Goal: Information Seeking & Learning: Learn about a topic

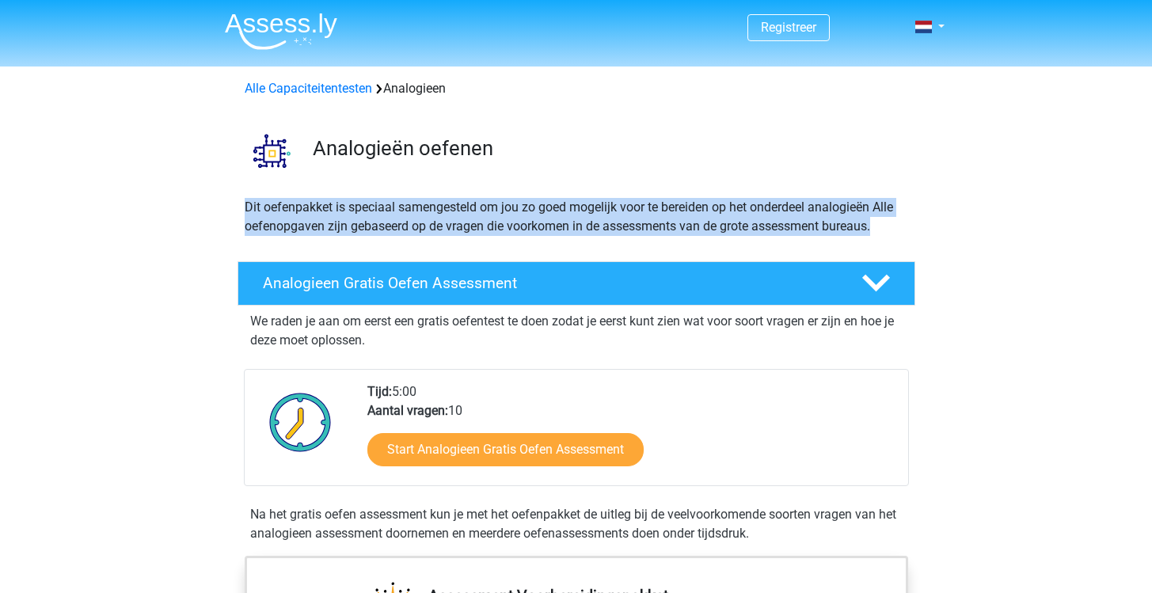
drag, startPoint x: 0, startPoint y: 0, endPoint x: 540, endPoint y: 192, distance: 573.2
click at [577, 238] on div "Dit oefenpakket is speciaal samengesteld om jou zo goed mogelijk voor te bereid…" at bounding box center [576, 223] width 676 height 51
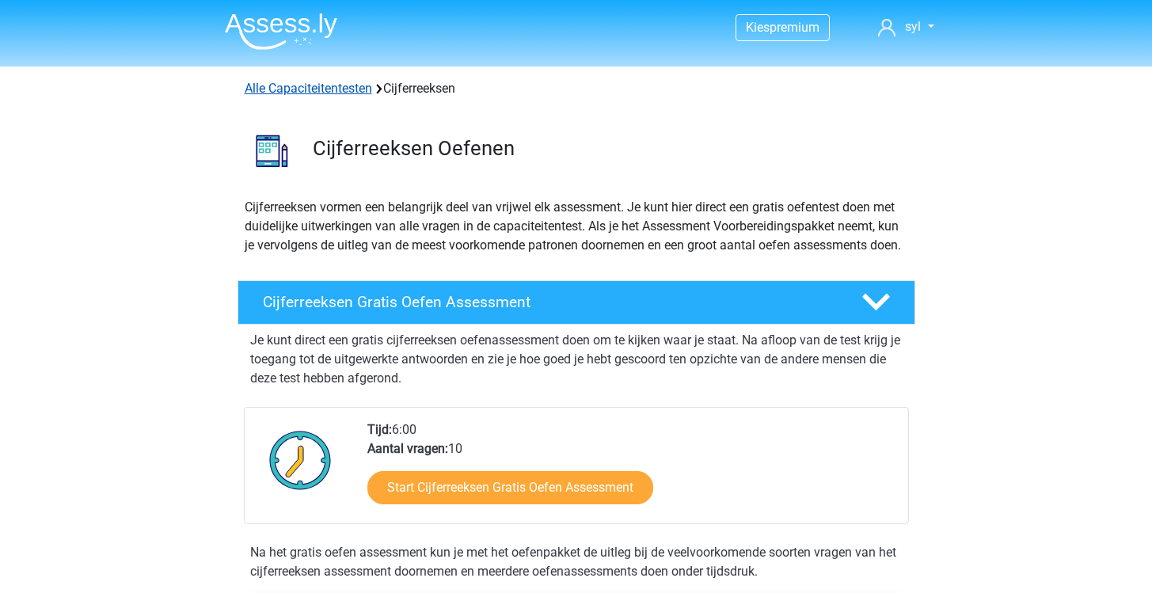
click at [337, 89] on link "Alle Capaciteitentesten" at bounding box center [308, 88] width 127 height 15
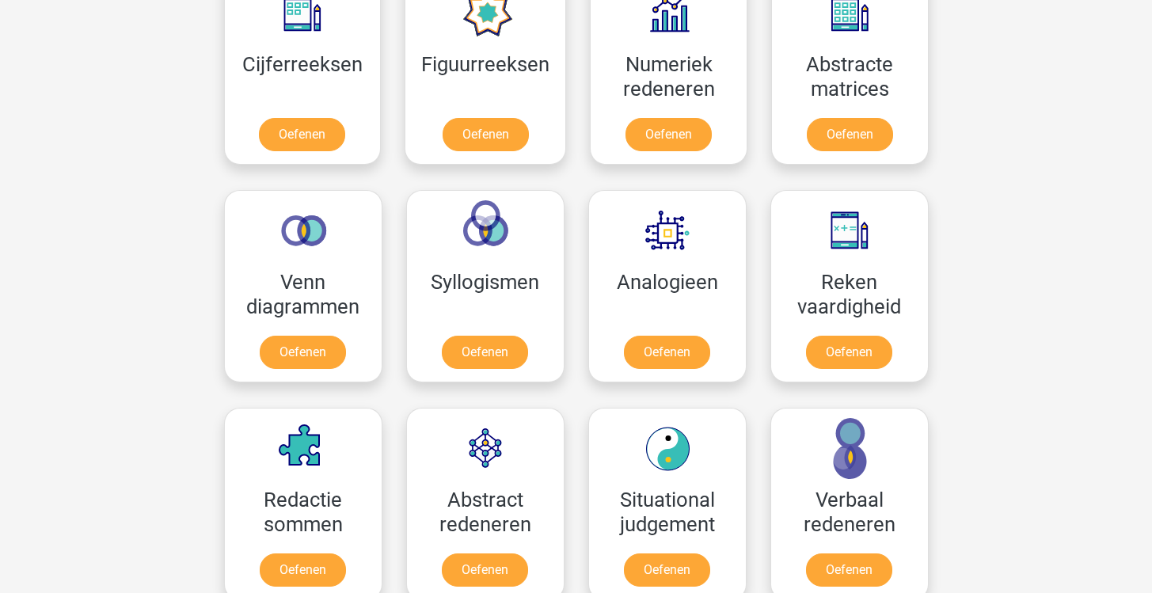
scroll to position [776, 0]
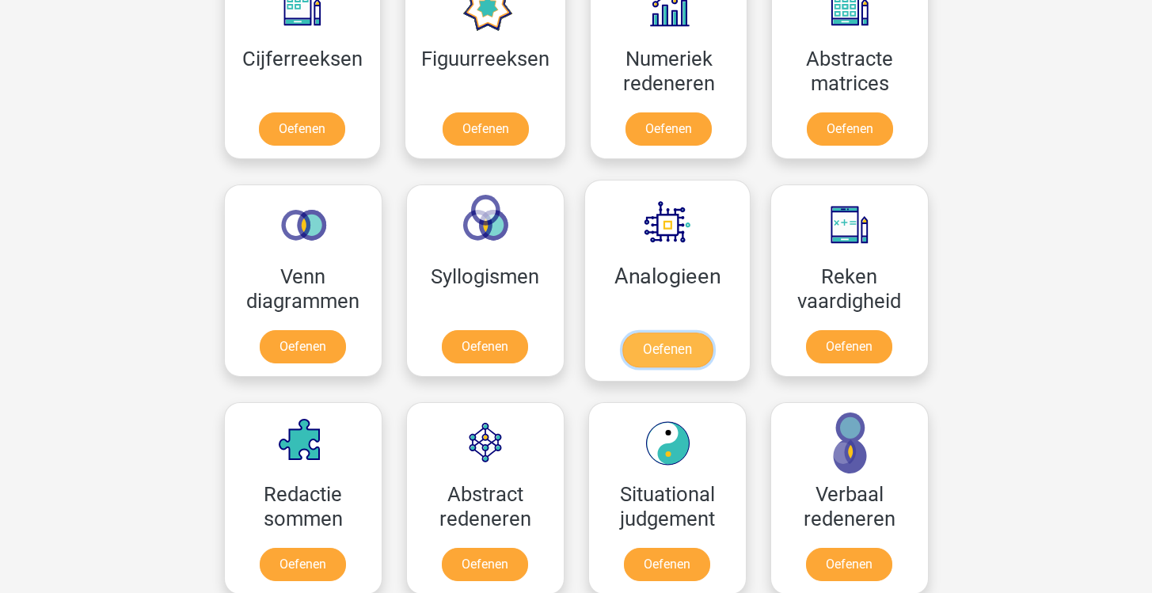
click at [684, 359] on link "Oefenen" at bounding box center [666, 350] width 90 height 35
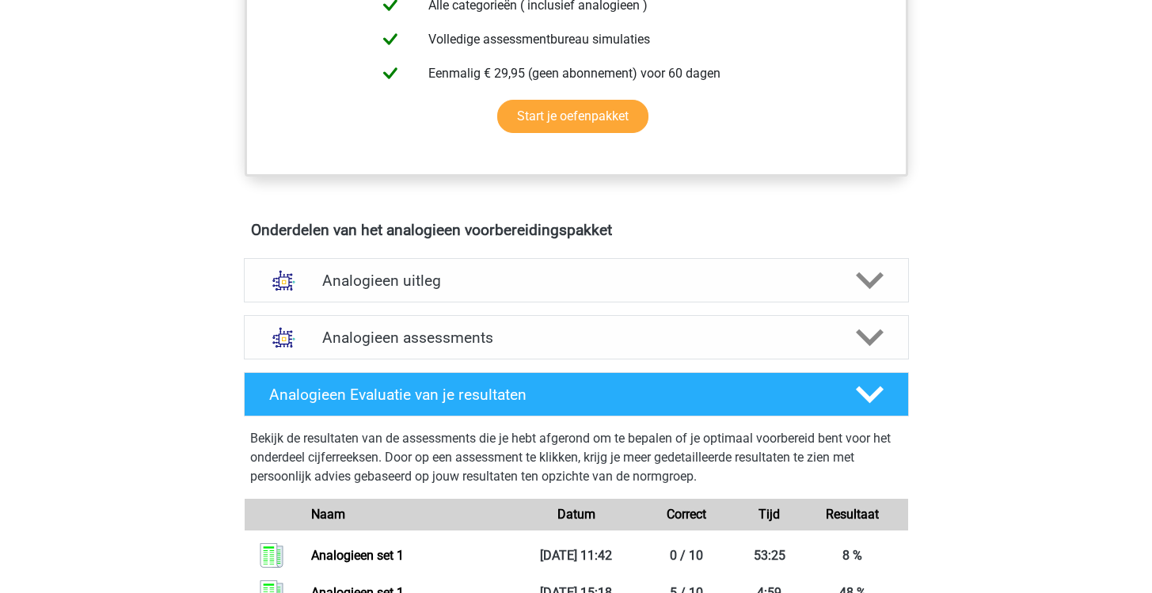
scroll to position [735, 0]
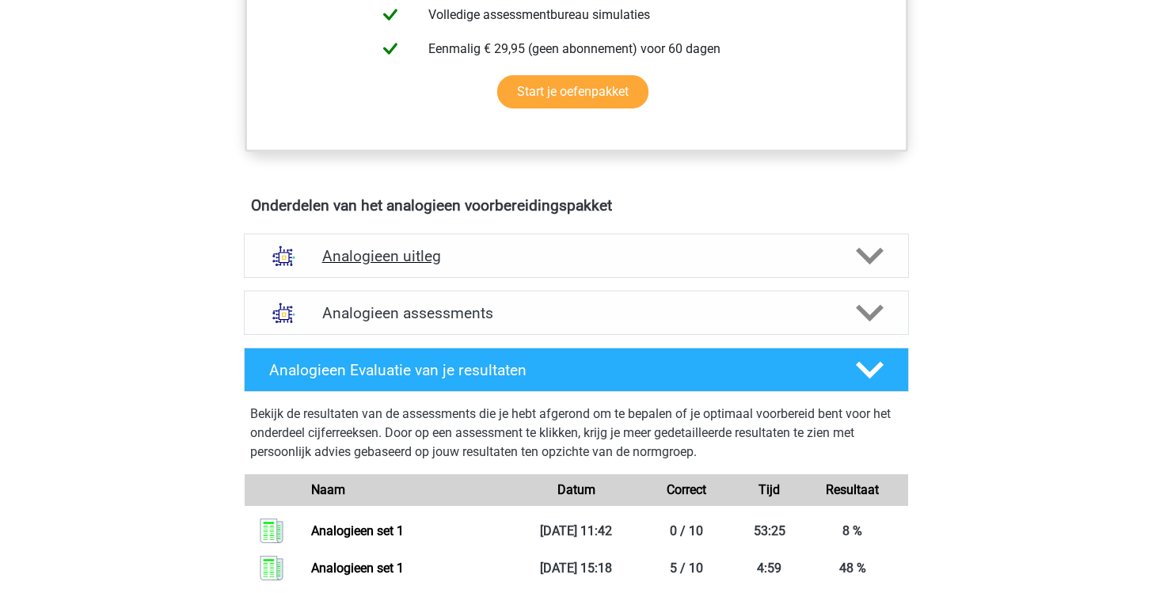
click at [504, 253] on h4 "Analogieen uitleg" at bounding box center [576, 256] width 508 height 18
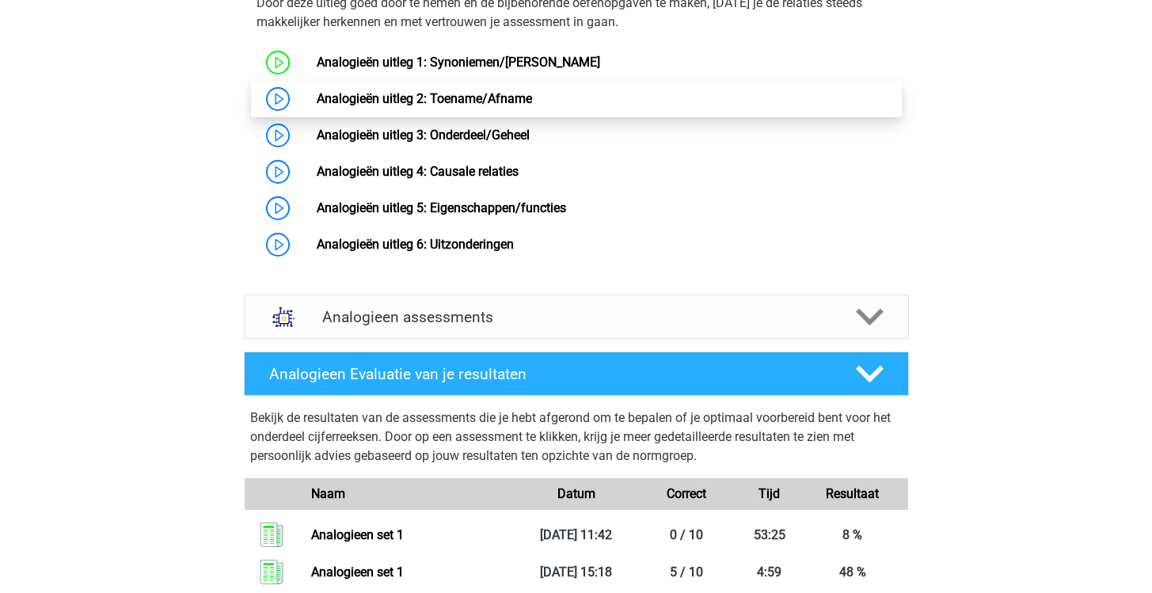
scroll to position [1235, 0]
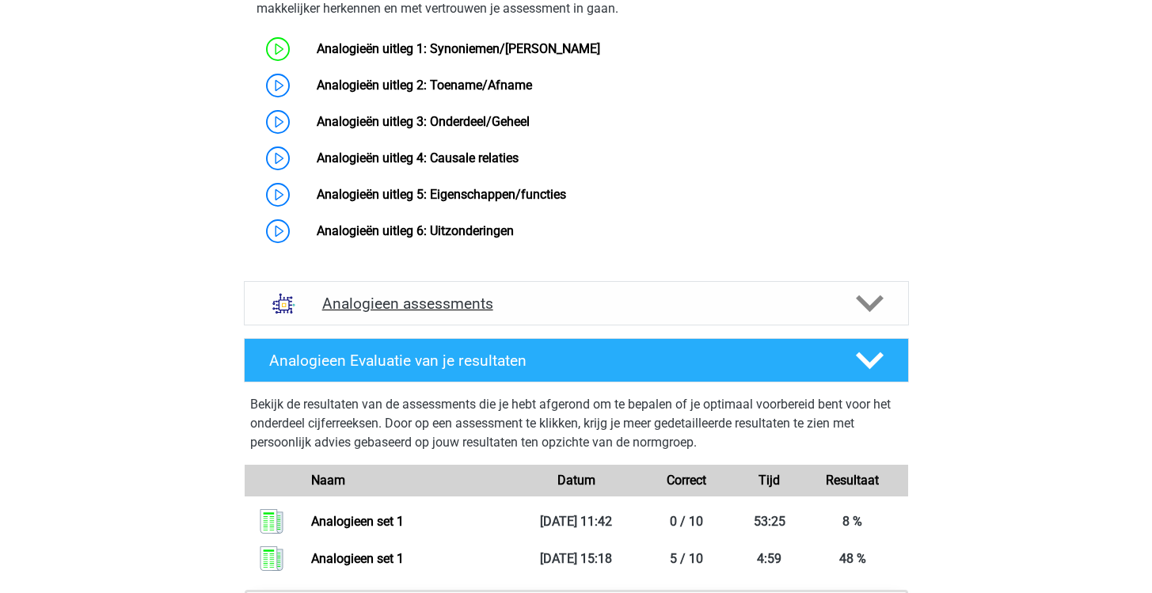
click at [559, 313] on h4 "Analogieen assessments" at bounding box center [576, 304] width 508 height 18
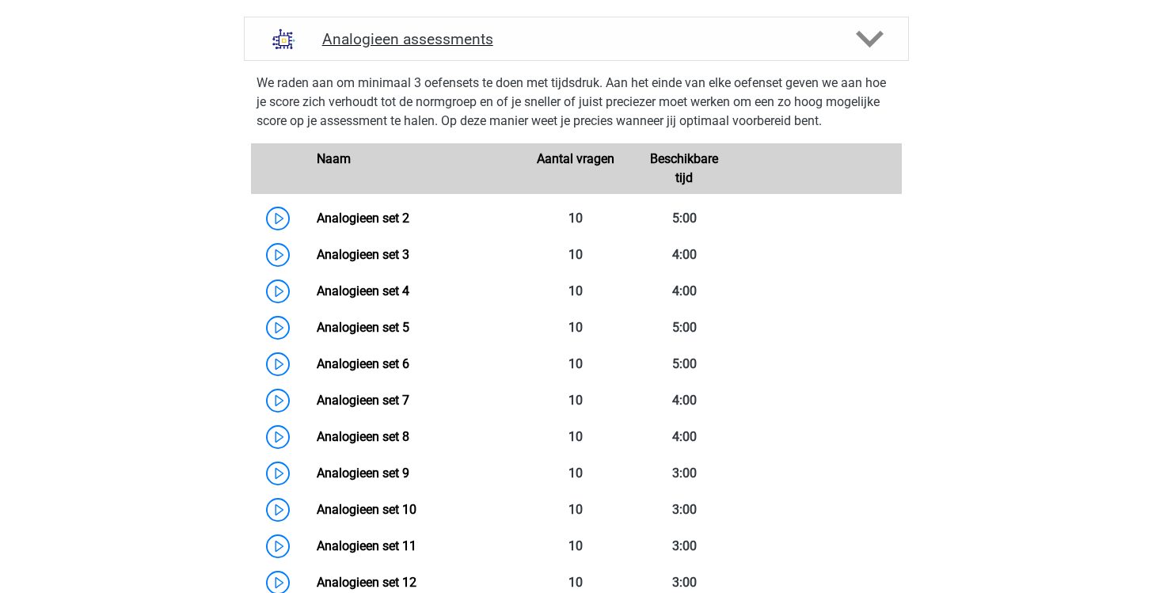
click at [863, 48] on polygon at bounding box center [870, 38] width 28 height 17
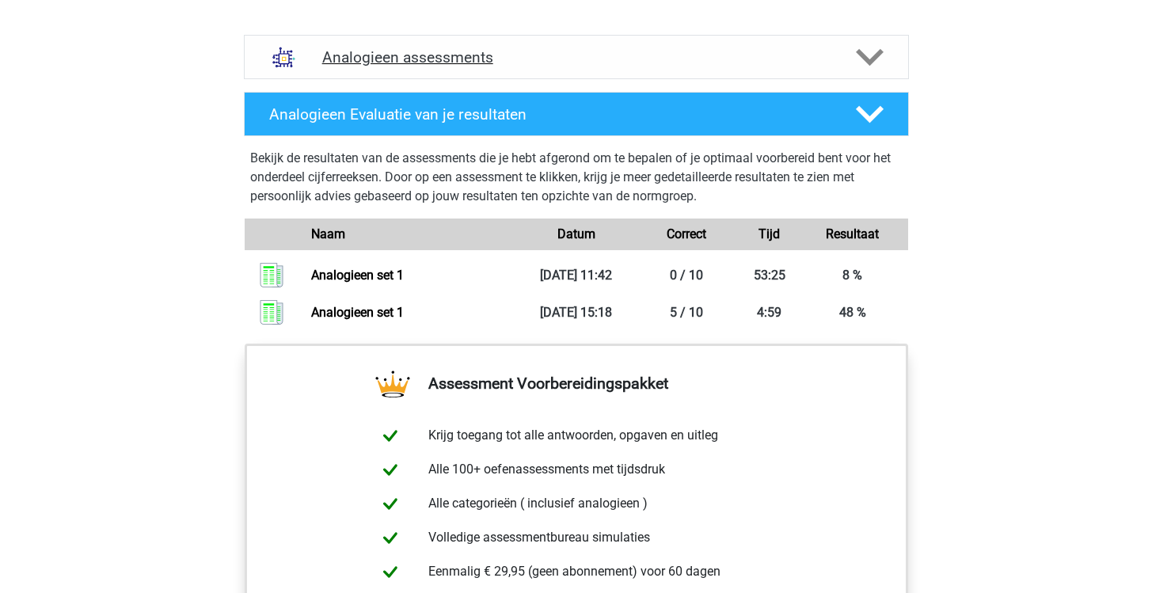
scroll to position [1477, 0]
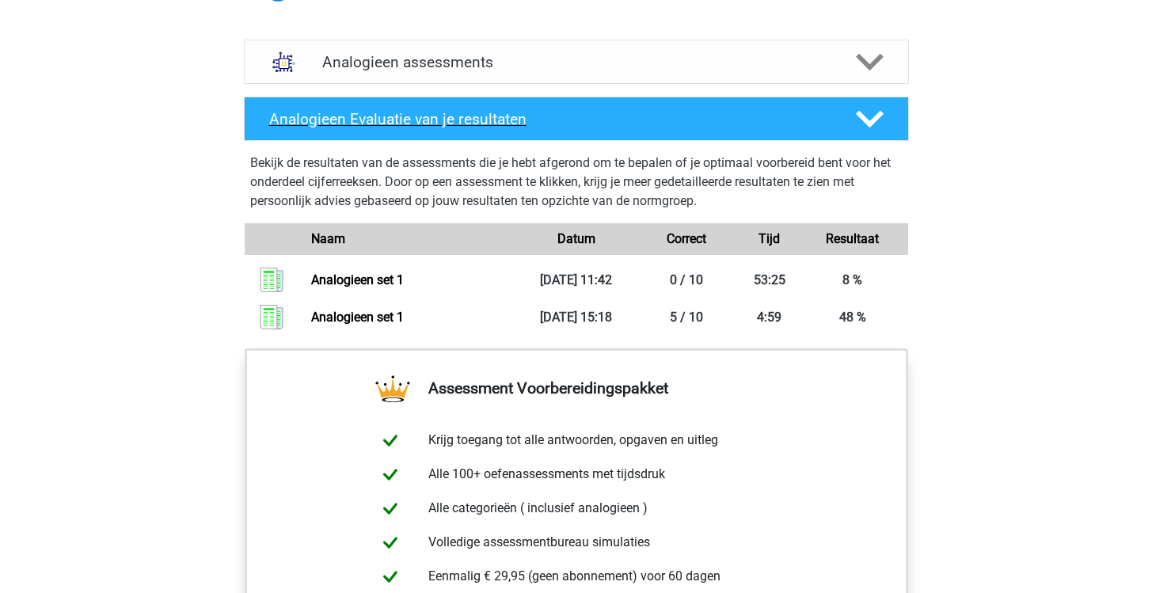
click at [871, 131] on icon at bounding box center [870, 119] width 28 height 28
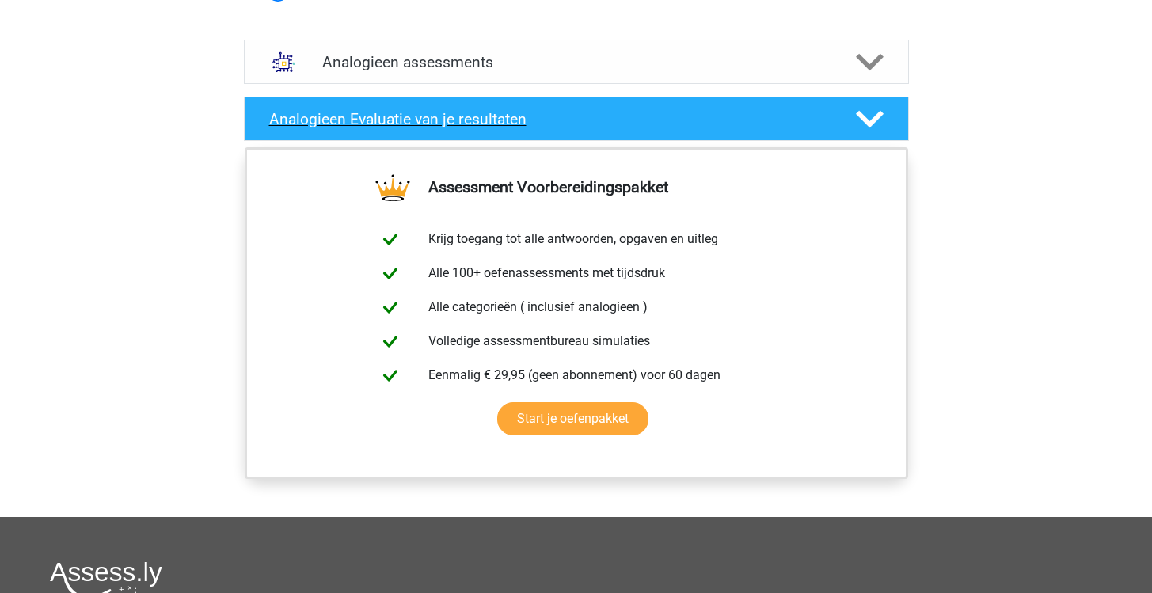
click at [871, 131] on icon at bounding box center [870, 119] width 28 height 28
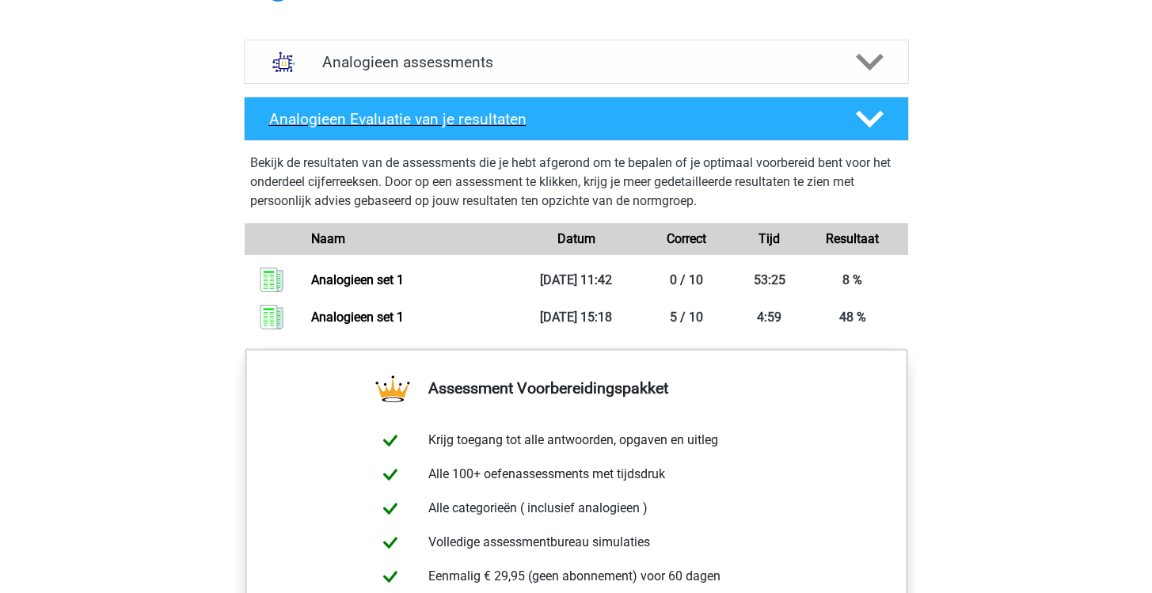
click at [871, 131] on icon at bounding box center [870, 119] width 28 height 28
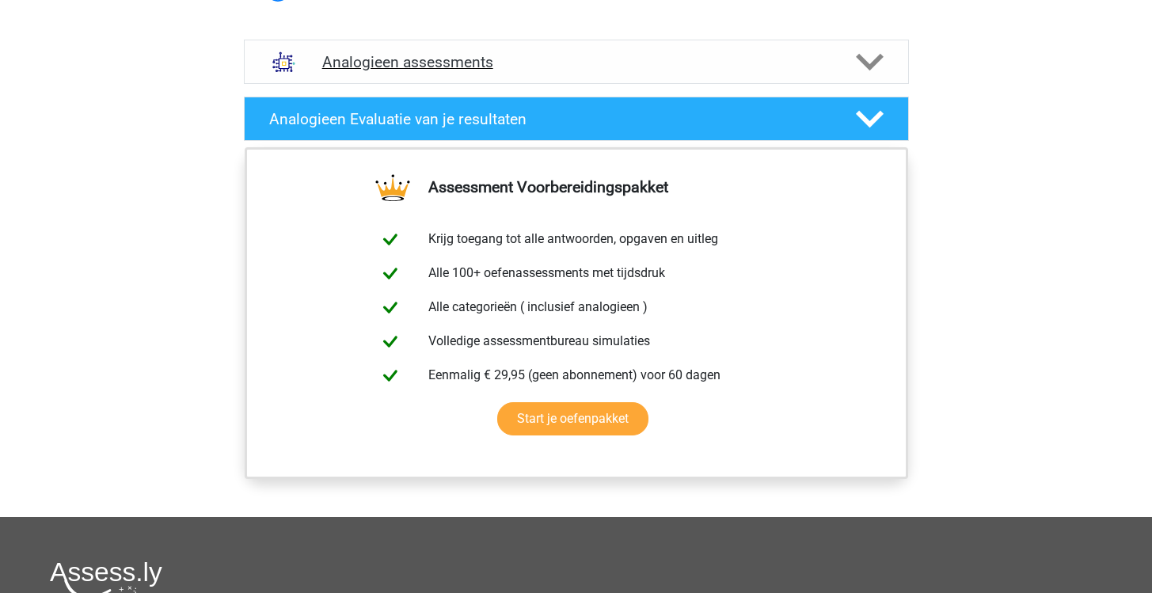
click at [871, 65] on div "Analogieen assessments" at bounding box center [576, 62] width 665 height 44
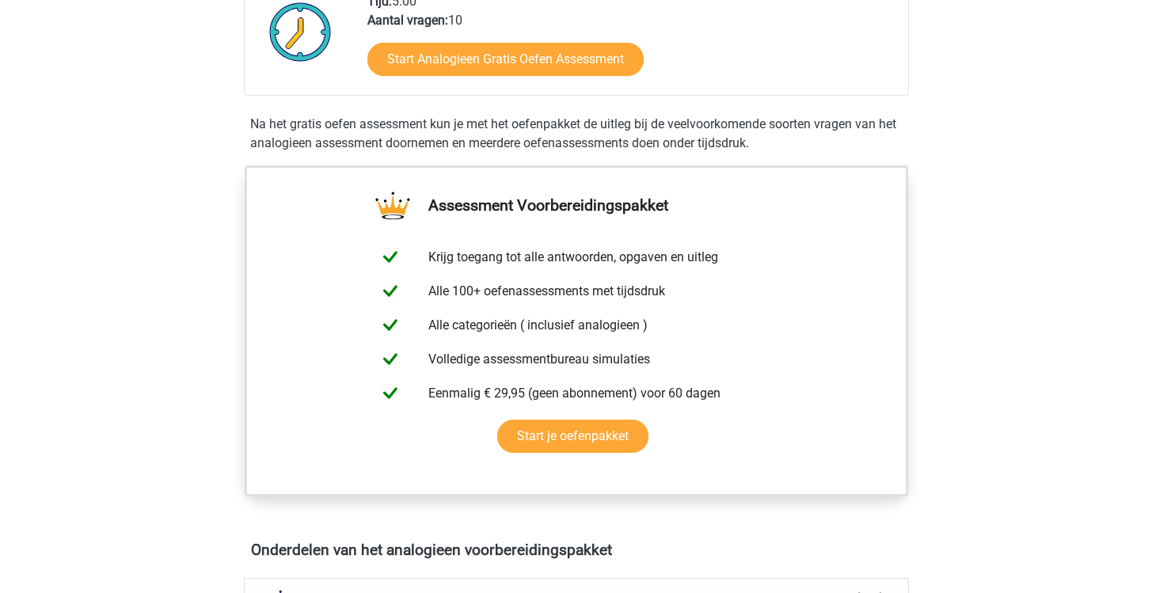
scroll to position [0, 0]
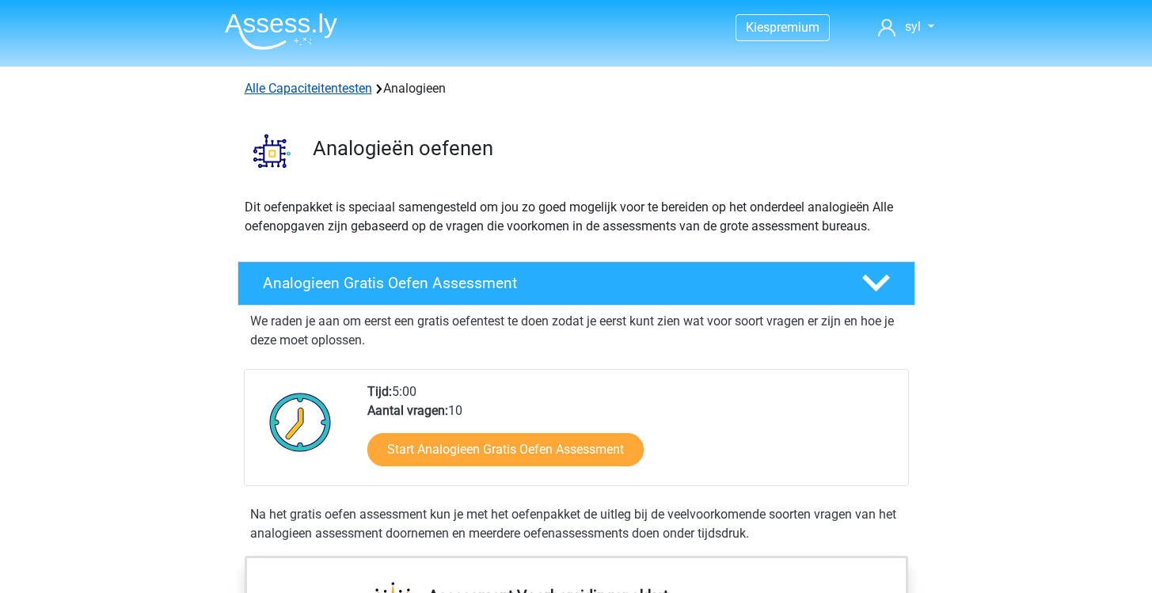
click at [318, 88] on link "Alle Capaciteitentesten" at bounding box center [308, 88] width 127 height 15
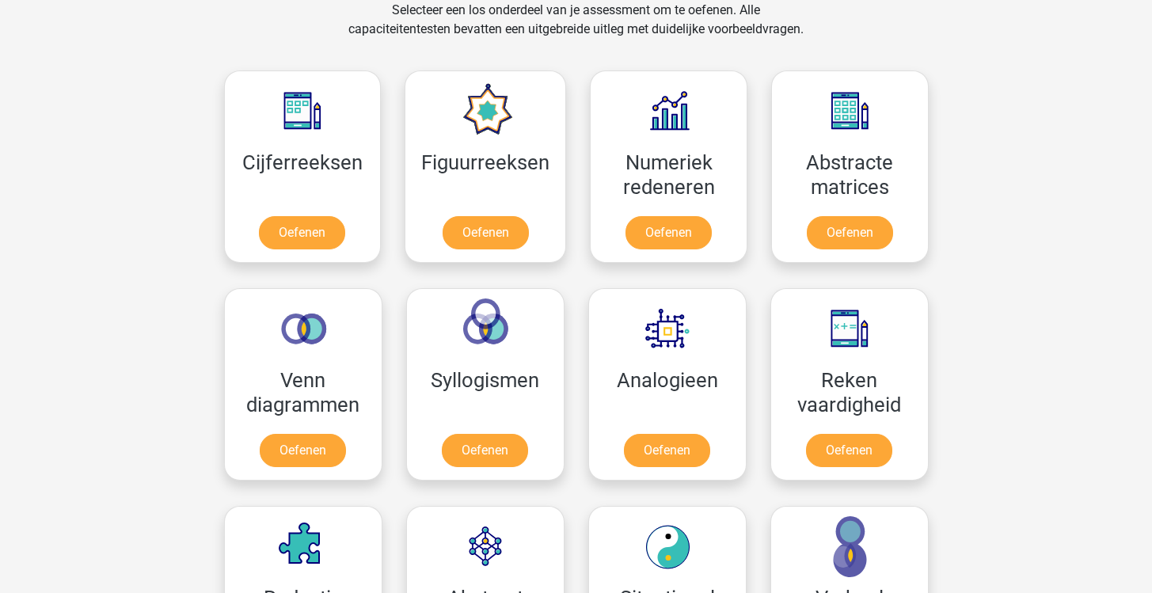
scroll to position [708, 0]
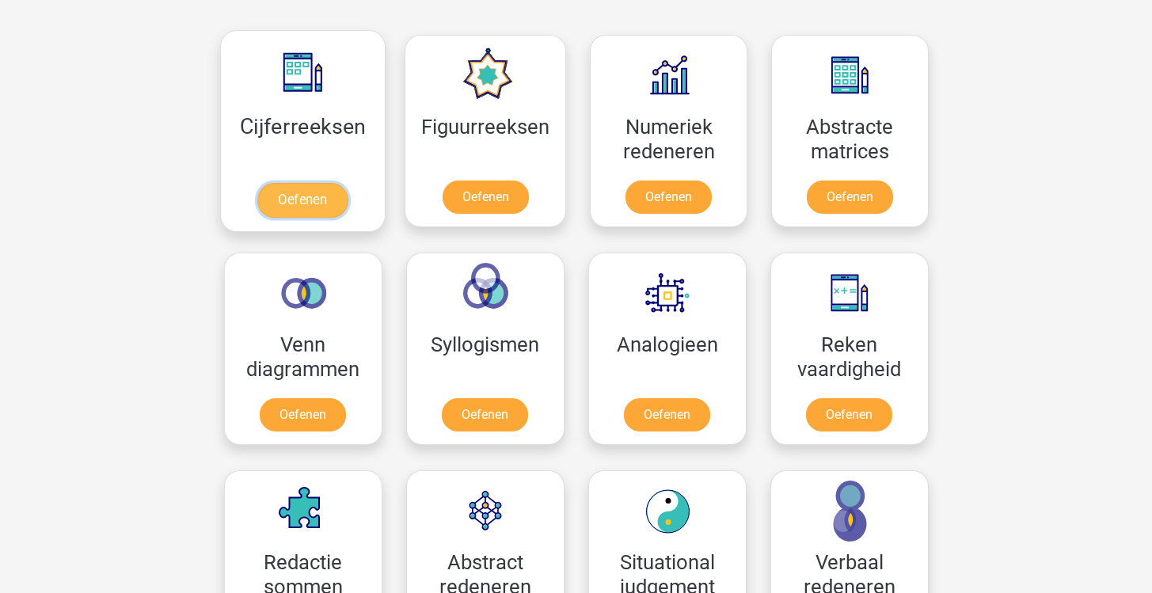
click at [310, 199] on link "Oefenen" at bounding box center [302, 200] width 90 height 35
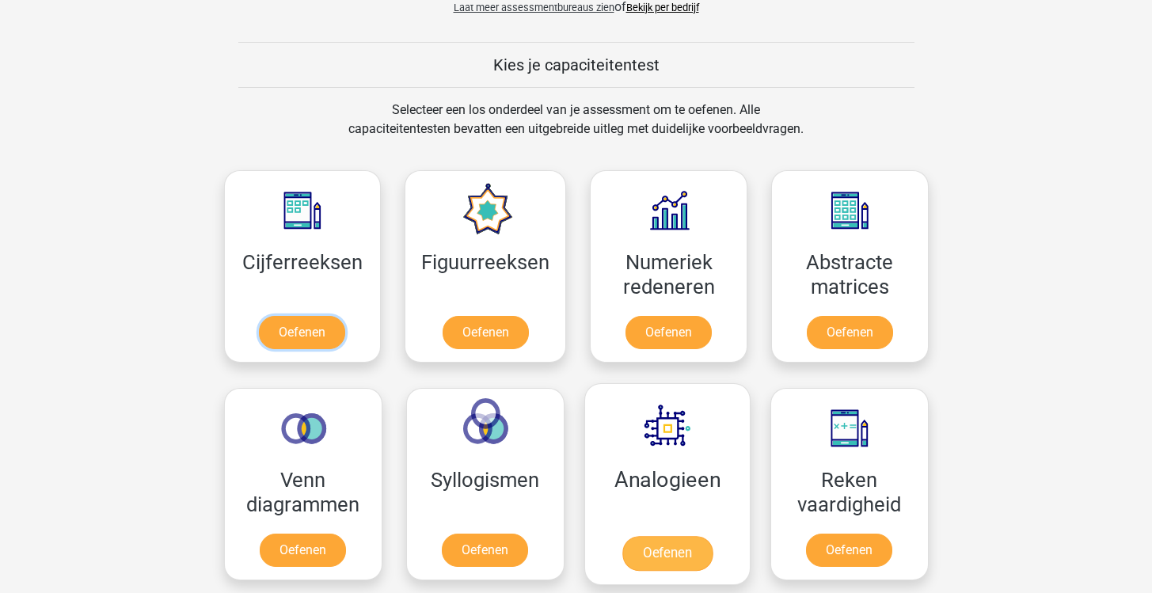
scroll to position [573, 0]
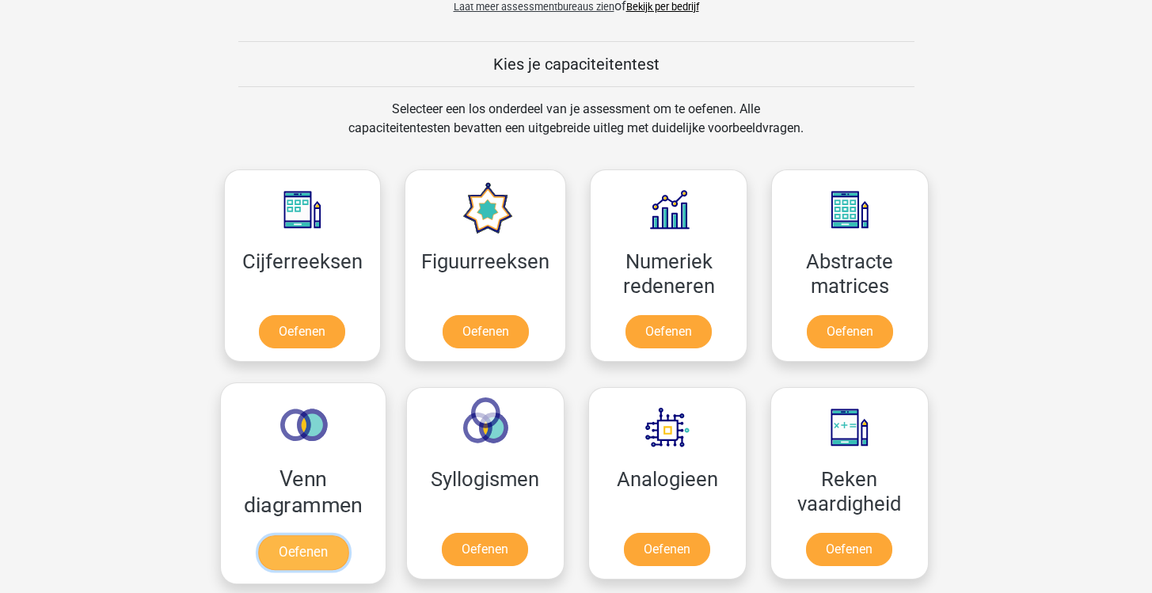
click at [310, 546] on link "Oefenen" at bounding box center [302, 552] width 90 height 35
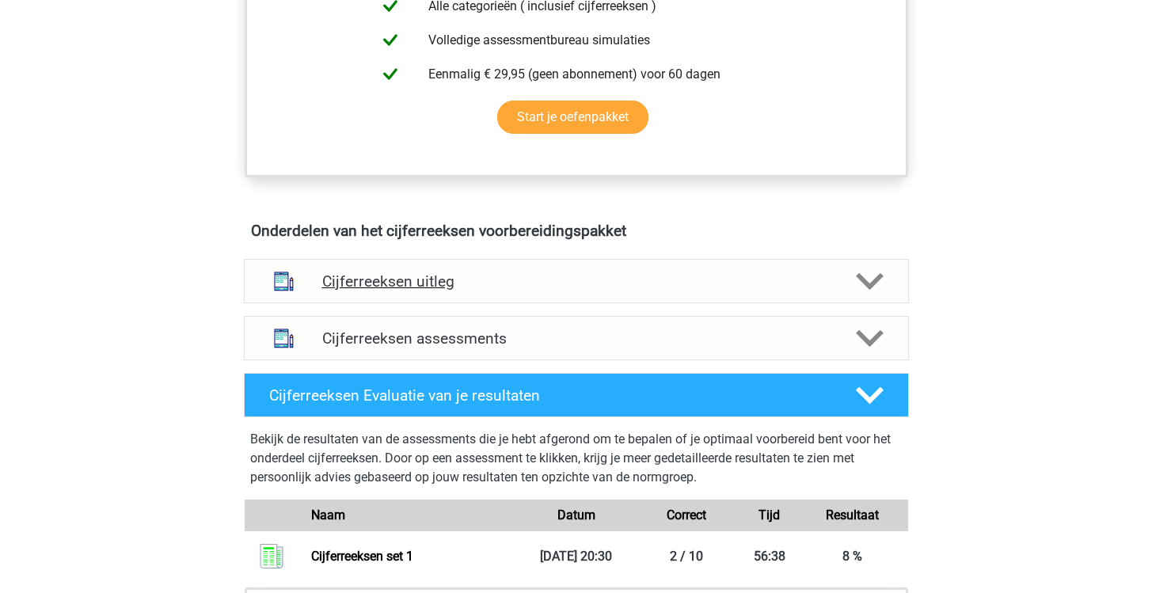
click at [452, 291] on h4 "Cijferreeksen uitleg" at bounding box center [576, 281] width 508 height 18
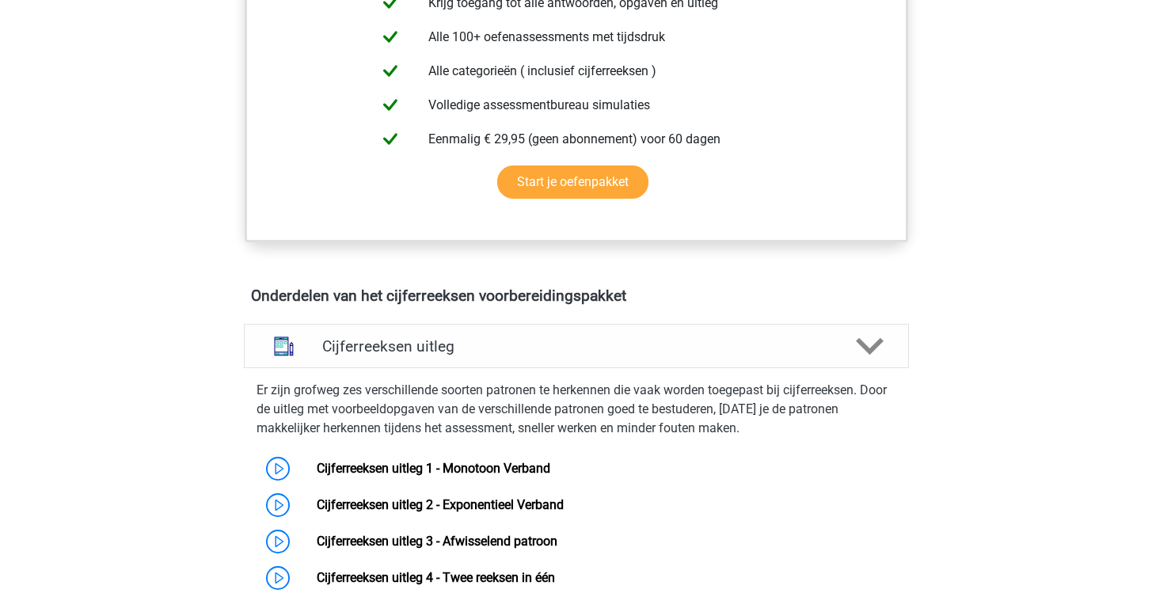
scroll to position [183, 0]
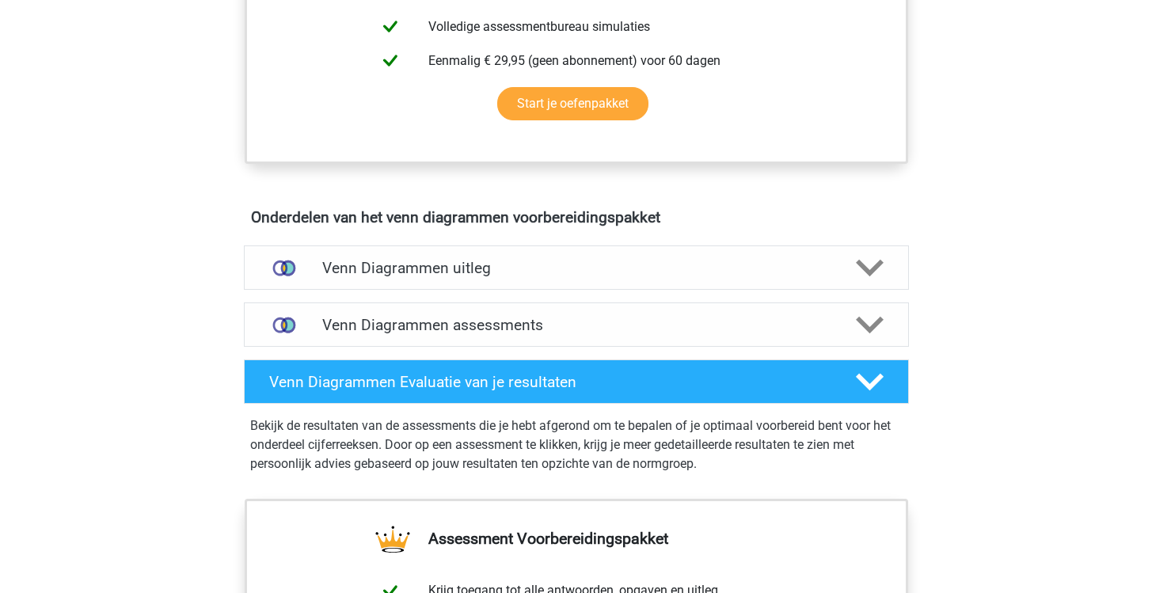
scroll to position [827, 0]
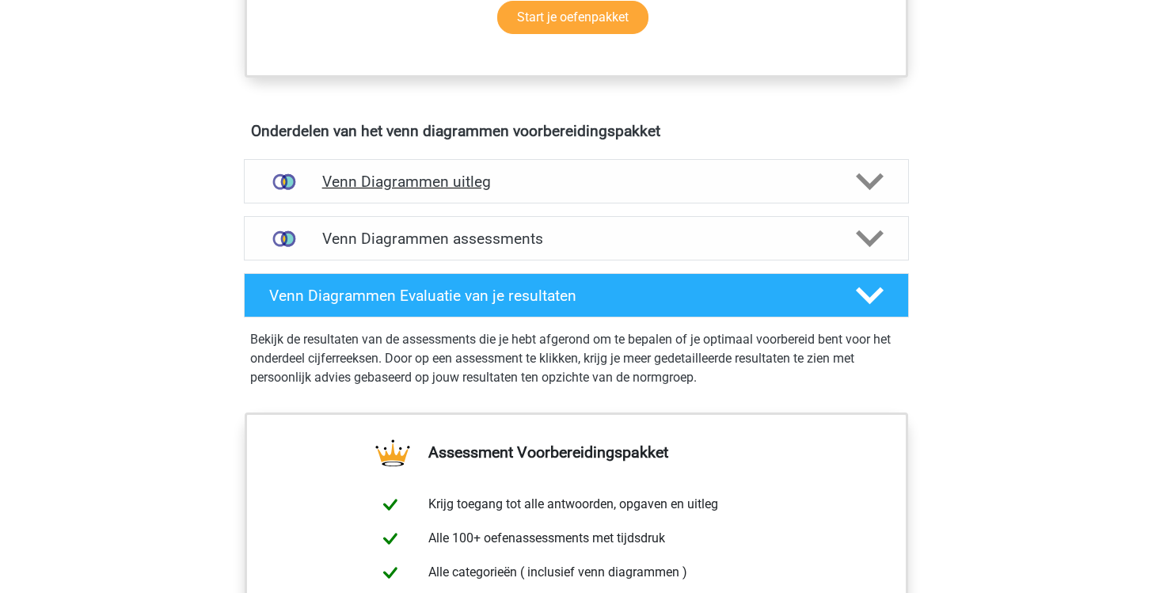
click at [600, 178] on h4 "Venn Diagrammen uitleg" at bounding box center [576, 182] width 508 height 18
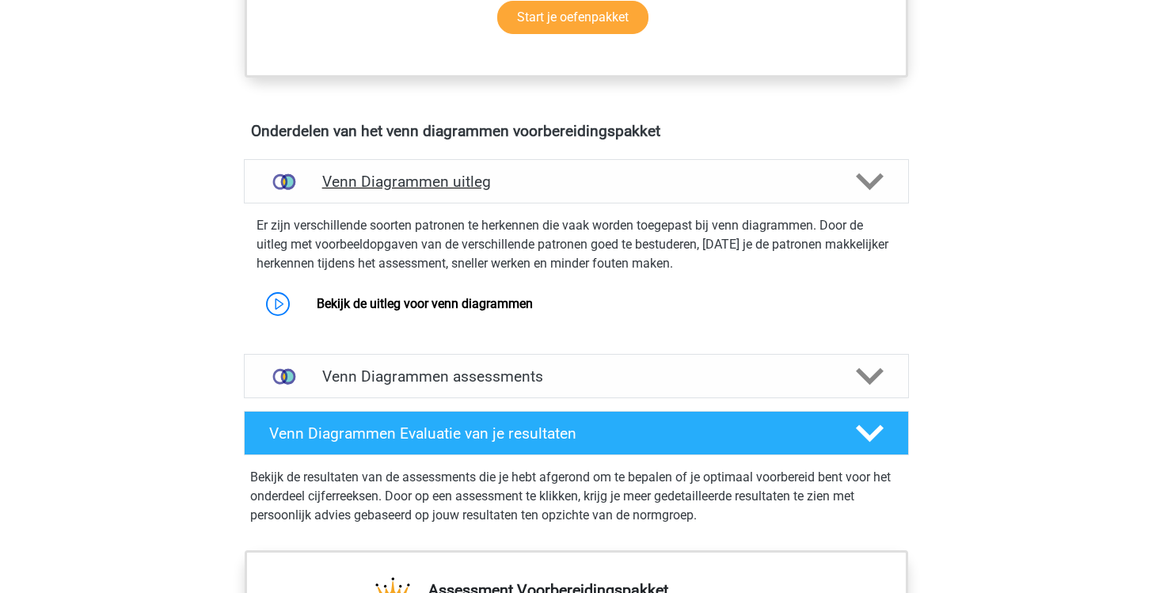
scroll to position [916, 0]
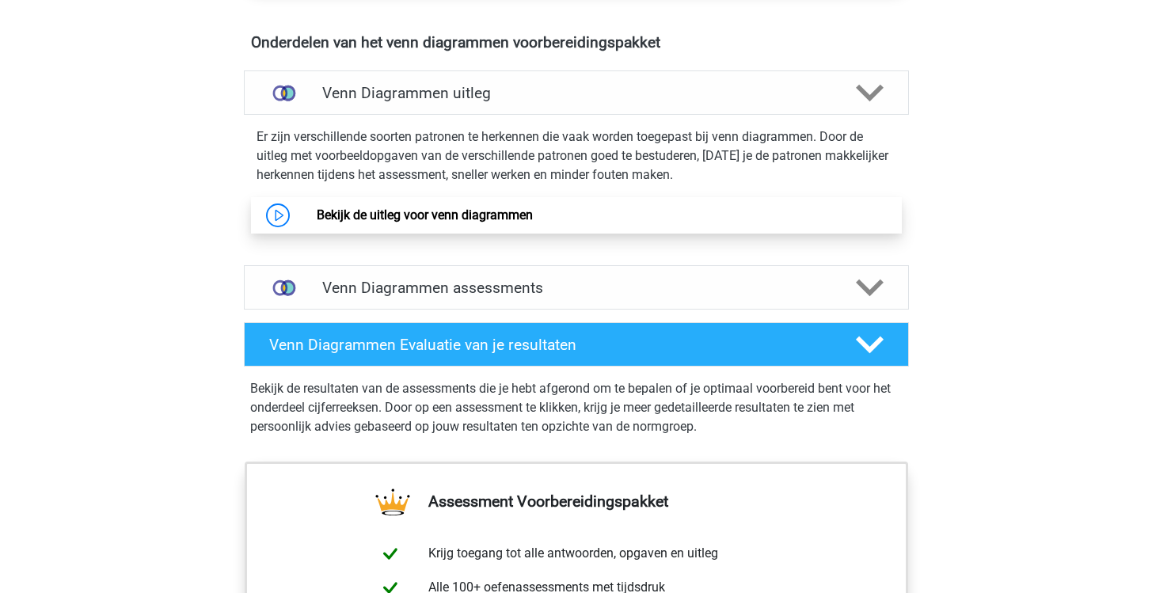
click at [457, 222] on link "Bekijk de uitleg voor venn diagrammen" at bounding box center [425, 214] width 216 height 15
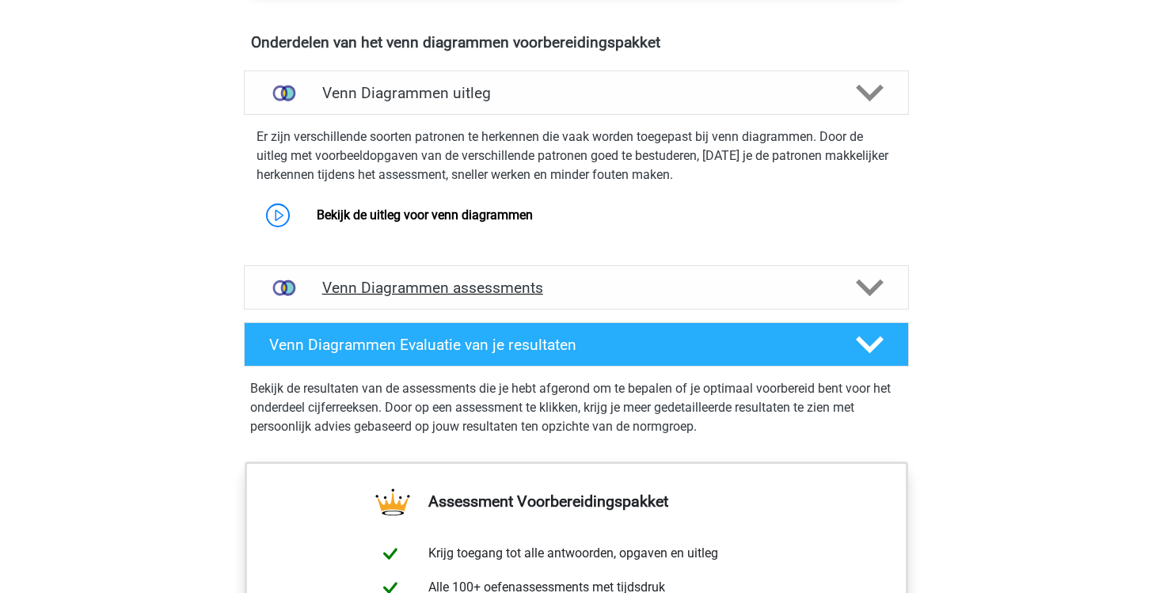
click at [626, 298] on div "Venn Diagrammen assessments" at bounding box center [576, 287] width 665 height 44
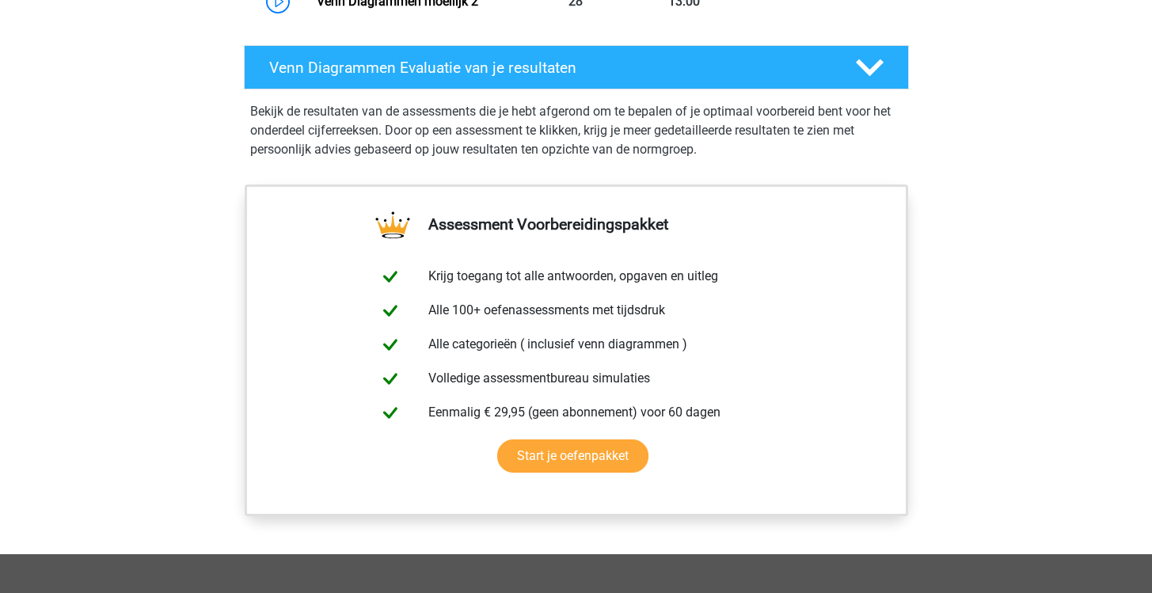
scroll to position [2000, 0]
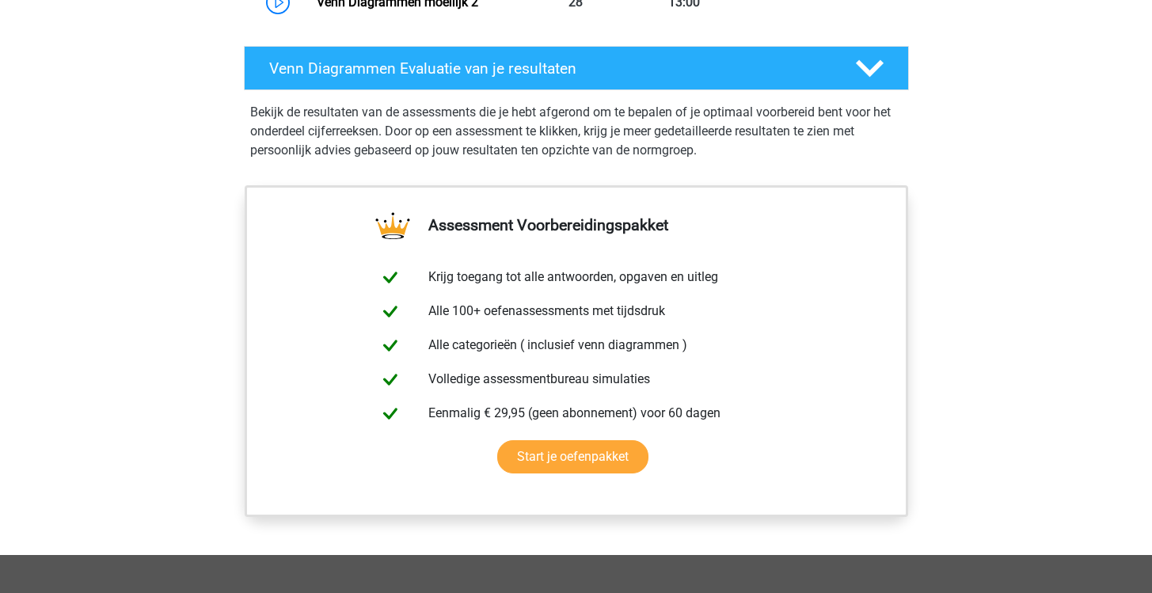
click at [654, 123] on p "Bekijk de resultaten van de assessments die je hebt afgerond om te bepalen of j…" at bounding box center [576, 131] width 652 height 57
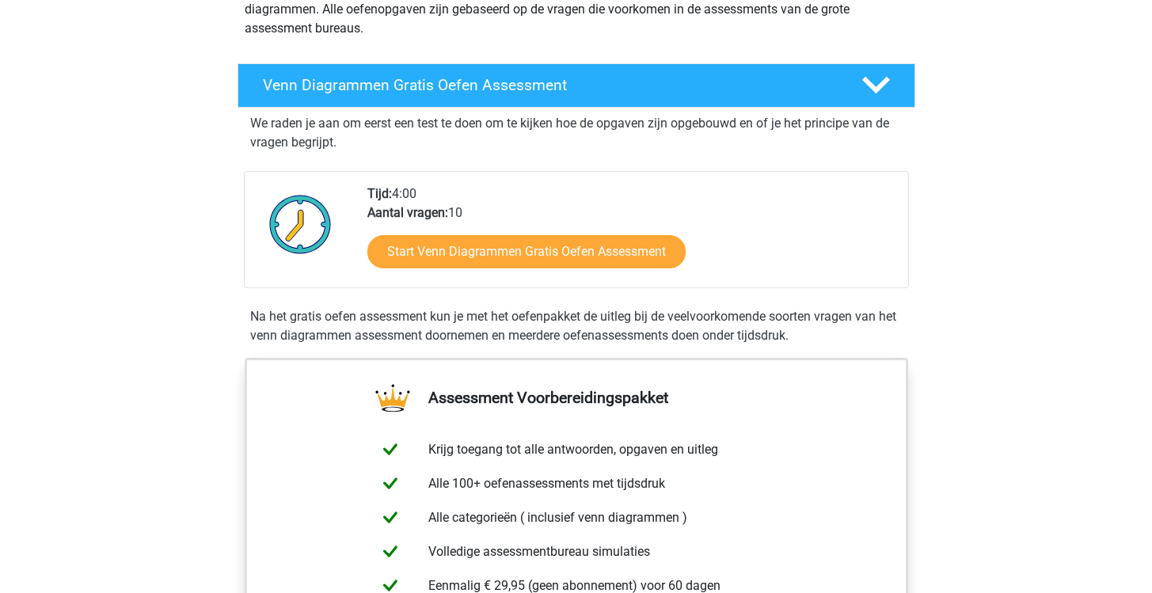
scroll to position [0, 0]
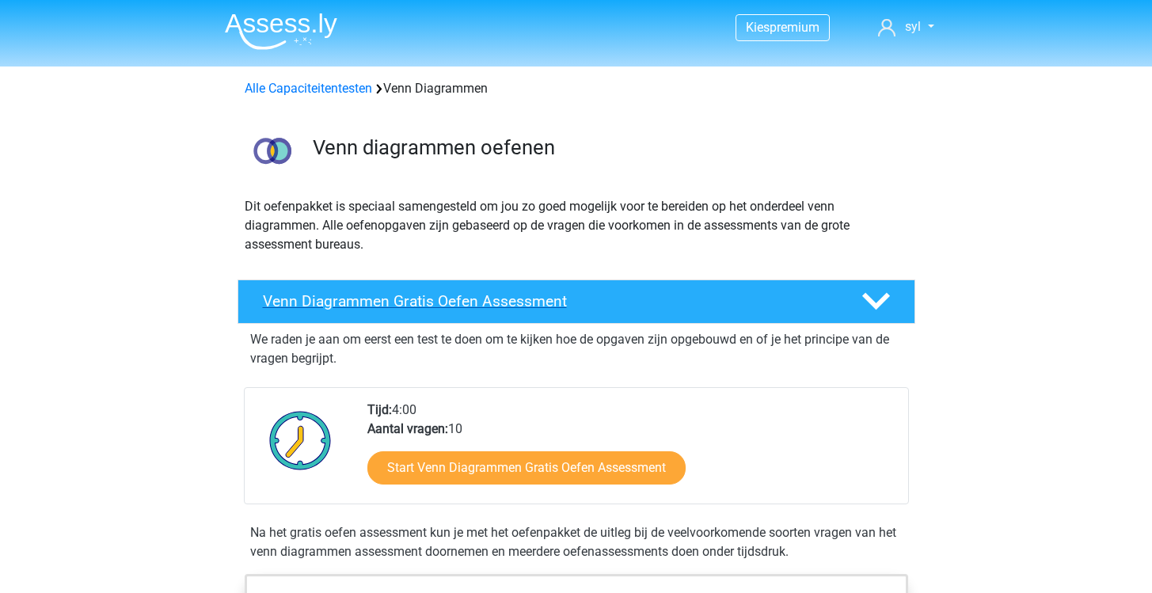
click at [715, 295] on h4 "Venn Diagrammen Gratis Oefen Assessment" at bounding box center [549, 301] width 573 height 18
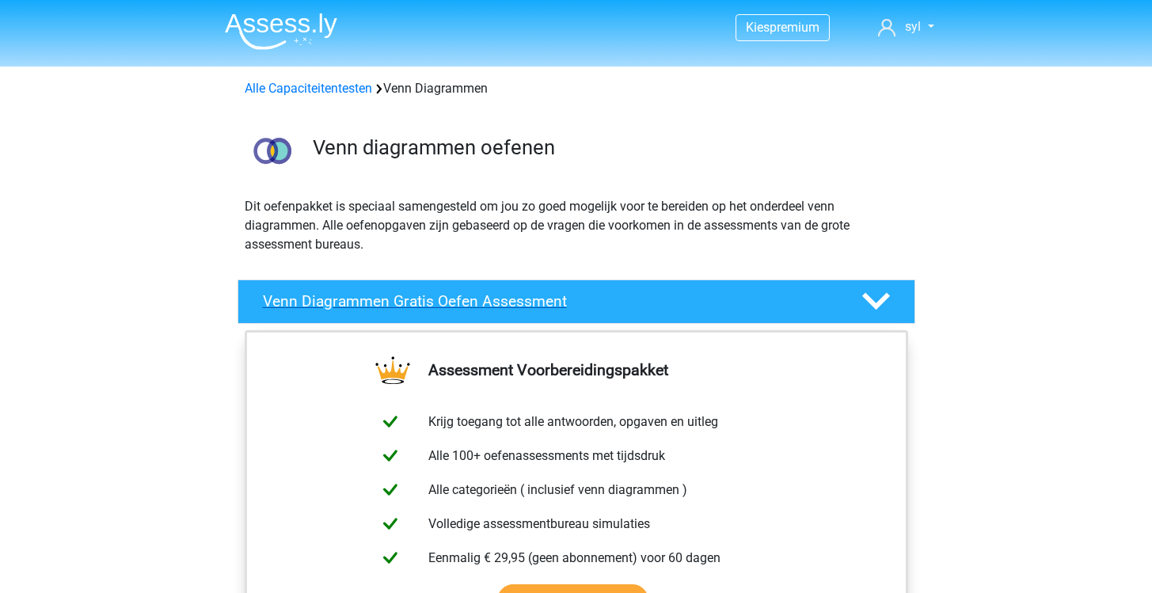
click at [715, 295] on h4 "Venn Diagrammen Gratis Oefen Assessment" at bounding box center [549, 301] width 573 height 18
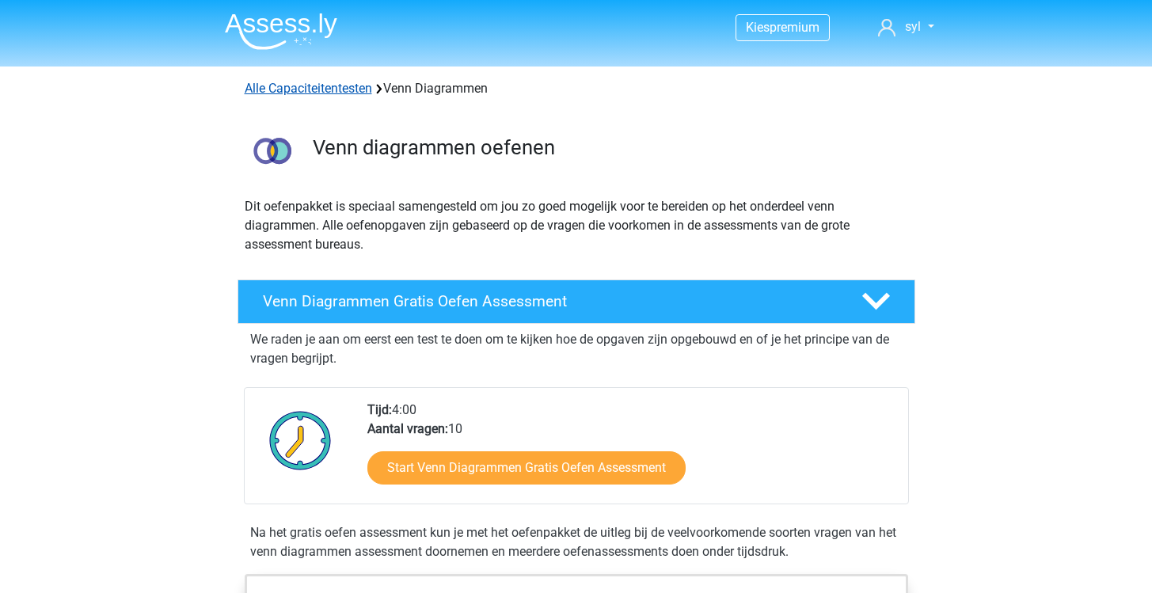
click at [327, 89] on link "Alle Capaciteitentesten" at bounding box center [308, 88] width 127 height 15
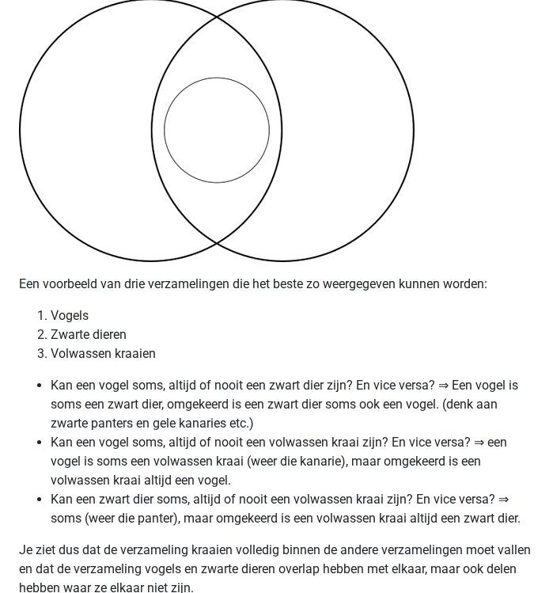
scroll to position [2306, 0]
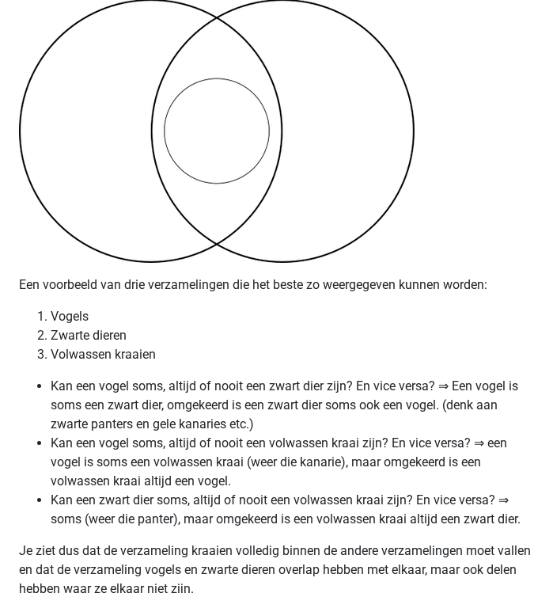
click at [115, 434] on li "Kan een vogel soms, altijd of nooit een volwassen kraai zijn? En vice versa? ⇒ …" at bounding box center [293, 462] width 484 height 57
click at [124, 434] on li "Kan een vogel soms, altijd of nooit een volwassen kraai zijn? En vice versa? ⇒ …" at bounding box center [293, 462] width 484 height 57
click at [157, 446] on li "Kan een vogel soms, altijd of nooit een volwassen kraai zijn? En vice versa? ⇒ …" at bounding box center [293, 462] width 484 height 57
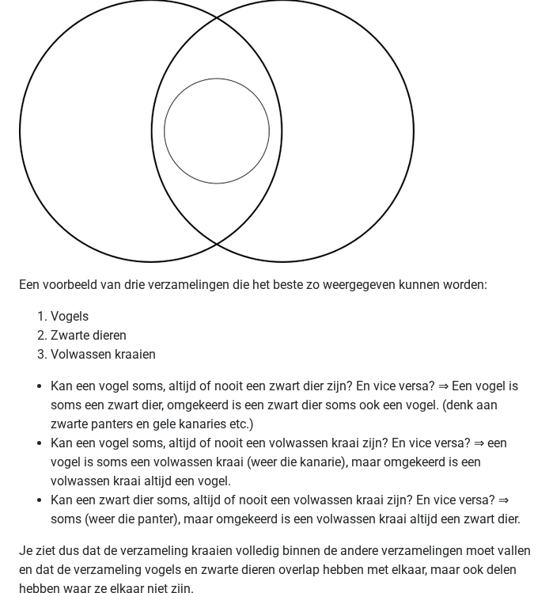
click at [50, 380] on ul "Kan een vogel soms, altijd of nooit een zwart dier zijn? En vice versa? ⇒ Een v…" at bounding box center [276, 453] width 515 height 152
click at [337, 377] on li "Kan een vogel soms, altijd of nooit een zwart dier zijn? En vice versa? ⇒ Een v…" at bounding box center [293, 405] width 484 height 57
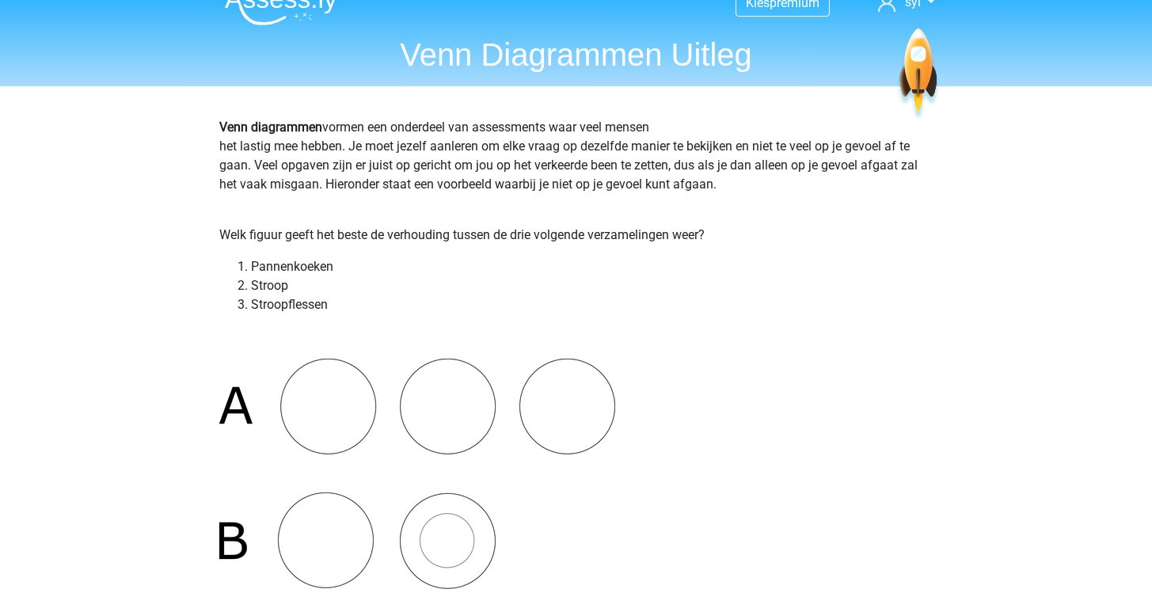
scroll to position [0, 0]
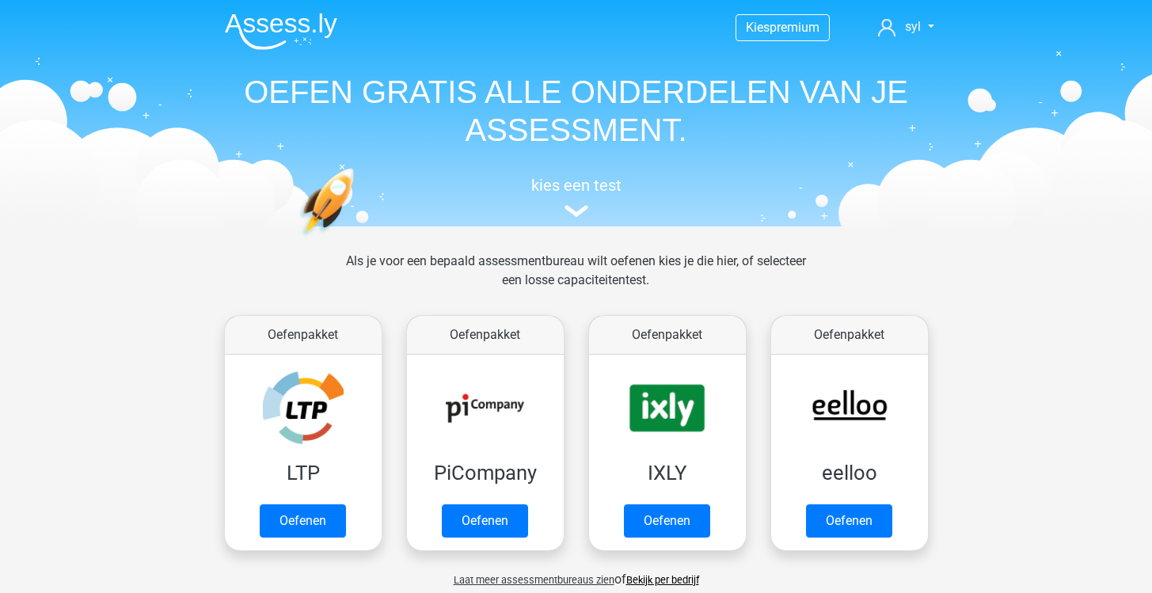
scroll to position [672, 0]
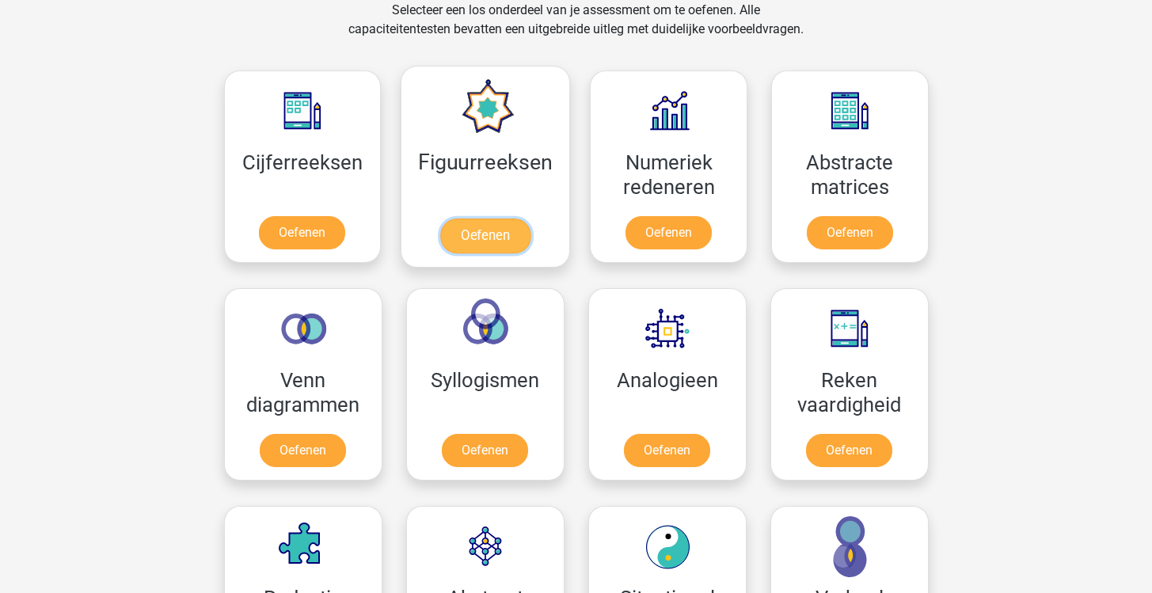
click at [497, 241] on link "Oefenen" at bounding box center [485, 236] width 90 height 35
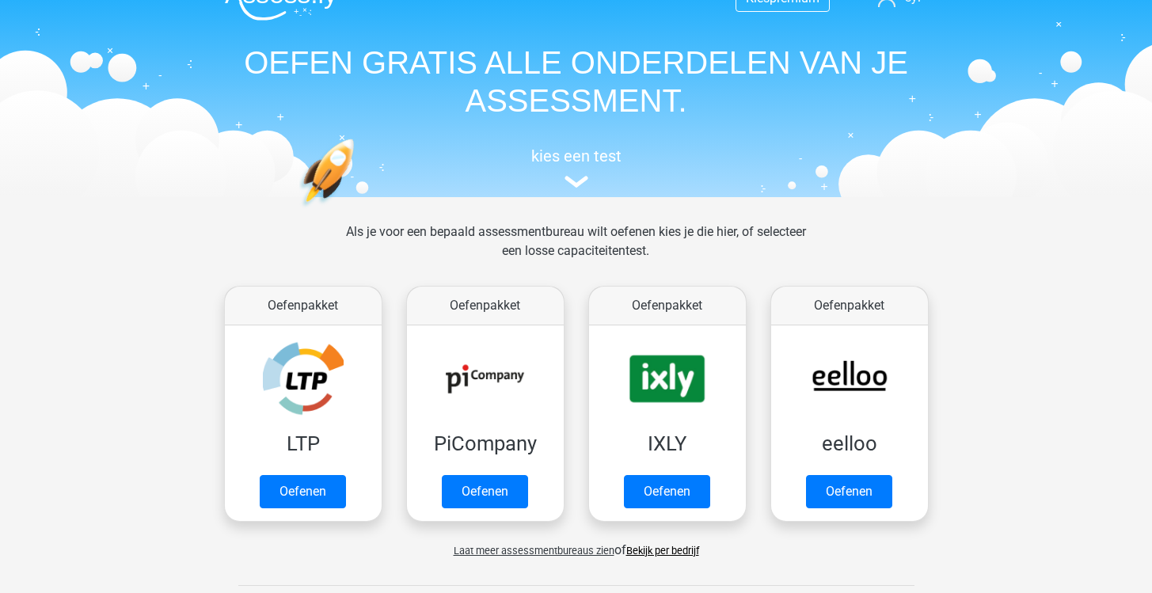
scroll to position [33, 0]
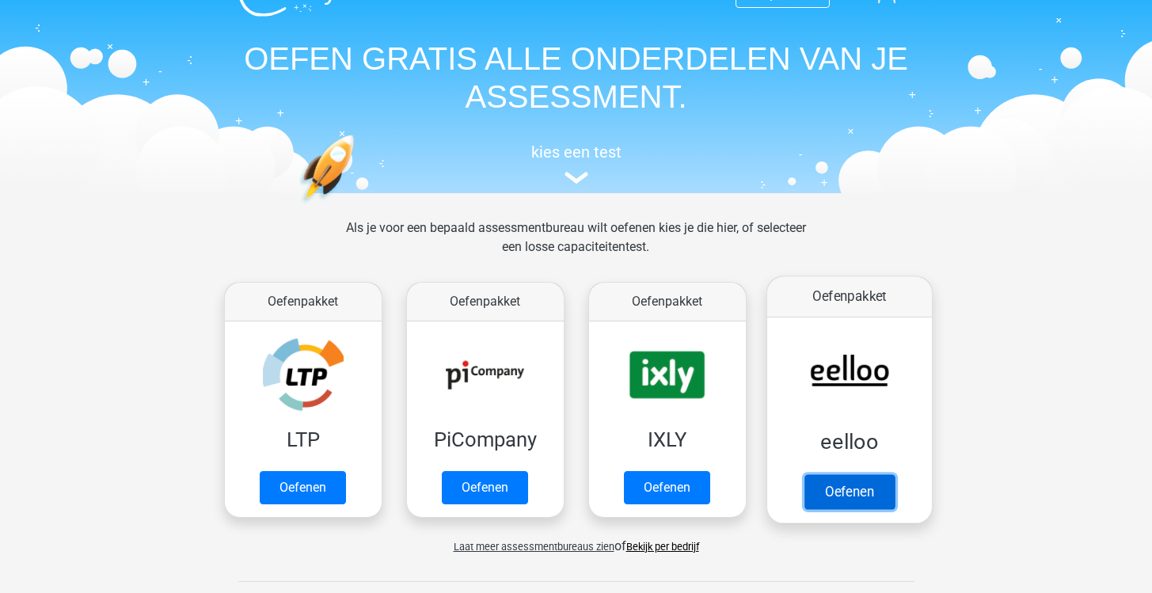
click at [866, 499] on link "Oefenen" at bounding box center [849, 491] width 90 height 35
click at [844, 488] on link "Oefenen" at bounding box center [849, 491] width 90 height 35
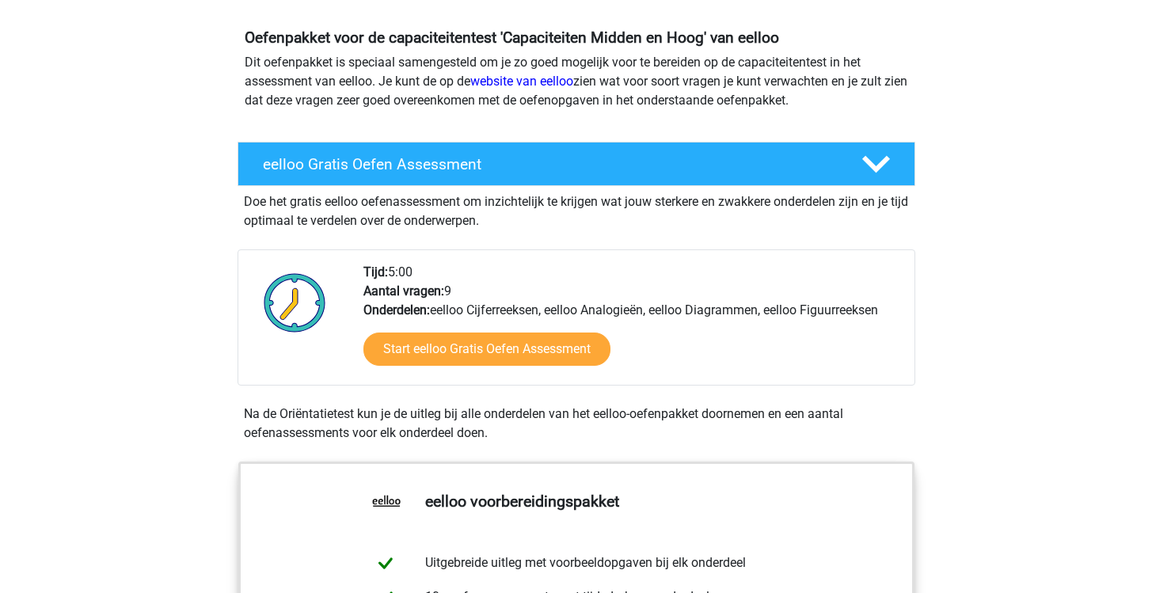
scroll to position [165, 0]
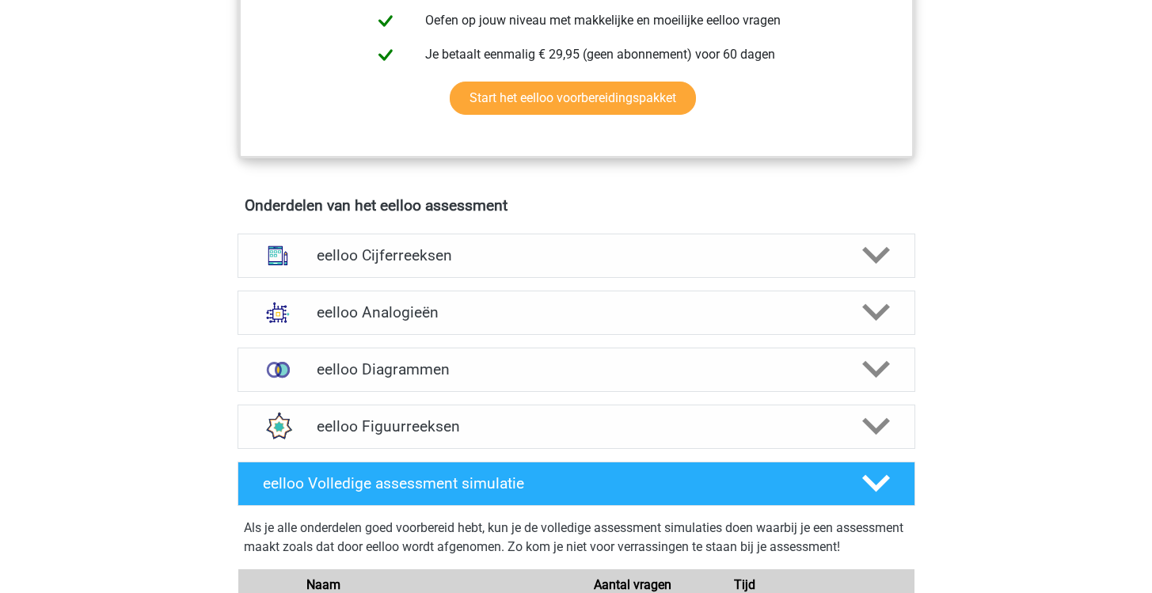
scroll to position [823, 0]
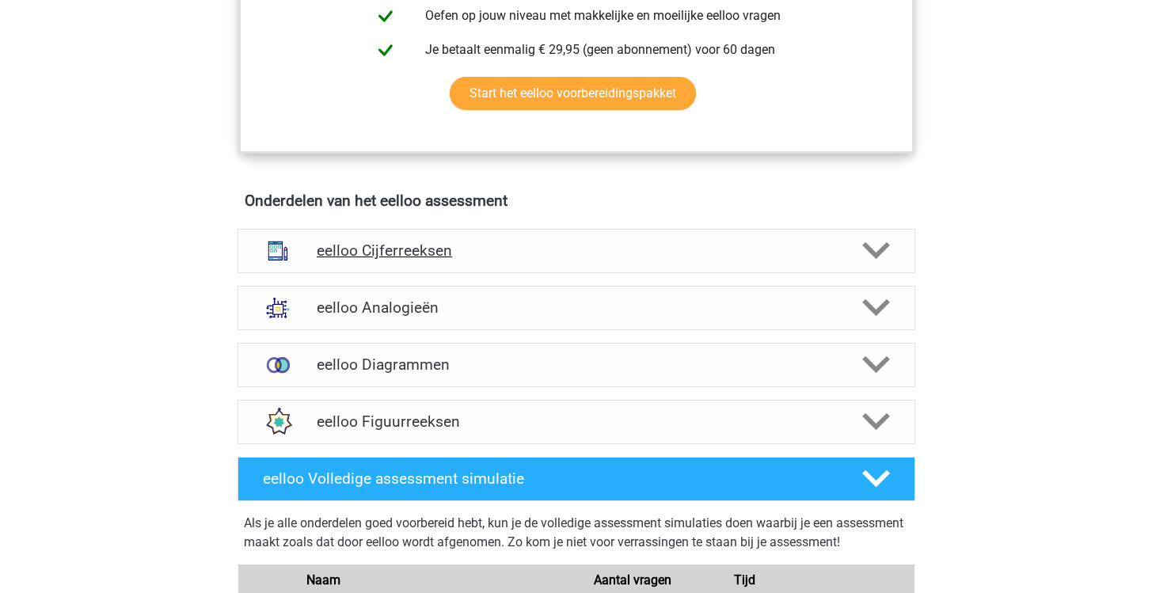
click at [631, 254] on h4 "eelloo Cijferreeksen" at bounding box center [576, 250] width 519 height 18
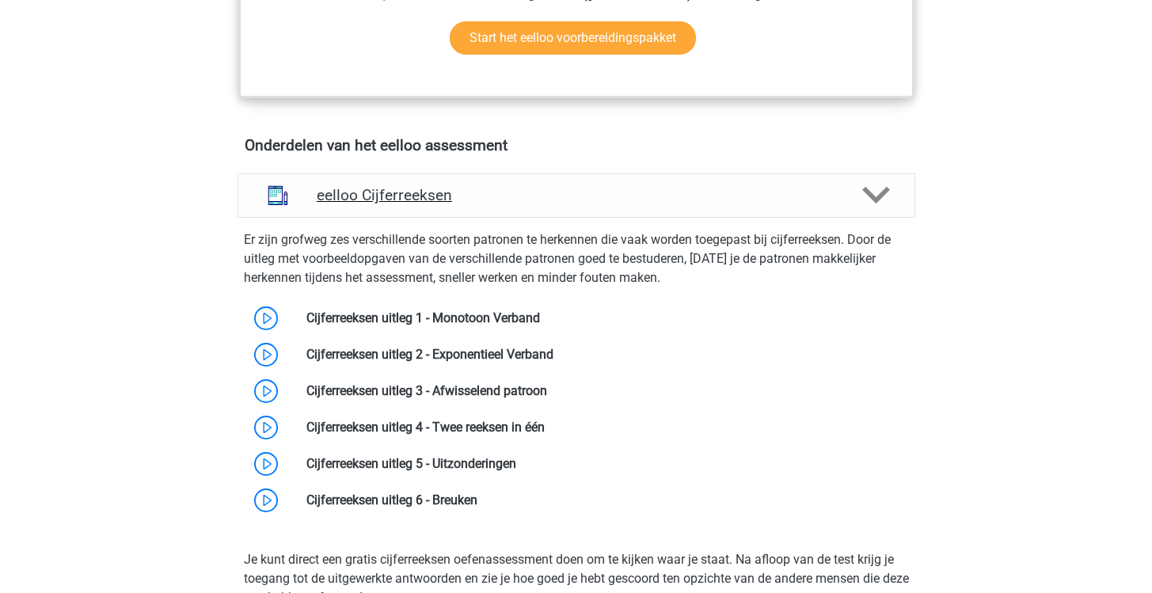
scroll to position [906, 0]
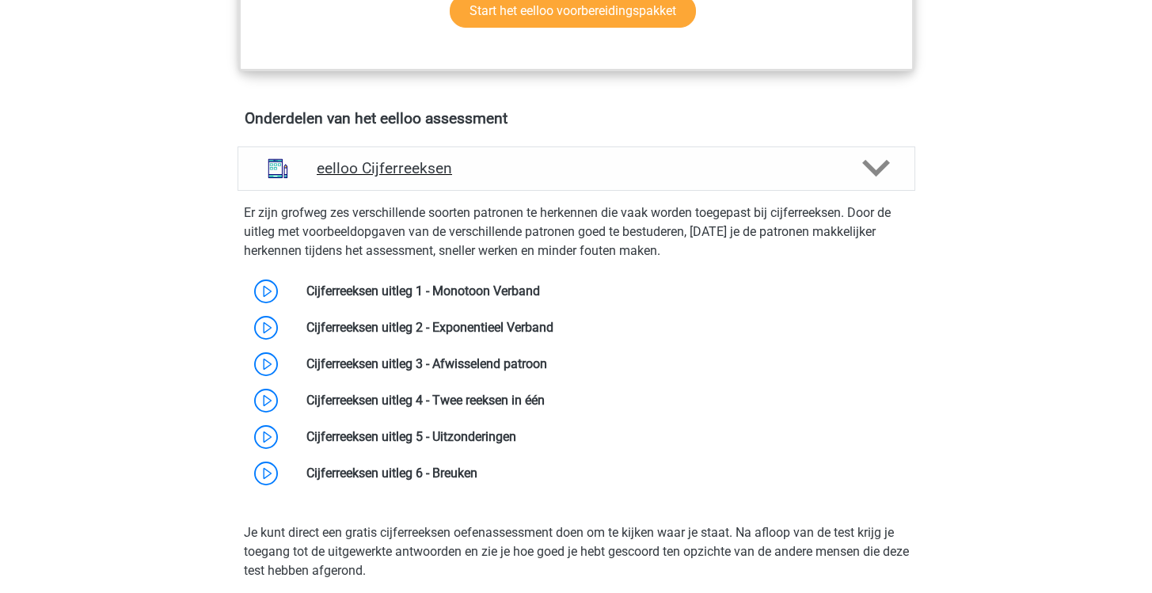
click at [611, 177] on h4 "eelloo Cijferreeksen" at bounding box center [576, 168] width 519 height 18
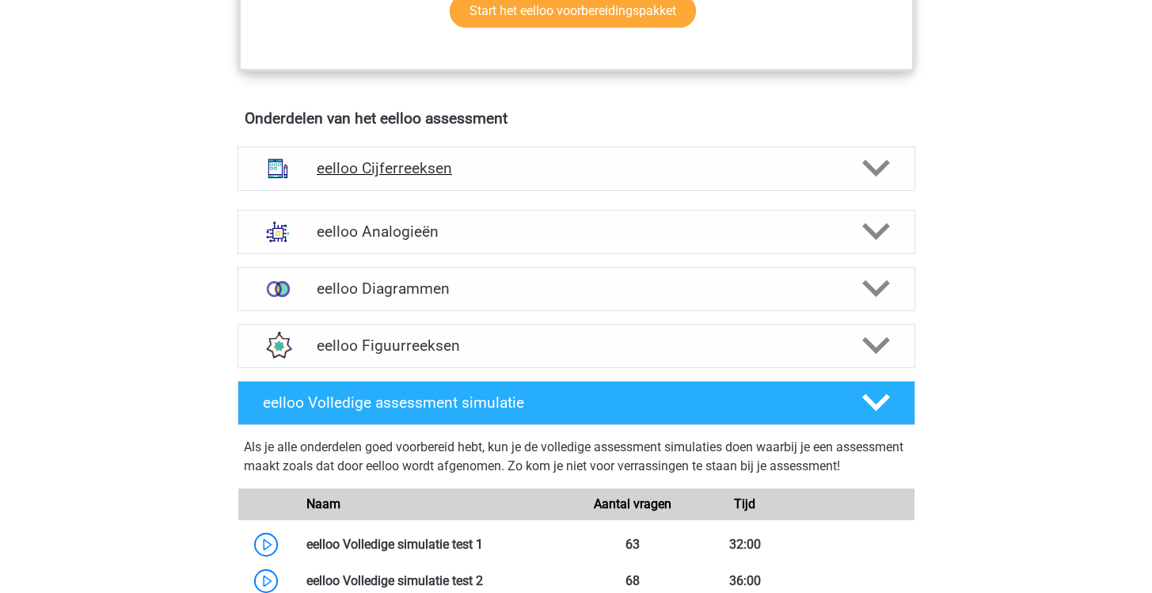
scroll to position [1099, 0]
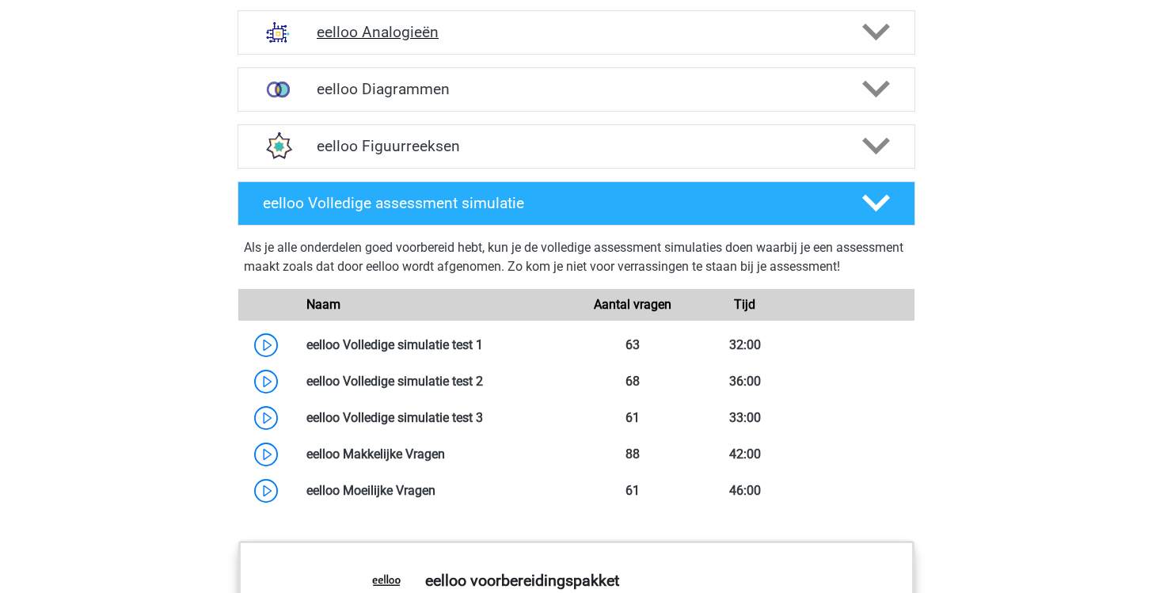
click at [564, 41] on h4 "eelloo Analogieën" at bounding box center [576, 32] width 519 height 18
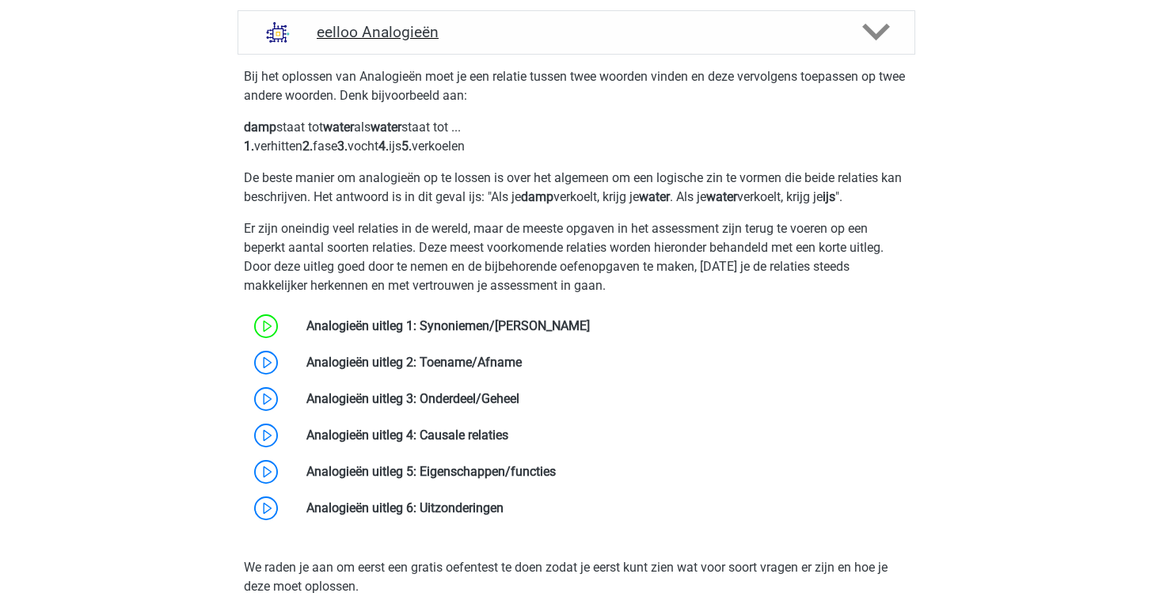
click at [564, 41] on h4 "eelloo Analogieën" at bounding box center [576, 32] width 519 height 18
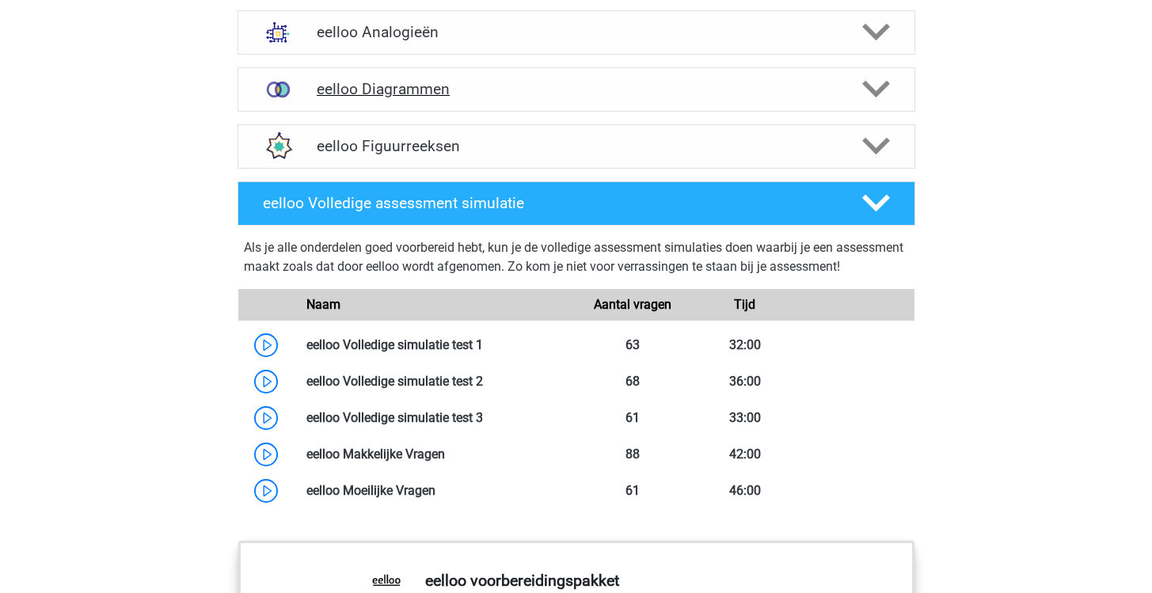
click at [501, 98] on h4 "eelloo Diagrammen" at bounding box center [576, 89] width 519 height 18
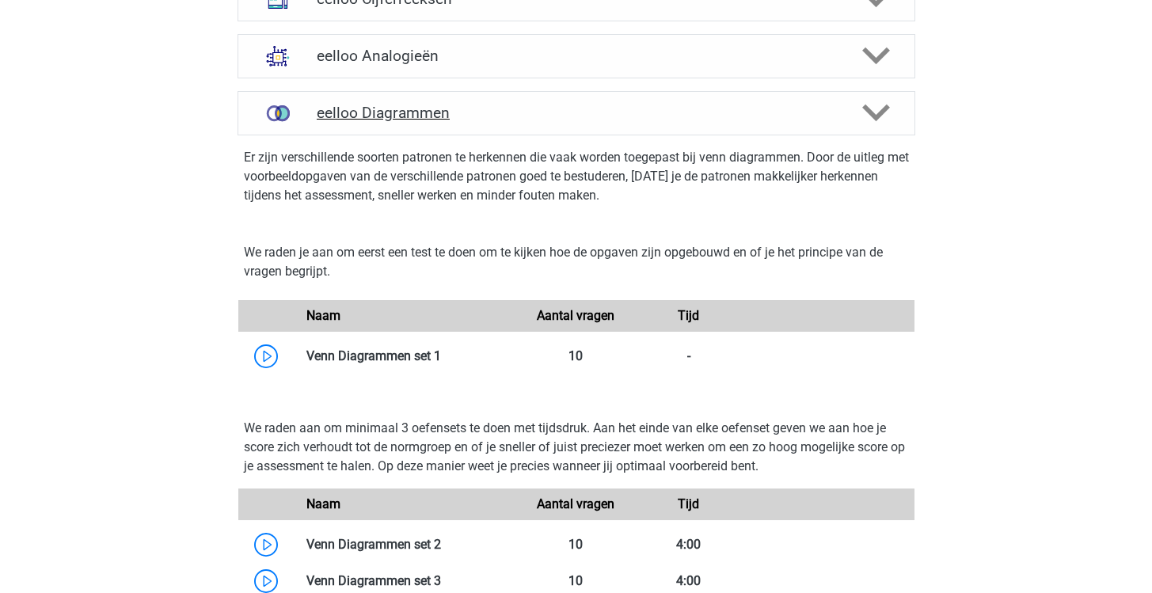
scroll to position [1066, 0]
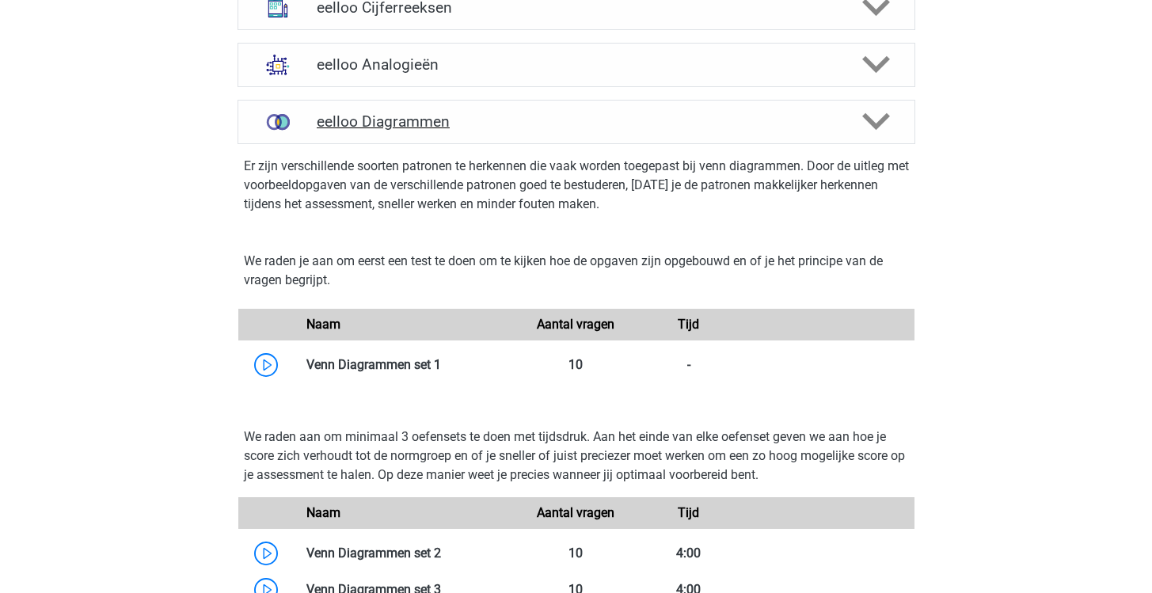
click at [520, 131] on h4 "eelloo Diagrammen" at bounding box center [576, 121] width 519 height 18
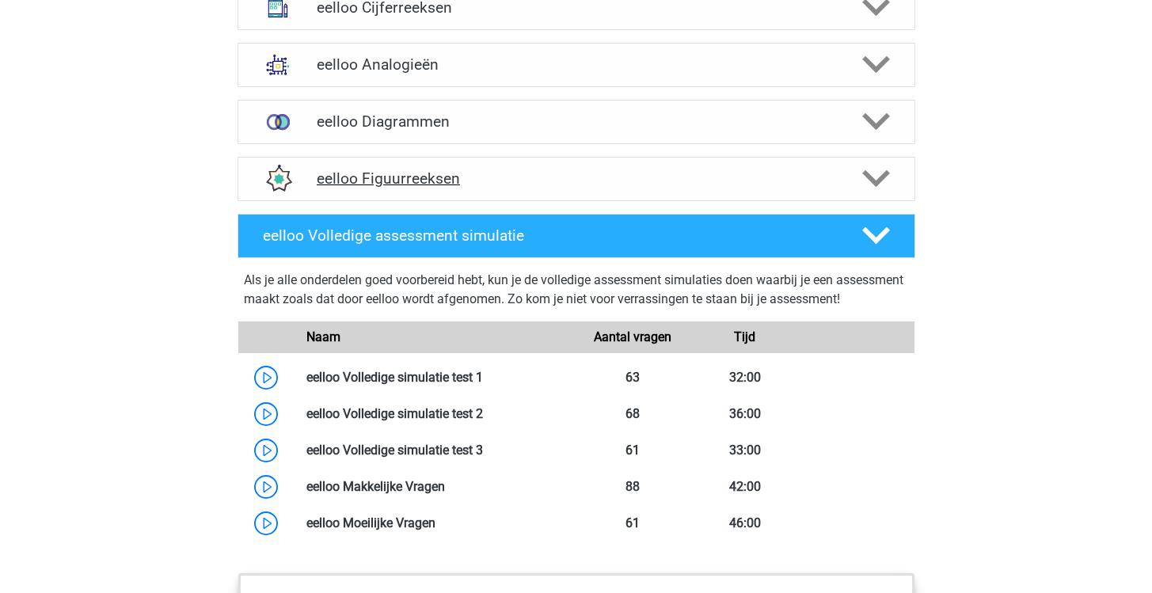
click at [486, 188] on h4 "eelloo Figuurreeksen" at bounding box center [576, 178] width 519 height 18
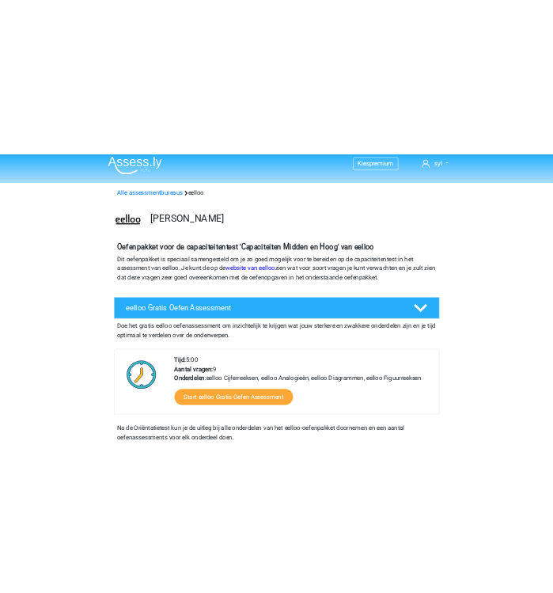
scroll to position [0, 0]
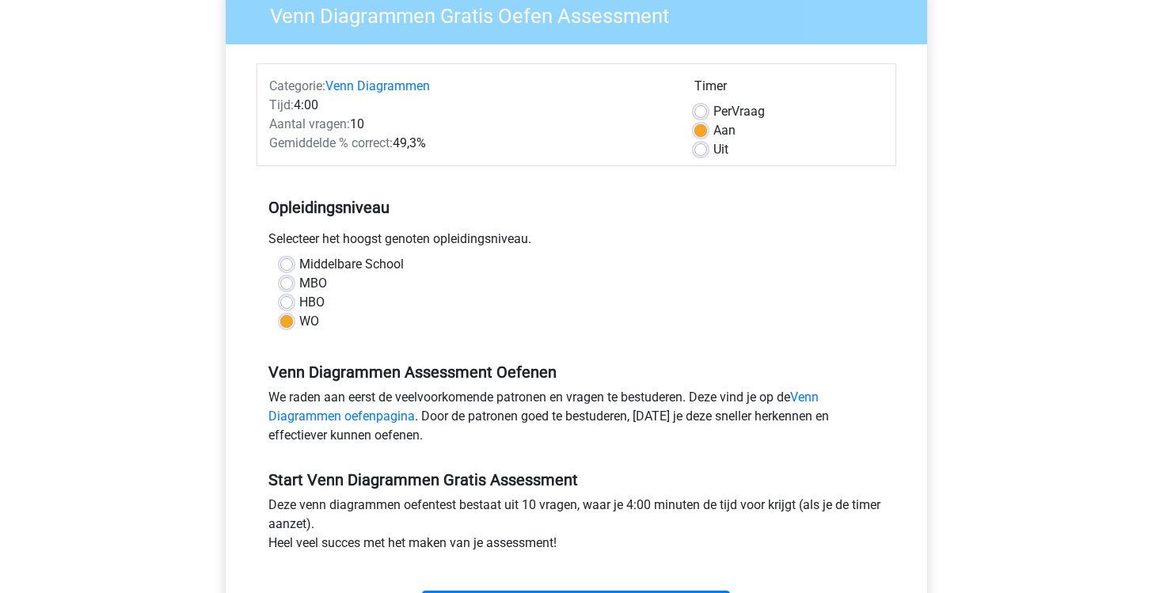
scroll to position [158, 0]
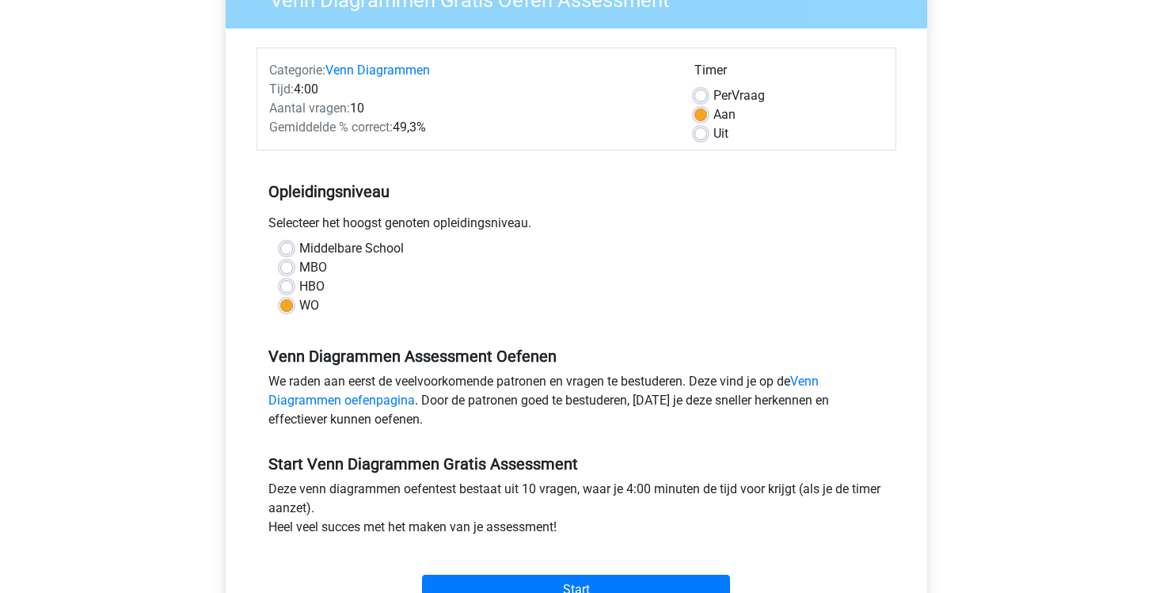
click at [553, 96] on label "Per Vraag" at bounding box center [738, 95] width 51 height 19
click at [553, 96] on input "Per Vraag" at bounding box center [700, 94] width 13 height 16
radio input "true"
click at [553, 116] on label "Aan" at bounding box center [724, 114] width 22 height 19
click at [553, 116] on input "Aan" at bounding box center [700, 113] width 13 height 16
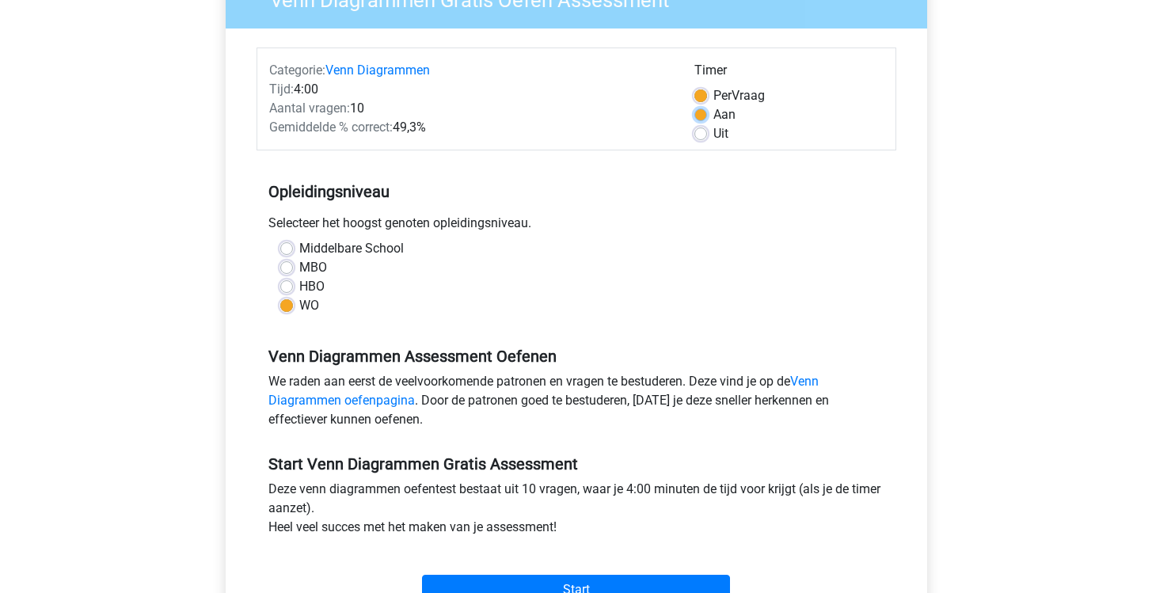
radio input "true"
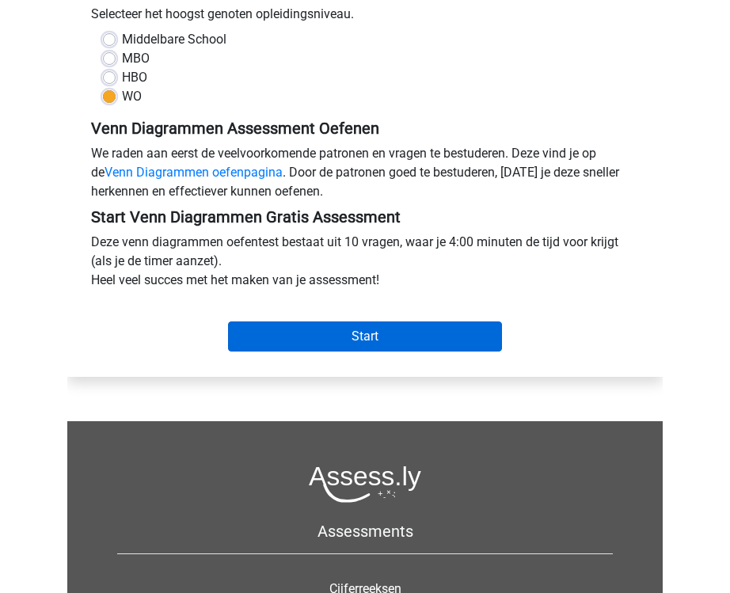
scroll to position [317, 0]
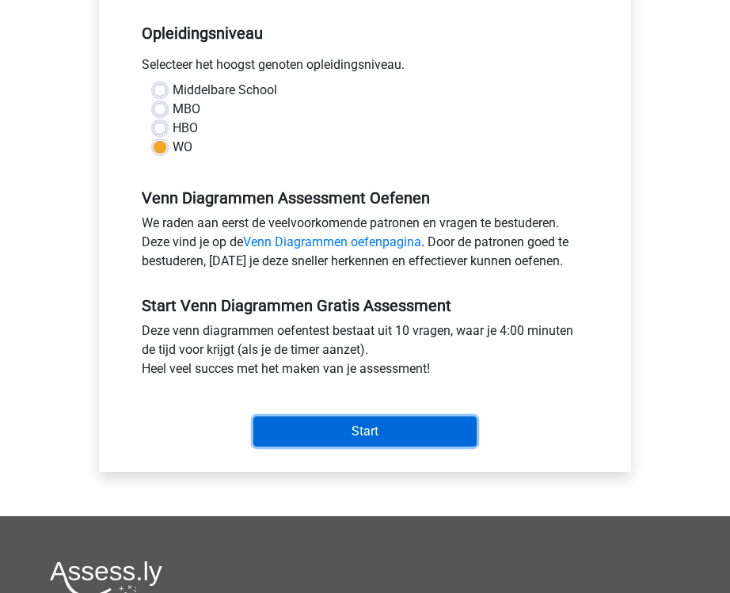
click at [431, 432] on input "Start" at bounding box center [364, 431] width 223 height 30
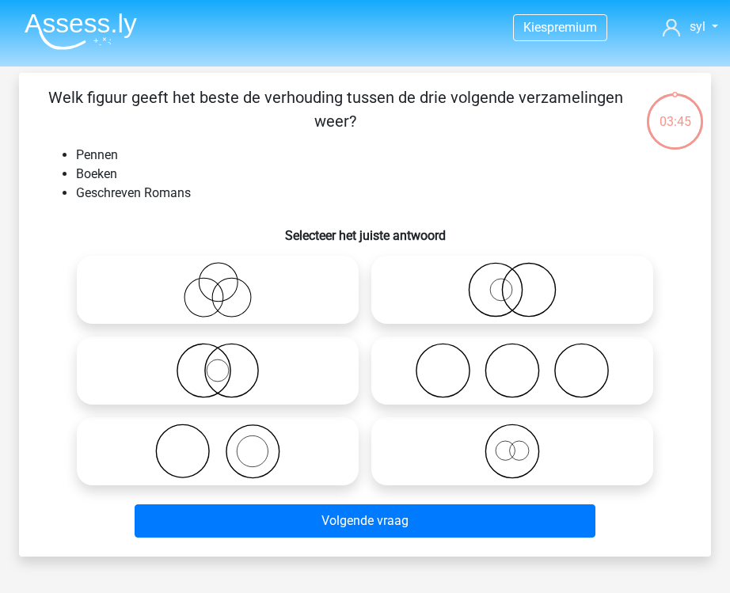
click at [504, 367] on icon at bounding box center [512, 370] width 269 height 55
click at [512, 363] on input "radio" at bounding box center [517, 357] width 10 height 10
radio input "true"
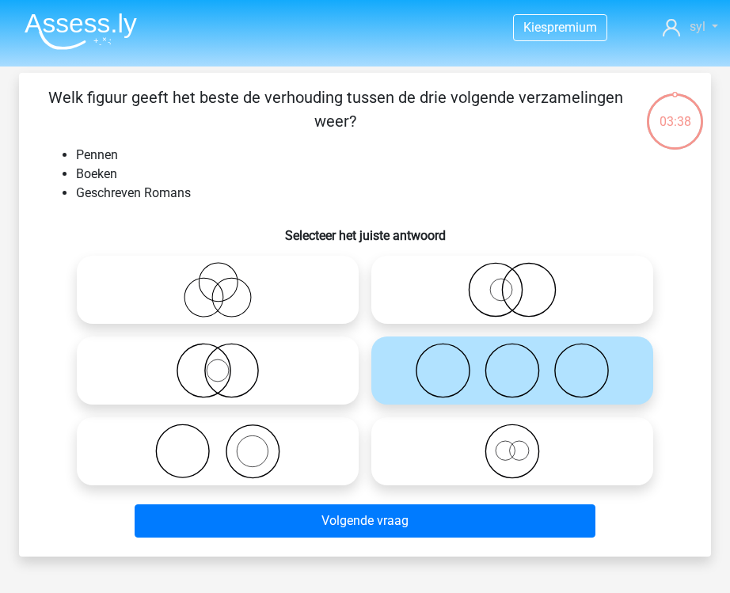
click at [706, 32] on link "syl" at bounding box center [690, 26] width 55 height 19
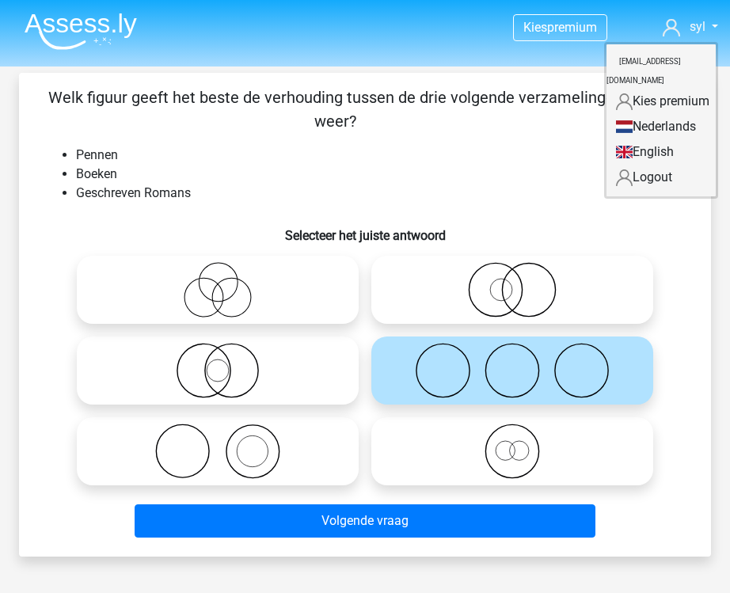
click at [488, 145] on div "Welk figuur geeft het beste de verhouding tussen de drie volgende verzamelingen…" at bounding box center [364, 315] width 679 height 458
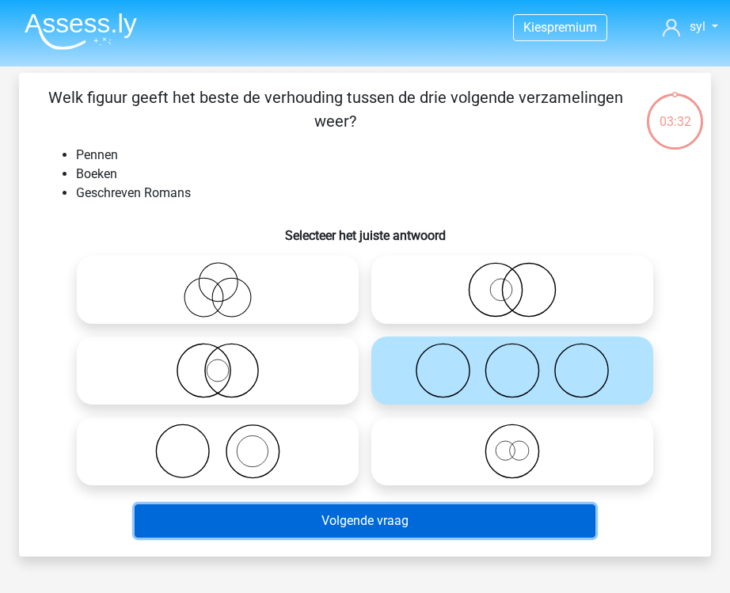
click at [326, 520] on button "Volgende vraag" at bounding box center [365, 520] width 461 height 33
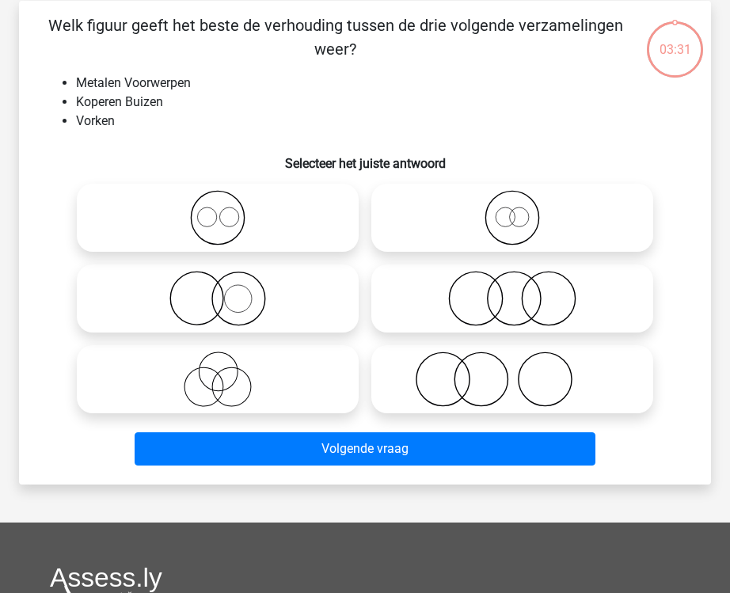
scroll to position [73, 0]
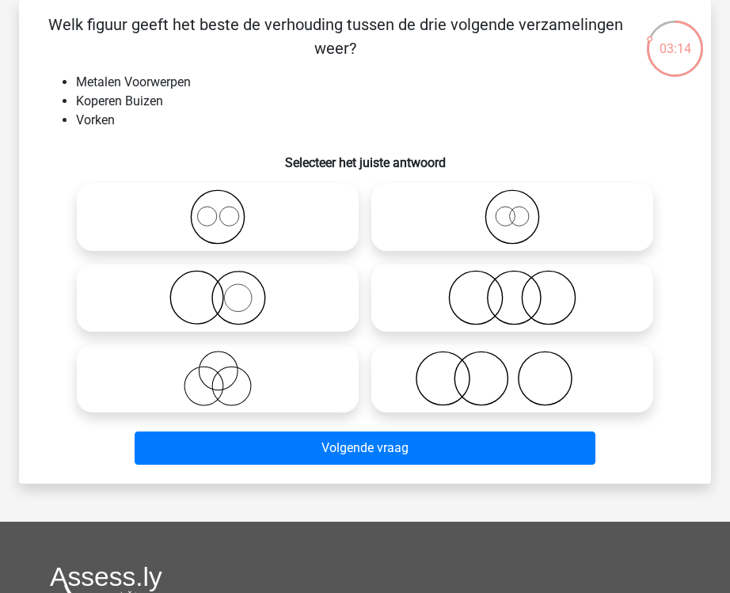
click at [474, 314] on icon at bounding box center [512, 297] width 269 height 55
click at [512, 290] on input "radio" at bounding box center [517, 284] width 10 height 10
radio input "true"
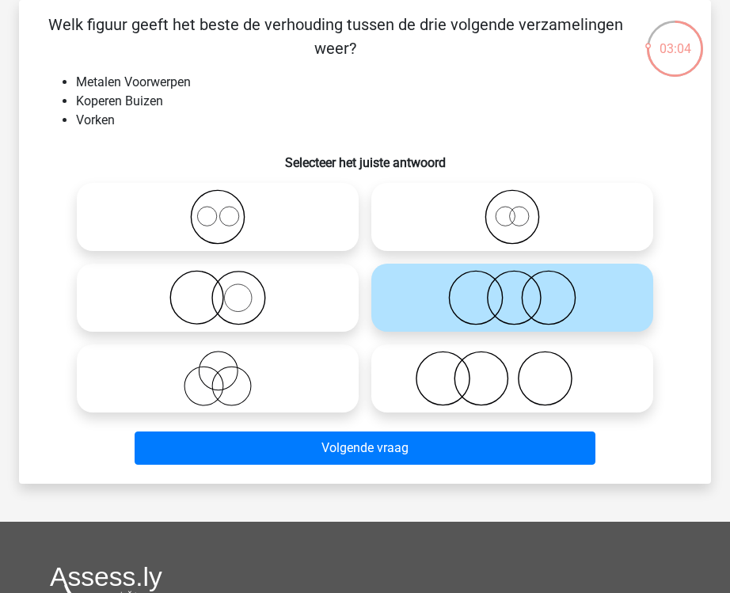
click at [496, 366] on icon at bounding box center [512, 378] width 269 height 55
click at [512, 366] on input "radio" at bounding box center [517, 365] width 10 height 10
radio input "true"
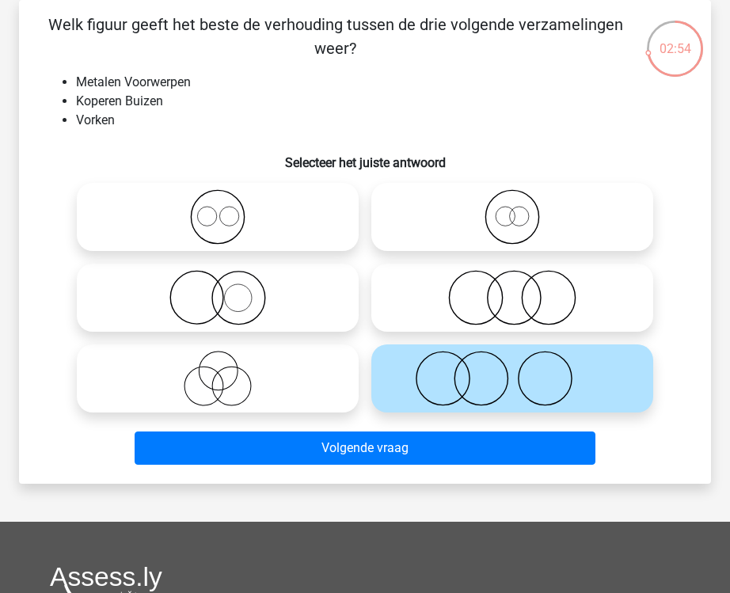
click at [416, 295] on icon at bounding box center [512, 297] width 269 height 55
click at [512, 290] on input "radio" at bounding box center [517, 284] width 10 height 10
radio input "true"
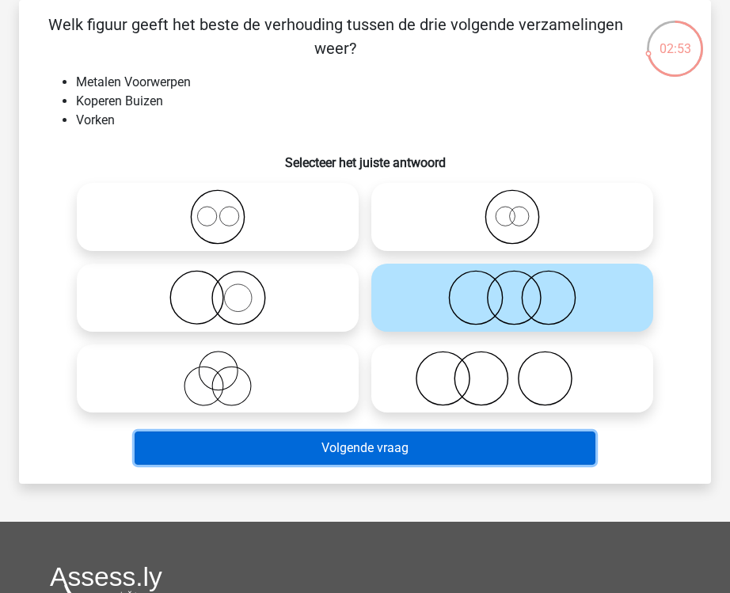
click at [428, 454] on button "Volgende vraag" at bounding box center [365, 447] width 461 height 33
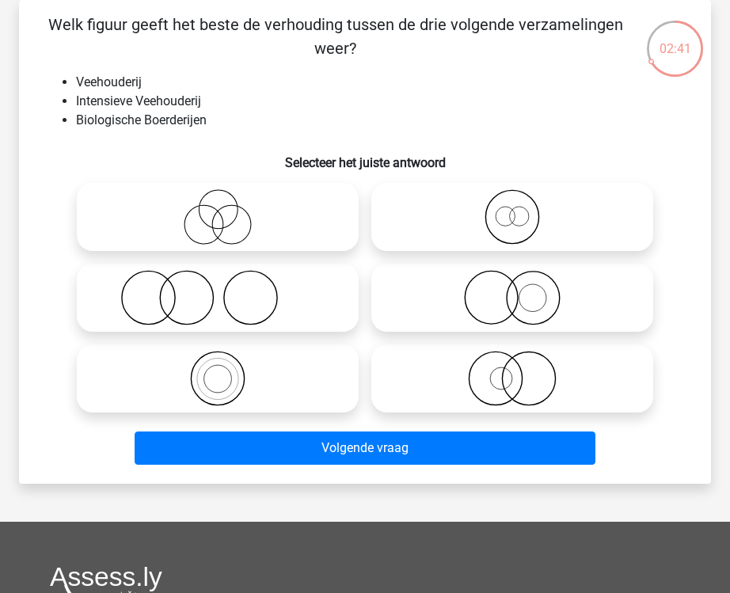
click at [524, 360] on icon at bounding box center [512, 378] width 269 height 55
click at [523, 360] on input "radio" at bounding box center [517, 365] width 10 height 10
radio input "true"
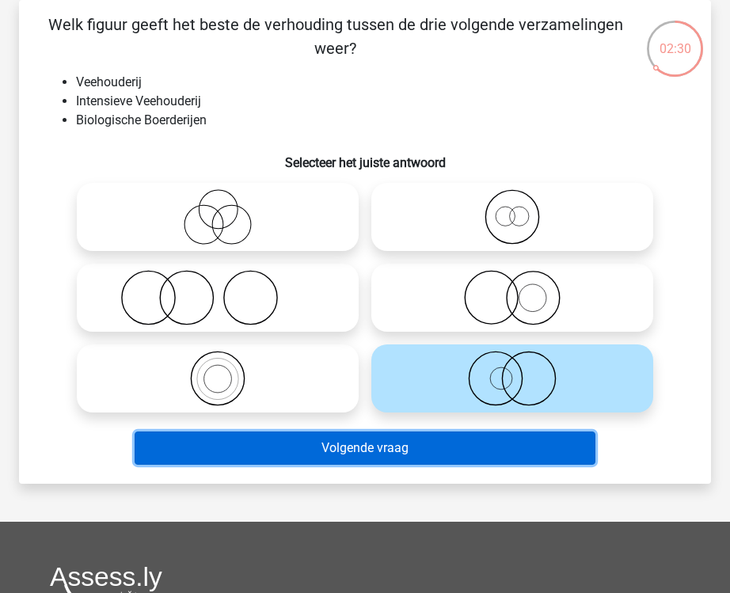
click at [490, 463] on button "Volgende vraag" at bounding box center [365, 447] width 461 height 33
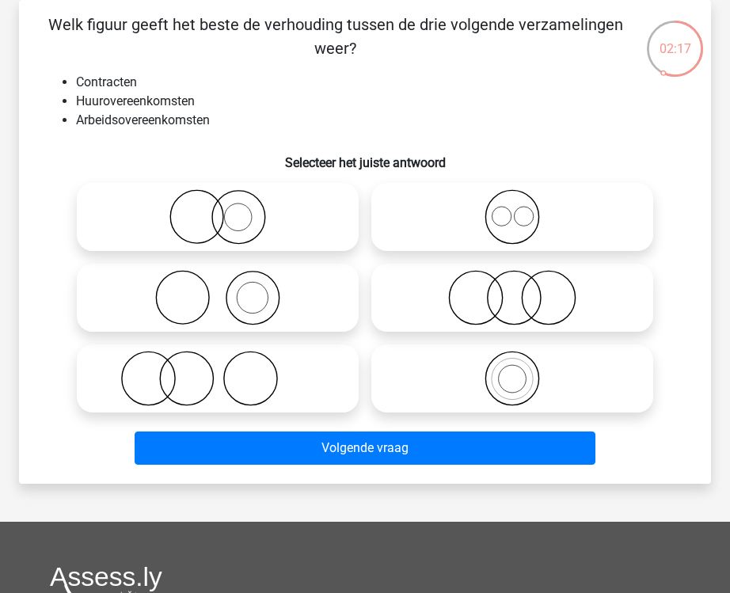
click at [553, 239] on icon at bounding box center [512, 216] width 269 height 55
click at [523, 209] on input "radio" at bounding box center [517, 204] width 10 height 10
radio input "true"
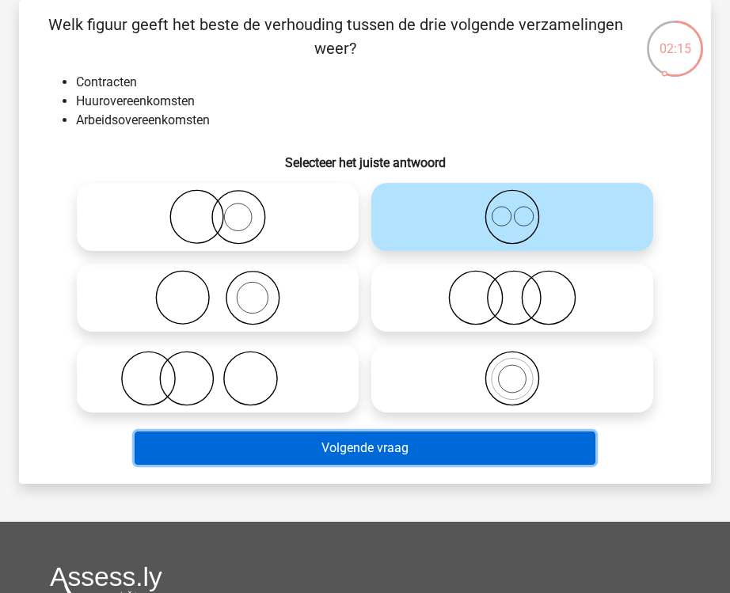
click at [466, 454] on button "Volgende vraag" at bounding box center [365, 447] width 461 height 33
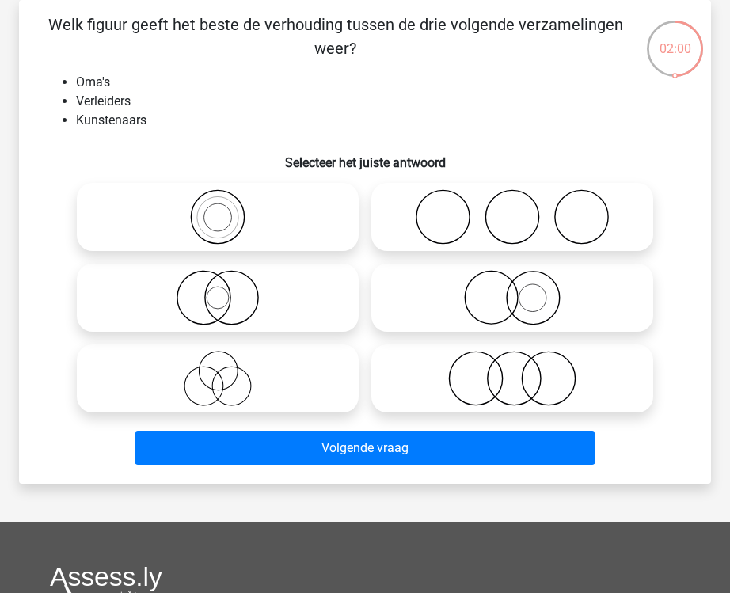
click at [283, 386] on icon at bounding box center [217, 378] width 269 height 55
click at [228, 371] on input "radio" at bounding box center [223, 365] width 10 height 10
radio input "true"
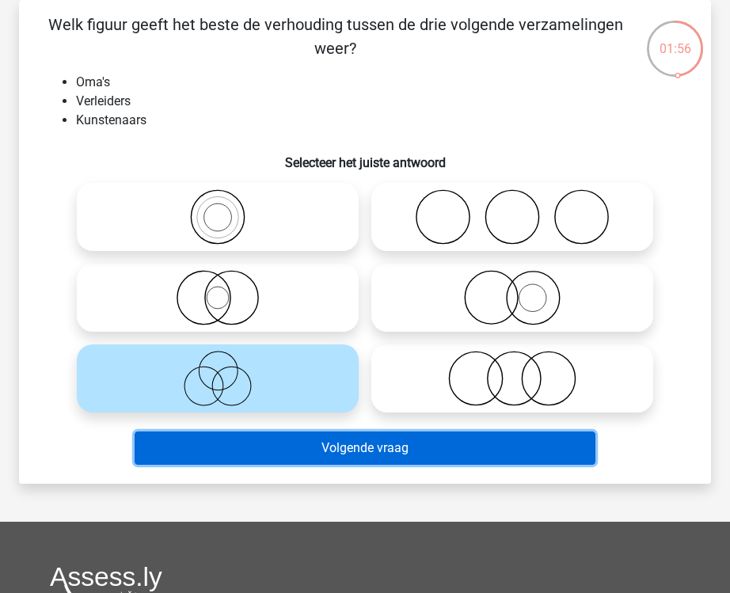
click at [315, 452] on button "Volgende vraag" at bounding box center [365, 447] width 461 height 33
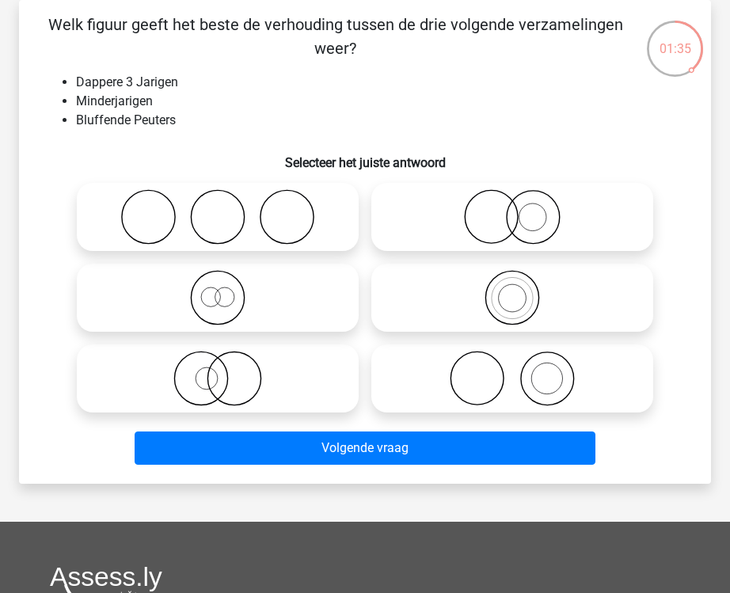
click at [184, 306] on icon at bounding box center [217, 297] width 269 height 55
click at [218, 290] on input "radio" at bounding box center [223, 284] width 10 height 10
radio input "true"
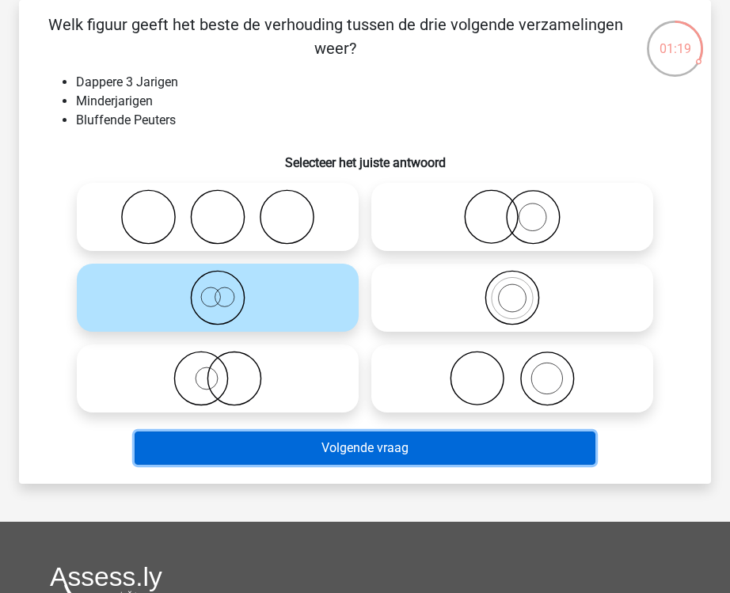
click at [386, 453] on button "Volgende vraag" at bounding box center [365, 447] width 461 height 33
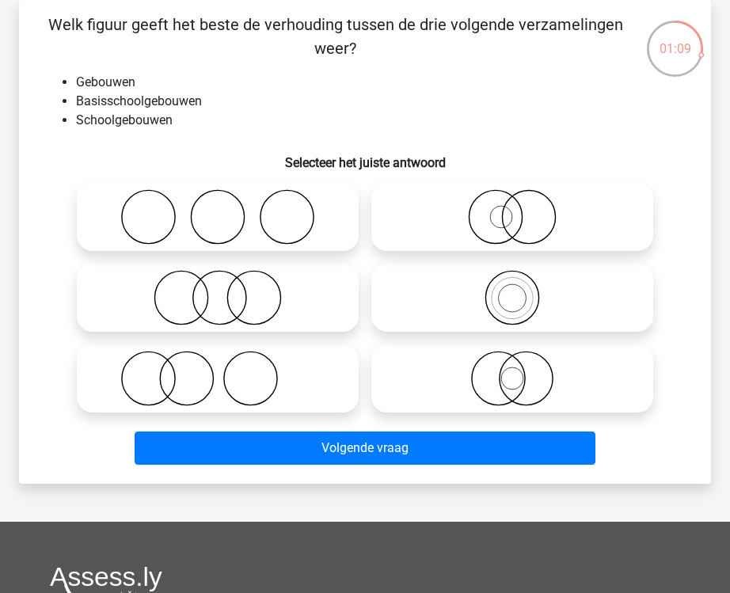
click at [550, 291] on icon at bounding box center [512, 297] width 269 height 55
click at [523, 290] on input "radio" at bounding box center [517, 284] width 10 height 10
radio input "true"
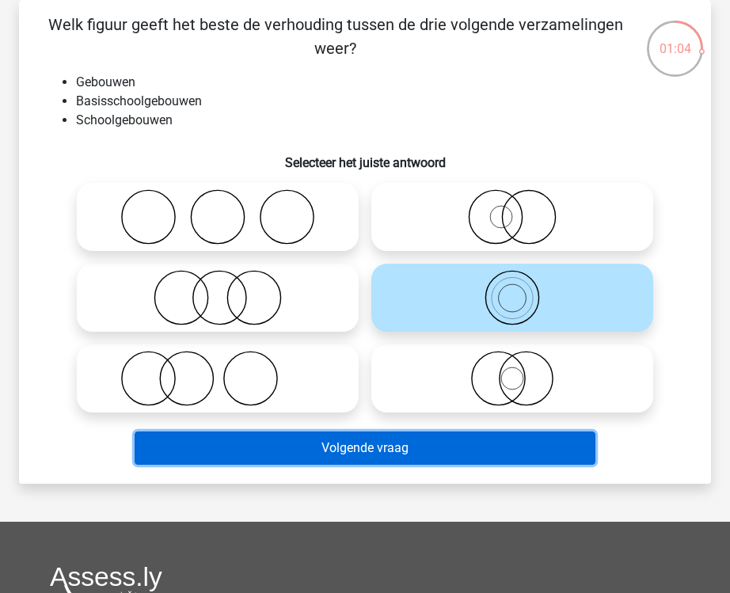
click at [367, 449] on button "Volgende vraag" at bounding box center [365, 447] width 461 height 33
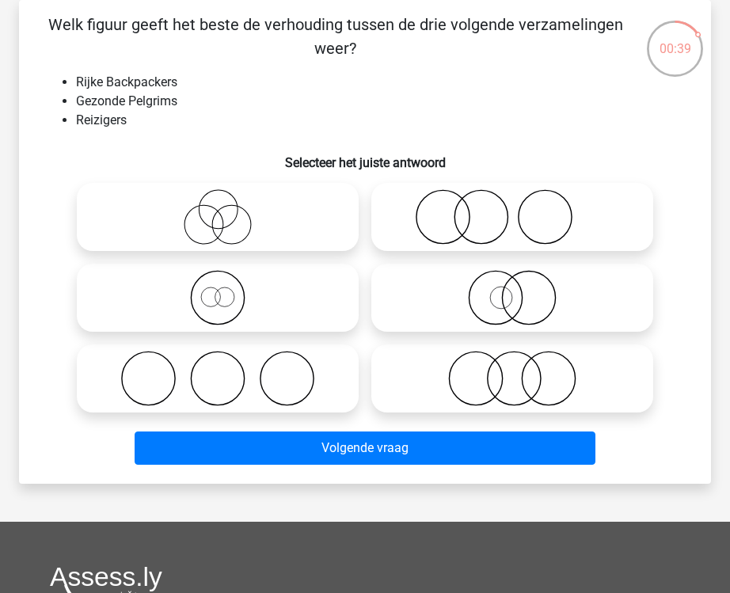
click at [238, 315] on icon at bounding box center [217, 297] width 269 height 55
click at [228, 290] on input "radio" at bounding box center [223, 284] width 10 height 10
radio input "true"
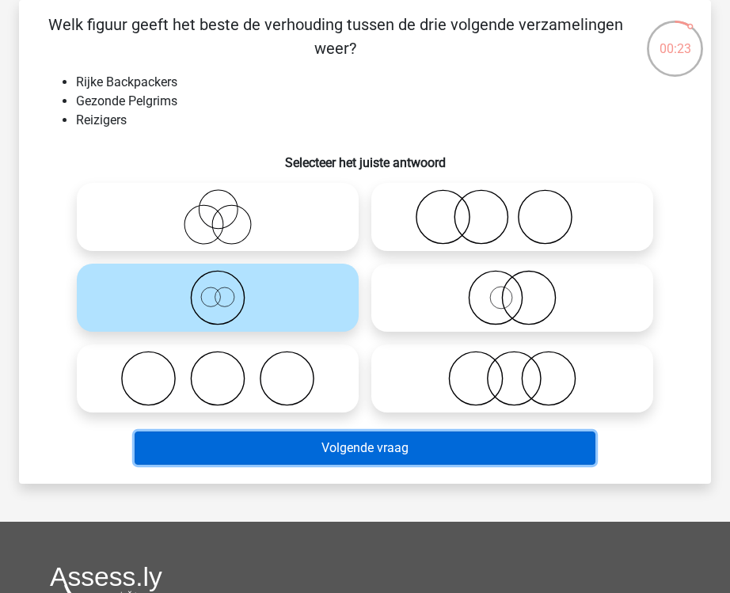
click at [416, 457] on button "Volgende vraag" at bounding box center [365, 447] width 461 height 33
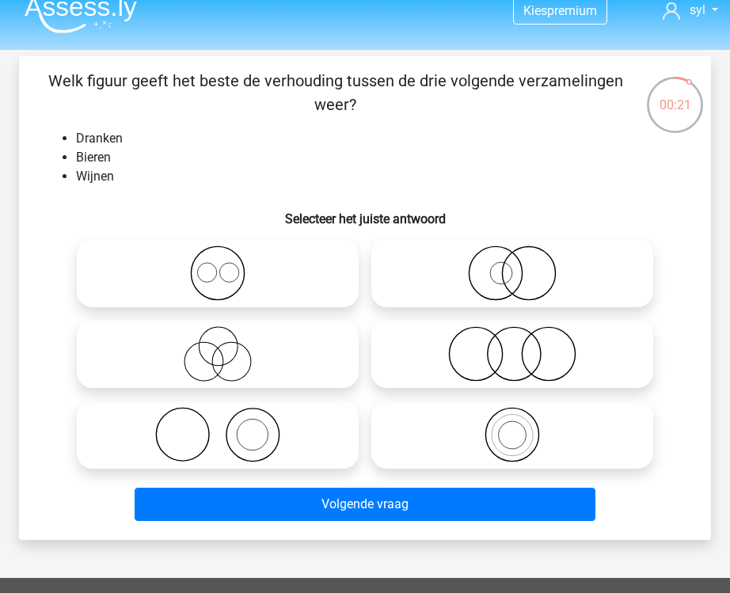
scroll to position [17, 0]
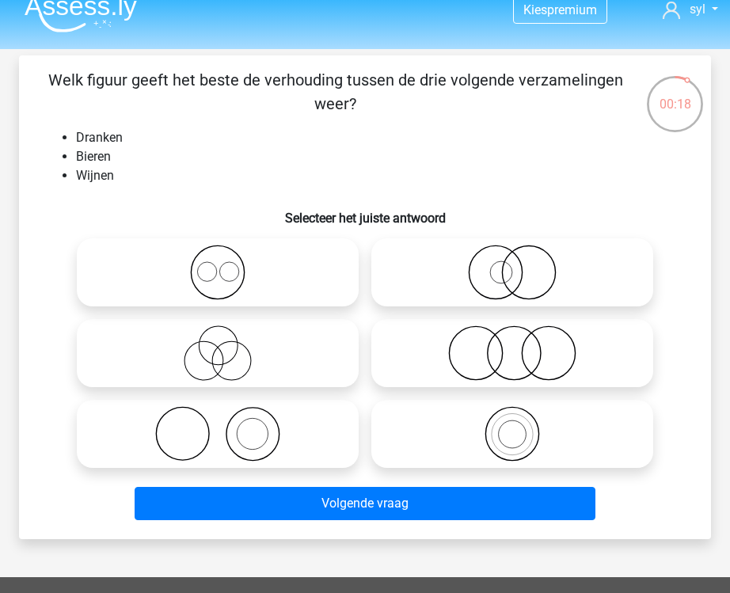
click at [241, 284] on icon at bounding box center [217, 272] width 269 height 55
click at [228, 264] on input "radio" at bounding box center [223, 259] width 10 height 10
radio input "true"
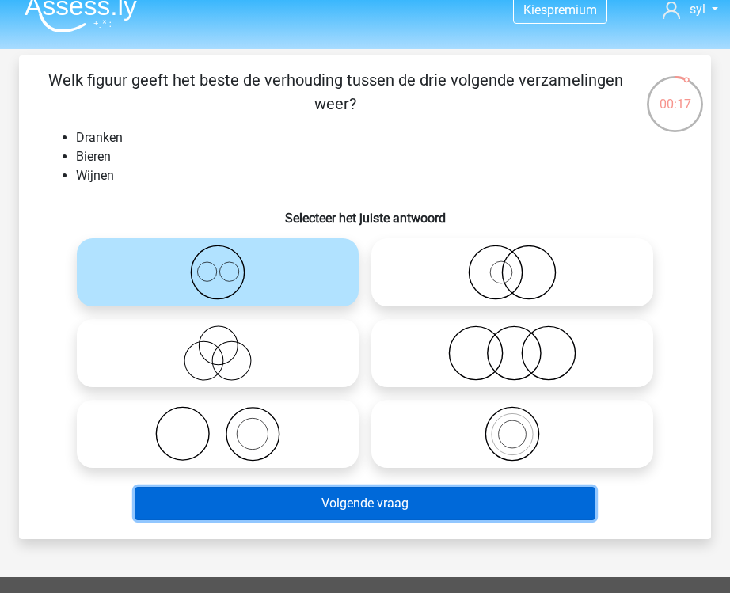
click at [319, 511] on button "Volgende vraag" at bounding box center [365, 503] width 461 height 33
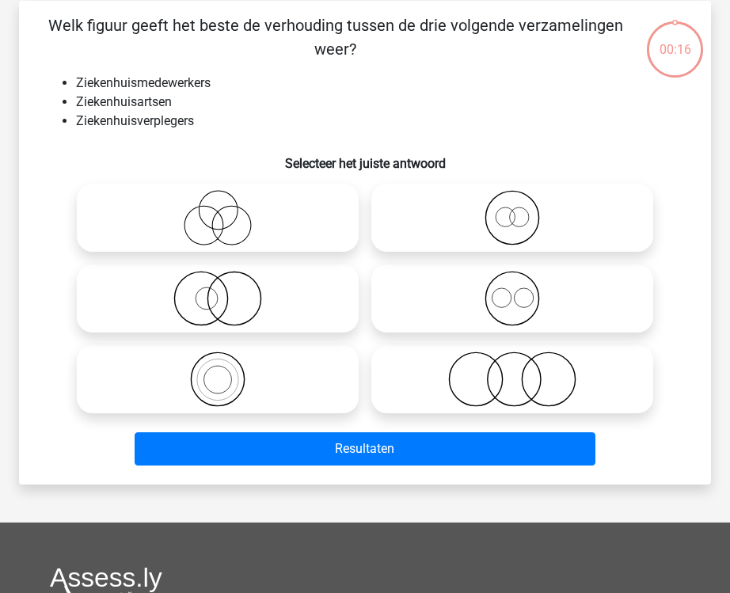
scroll to position [73, 0]
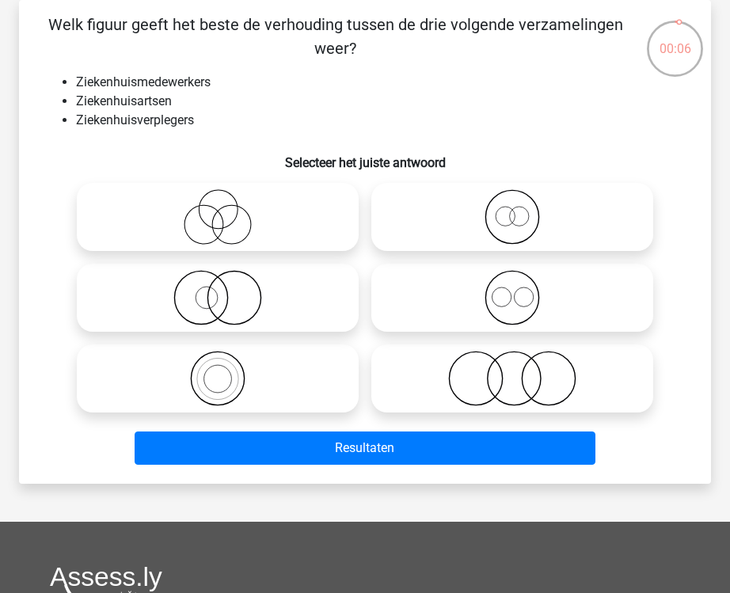
click at [572, 292] on icon at bounding box center [512, 297] width 269 height 55
click at [523, 290] on input "radio" at bounding box center [517, 284] width 10 height 10
radio input "true"
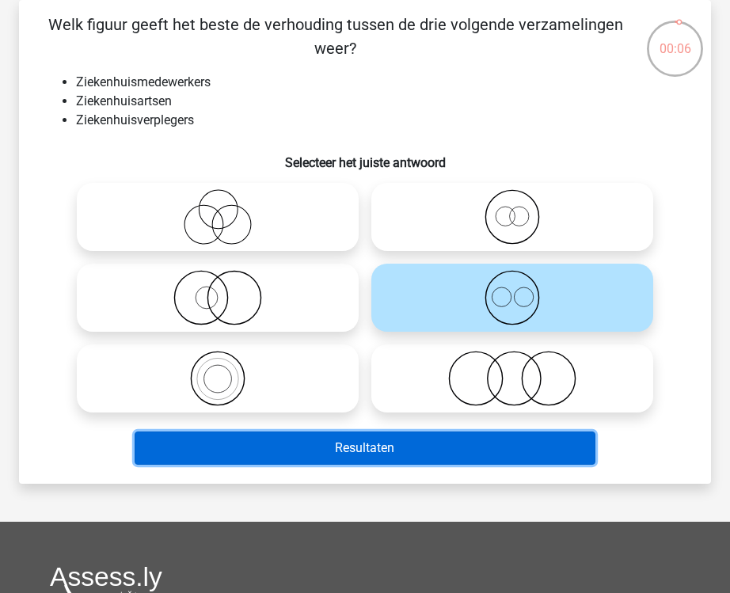
click at [494, 462] on button "Resultaten" at bounding box center [365, 447] width 461 height 33
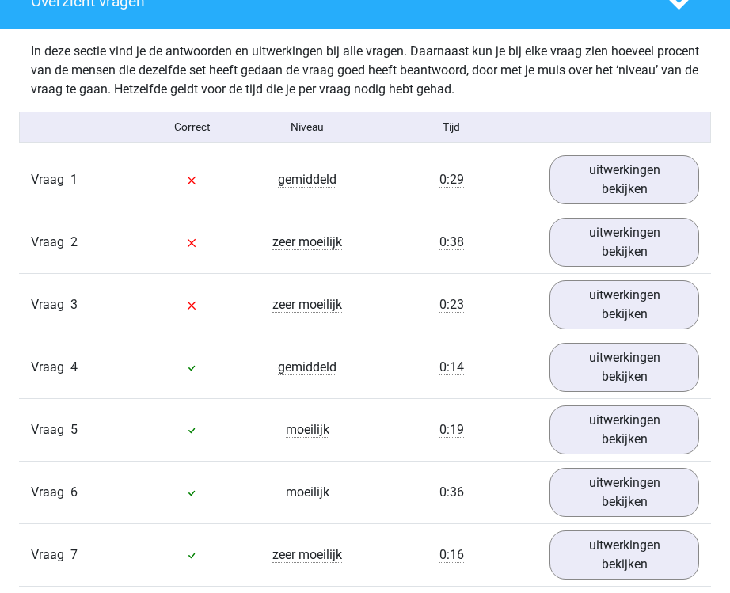
scroll to position [1219, 0]
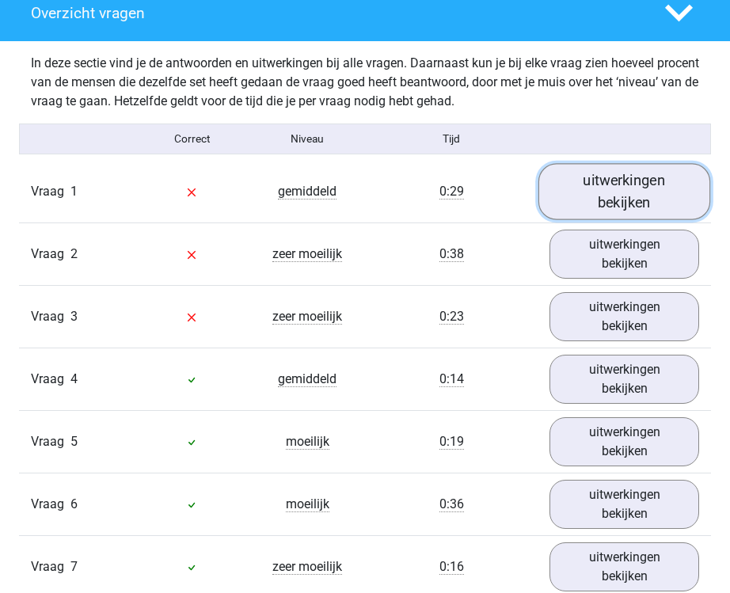
click at [621, 179] on link "uitwerkingen bekijken" at bounding box center [624, 191] width 172 height 56
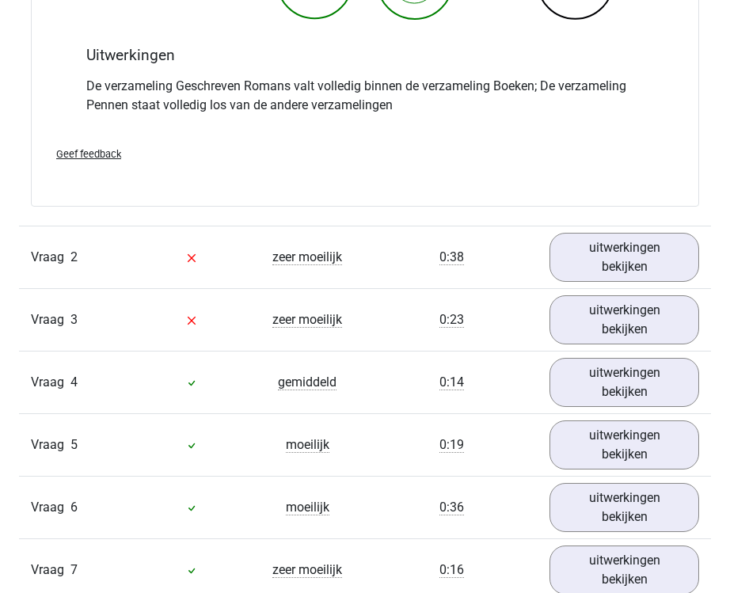
scroll to position [1823, 0]
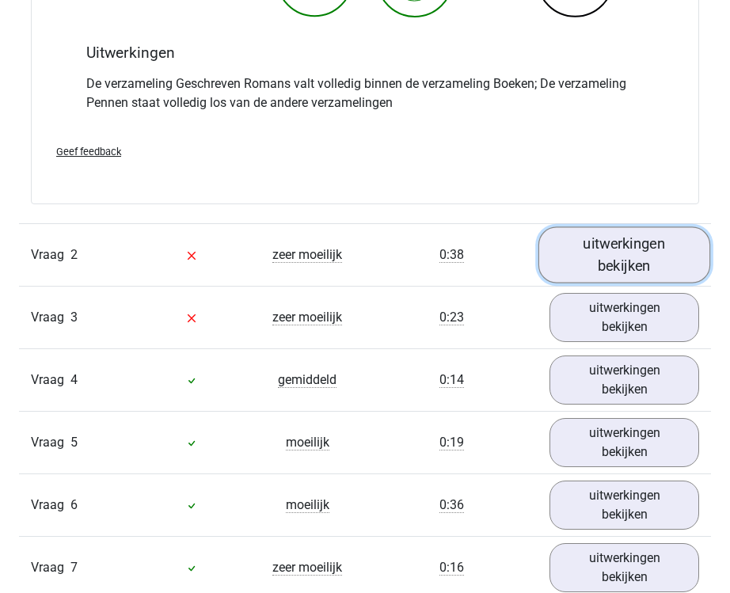
click at [567, 272] on link "uitwerkingen bekijken" at bounding box center [624, 254] width 172 height 56
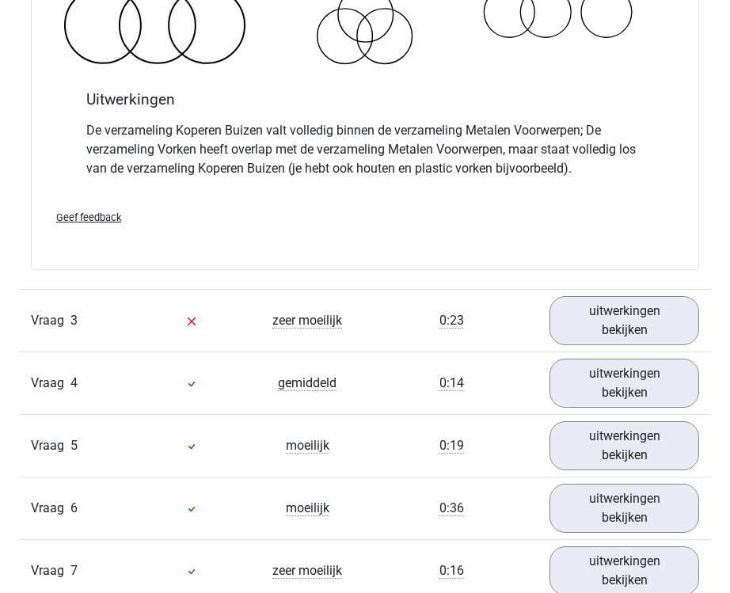
scroll to position [2464, 0]
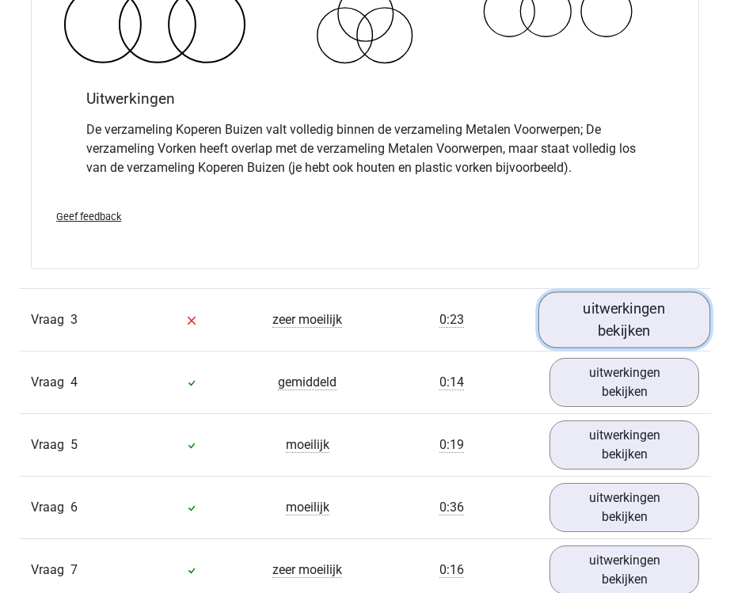
click at [602, 334] on link "uitwerkingen bekijken" at bounding box center [624, 320] width 172 height 56
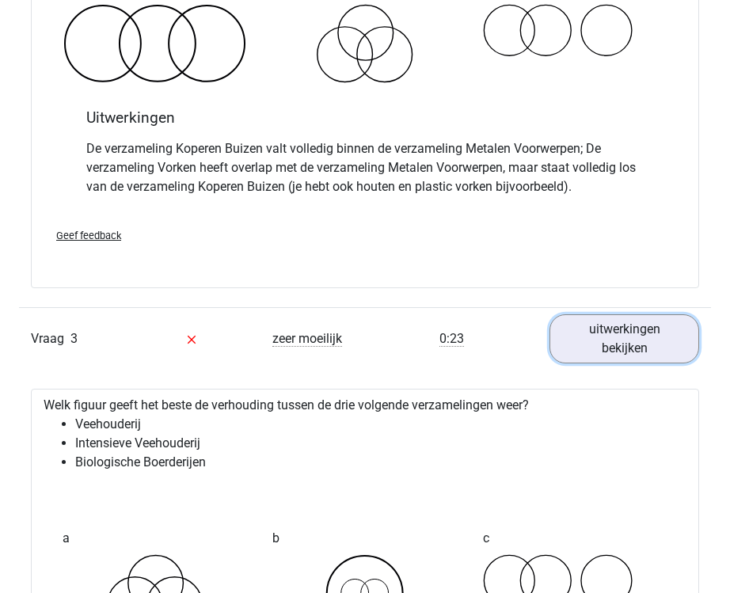
scroll to position [2416, 0]
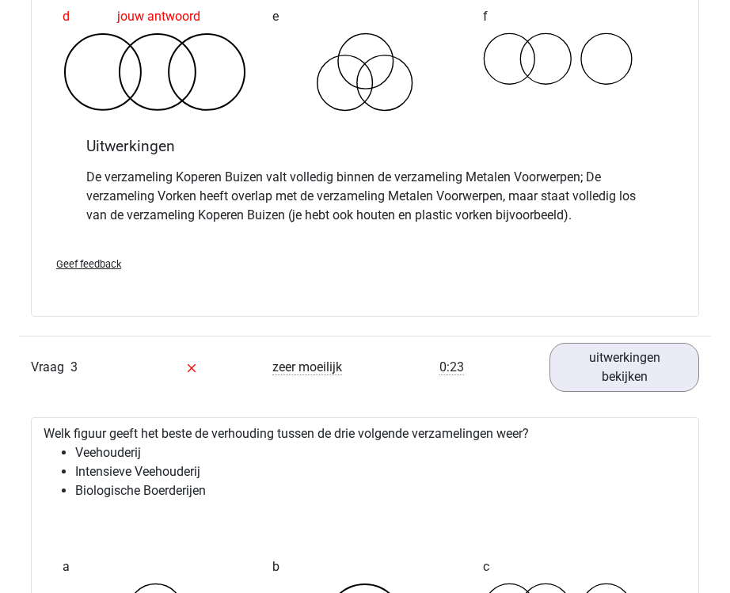
click at [155, 345] on div "Vraag 3 zeer moeilijk 0:23 uitwerkingen bekijken" at bounding box center [365, 367] width 692 height 63
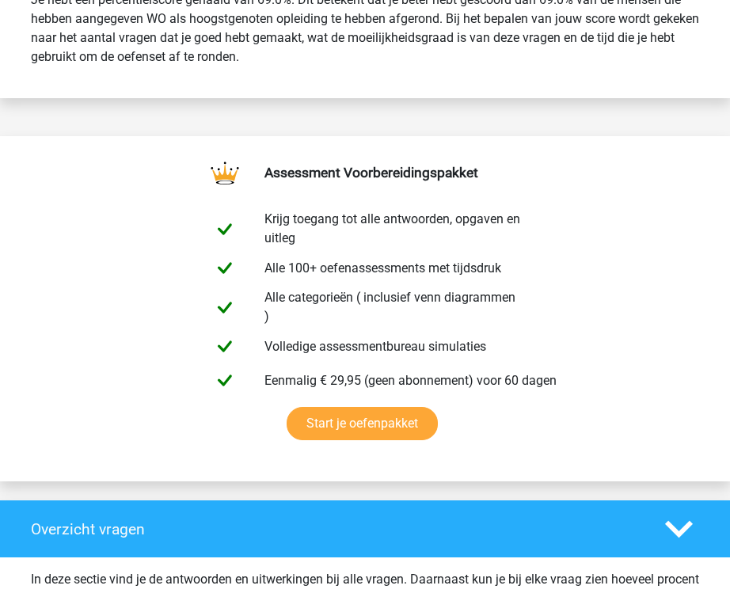
scroll to position [0, 0]
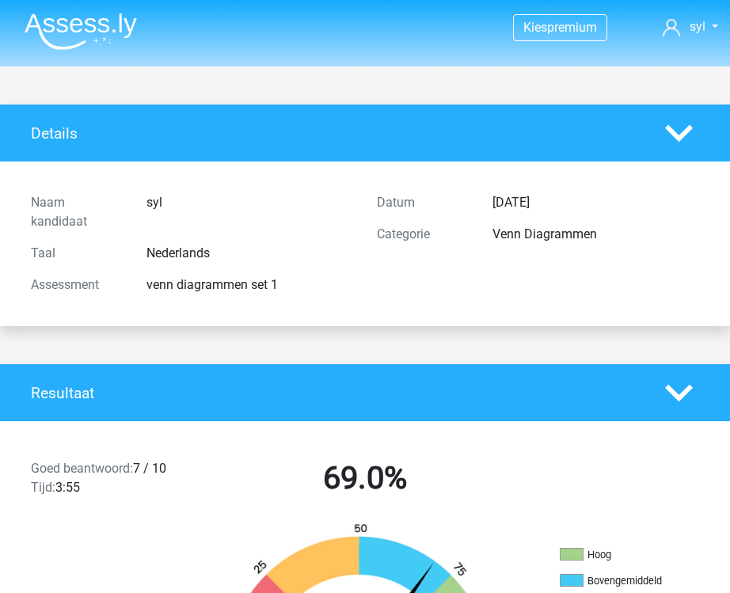
click at [61, 28] on img at bounding box center [81, 31] width 112 height 37
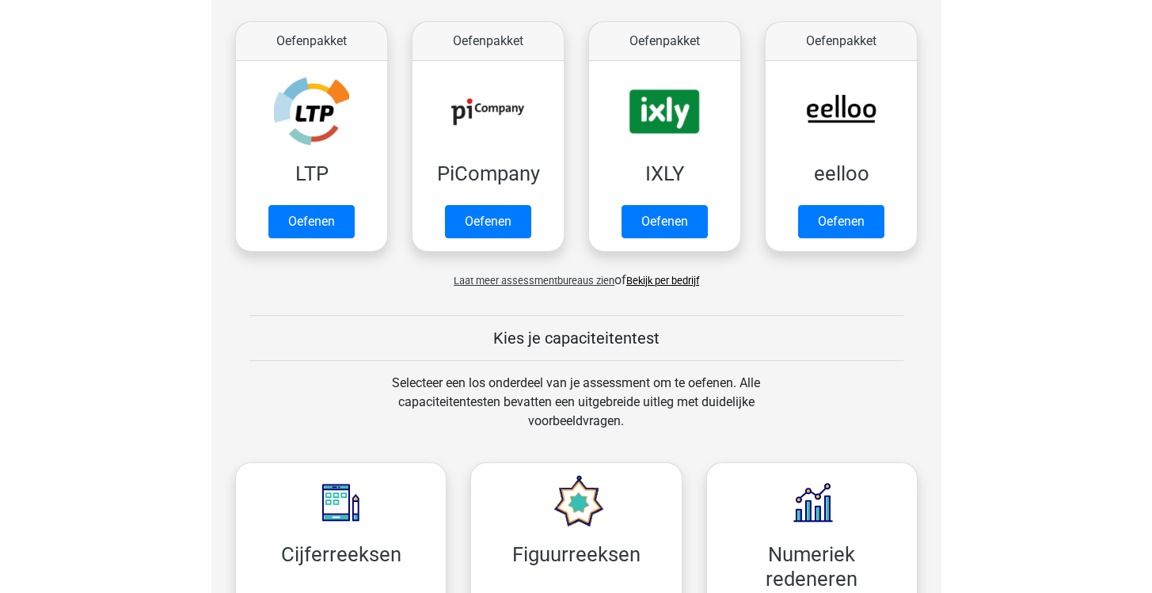
scroll to position [191, 0]
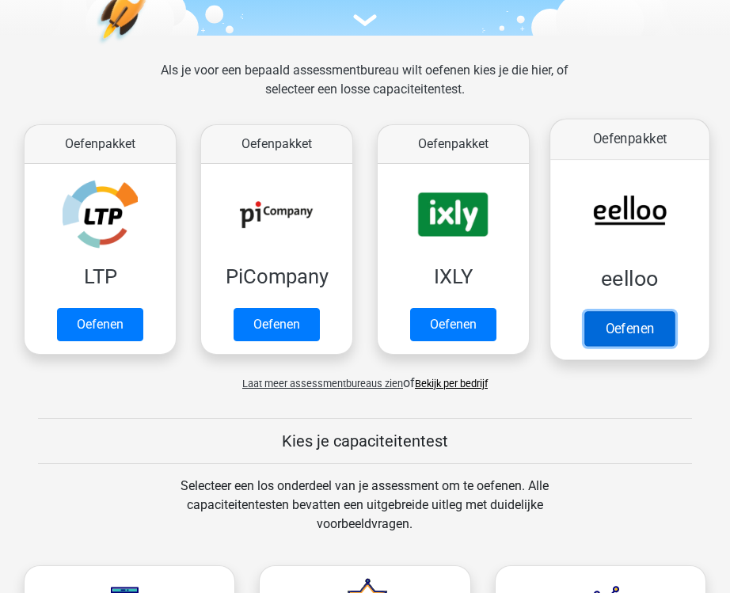
click at [611, 333] on link "Oefenen" at bounding box center [629, 328] width 90 height 35
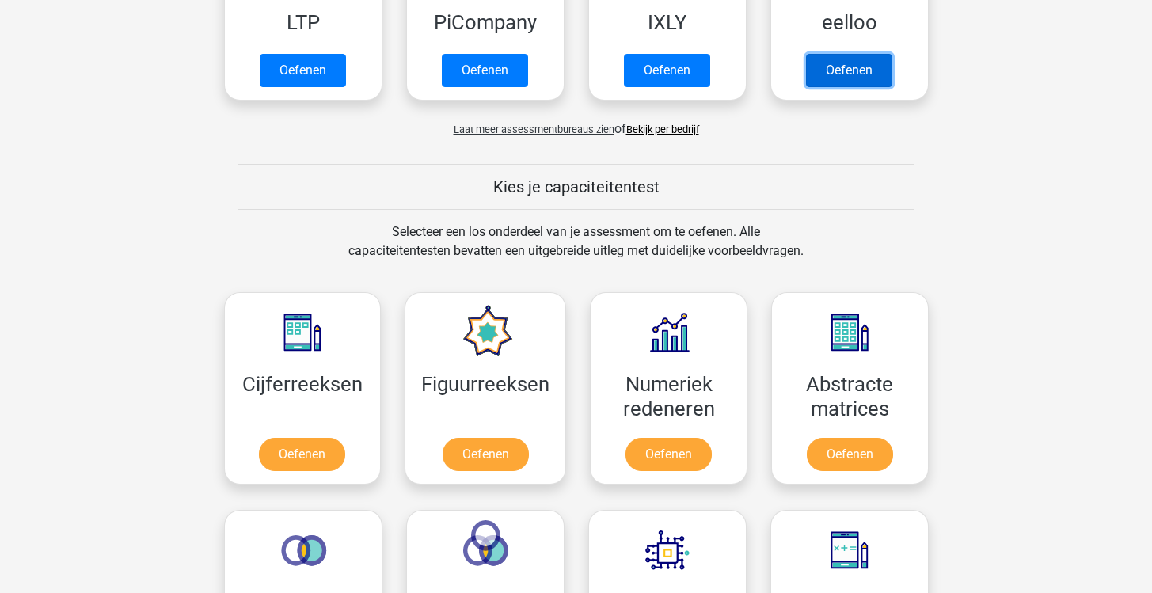
scroll to position [567, 0]
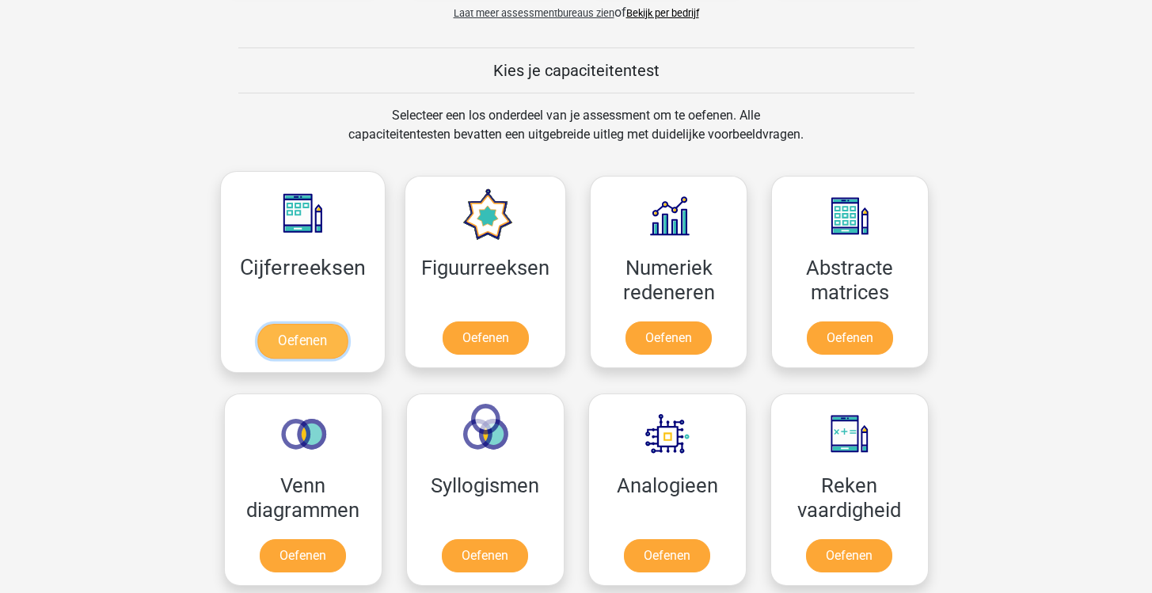
click at [302, 340] on link "Oefenen" at bounding box center [302, 341] width 90 height 35
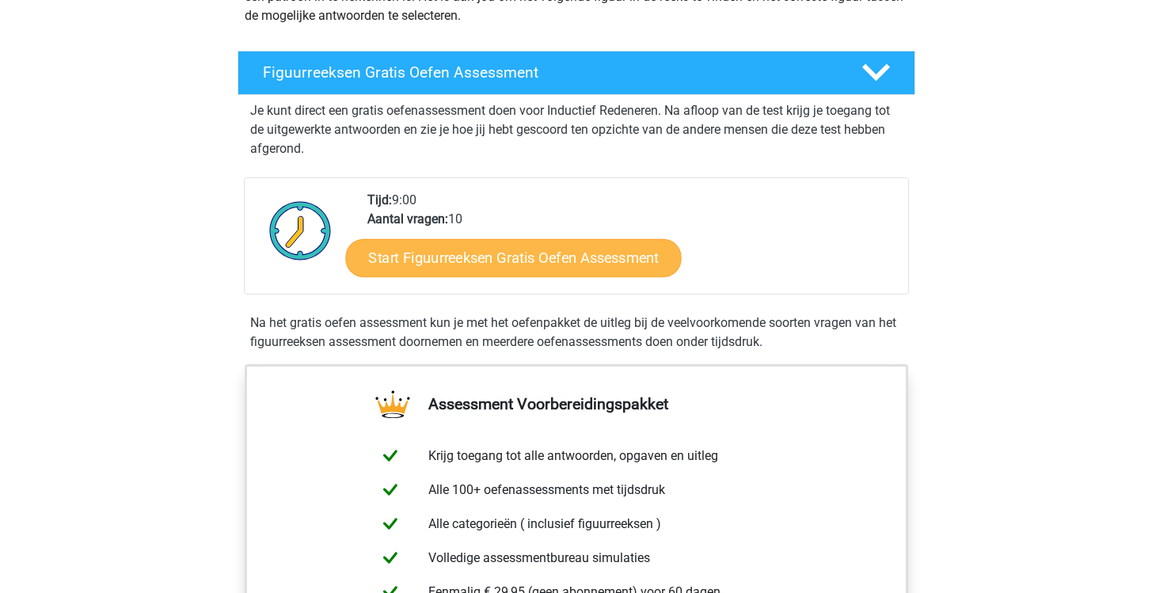
scroll to position [235, 0]
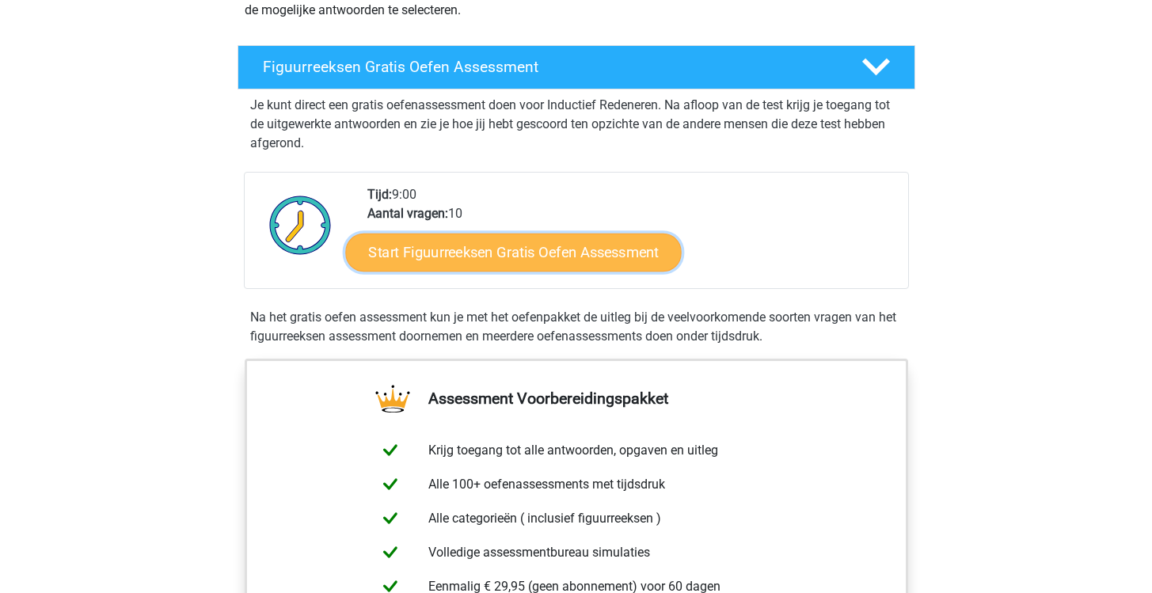
click at [545, 253] on link "Start Figuurreeksen Gratis Oefen Assessment" at bounding box center [513, 252] width 336 height 38
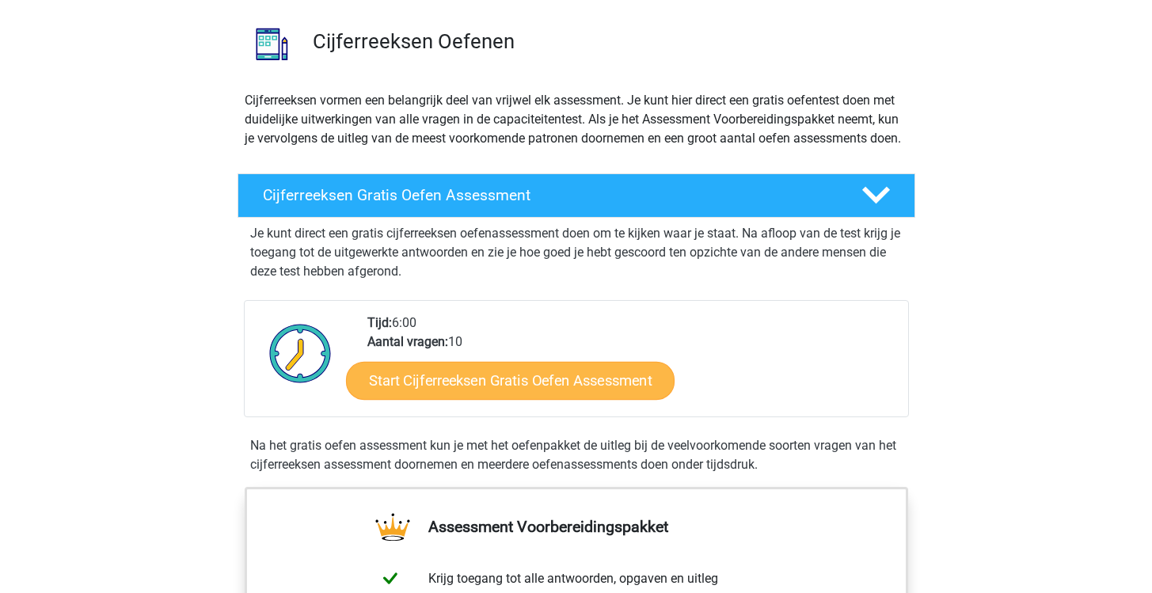
scroll to position [112, 0]
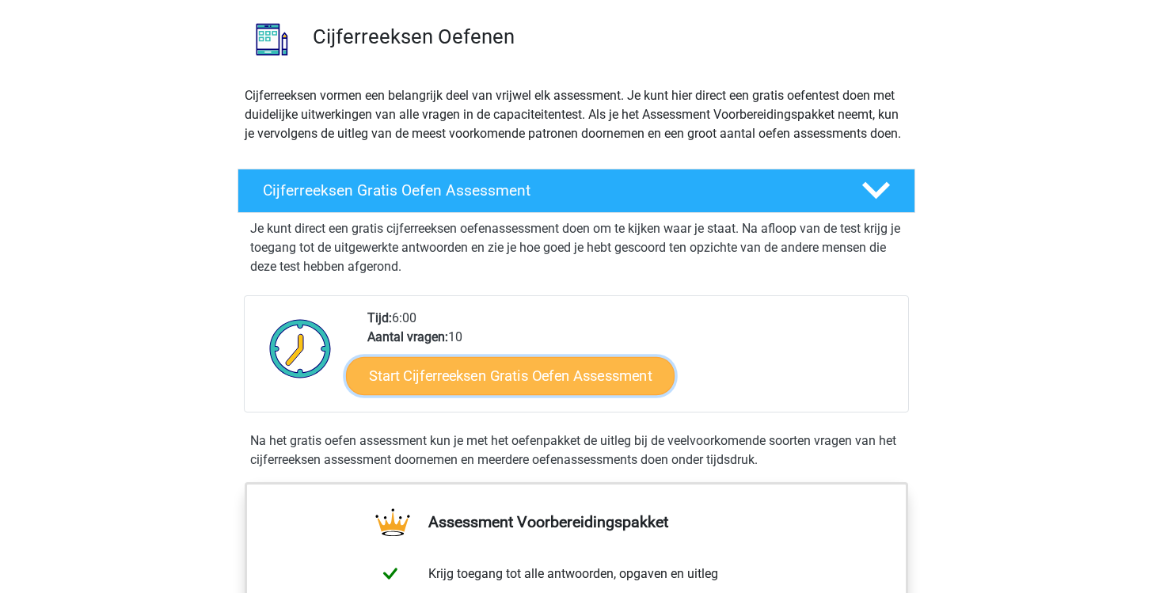
click at [538, 390] on link "Start Cijferreeksen Gratis Oefen Assessment" at bounding box center [510, 375] width 329 height 38
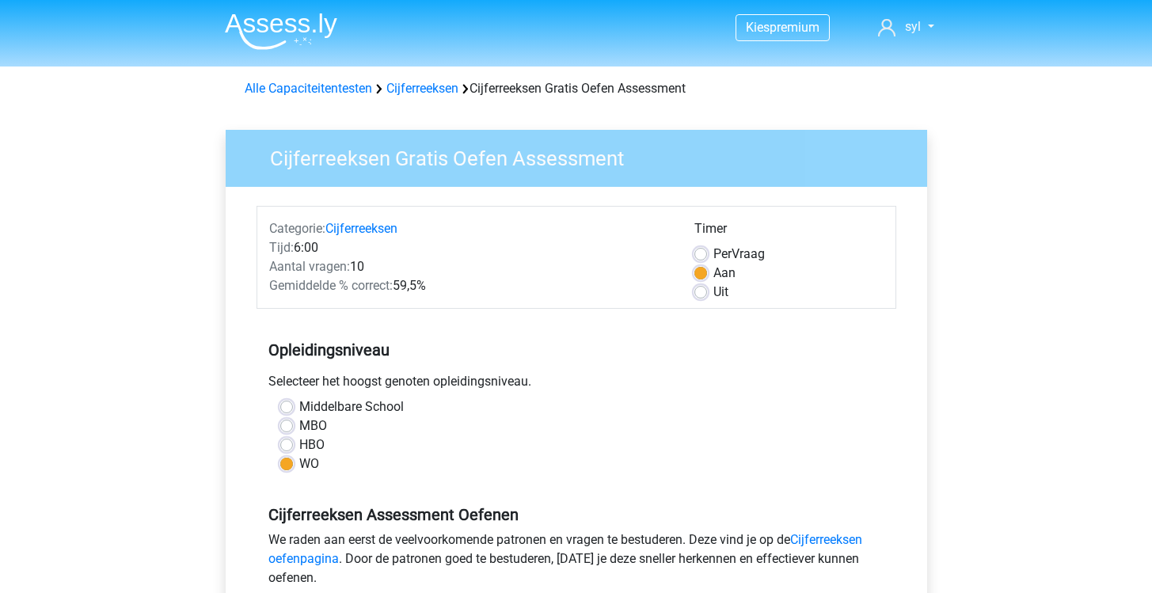
click at [713, 258] on label "Per Vraag" at bounding box center [738, 254] width 51 height 19
click at [707, 258] on input "Per Vraag" at bounding box center [700, 253] width 13 height 16
radio input "true"
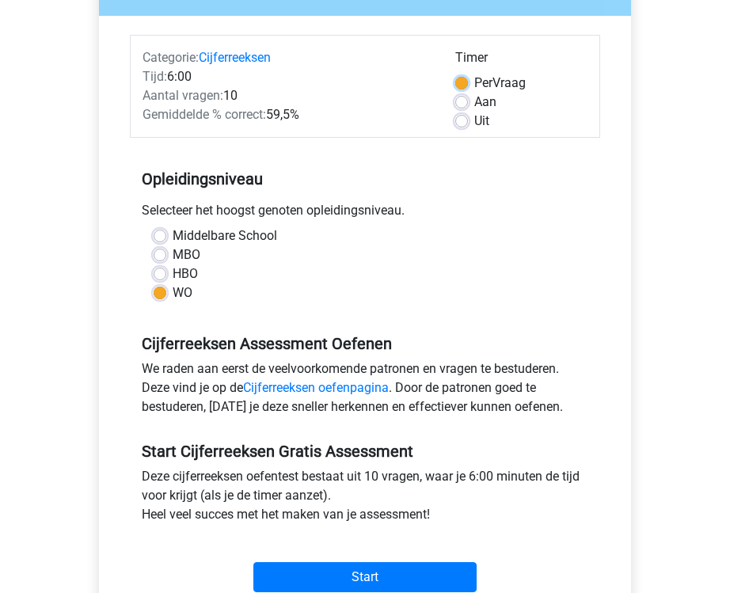
scroll to position [175, 0]
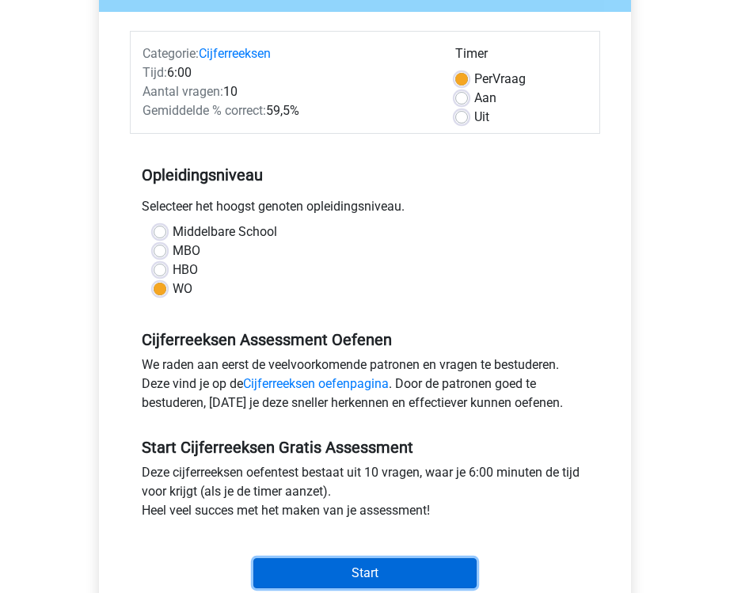
click at [388, 566] on input "Start" at bounding box center [364, 573] width 223 height 30
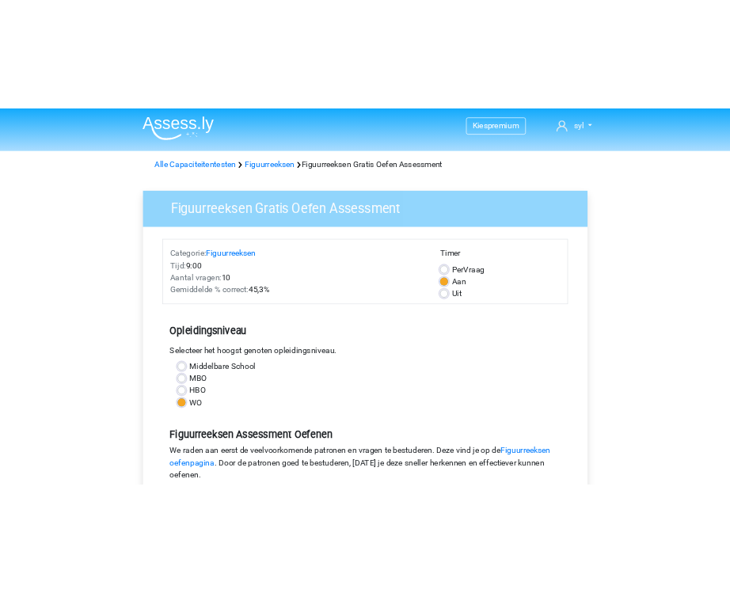
scroll to position [29, 0]
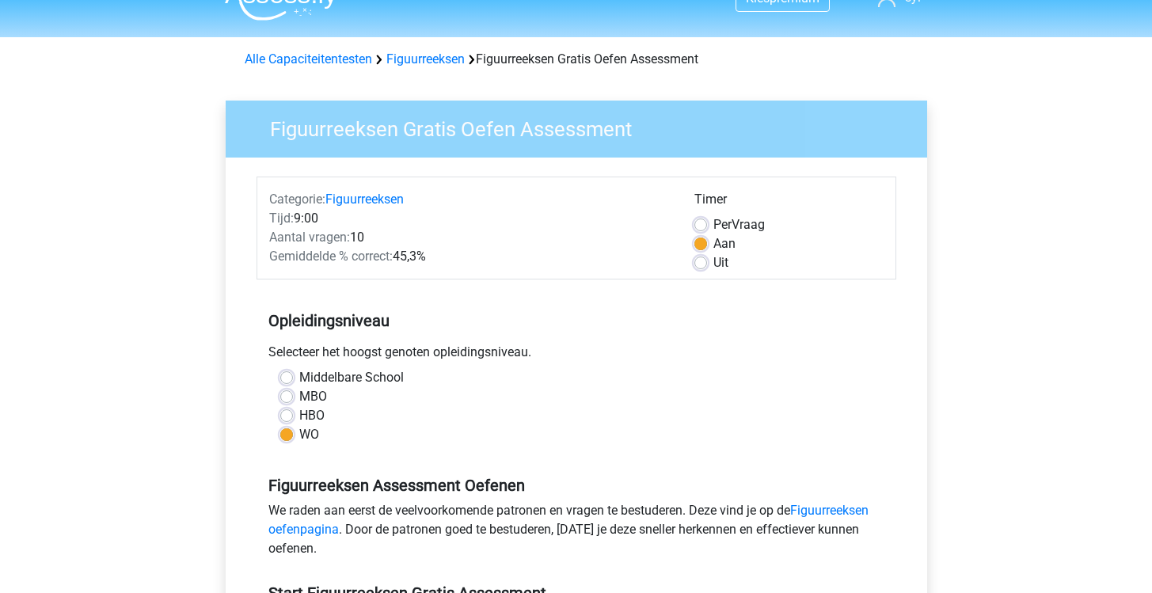
click at [713, 222] on label "Per Vraag" at bounding box center [738, 224] width 51 height 19
click at [705, 222] on input "Per Vraag" at bounding box center [700, 223] width 13 height 16
radio input "true"
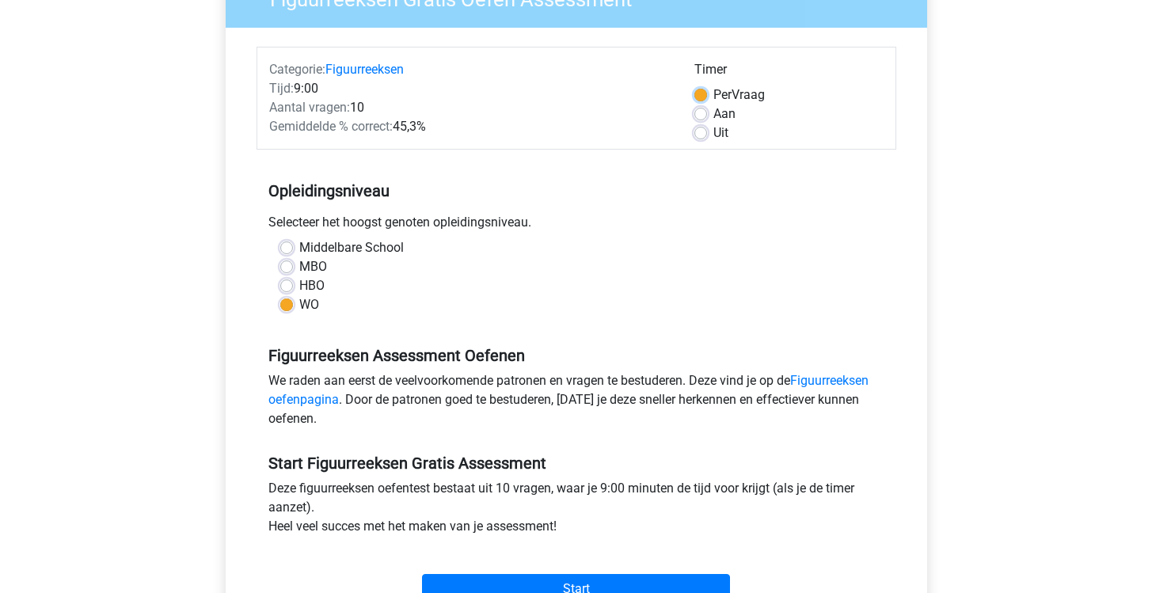
scroll to position [169, 0]
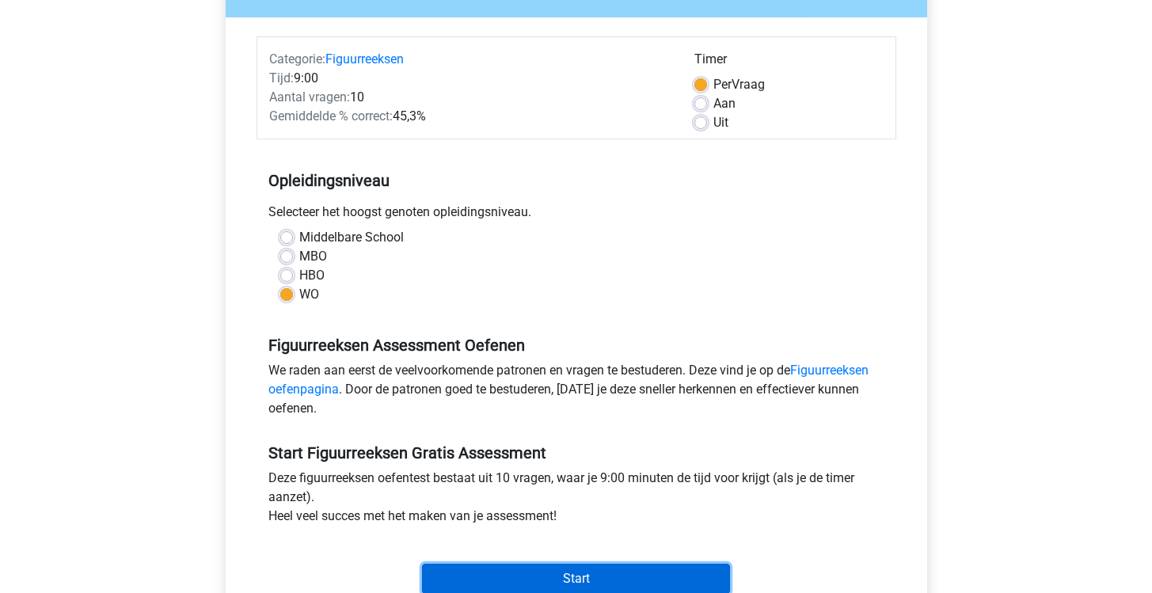
click at [585, 583] on input "Start" at bounding box center [576, 579] width 308 height 30
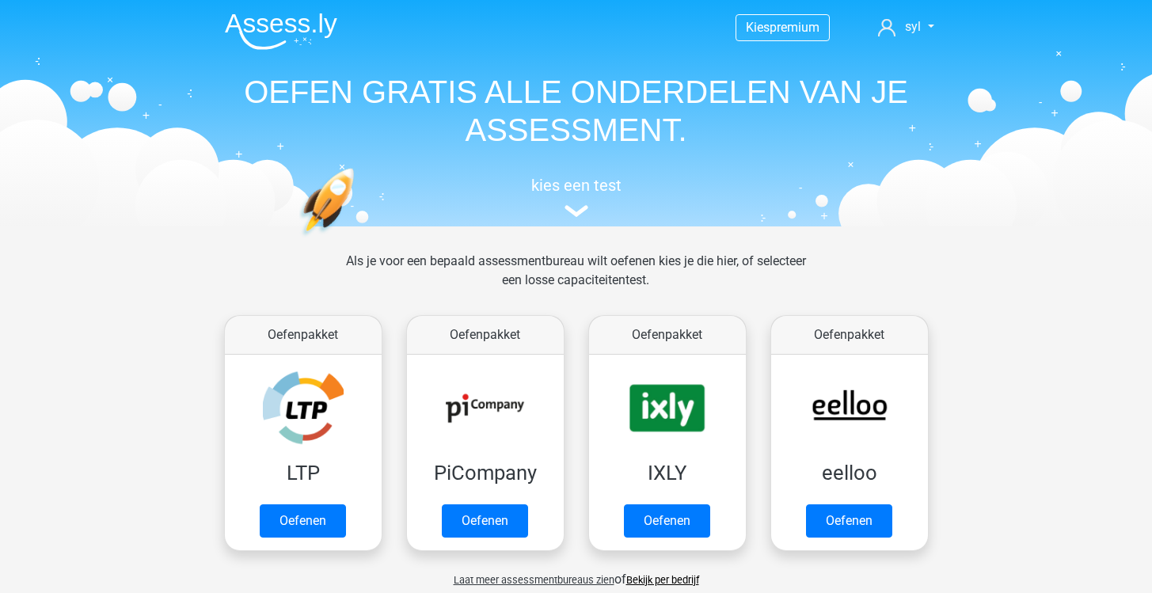
scroll to position [672, 0]
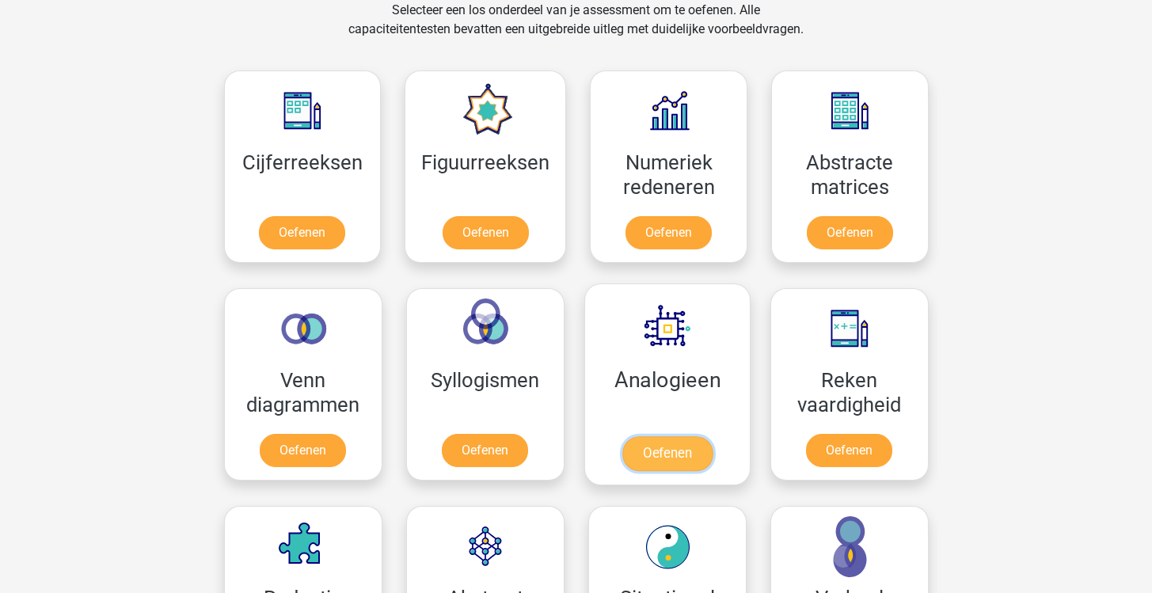
click at [690, 460] on link "Oefenen" at bounding box center [666, 453] width 90 height 35
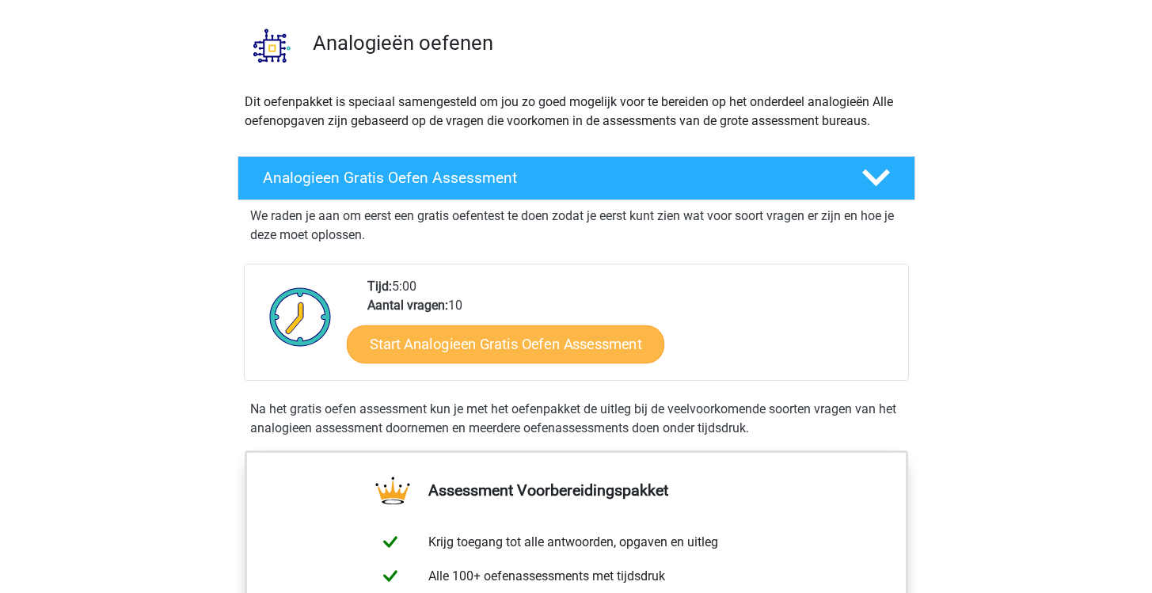
scroll to position [49, 0]
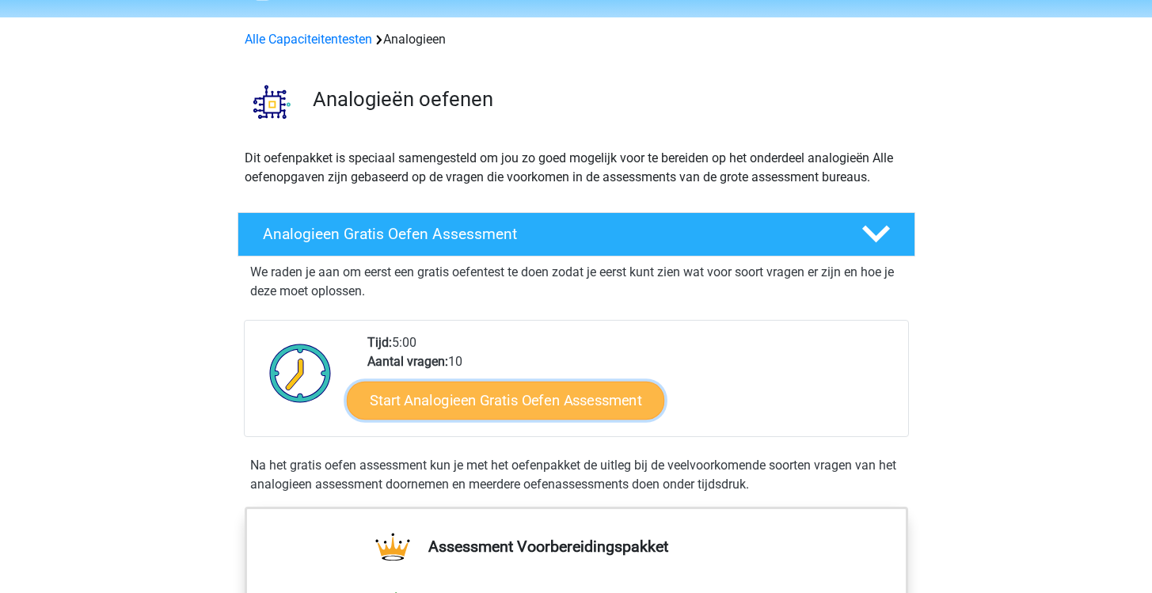
click at [487, 411] on link "Start Analogieen Gratis Oefen Assessment" at bounding box center [505, 400] width 317 height 38
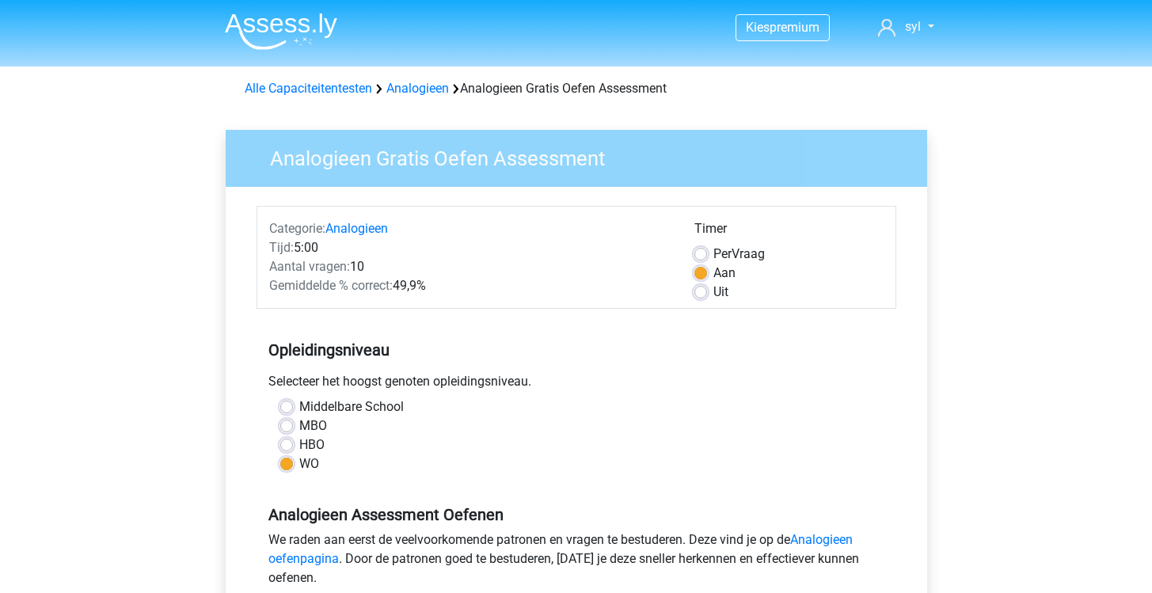
click at [713, 256] on label "Per Vraag" at bounding box center [738, 254] width 51 height 19
click at [700, 256] on input "Per Vraag" at bounding box center [700, 253] width 13 height 16
radio input "true"
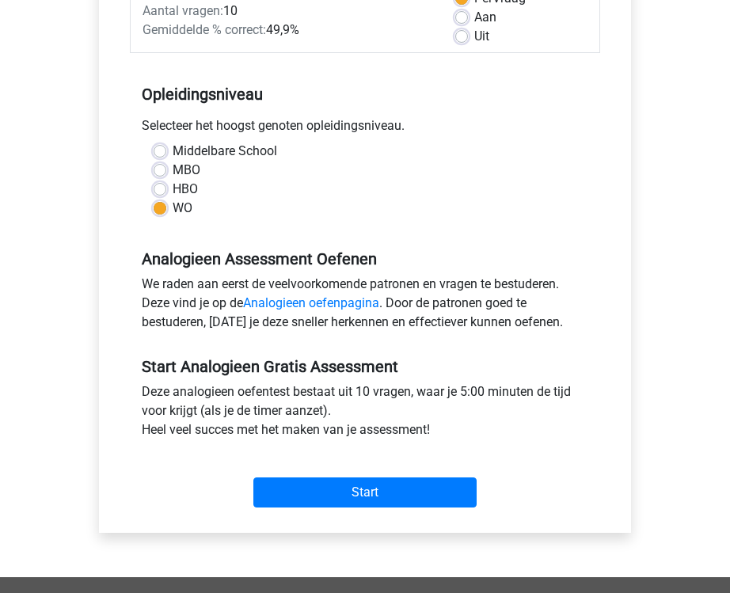
scroll to position [306, 0]
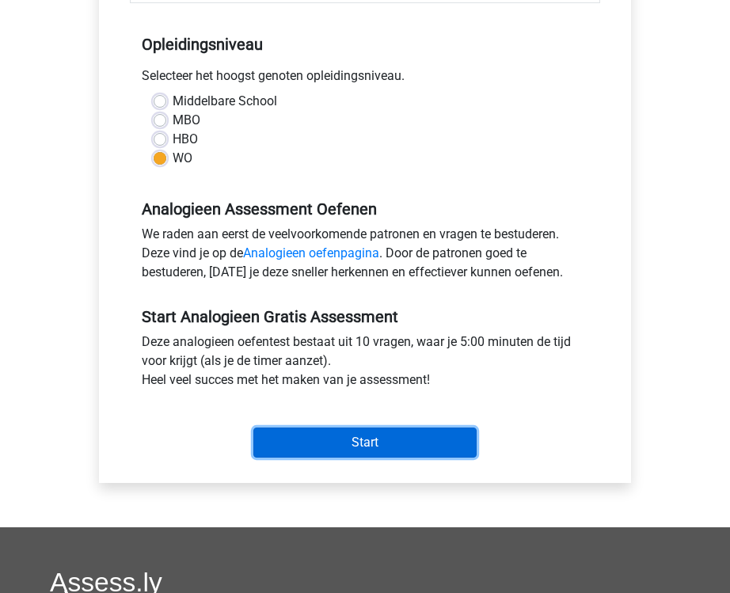
click at [424, 445] on input "Start" at bounding box center [364, 443] width 223 height 30
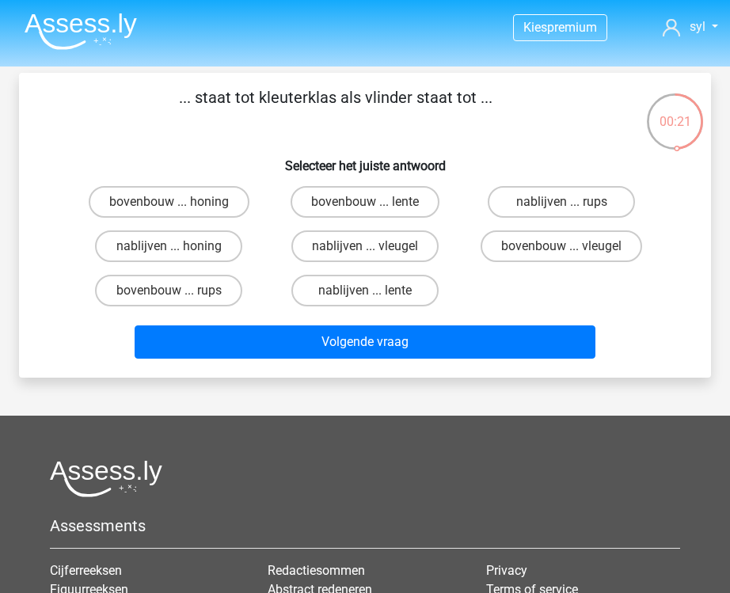
click at [173, 301] on input "bovenbouw ... rups" at bounding box center [174, 296] width 10 height 10
radio input "true"
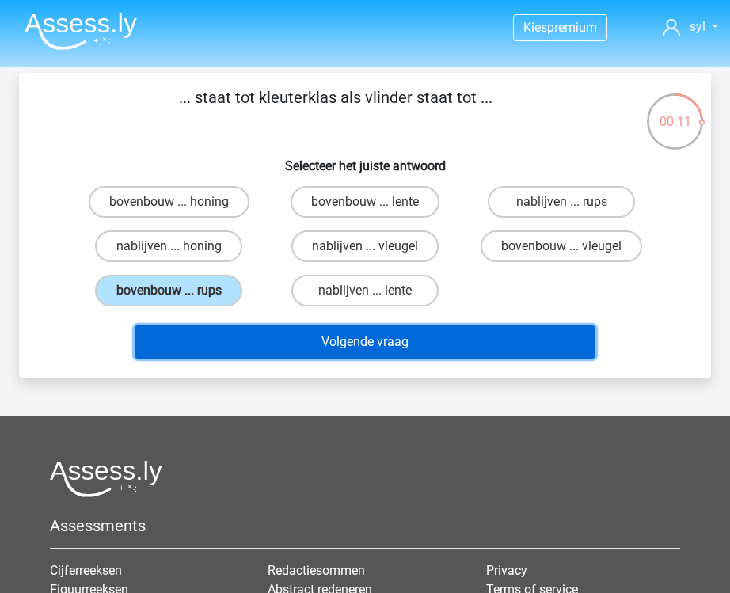
click at [431, 339] on button "Volgende vraag" at bounding box center [365, 341] width 461 height 33
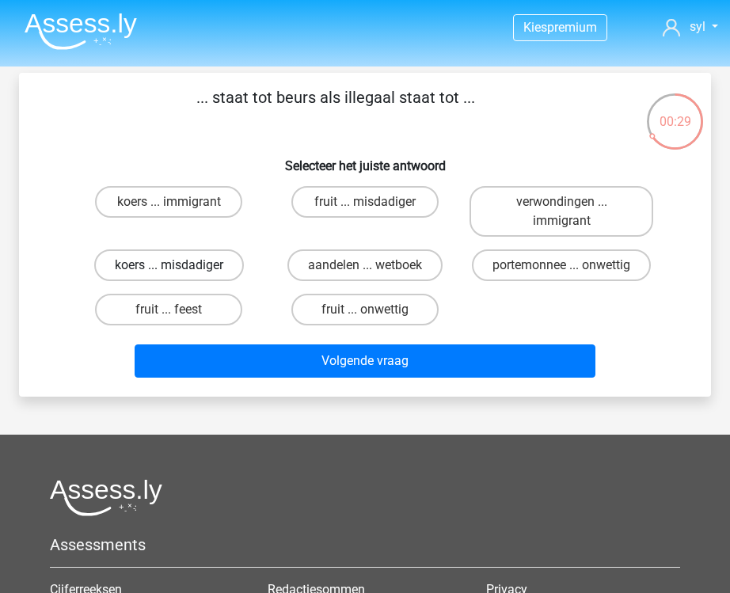
click at [226, 266] on label "koers ... misdadiger" at bounding box center [169, 265] width 150 height 32
click at [179, 266] on input "koers ... misdadiger" at bounding box center [174, 270] width 10 height 10
radio input "true"
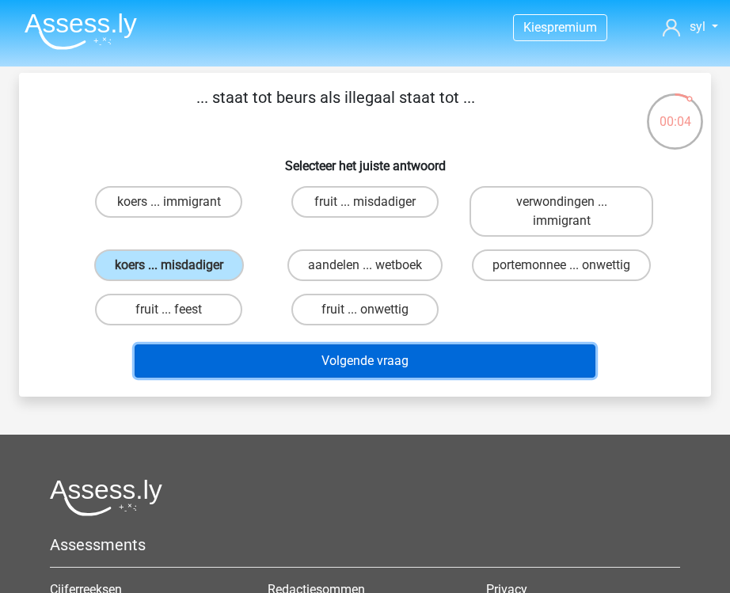
click at [495, 367] on button "Volgende vraag" at bounding box center [365, 360] width 461 height 33
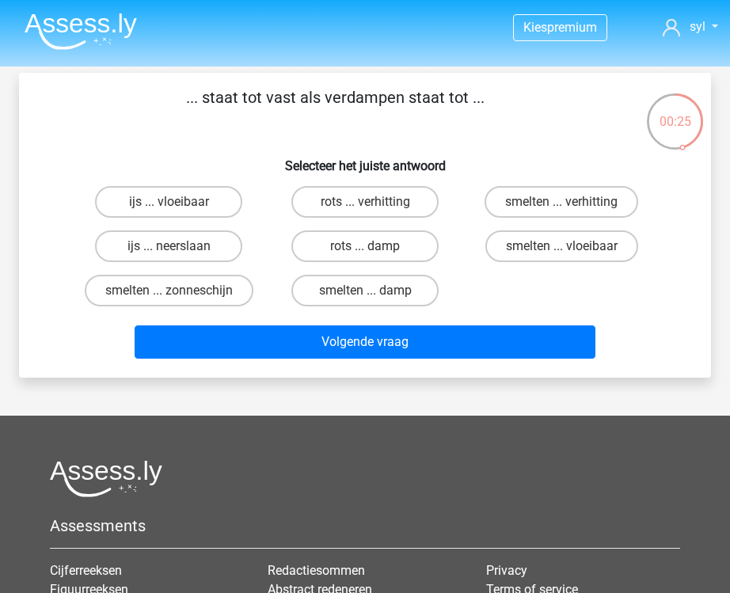
click at [198, 186] on div "ijs ... vloeibaar" at bounding box center [168, 202] width 196 height 44
click at [198, 203] on label "ijs ... vloeibaar" at bounding box center [168, 202] width 147 height 32
click at [179, 203] on input "ijs ... vloeibaar" at bounding box center [174, 207] width 10 height 10
radio input "true"
click at [607, 250] on label "smelten ... vloeibaar" at bounding box center [561, 246] width 153 height 32
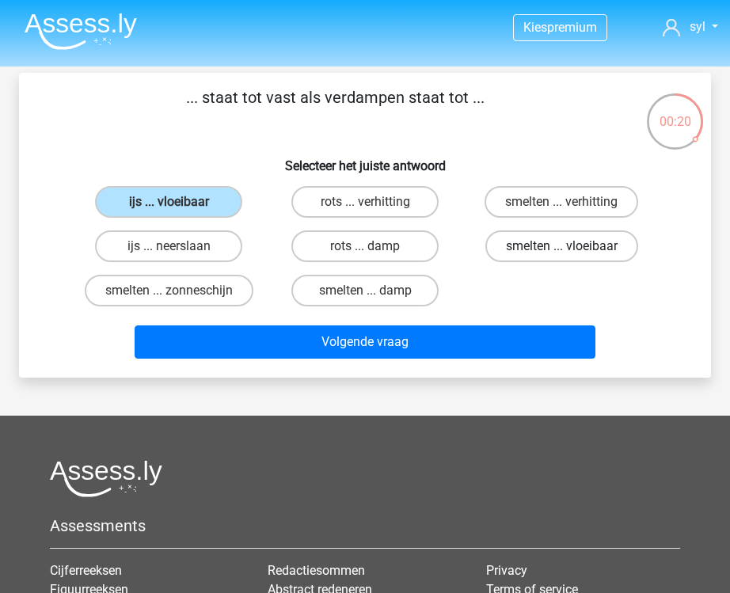
click at [572, 250] on input "smelten ... vloeibaar" at bounding box center [566, 251] width 10 height 10
radio input "true"
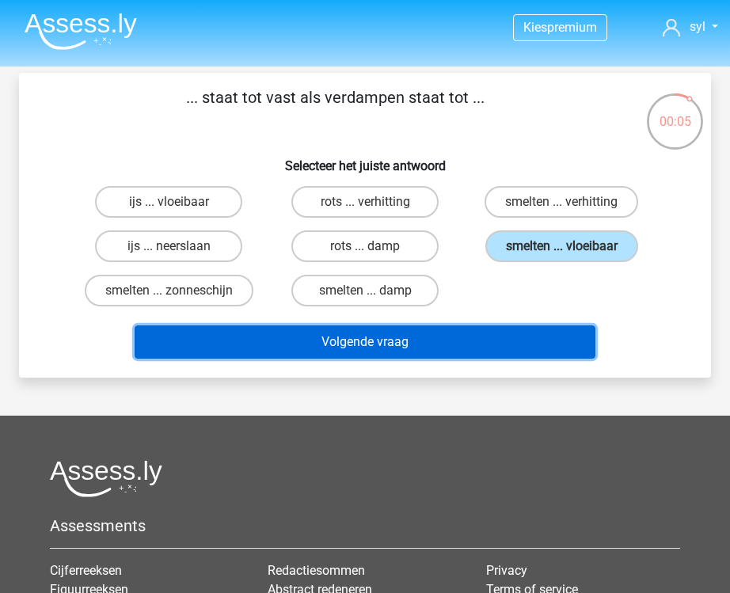
click at [507, 349] on button "Volgende vraag" at bounding box center [365, 341] width 461 height 33
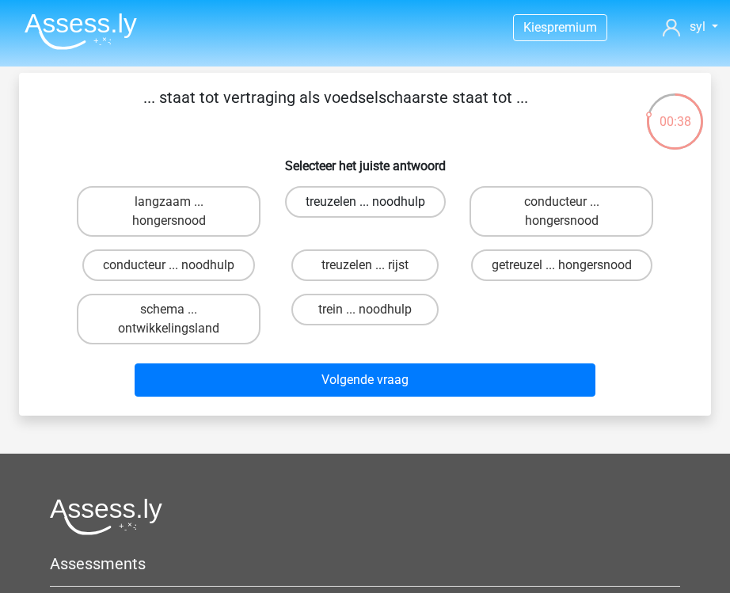
click at [353, 211] on label "treuzelen ... noodhulp" at bounding box center [365, 202] width 161 height 32
click at [365, 211] on input "treuzelen ... noodhulp" at bounding box center [370, 207] width 10 height 10
radio input "true"
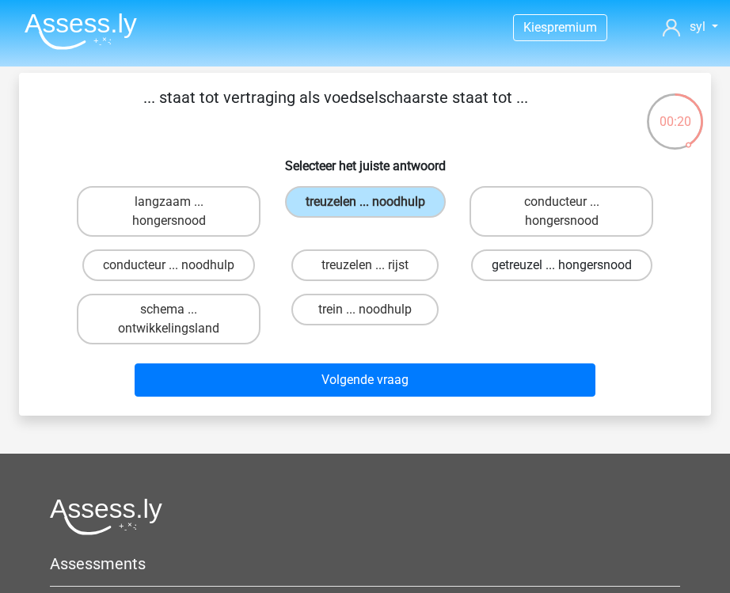
click at [532, 266] on label "getreuzel ... hongersnood" at bounding box center [561, 265] width 181 height 32
click at [584, 281] on label "getreuzel ... hongersnood" at bounding box center [561, 265] width 181 height 32
click at [572, 276] on input "getreuzel ... hongersnood" at bounding box center [566, 270] width 10 height 10
radio input "true"
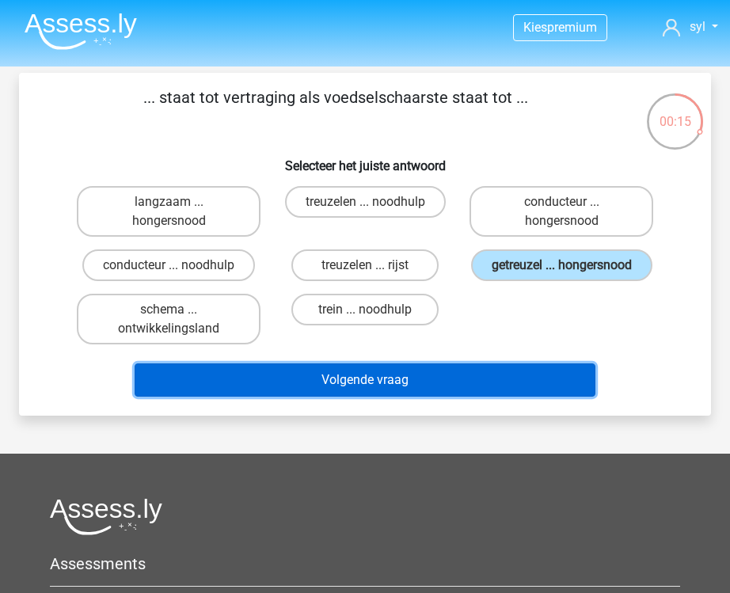
click at [484, 397] on button "Volgende vraag" at bounding box center [365, 379] width 461 height 33
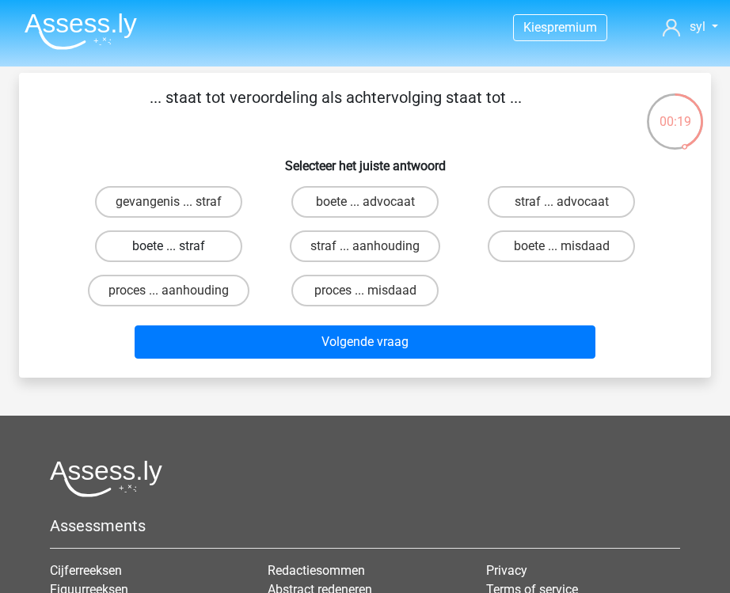
click at [184, 252] on label "boete ... straf" at bounding box center [168, 246] width 147 height 32
click at [179, 252] on input "boete ... straf" at bounding box center [174, 251] width 10 height 10
radio input "true"
click at [206, 296] on label "proces ... aanhouding" at bounding box center [169, 291] width 162 height 32
click at [179, 296] on input "proces ... aanhouding" at bounding box center [174, 296] width 10 height 10
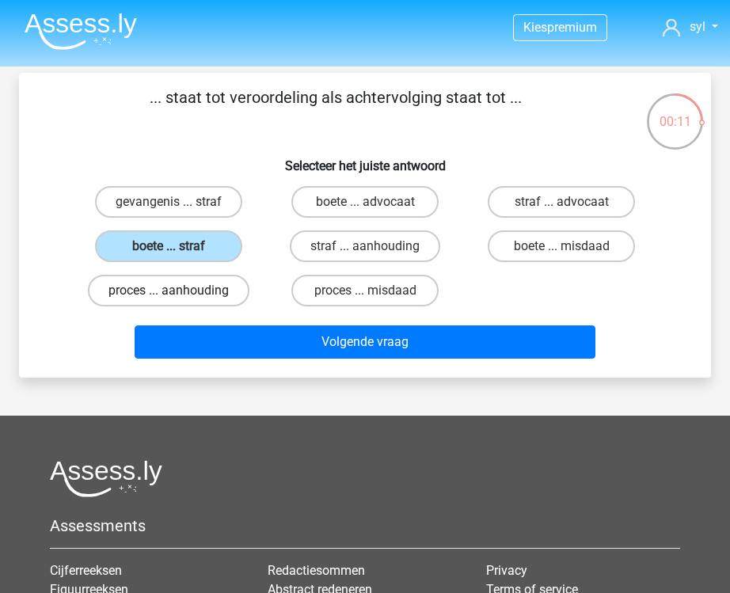
radio input "true"
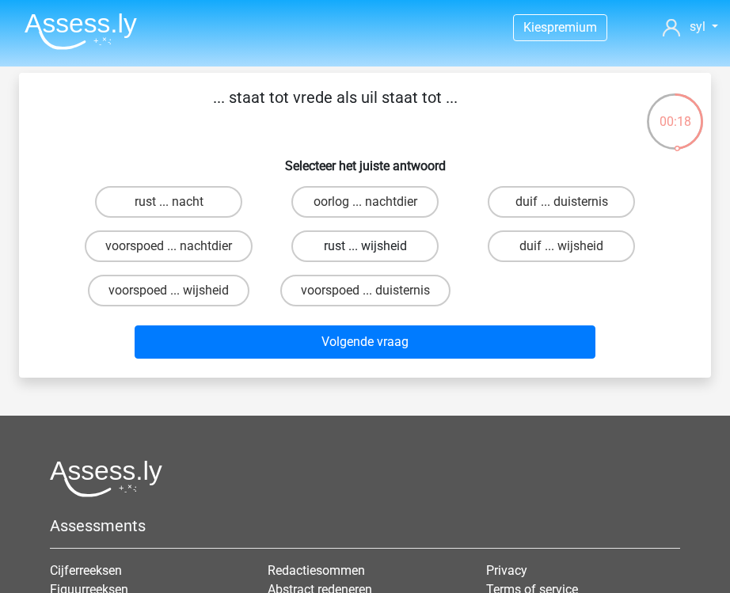
click at [416, 249] on label "rust ... wijsheid" at bounding box center [364, 246] width 147 height 32
click at [375, 249] on input "rust ... wijsheid" at bounding box center [370, 251] width 10 height 10
radio input "true"
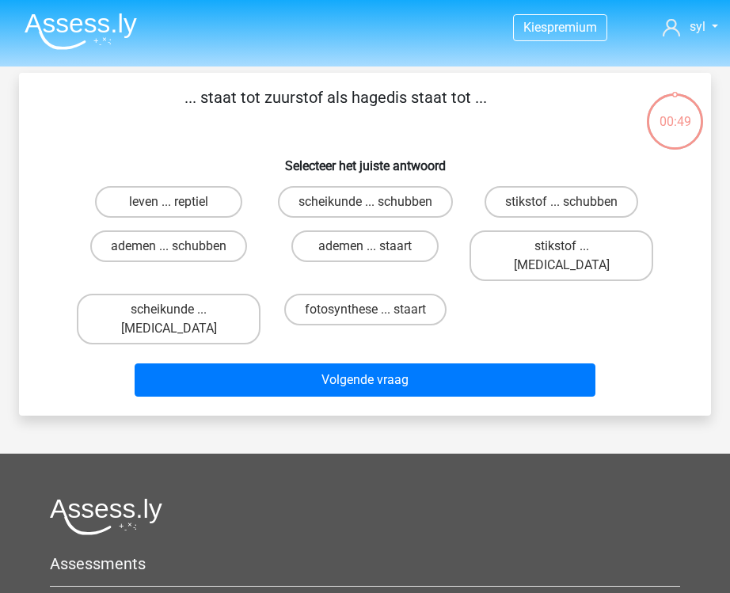
click at [575, 254] on label "stikstof ... [MEDICAL_DATA]" at bounding box center [561, 255] width 184 height 51
click at [572, 254] on input "stikstof ... [MEDICAL_DATA]" at bounding box center [566, 251] width 10 height 10
radio input "true"
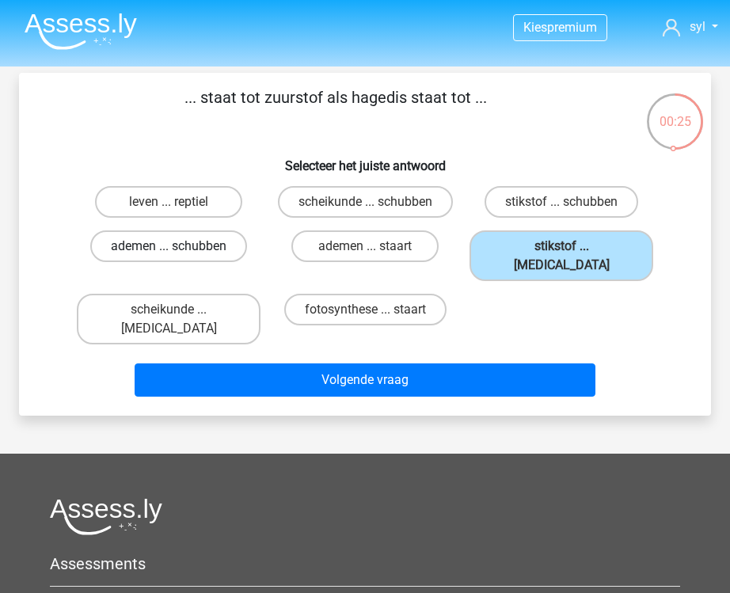
click at [204, 257] on label "ademen ... schubben" at bounding box center [168, 246] width 157 height 32
click at [179, 257] on input "ademen ... schubben" at bounding box center [174, 251] width 10 height 10
radio input "true"
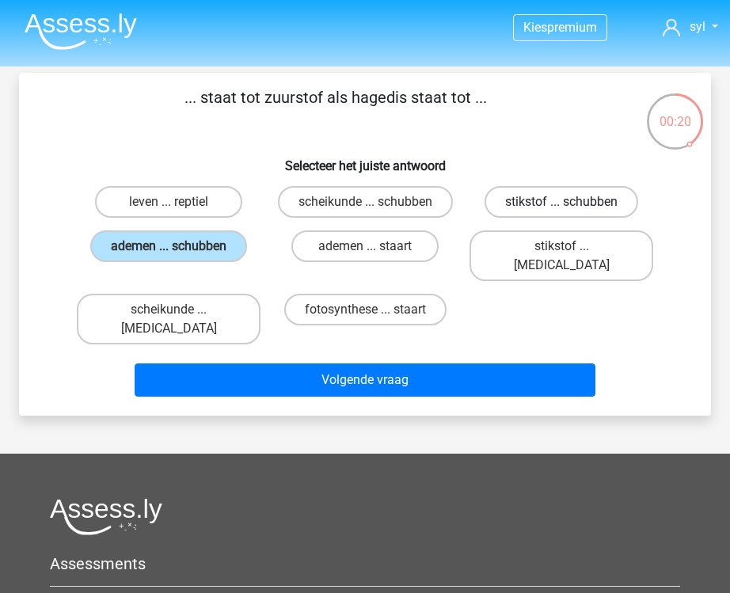
click at [554, 205] on label "stikstof ... schubben" at bounding box center [562, 202] width 154 height 32
click at [561, 205] on input "stikstof ... schubben" at bounding box center [566, 207] width 10 height 10
radio input "true"
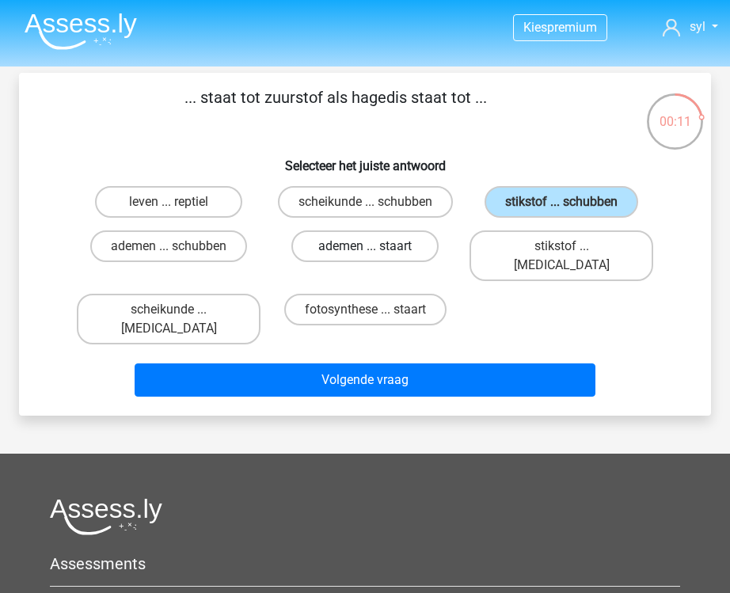
click at [405, 253] on label "ademen ... staart" at bounding box center [364, 246] width 147 height 32
click at [375, 253] on input "ademen ... staart" at bounding box center [370, 251] width 10 height 10
radio input "true"
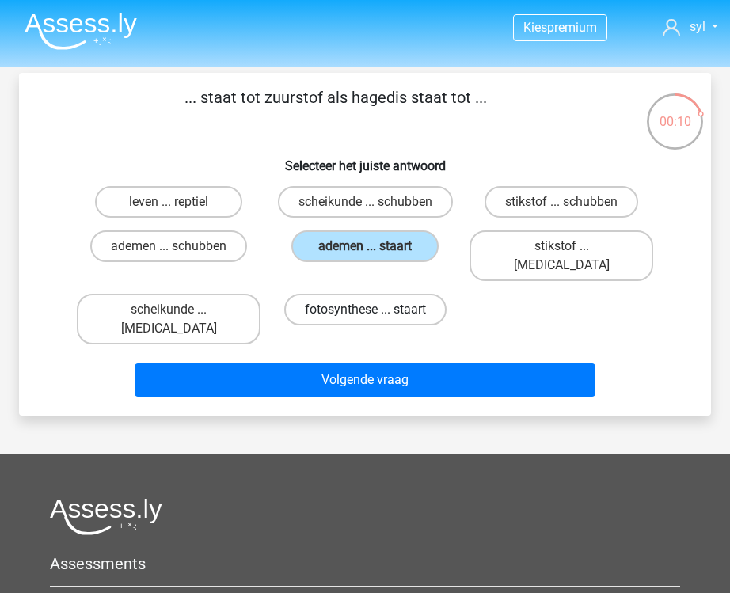
click at [397, 295] on label "fotosynthese ... staart" at bounding box center [365, 310] width 162 height 32
click at [375, 310] on input "fotosynthese ... staart" at bounding box center [370, 315] width 10 height 10
radio input "true"
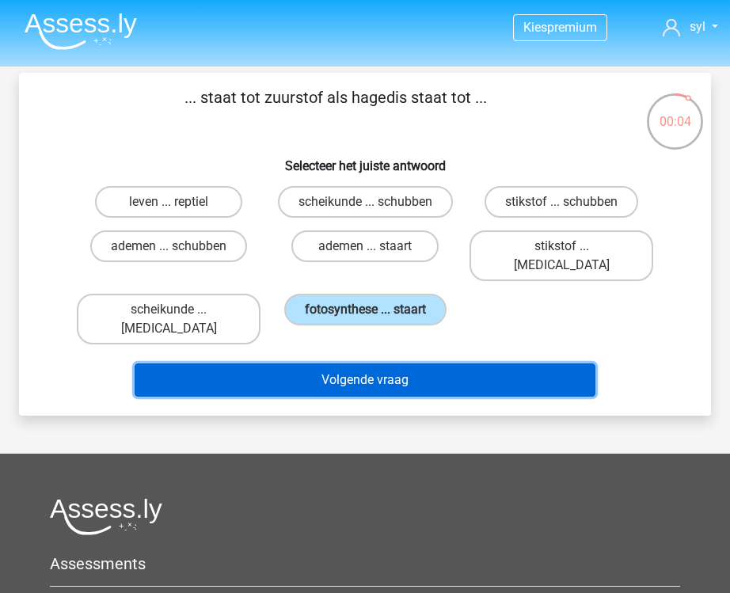
click at [479, 363] on button "Volgende vraag" at bounding box center [365, 379] width 461 height 33
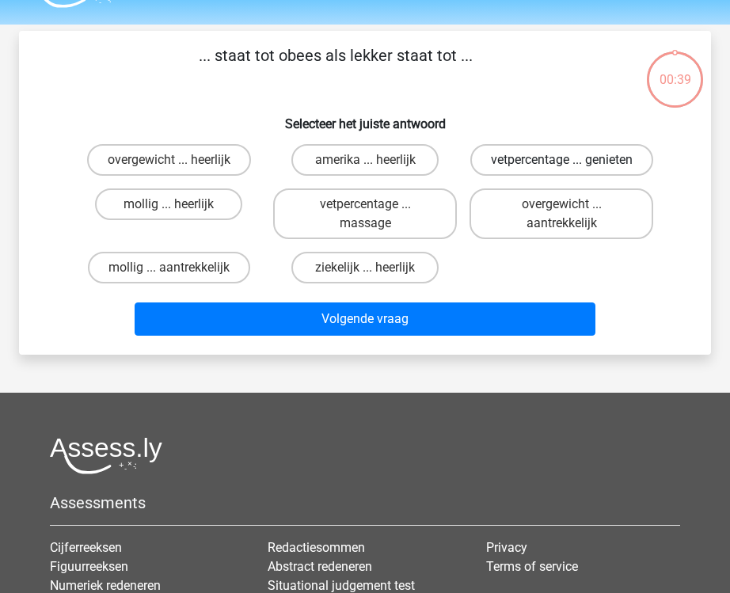
scroll to position [36, 0]
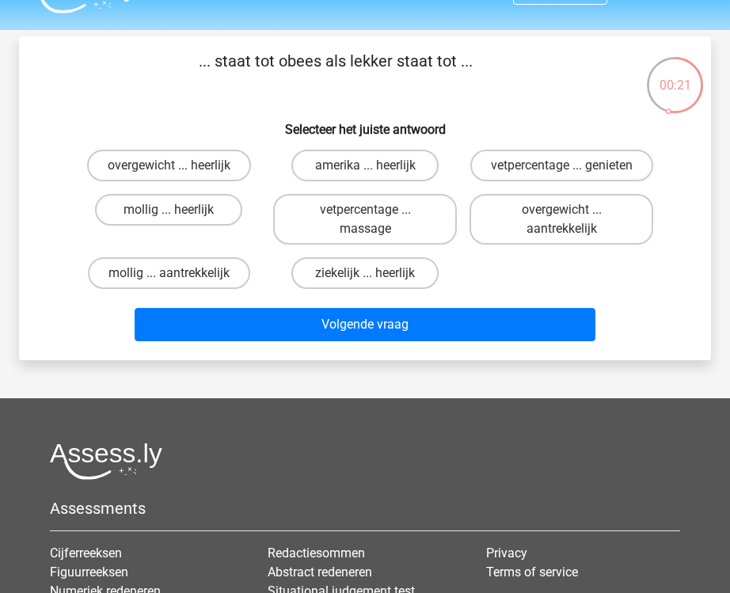
click at [196, 226] on label "mollig ... heerlijk" at bounding box center [168, 210] width 147 height 32
click at [179, 220] on input "mollig ... heerlijk" at bounding box center [174, 215] width 10 height 10
radio input "true"
click at [420, 325] on div "Volgende vraag" at bounding box center [364, 321] width 641 height 52
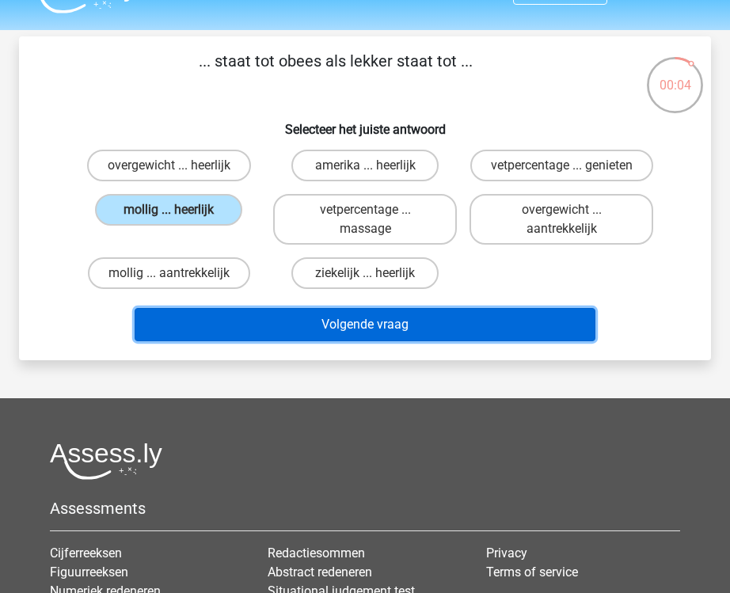
click at [431, 341] on button "Volgende vraag" at bounding box center [365, 324] width 461 height 33
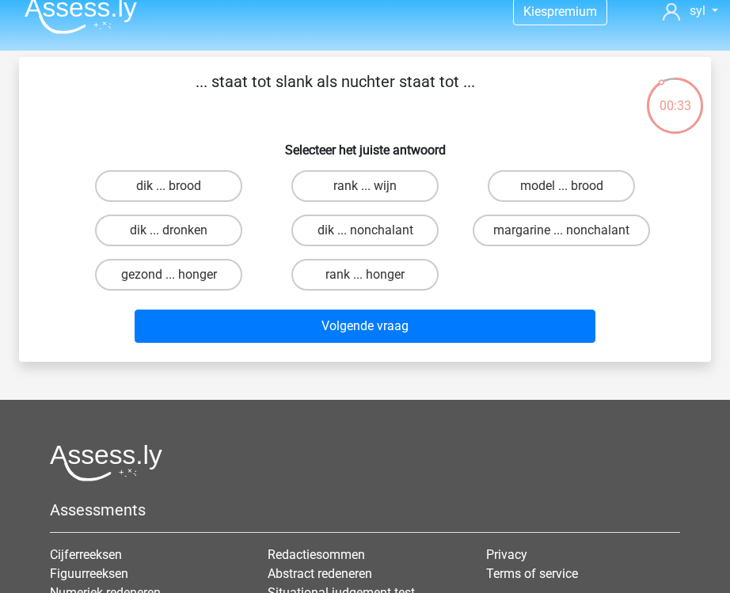
scroll to position [0, 0]
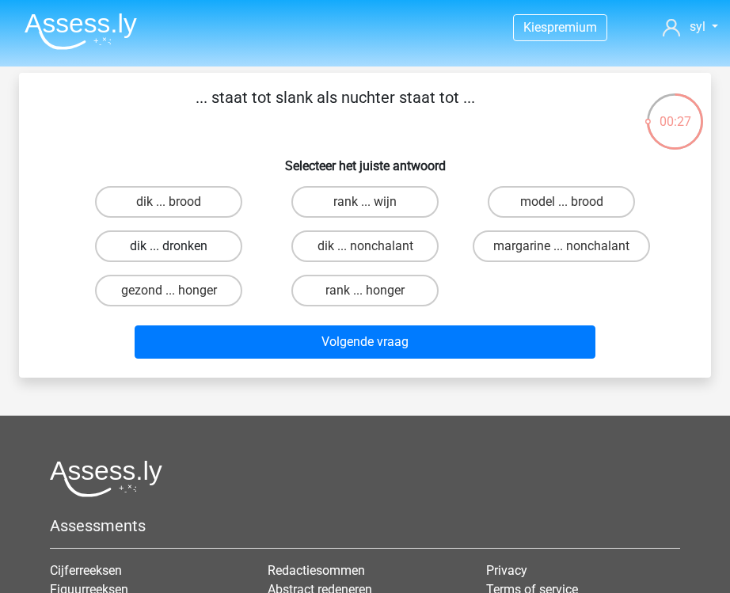
click at [211, 240] on label "dik ... dronken" at bounding box center [168, 246] width 147 height 32
click at [179, 246] on input "dik ... dronken" at bounding box center [174, 251] width 10 height 10
radio input "true"
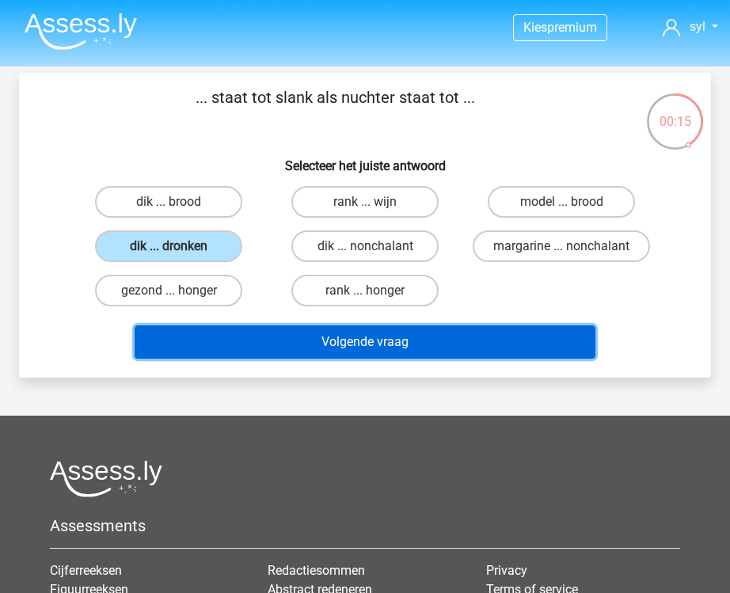
click at [496, 348] on button "Volgende vraag" at bounding box center [365, 341] width 461 height 33
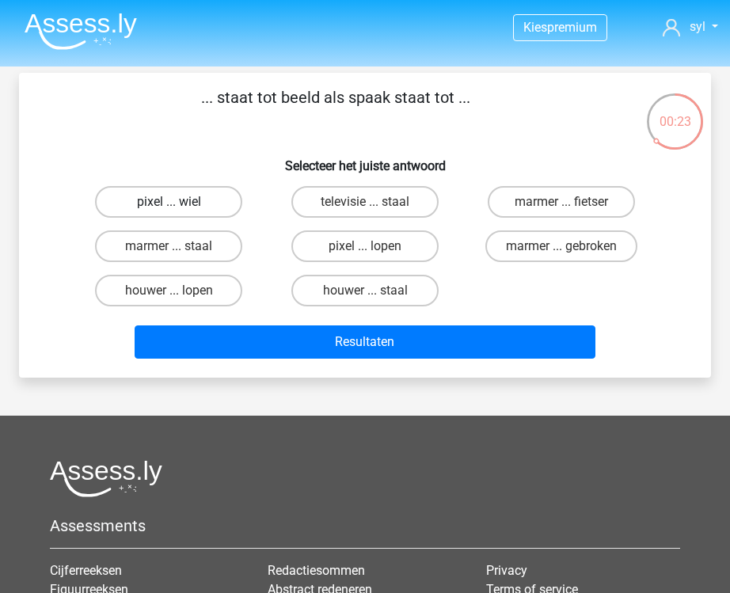
click at [199, 200] on label "pixel ... wiel" at bounding box center [168, 202] width 147 height 32
click at [179, 202] on input "pixel ... wiel" at bounding box center [174, 207] width 10 height 10
radio input "true"
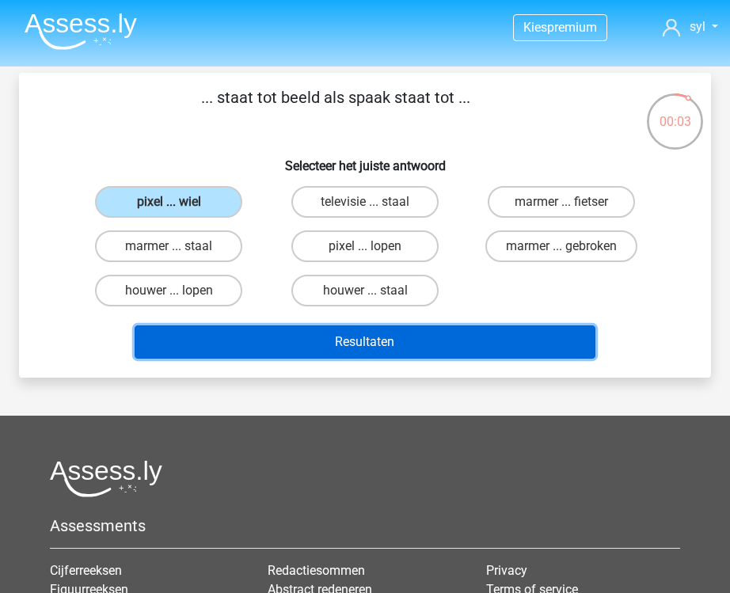
click at [472, 345] on button "Resultaten" at bounding box center [365, 341] width 461 height 33
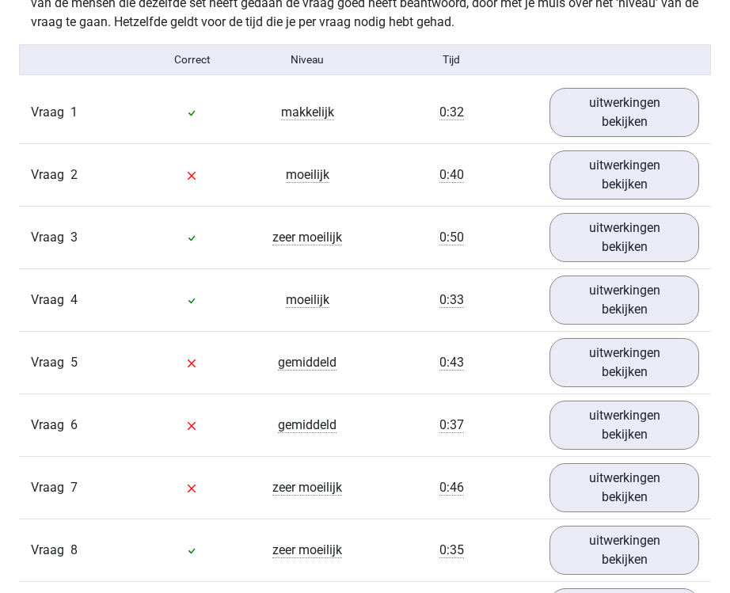
scroll to position [1284, 0]
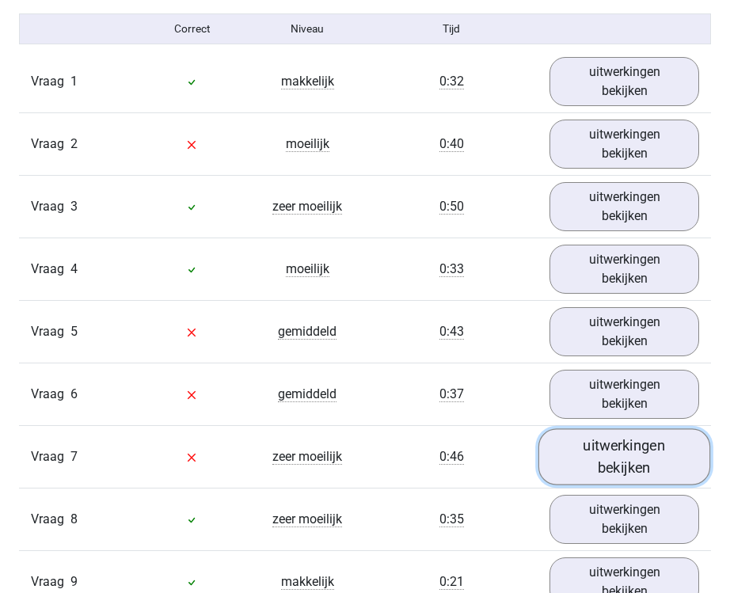
click at [610, 468] on link "uitwerkingen bekijken" at bounding box center [624, 456] width 172 height 56
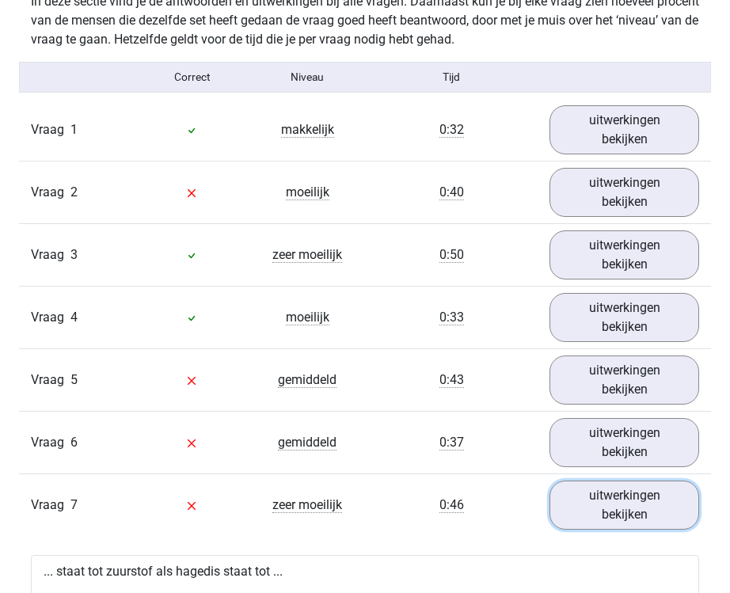
scroll to position [1259, 0]
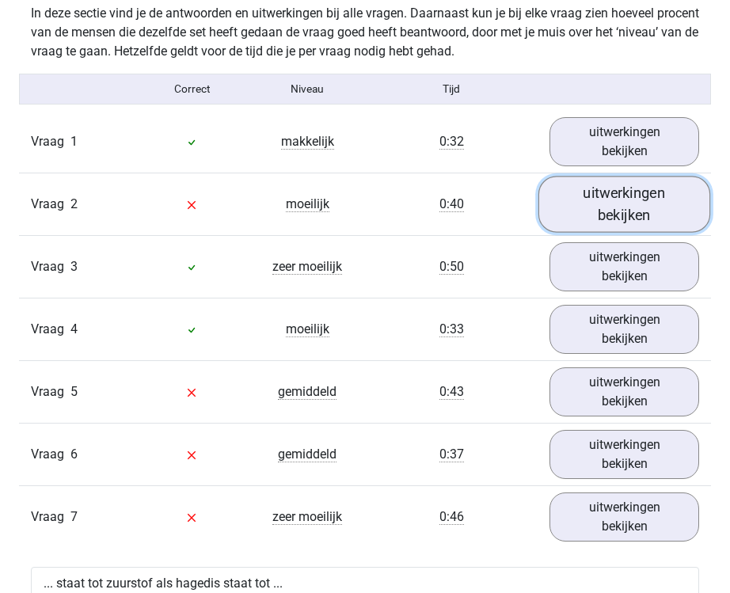
click at [610, 212] on link "uitwerkingen bekijken" at bounding box center [624, 204] width 172 height 56
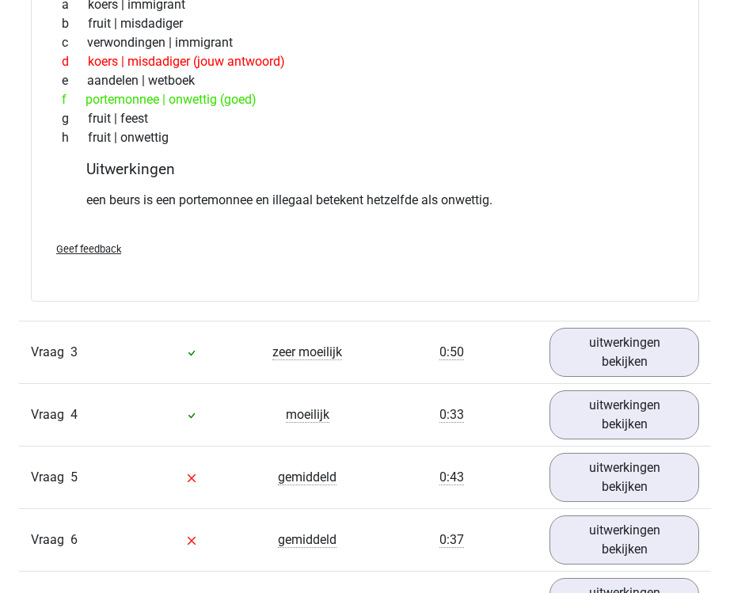
scroll to position [1709, 0]
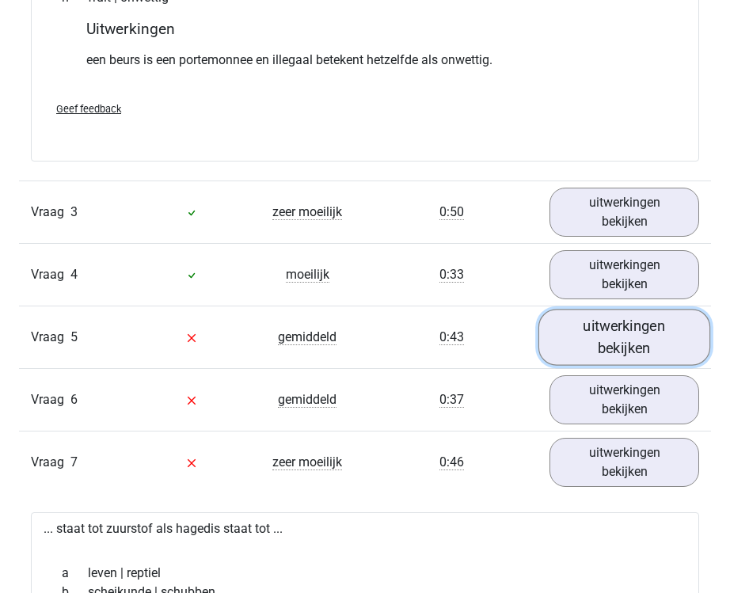
click at [628, 341] on link "uitwerkingen bekijken" at bounding box center [624, 337] width 172 height 56
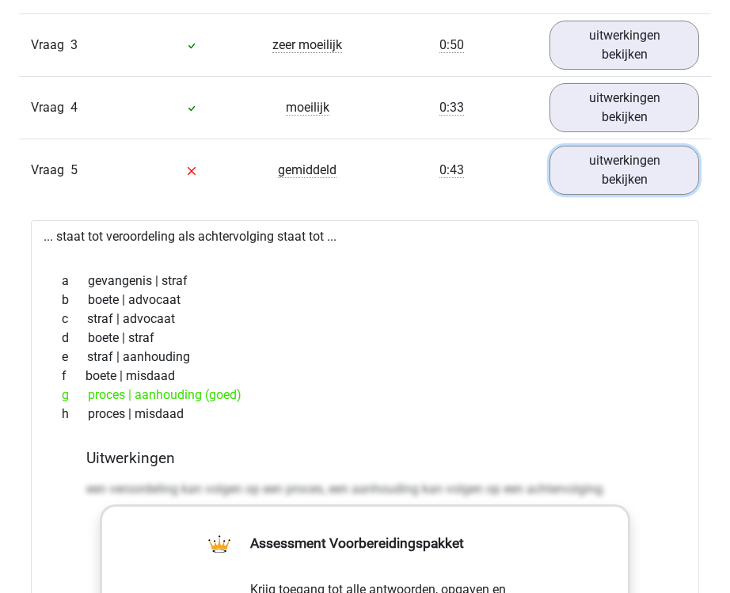
scroll to position [1877, 0]
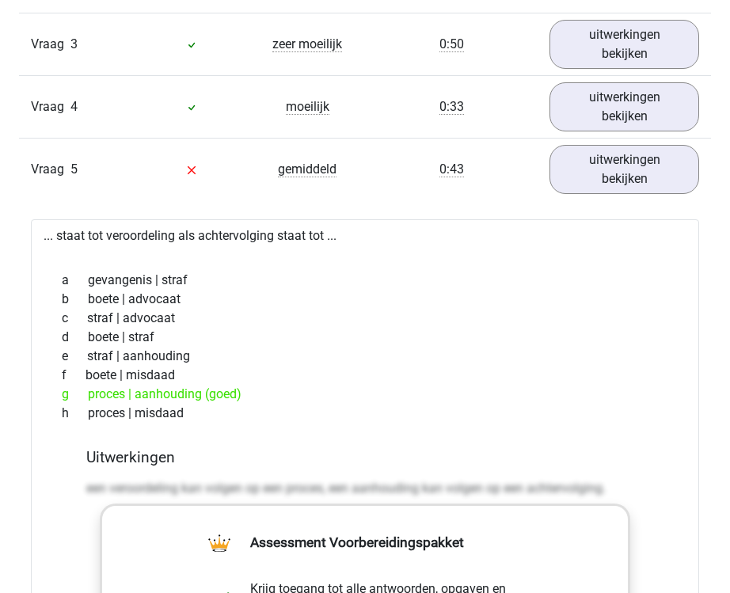
drag, startPoint x: 86, startPoint y: 321, endPoint x: 176, endPoint y: 323, distance: 89.5
click at [177, 323] on div "c straf | advocaat" at bounding box center [365, 318] width 630 height 19
drag, startPoint x: 173, startPoint y: 334, endPoint x: 78, endPoint y: 331, distance: 95.1
click at [78, 331] on div "d boete | straf" at bounding box center [365, 337] width 630 height 19
click at [114, 397] on div "g proces | aanhouding (goed)" at bounding box center [365, 394] width 630 height 19
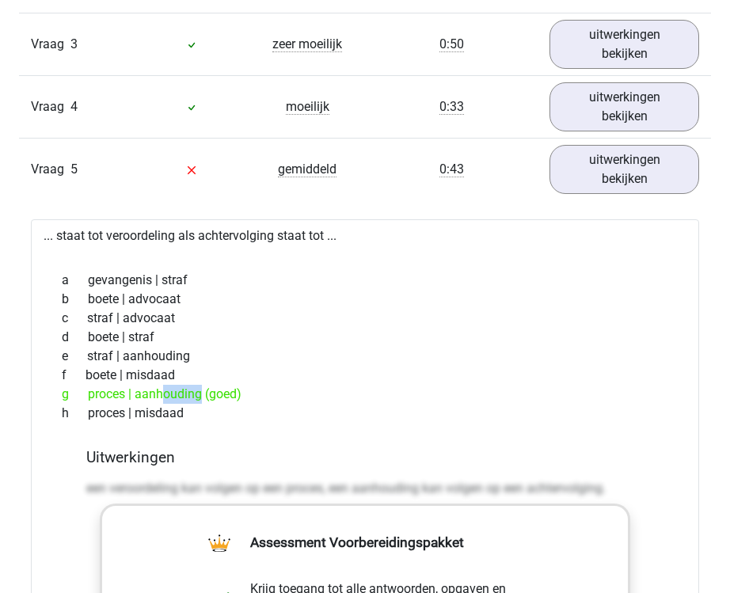
click at [114, 397] on div "g proces | aanhouding (goed)" at bounding box center [365, 394] width 630 height 19
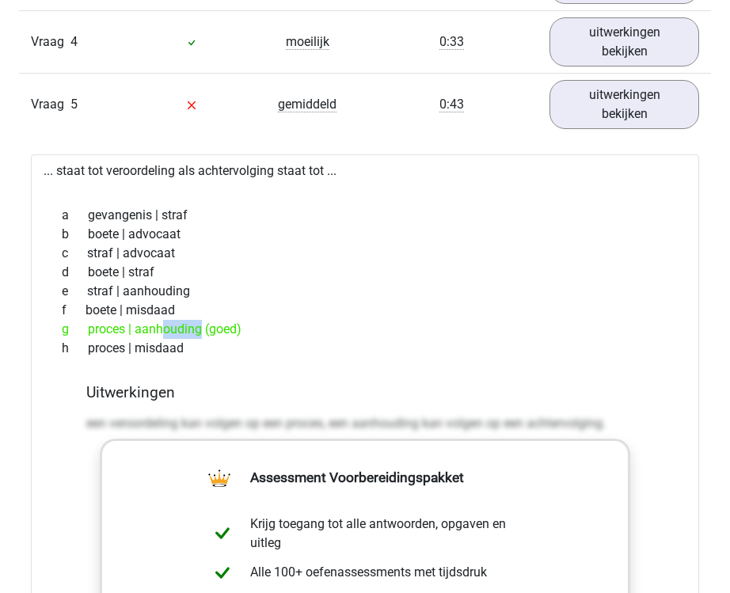
scroll to position [1940, 0]
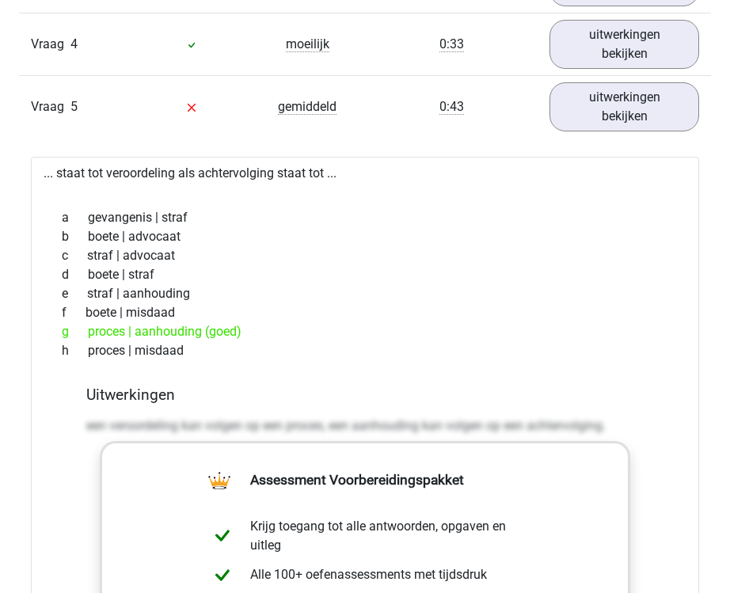
click at [235, 332] on div "g proces | aanhouding (goed)" at bounding box center [365, 331] width 630 height 19
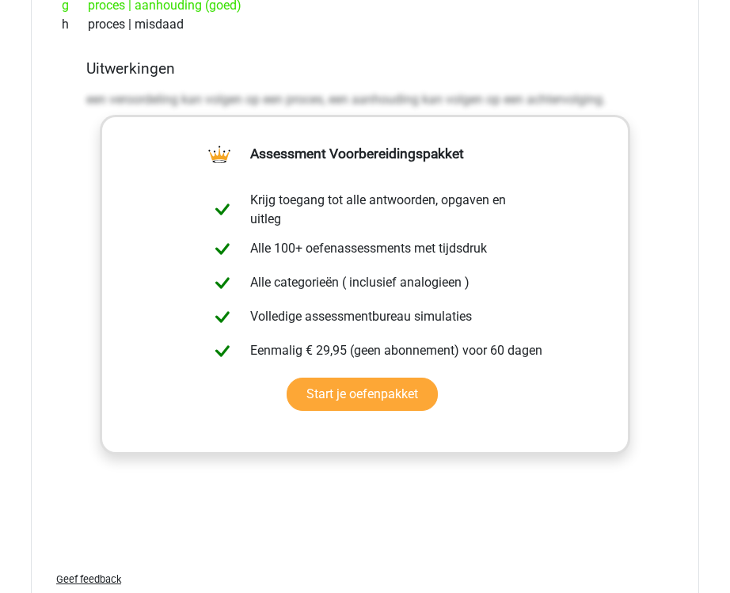
scroll to position [2538, 0]
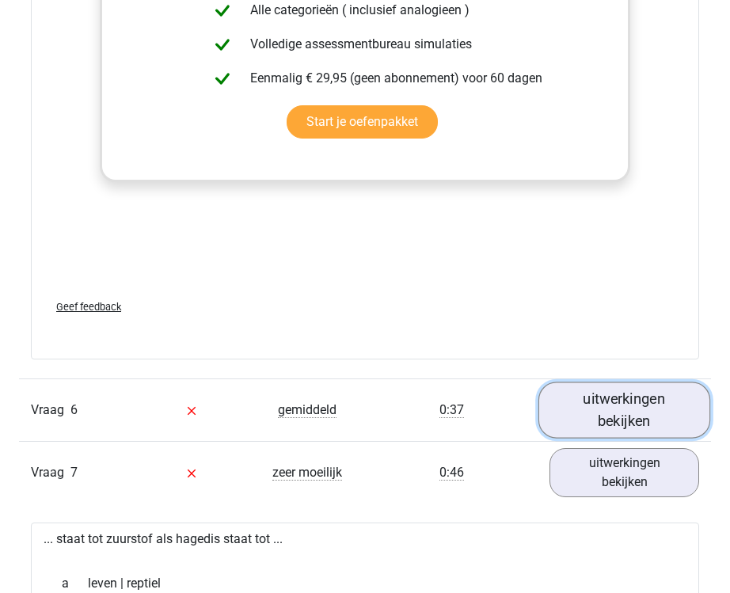
click at [599, 432] on link "uitwerkingen bekijken" at bounding box center [624, 410] width 172 height 56
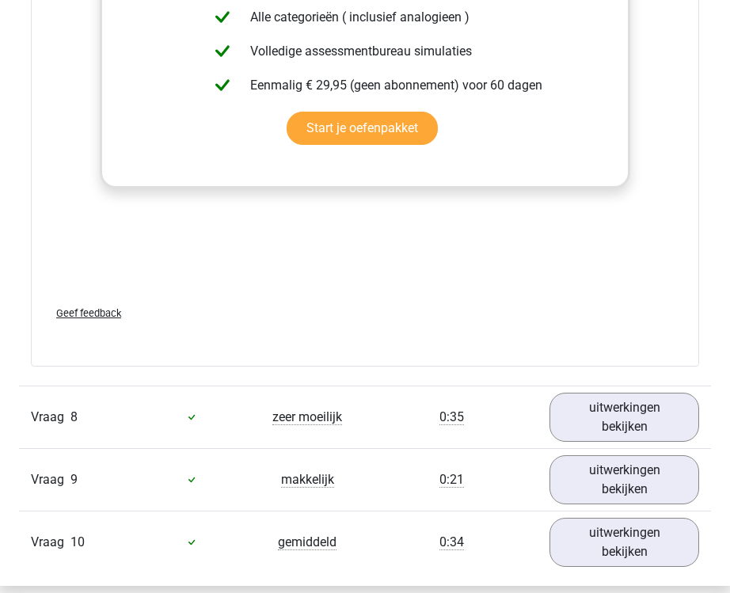
scroll to position [3905, 0]
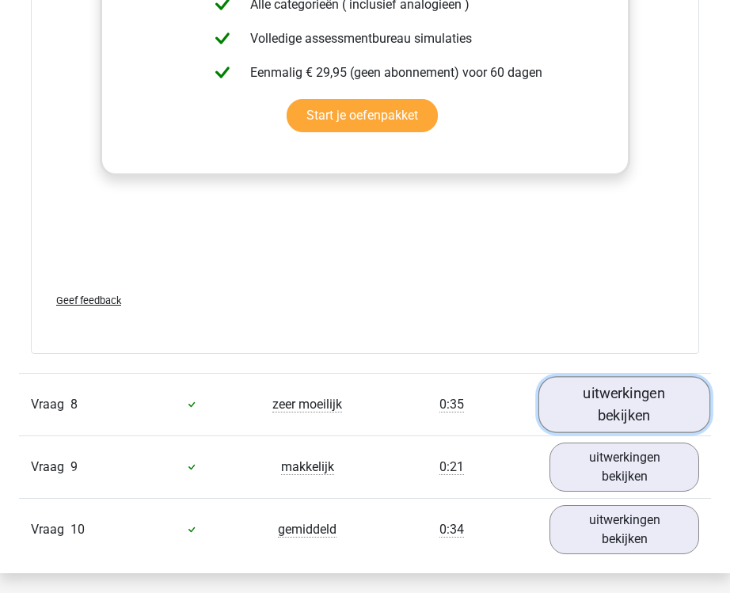
click at [565, 403] on link "uitwerkingen bekijken" at bounding box center [624, 404] width 172 height 56
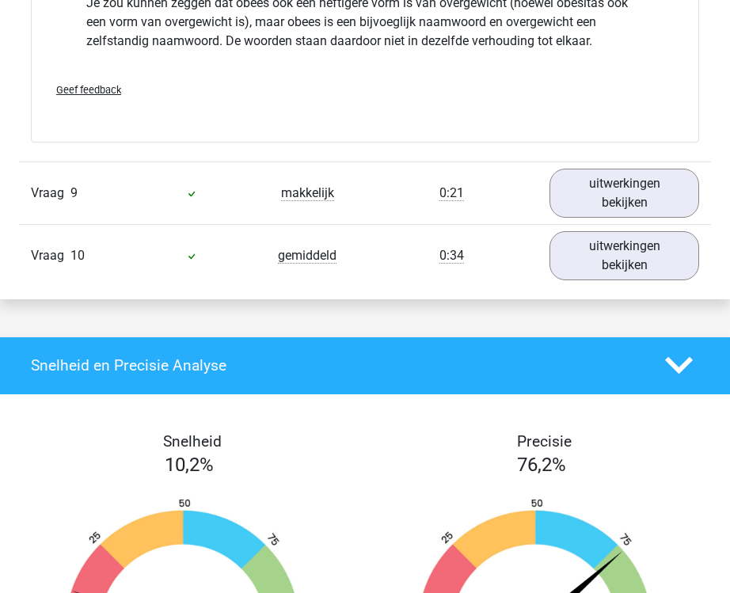
scroll to position [4806, 0]
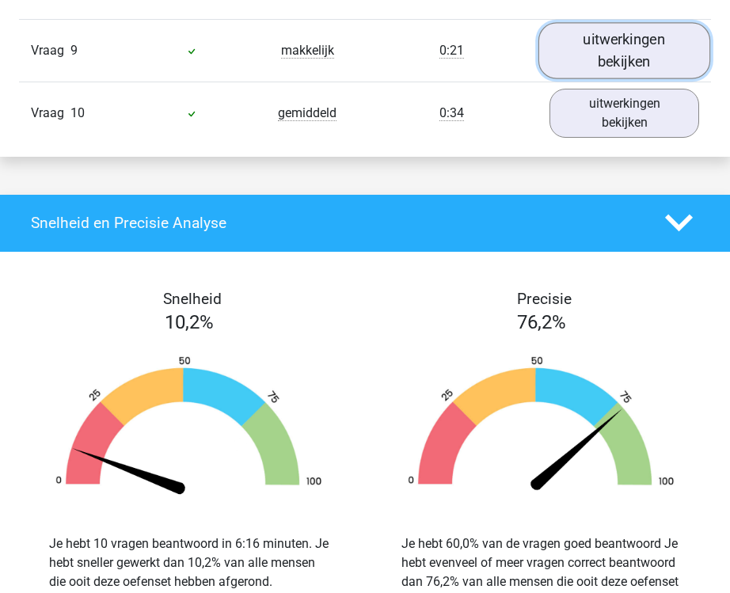
click at [603, 60] on link "uitwerkingen bekijken" at bounding box center [624, 50] width 172 height 56
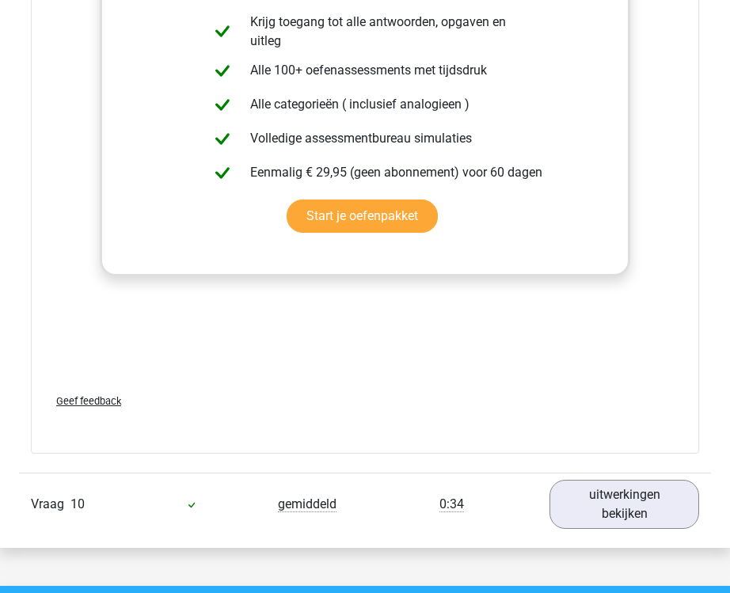
scroll to position [5359, 0]
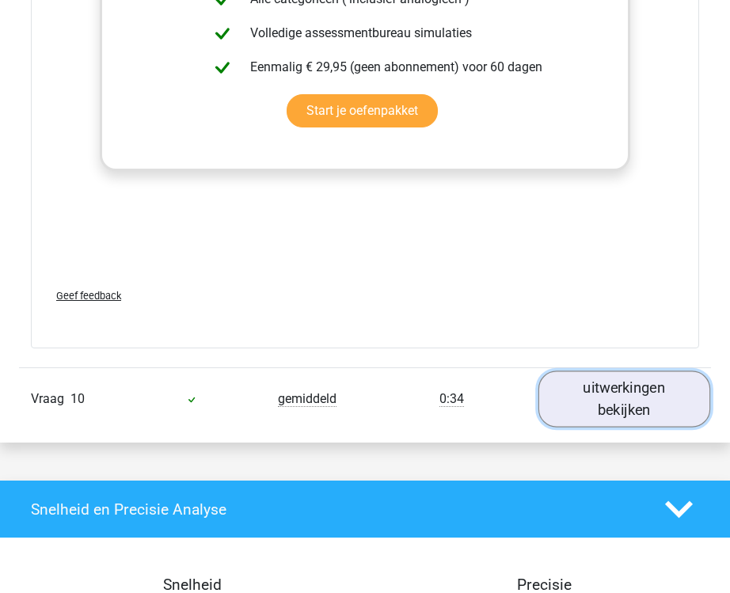
click at [589, 416] on link "uitwerkingen bekijken" at bounding box center [624, 399] width 172 height 56
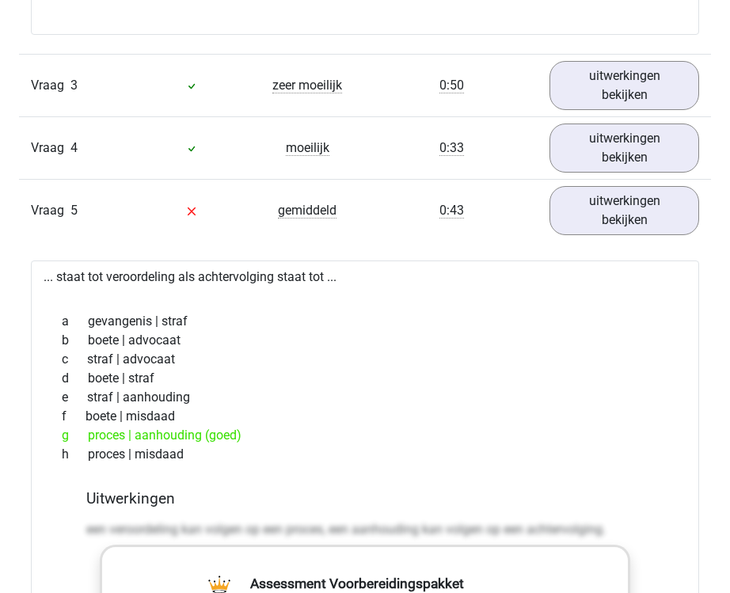
scroll to position [1831, 0]
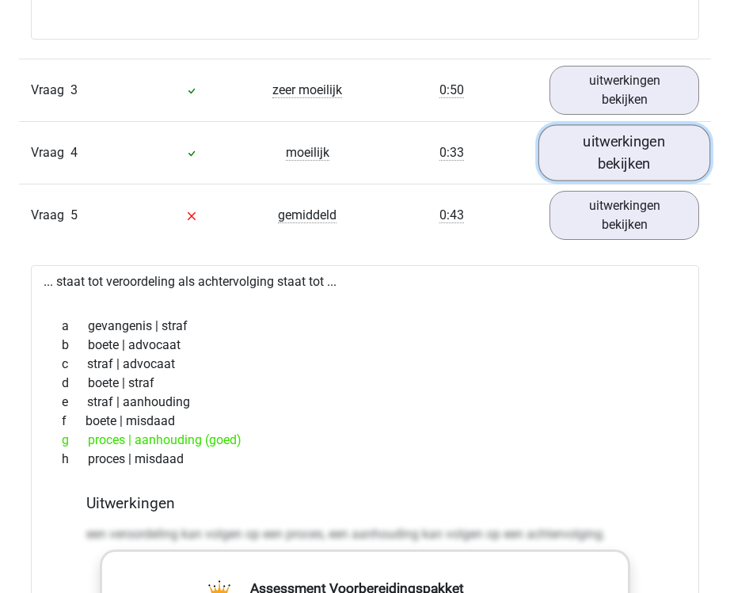
click at [588, 161] on link "uitwerkingen bekijken" at bounding box center [624, 152] width 172 height 56
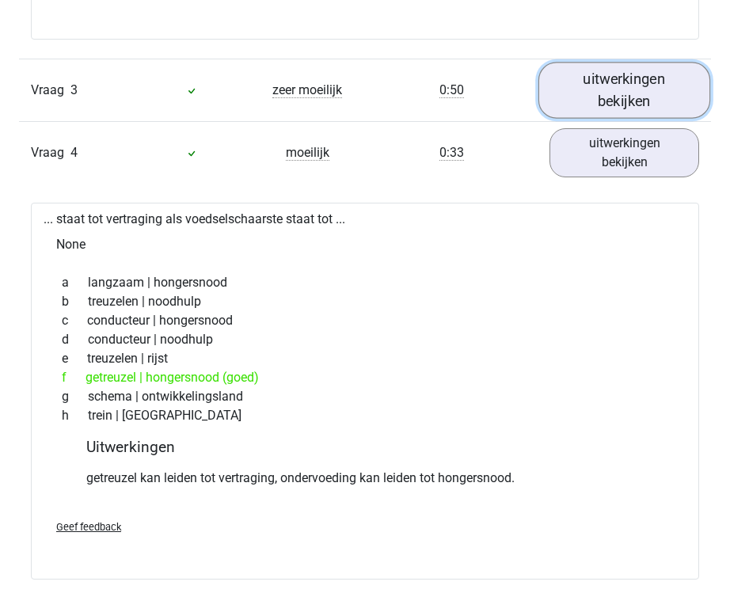
click at [644, 68] on link "uitwerkingen bekijken" at bounding box center [624, 90] width 172 height 56
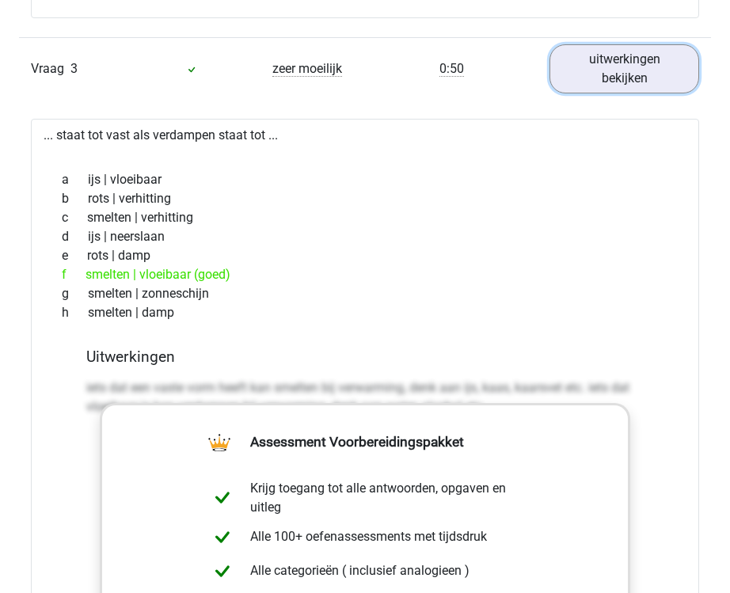
scroll to position [1800, 0]
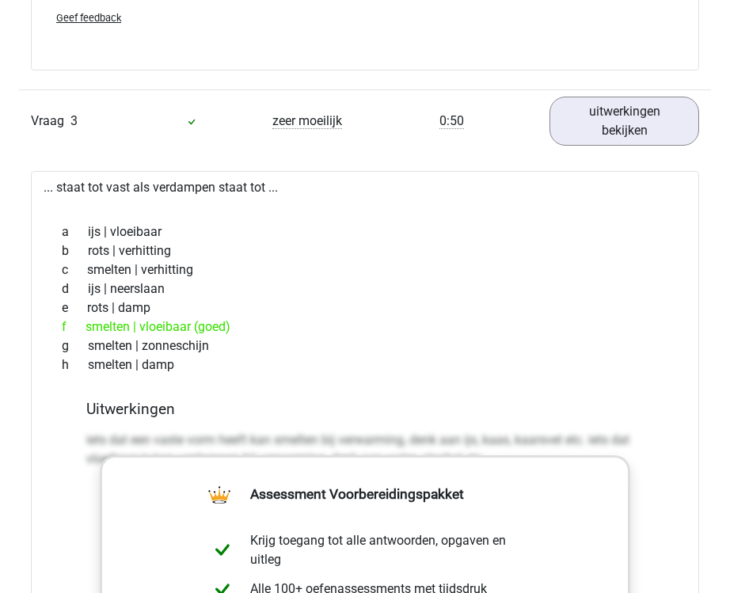
click at [184, 187] on div "... staat tot vast als verdampen staat tot ... a ijs | vloeibaar b rots | verhi…" at bounding box center [365, 571] width 668 height 801
click at [122, 184] on div "... staat tot vast als verdampen staat tot ... a ijs | vloeibaar b rots | verhi…" at bounding box center [365, 571] width 668 height 801
click at [206, 184] on div "... staat tot vast als verdampen staat tot ... a ijs | vloeibaar b rots | verhi…" at bounding box center [365, 571] width 668 height 801
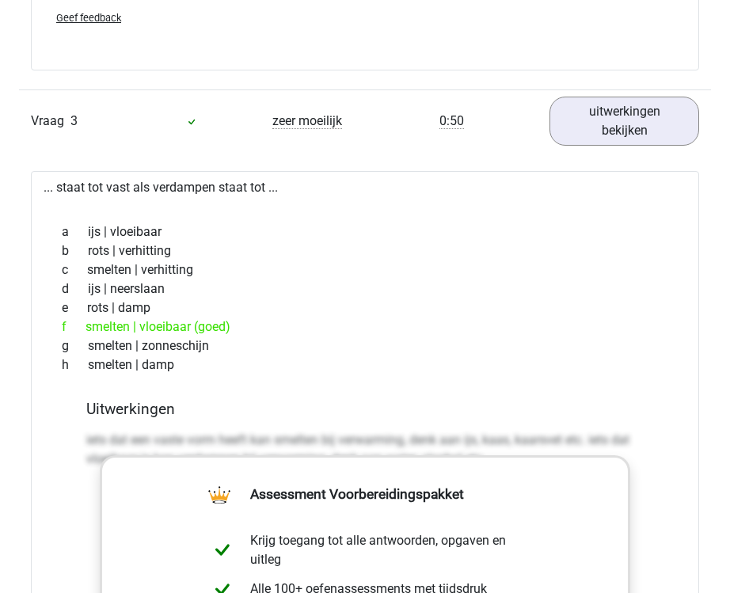
click at [124, 188] on div "... staat tot vast als verdampen staat tot ... a ijs | vloeibaar b rots | verhi…" at bounding box center [365, 571] width 668 height 801
click at [97, 238] on div "a ijs | vloeibaar" at bounding box center [365, 231] width 630 height 19
click at [121, 183] on div "... staat tot vast als verdampen staat tot ... a ijs | vloeibaar b rots | verhi…" at bounding box center [365, 571] width 668 height 801
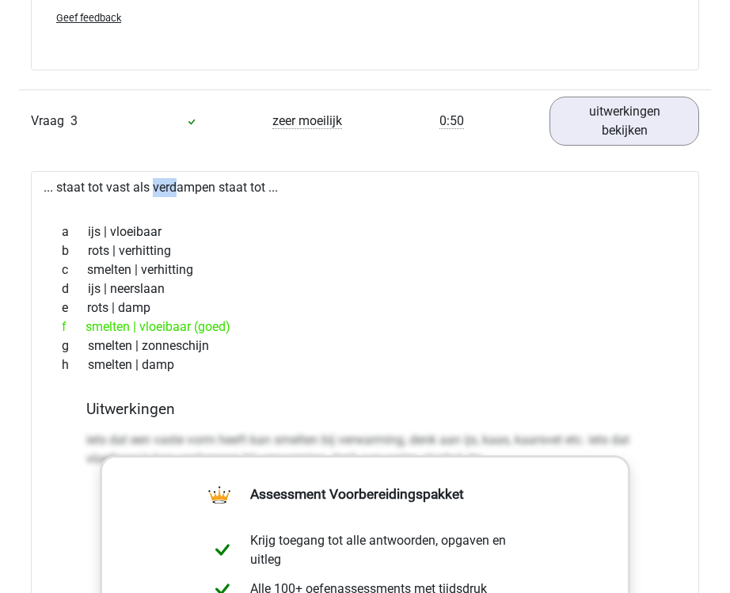
click at [121, 183] on div "... staat tot vast als verdampen staat tot ... a ijs | vloeibaar b rots | verhi…" at bounding box center [365, 571] width 668 height 801
click at [97, 253] on div "b rots | verhitting" at bounding box center [365, 250] width 630 height 19
click at [116, 189] on div "... staat tot vast als verdampen staat tot ... a ijs | vloeibaar b rots | verhi…" at bounding box center [365, 571] width 668 height 801
click at [103, 230] on div "a ijs | vloeibaar" at bounding box center [365, 231] width 630 height 19
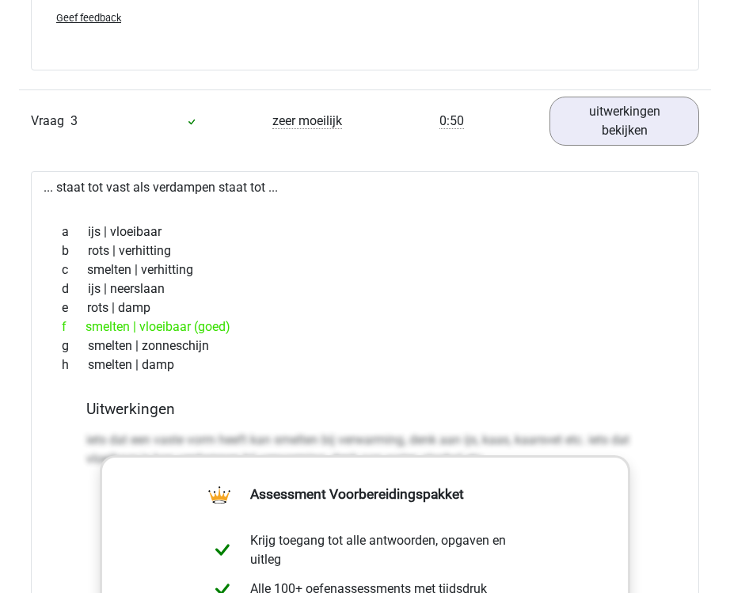
click at [103, 230] on div "a ijs | vloeibaar" at bounding box center [365, 231] width 630 height 19
click at [97, 233] on div "a ijs | vloeibaar" at bounding box center [365, 231] width 630 height 19
click at [126, 187] on div "... staat tot vast als verdampen staat tot ... a ijs | vloeibaar b rots | verhi…" at bounding box center [365, 571] width 668 height 801
click at [93, 236] on div "a ijs | vloeibaar" at bounding box center [365, 231] width 630 height 19
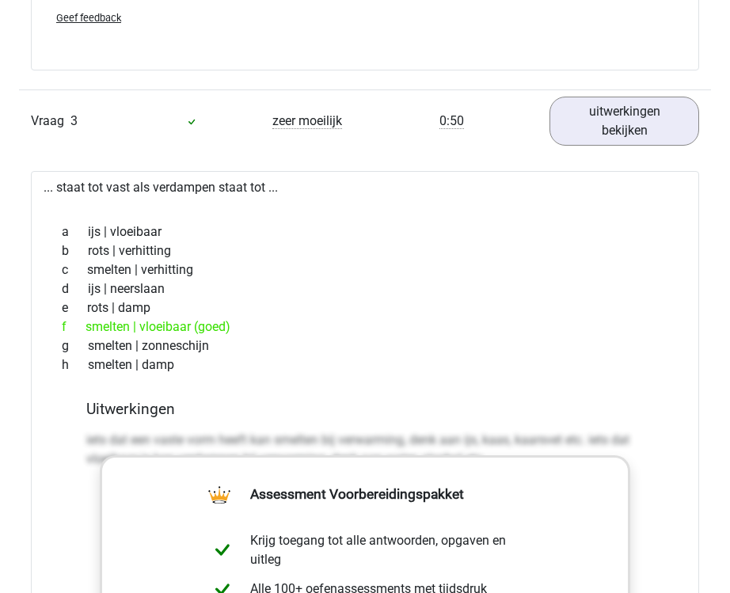
click at [93, 236] on div "a ijs | vloeibaar" at bounding box center [365, 231] width 630 height 19
click at [115, 188] on div "... staat tot vast als verdampen staat tot ... a ijs | vloeibaar b rots | verhi…" at bounding box center [365, 571] width 668 height 801
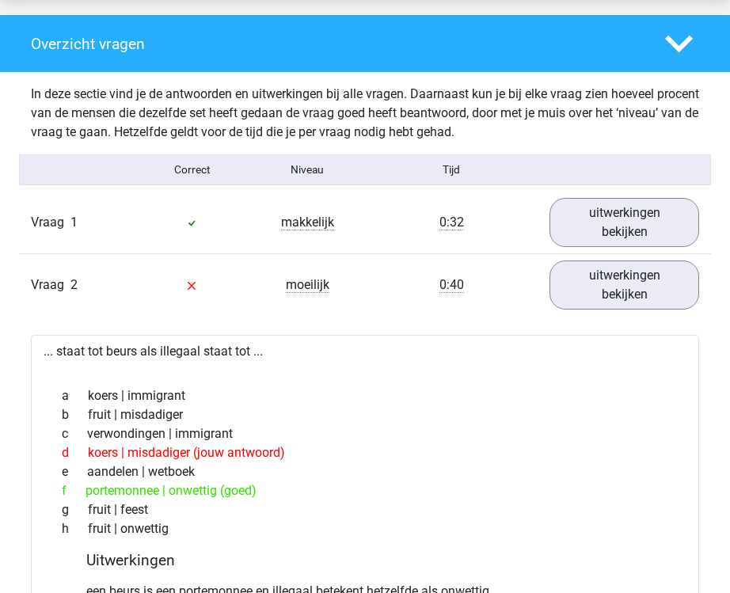
scroll to position [1131, 0]
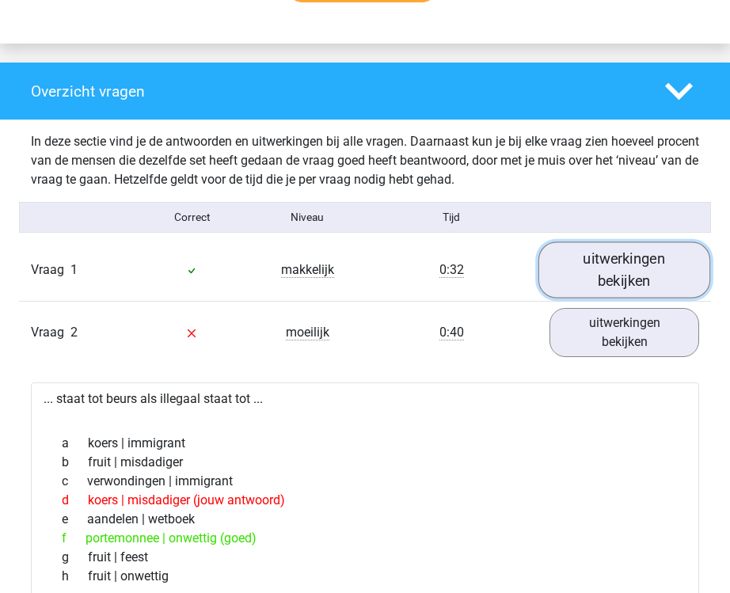
click at [591, 265] on link "uitwerkingen bekijken" at bounding box center [624, 269] width 172 height 56
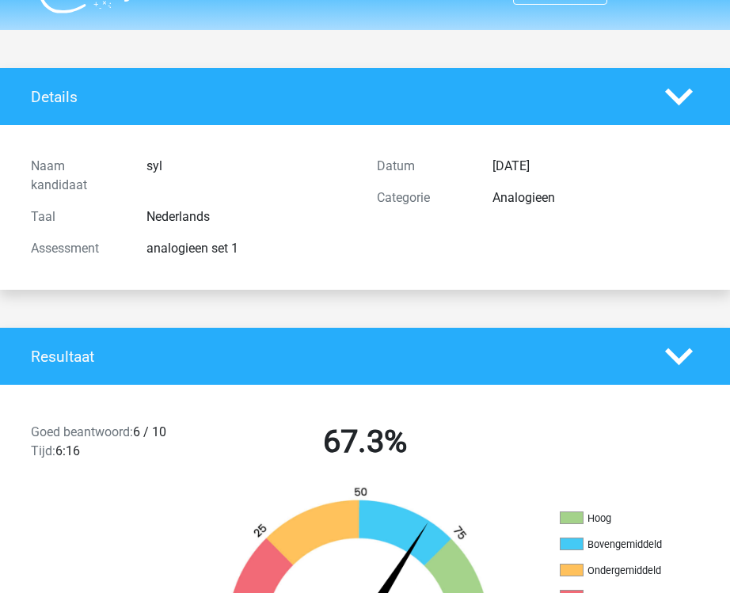
scroll to position [0, 0]
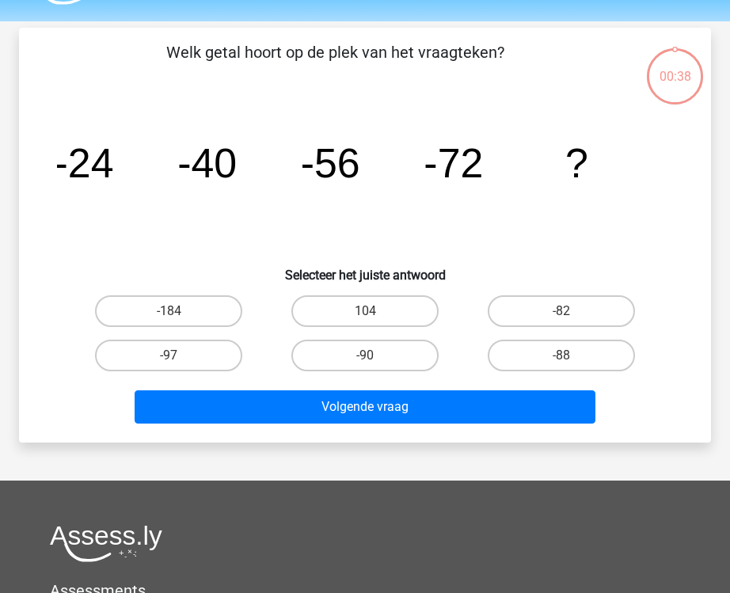
scroll to position [31, 0]
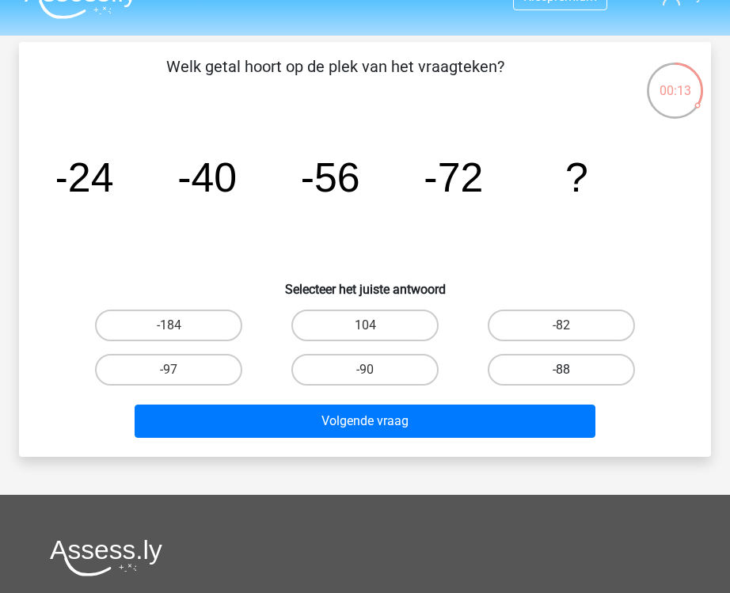
click at [534, 381] on label "-88" at bounding box center [561, 370] width 147 height 32
click at [561, 380] on input "-88" at bounding box center [566, 375] width 10 height 10
radio input "true"
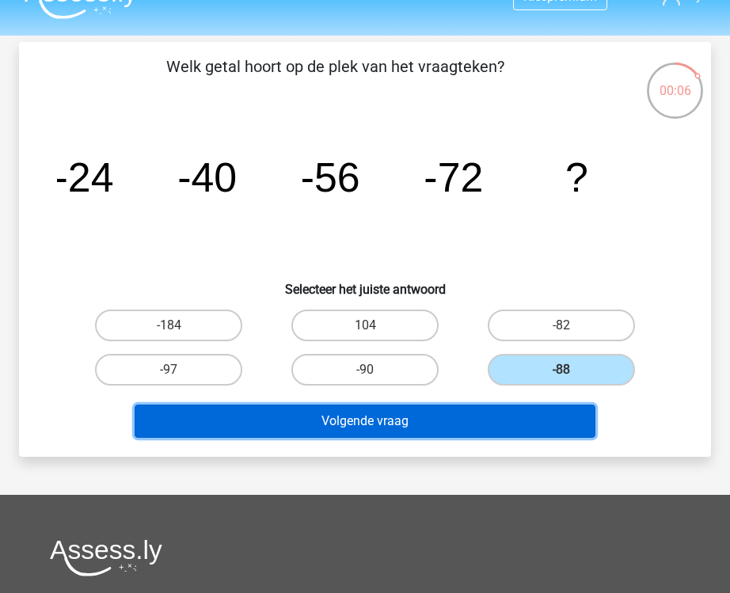
click at [494, 425] on button "Volgende vraag" at bounding box center [365, 421] width 461 height 33
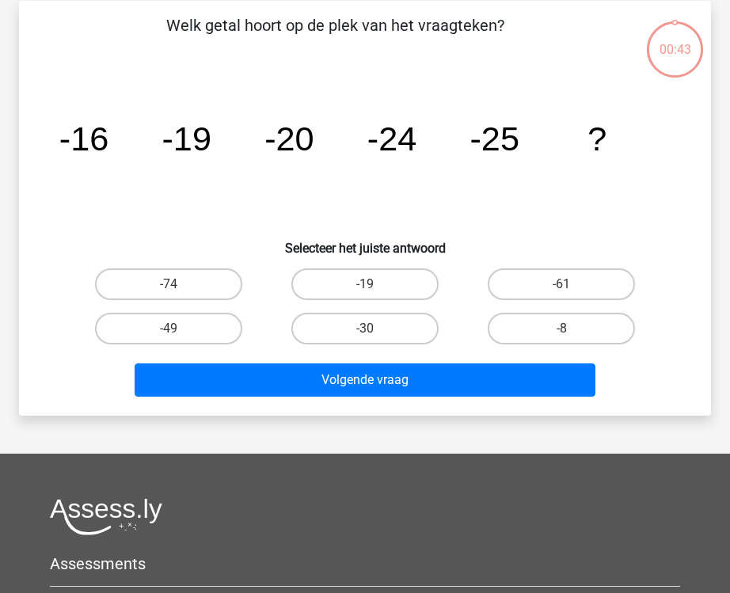
scroll to position [73, 0]
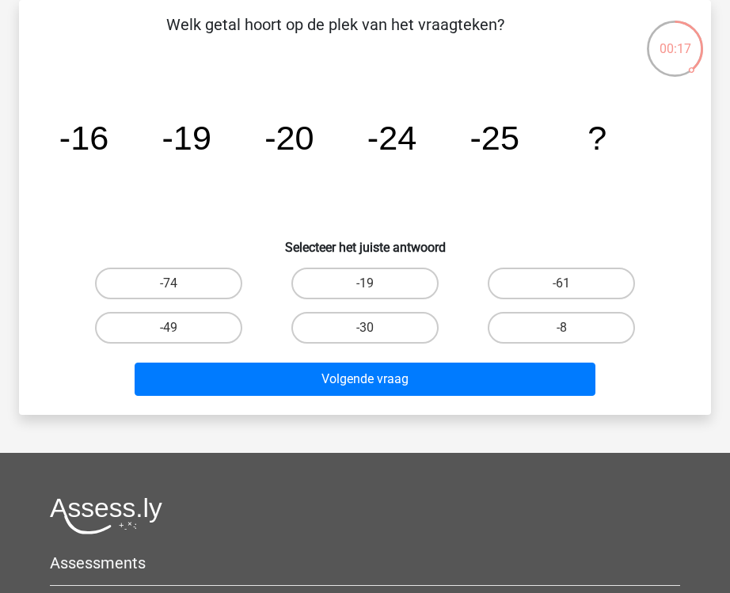
click at [374, 329] on input "-30" at bounding box center [370, 333] width 10 height 10
radio input "true"
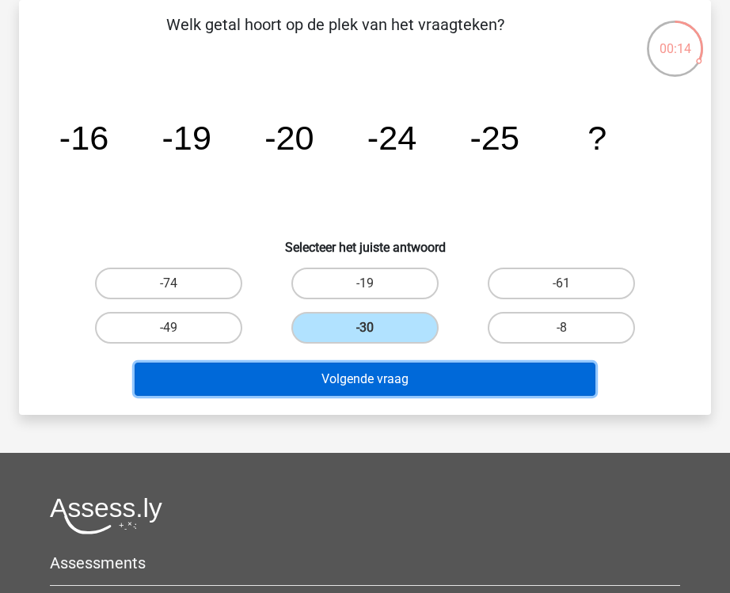
click at [485, 391] on button "Volgende vraag" at bounding box center [365, 379] width 461 height 33
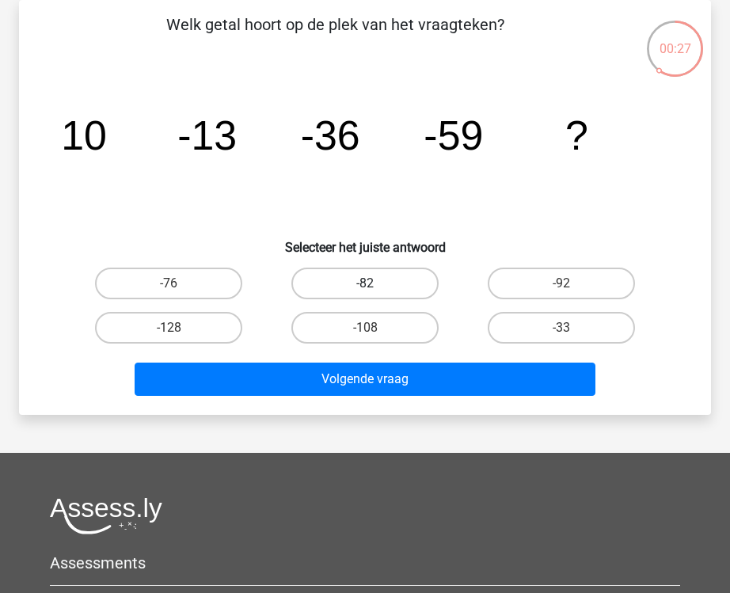
click at [382, 276] on label "-82" at bounding box center [364, 284] width 147 height 32
click at [375, 283] on input "-82" at bounding box center [370, 288] width 10 height 10
radio input "true"
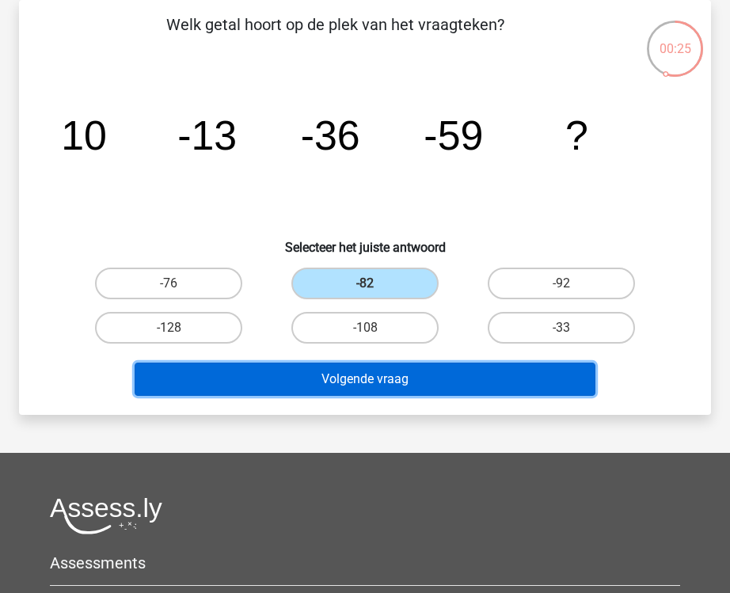
click at [450, 379] on button "Volgende vraag" at bounding box center [365, 379] width 461 height 33
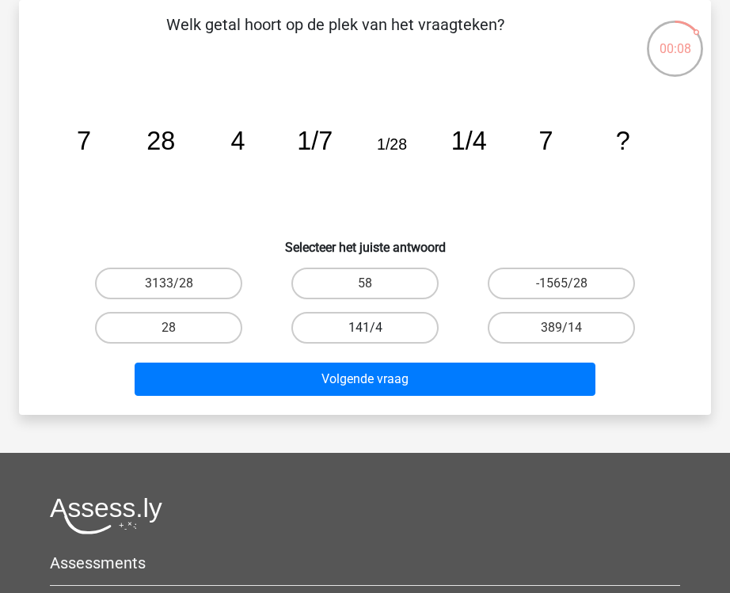
click at [384, 329] on label "141/4" at bounding box center [364, 328] width 147 height 32
click at [375, 329] on input "141/4" at bounding box center [370, 333] width 10 height 10
radio input "true"
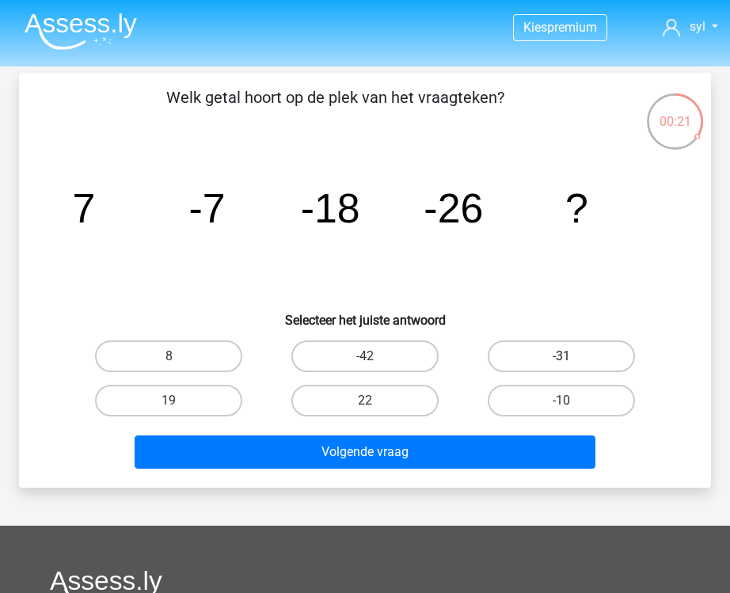
click at [543, 347] on label "-31" at bounding box center [561, 356] width 147 height 32
click at [561, 356] on input "-31" at bounding box center [566, 361] width 10 height 10
radio input "true"
click at [420, 352] on label "-42" at bounding box center [364, 356] width 147 height 32
click at [375, 356] on input "-42" at bounding box center [370, 361] width 10 height 10
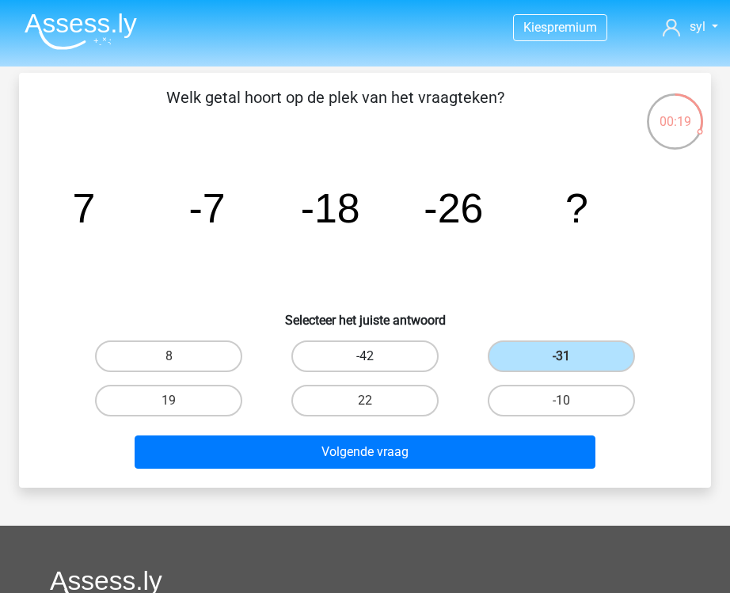
radio input "true"
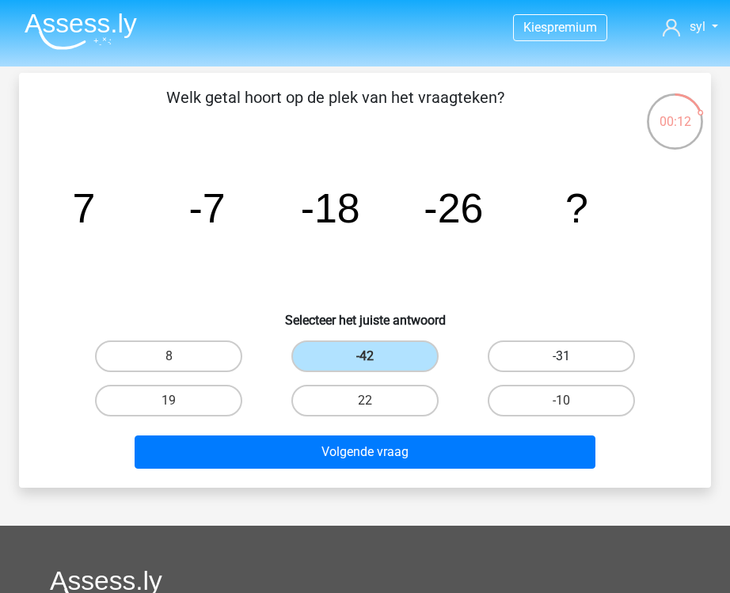
click at [548, 359] on label "-31" at bounding box center [561, 356] width 147 height 32
click at [561, 359] on input "-31" at bounding box center [566, 361] width 10 height 10
radio input "true"
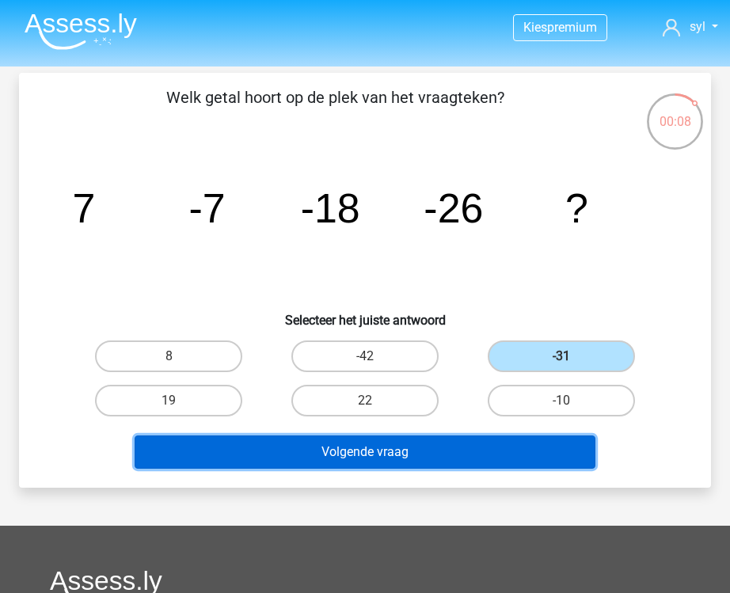
click at [495, 459] on button "Volgende vraag" at bounding box center [365, 451] width 461 height 33
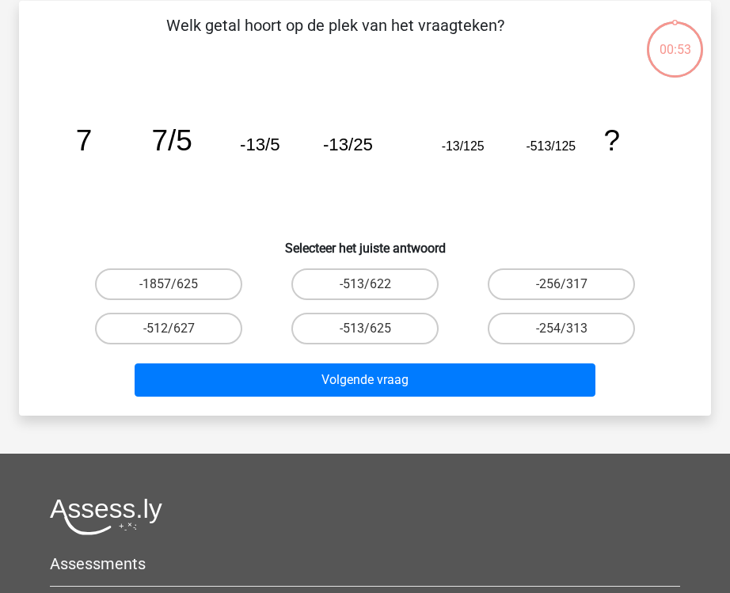
scroll to position [73, 0]
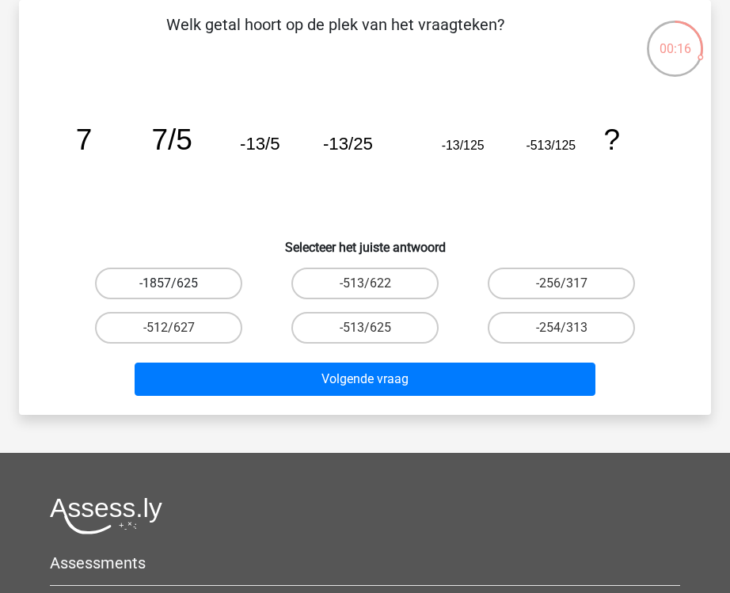
click at [215, 281] on label "-1857/625" at bounding box center [168, 284] width 147 height 32
click at [179, 283] on input "-1857/625" at bounding box center [174, 288] width 10 height 10
radio input "true"
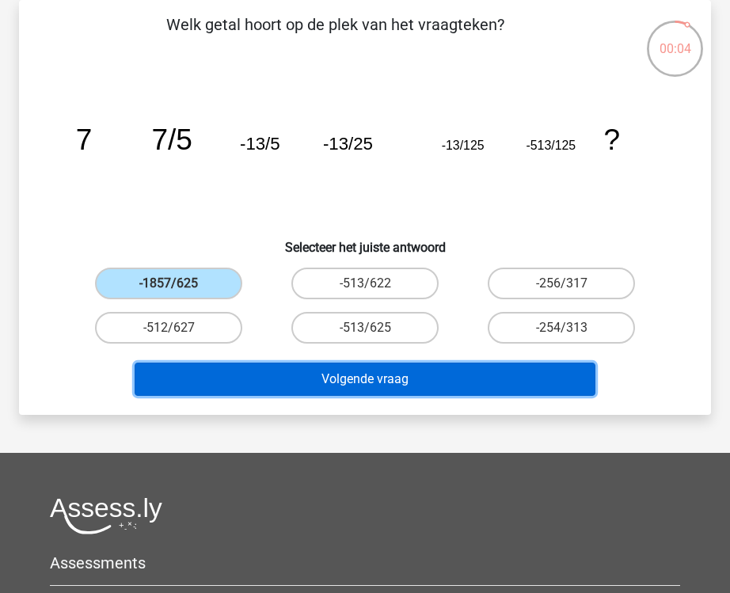
click at [307, 387] on button "Volgende vraag" at bounding box center [365, 379] width 461 height 33
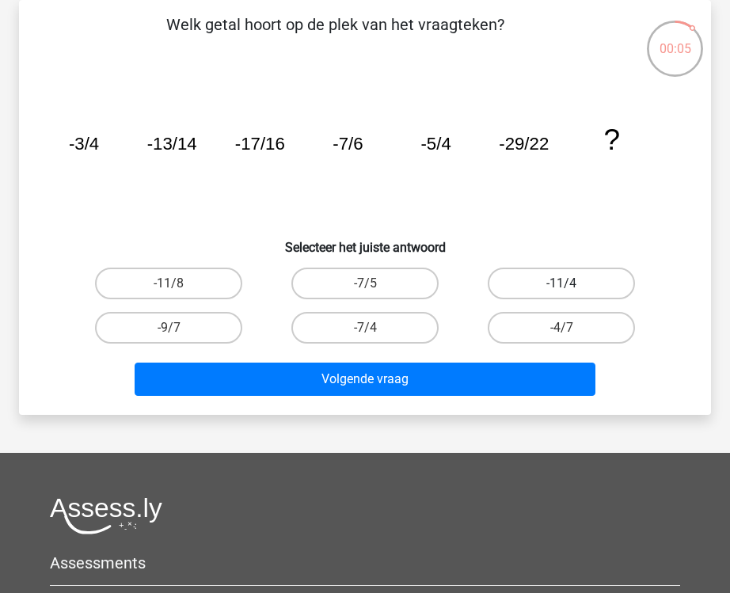
click at [600, 279] on label "-11/4" at bounding box center [561, 284] width 147 height 32
click at [572, 283] on input "-11/4" at bounding box center [566, 288] width 10 height 10
radio input "true"
click at [194, 287] on label "-11/8" at bounding box center [168, 284] width 147 height 32
click at [179, 287] on input "-11/8" at bounding box center [174, 288] width 10 height 10
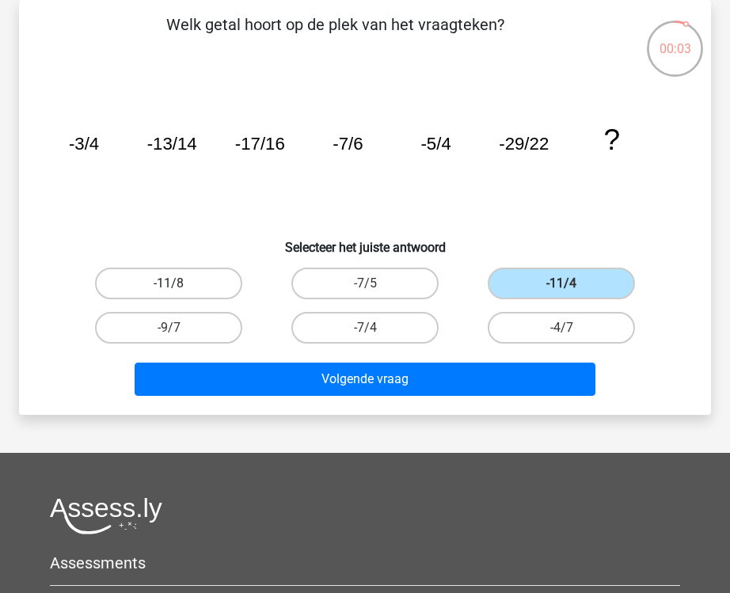
radio input "true"
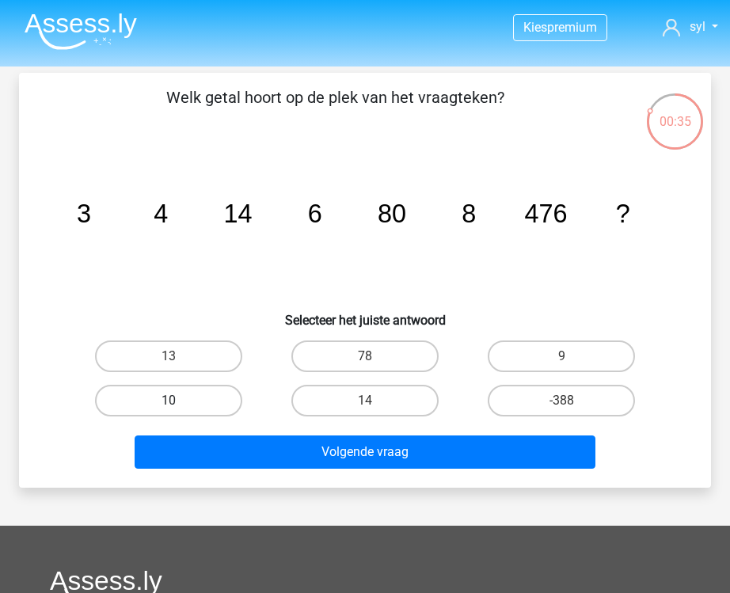
click at [211, 402] on label "10" at bounding box center [168, 401] width 147 height 32
click at [179, 402] on input "10" at bounding box center [174, 406] width 10 height 10
radio input "true"
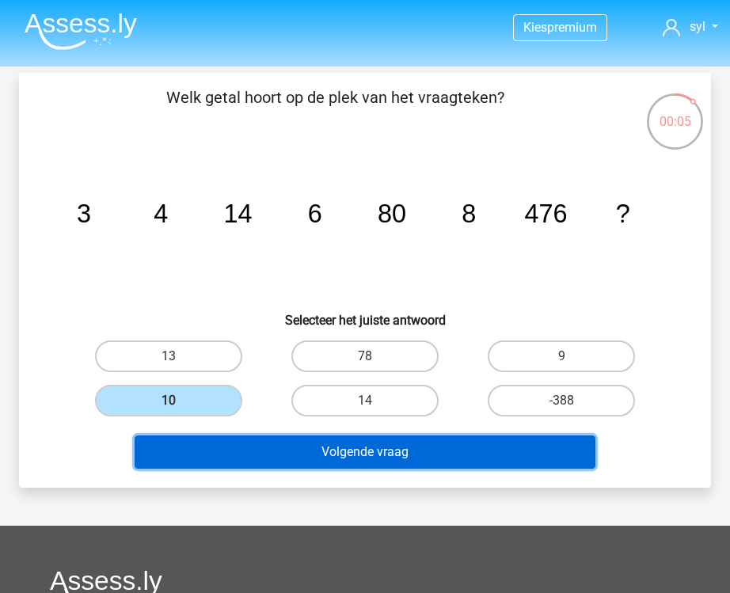
click at [454, 464] on button "Volgende vraag" at bounding box center [365, 451] width 461 height 33
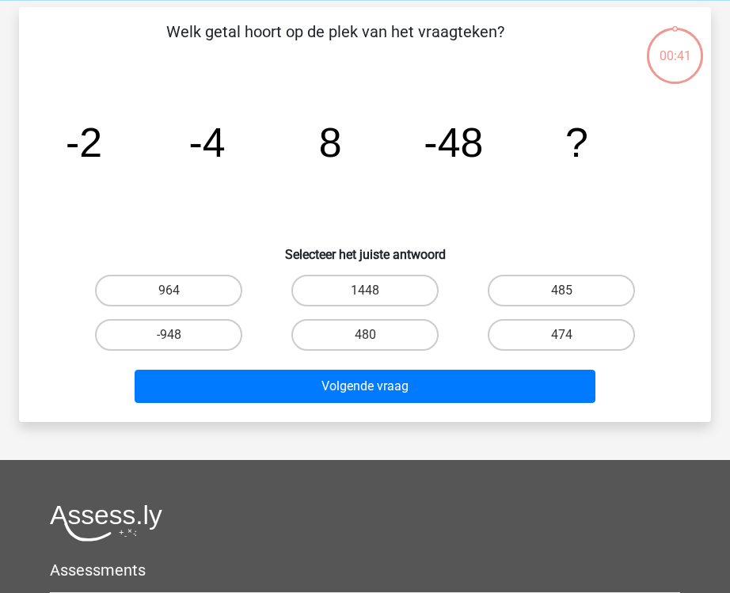
scroll to position [73, 0]
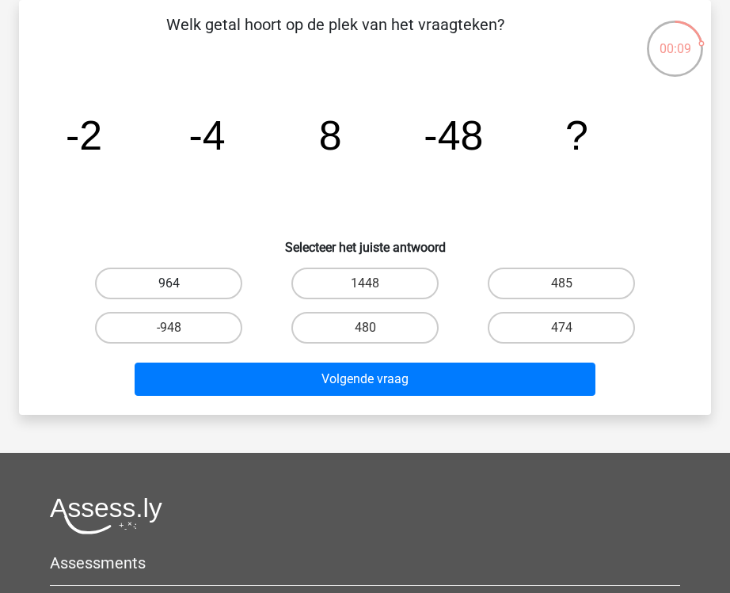
click at [201, 297] on label "964" at bounding box center [168, 284] width 147 height 32
click at [179, 294] on input "964" at bounding box center [174, 288] width 10 height 10
radio input "true"
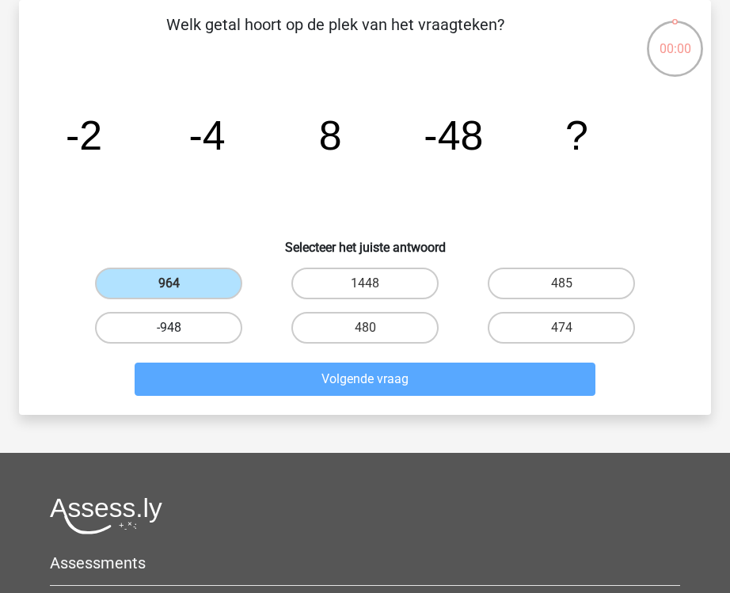
click at [206, 340] on label "-948" at bounding box center [168, 328] width 147 height 32
click at [179, 338] on input "-948" at bounding box center [174, 333] width 10 height 10
radio input "true"
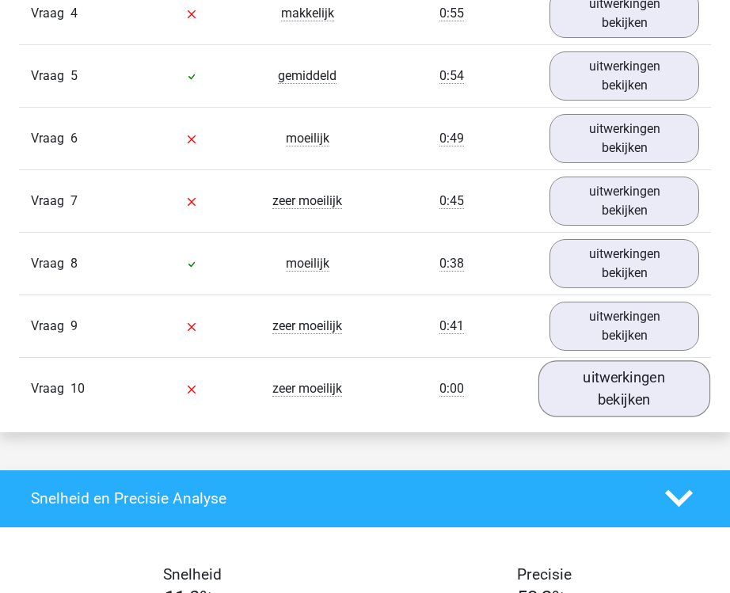
scroll to position [1553, 0]
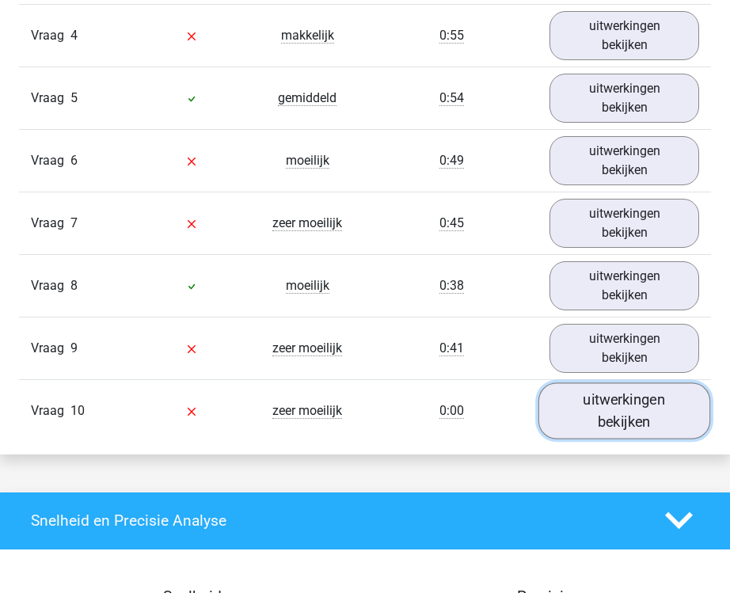
click at [602, 397] on link "uitwerkingen bekijken" at bounding box center [624, 410] width 172 height 56
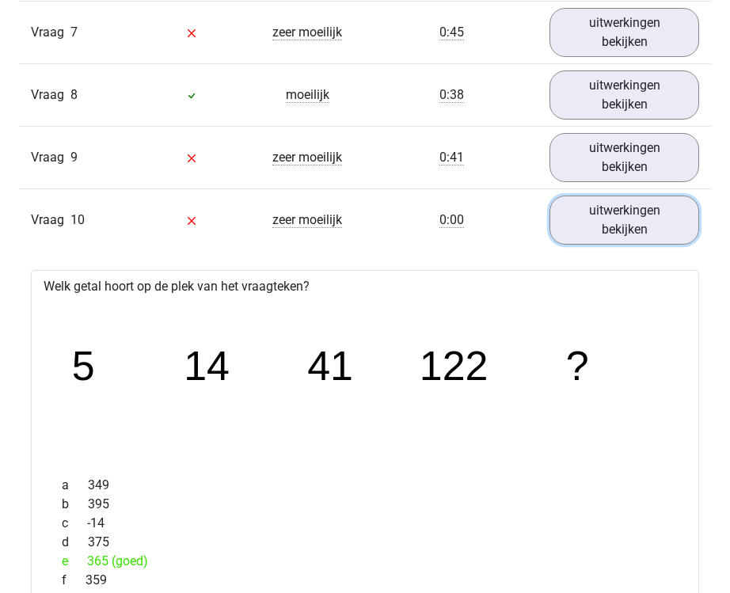
scroll to position [1728, 0]
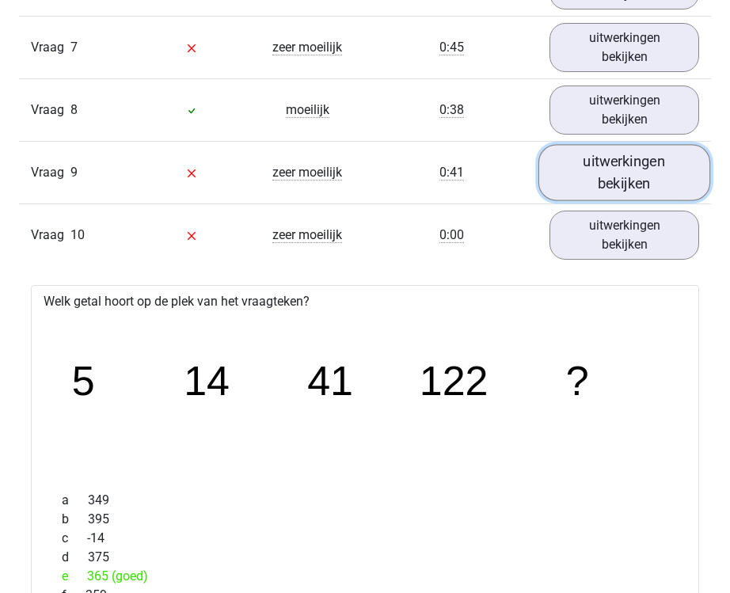
click at [614, 179] on link "uitwerkingen bekijken" at bounding box center [624, 172] width 172 height 56
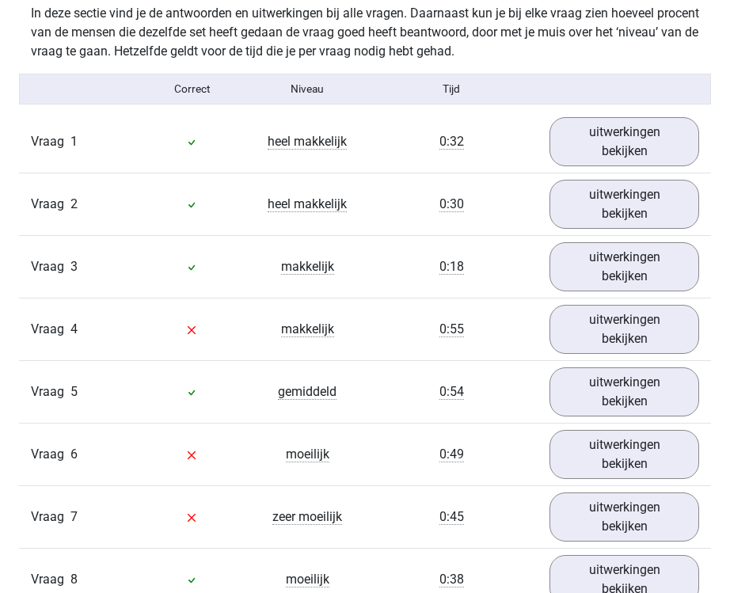
scroll to position [1279, 0]
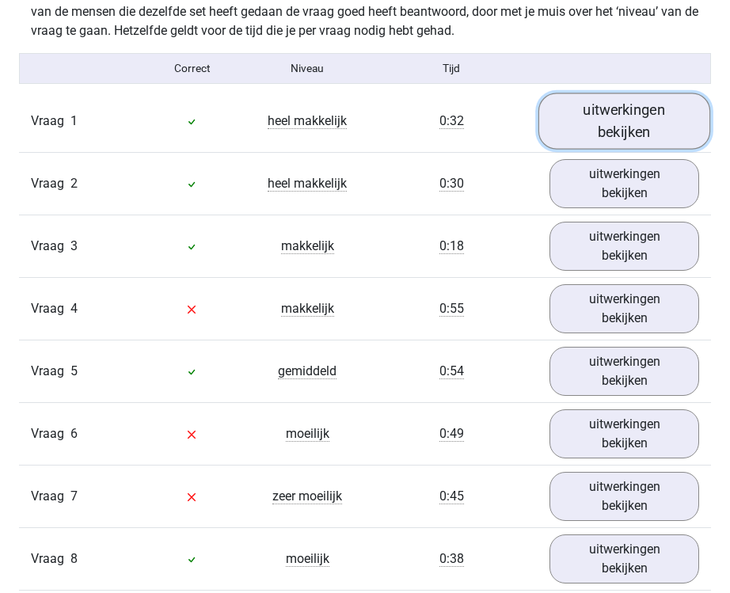
click at [613, 146] on link "uitwerkingen bekijken" at bounding box center [624, 121] width 172 height 56
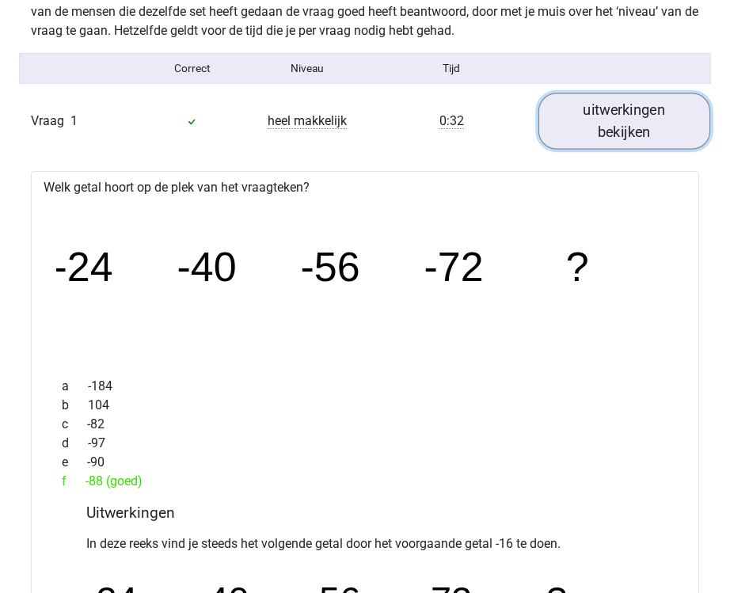
click at [613, 146] on link "uitwerkingen bekijken" at bounding box center [624, 121] width 172 height 56
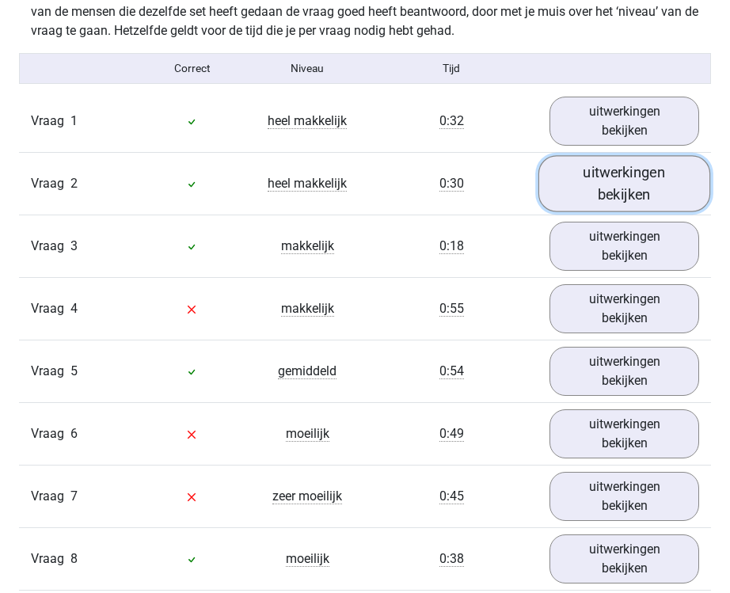
click at [611, 170] on link "uitwerkingen bekijken" at bounding box center [624, 183] width 172 height 56
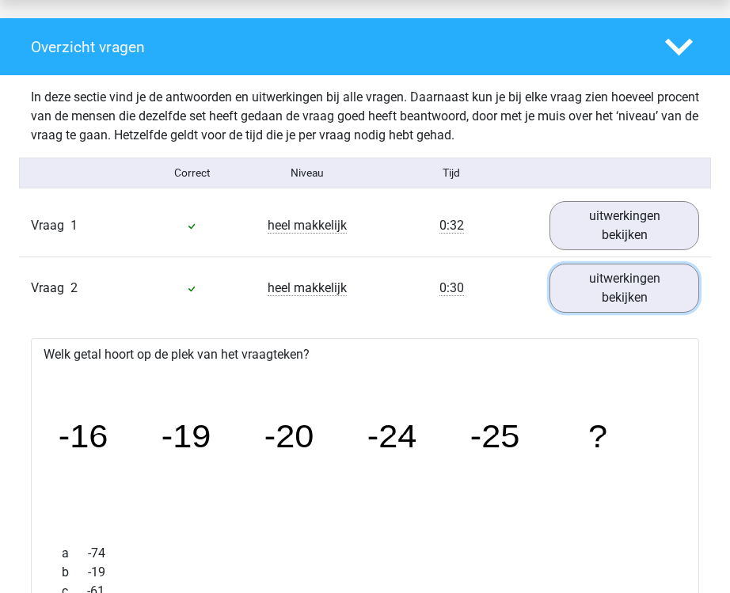
scroll to position [1151, 0]
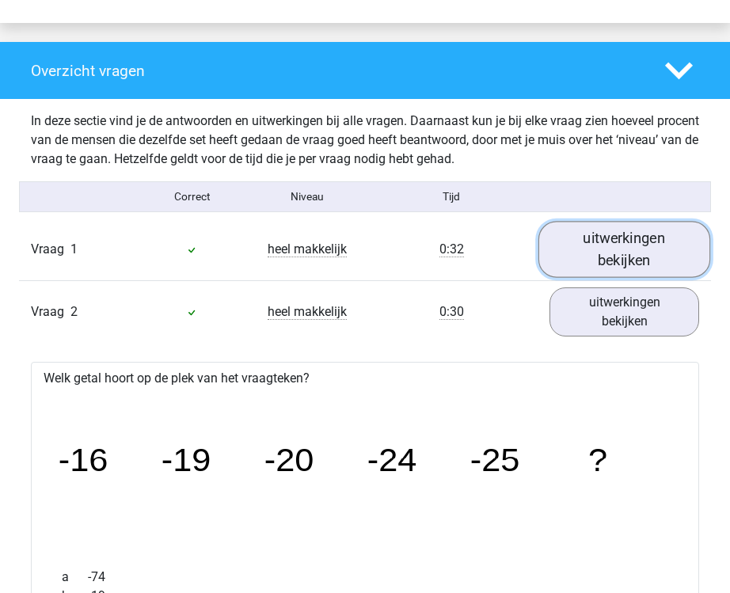
click at [648, 255] on link "uitwerkingen bekijken" at bounding box center [624, 249] width 172 height 56
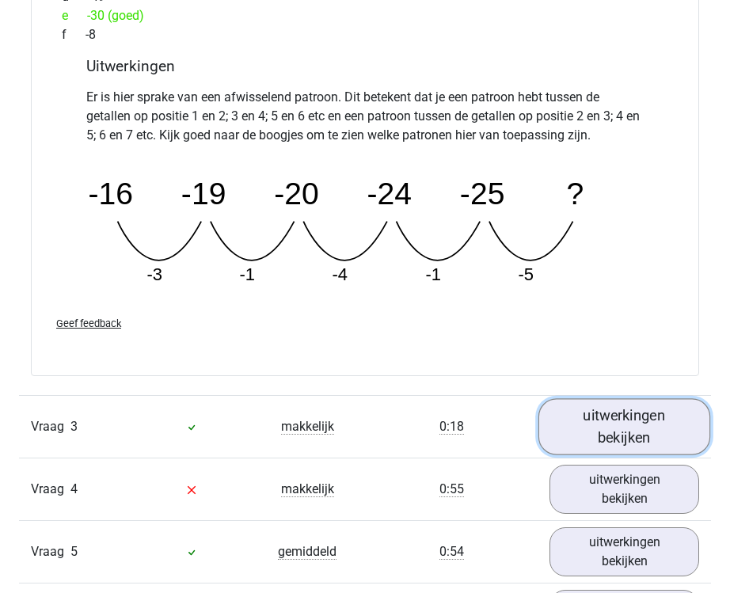
click at [649, 428] on link "uitwerkingen bekijken" at bounding box center [624, 427] width 172 height 56
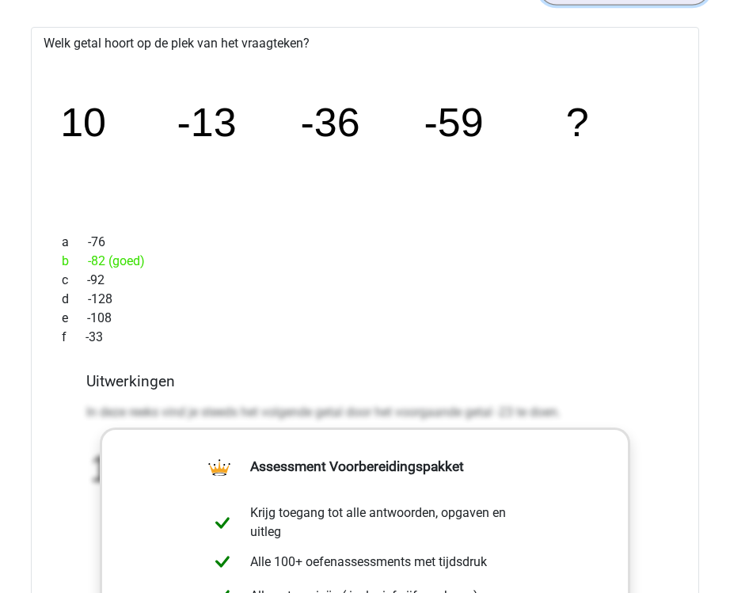
scroll to position [2897, 0]
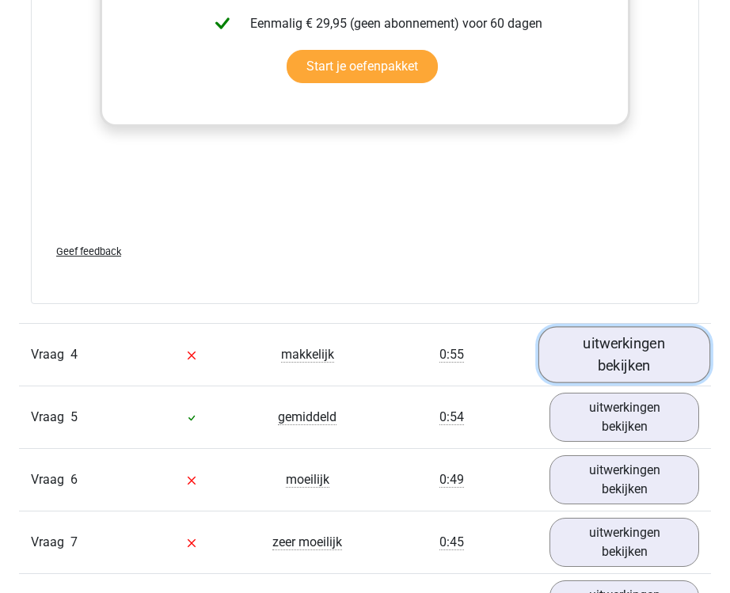
click at [684, 378] on link "uitwerkingen bekijken" at bounding box center [624, 355] width 172 height 56
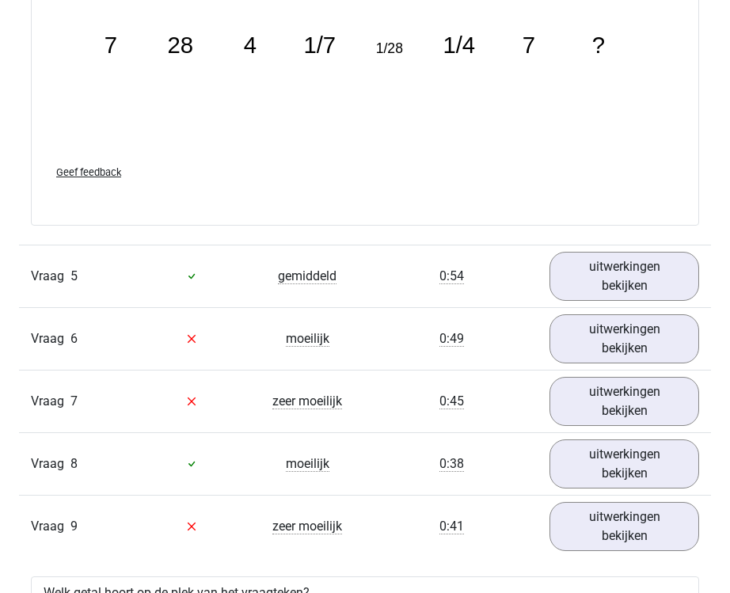
scroll to position [4491, 0]
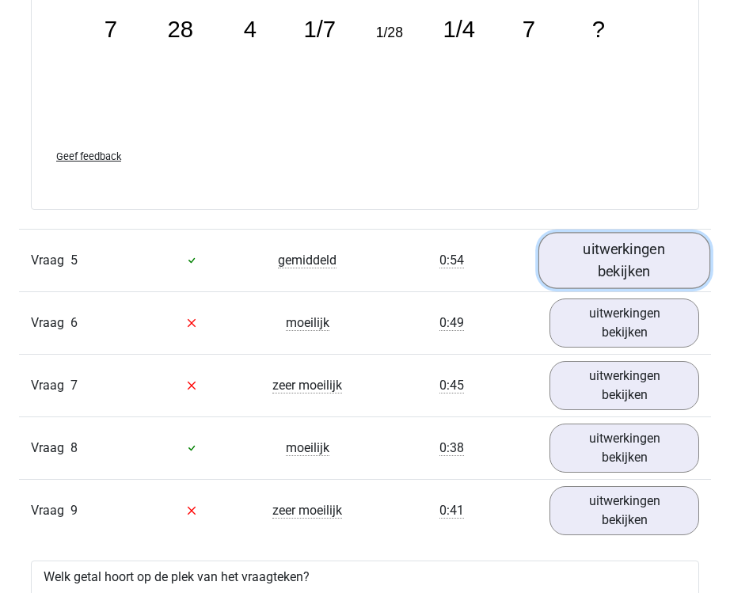
click at [623, 270] on link "uitwerkingen bekijken" at bounding box center [624, 260] width 172 height 56
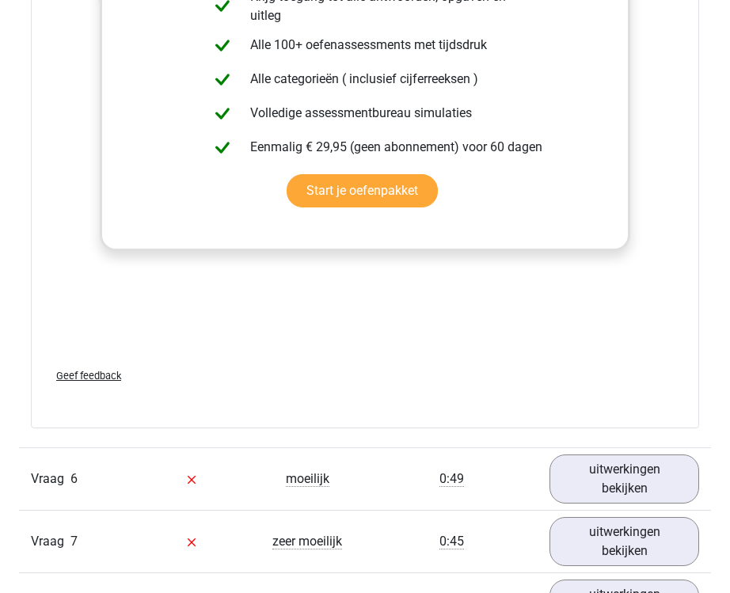
scroll to position [5494, 0]
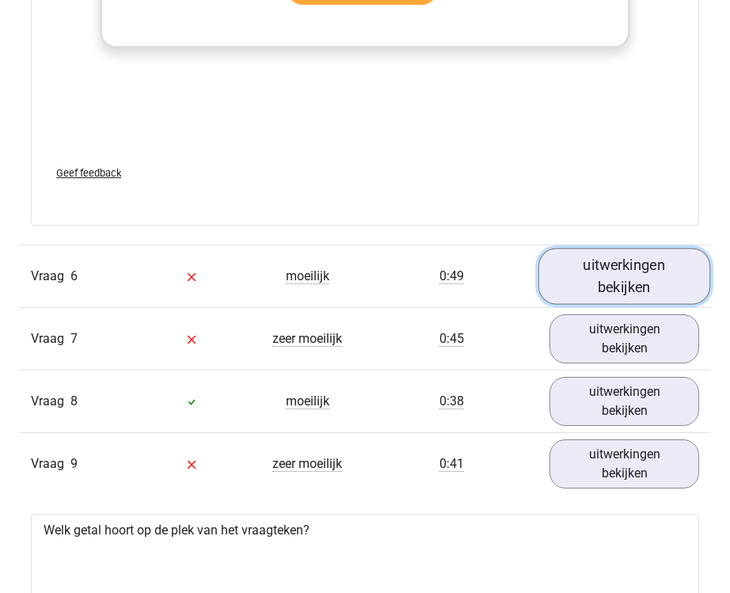
click at [630, 266] on link "uitwerkingen bekijken" at bounding box center [624, 276] width 172 height 56
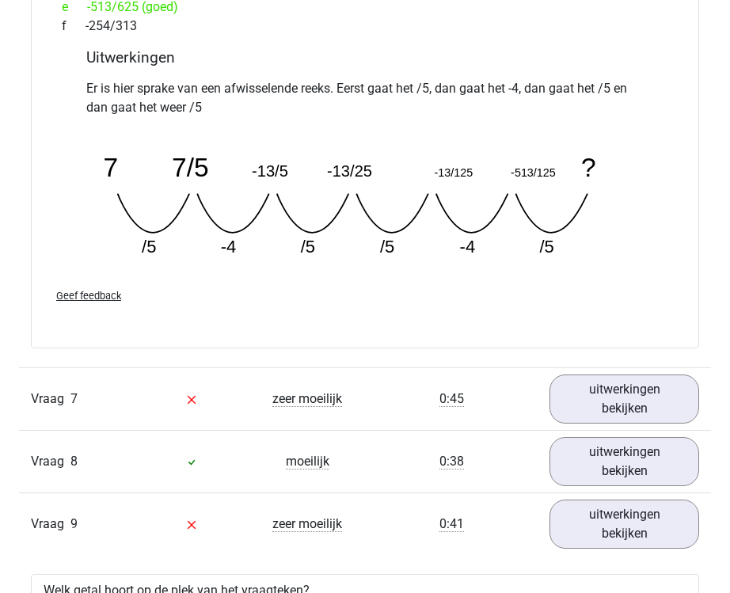
scroll to position [6106, 0]
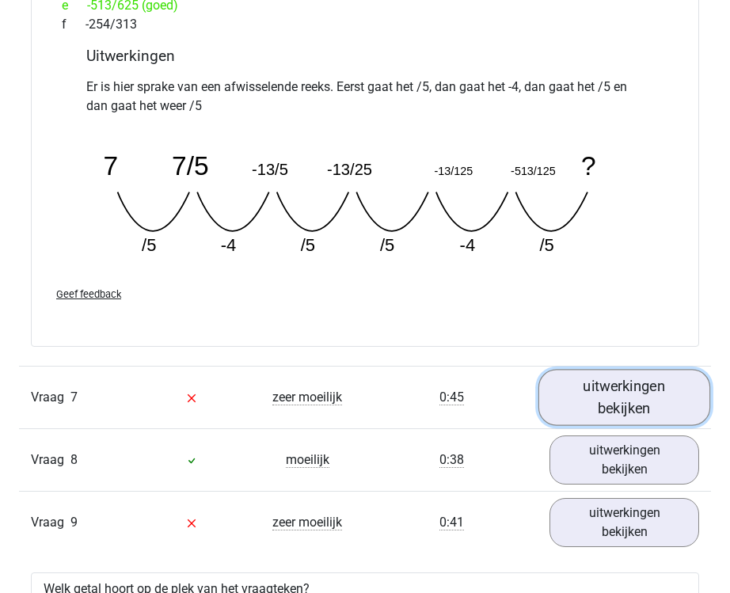
click at [640, 392] on link "uitwerkingen bekijken" at bounding box center [624, 397] width 172 height 56
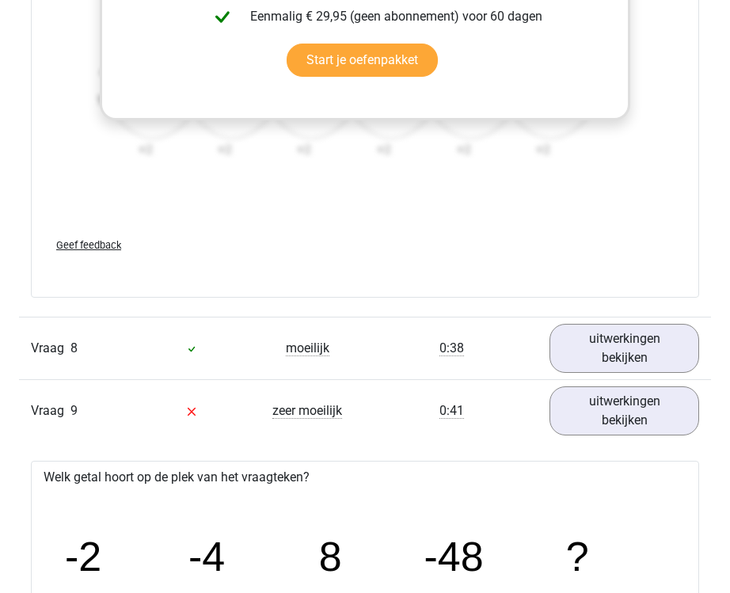
scroll to position [7231, 0]
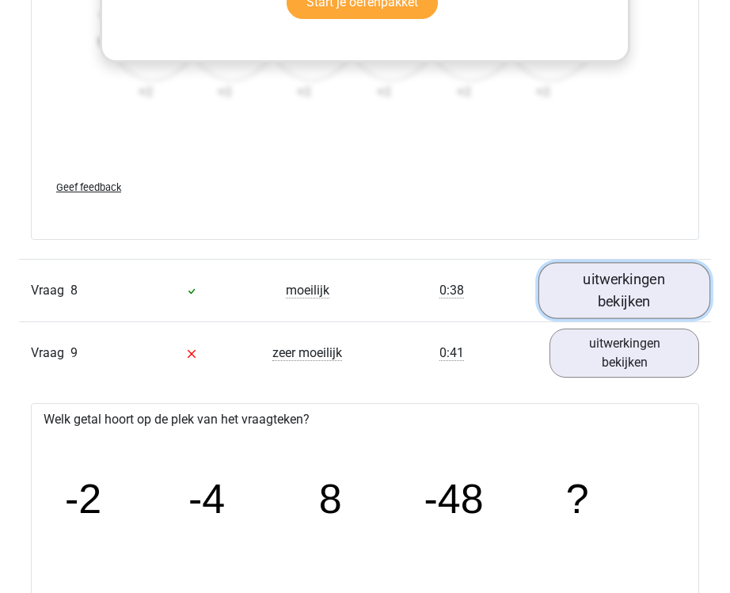
click at [637, 287] on link "uitwerkingen bekijken" at bounding box center [624, 291] width 172 height 56
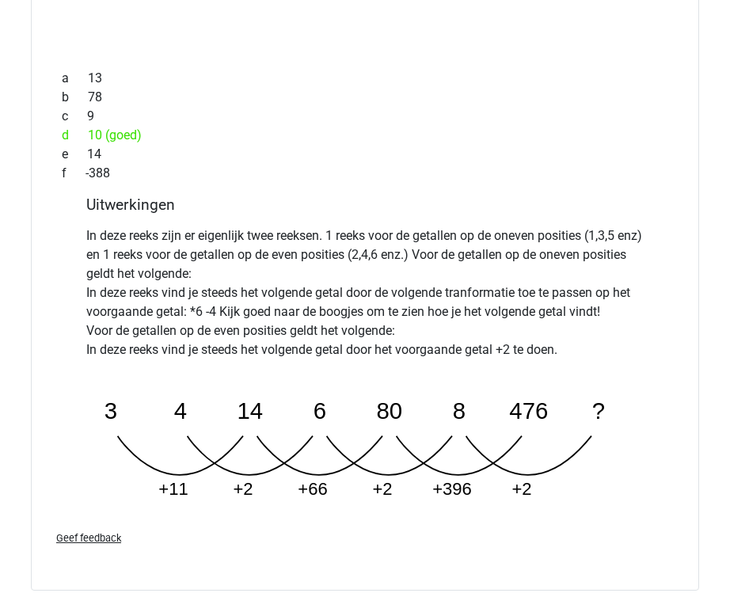
scroll to position [7713, 0]
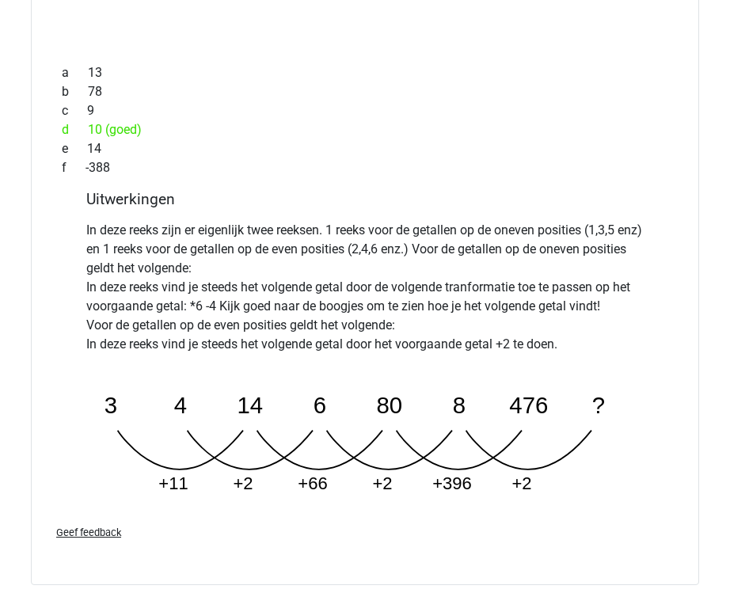
click at [181, 481] on tspan "+11" at bounding box center [172, 483] width 29 height 20
click at [305, 488] on tspan "+66" at bounding box center [312, 483] width 29 height 20
click at [446, 485] on tspan "+396" at bounding box center [452, 483] width 40 height 20
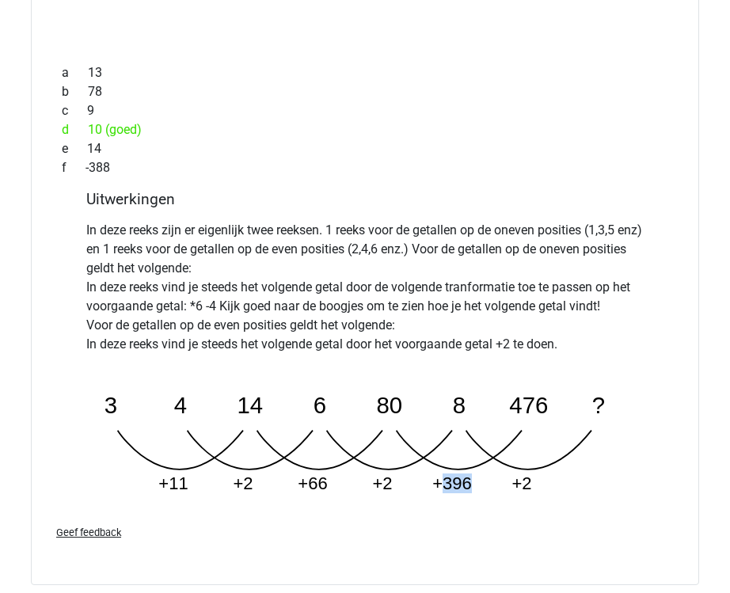
click at [446, 485] on tspan "+396" at bounding box center [452, 483] width 40 height 20
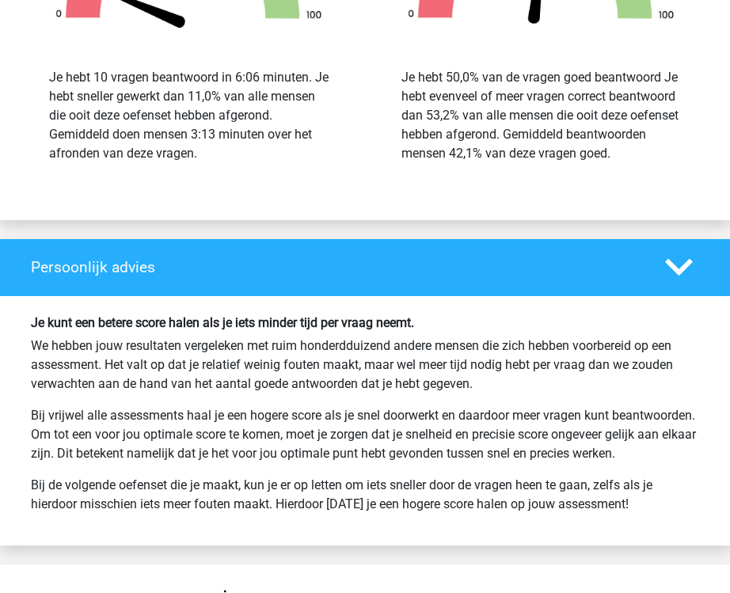
scroll to position [10679, 0]
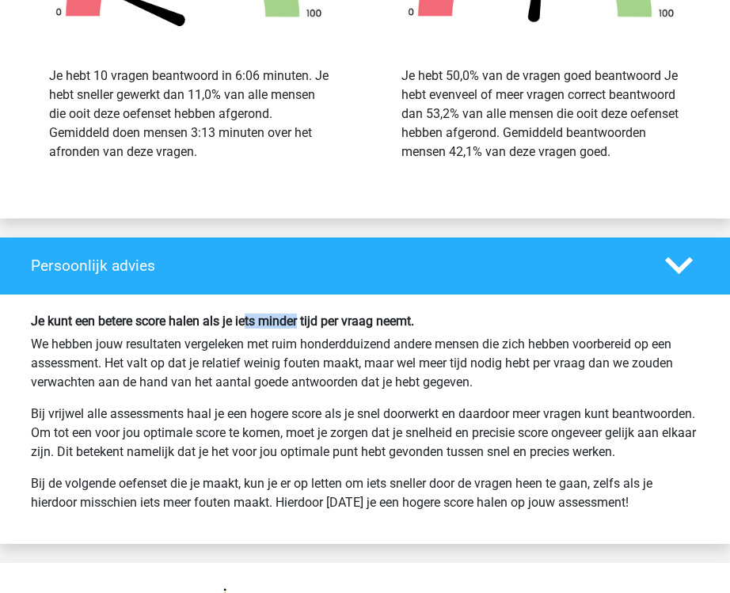
drag, startPoint x: 262, startPoint y: 323, endPoint x: 332, endPoint y: 329, distance: 70.0
click at [331, 329] on div "Je kunt een betere score halen als je iets minder tijd per vraag neemt. We hebb…" at bounding box center [365, 419] width 692 height 211
drag, startPoint x: 89, startPoint y: 318, endPoint x: 419, endPoint y: 327, distance: 330.3
click at [419, 327] on h6 "Je kunt een betere score halen als je iets minder tijd per vraag neemt." at bounding box center [365, 321] width 668 height 15
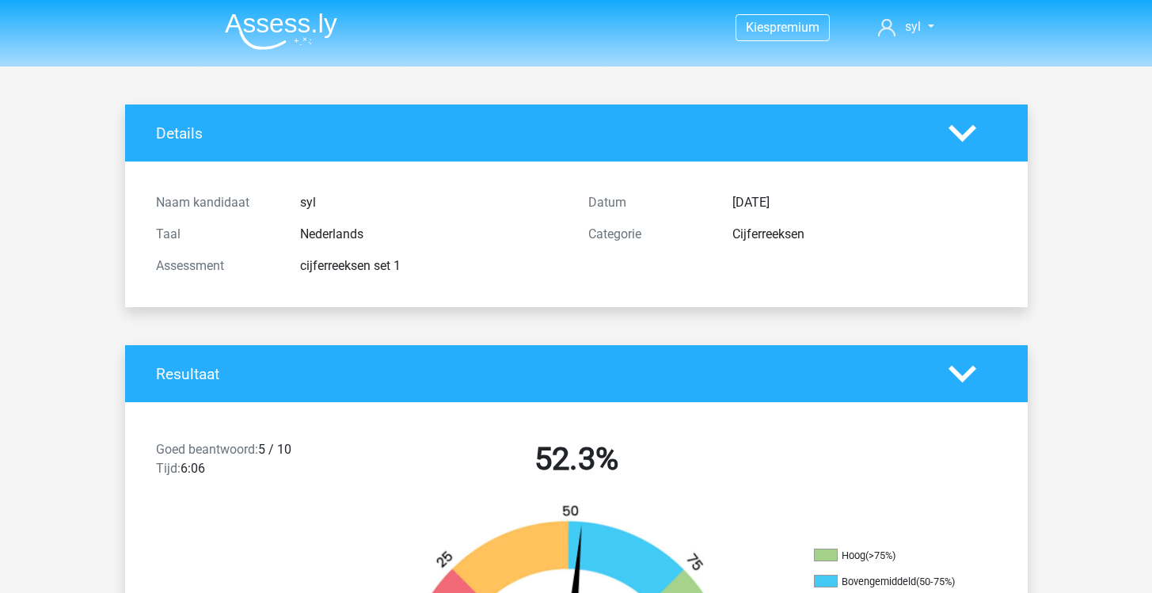
scroll to position [50, 0]
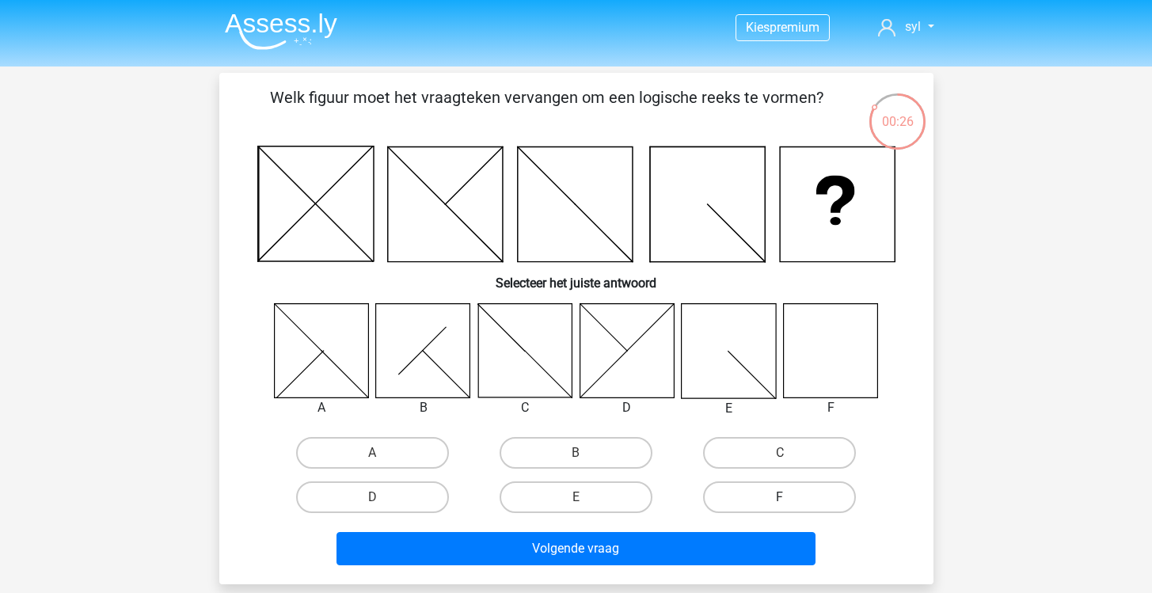
click at [763, 496] on label "F" at bounding box center [779, 497] width 153 height 32
click at [780, 497] on input "F" at bounding box center [785, 502] width 10 height 10
radio input "true"
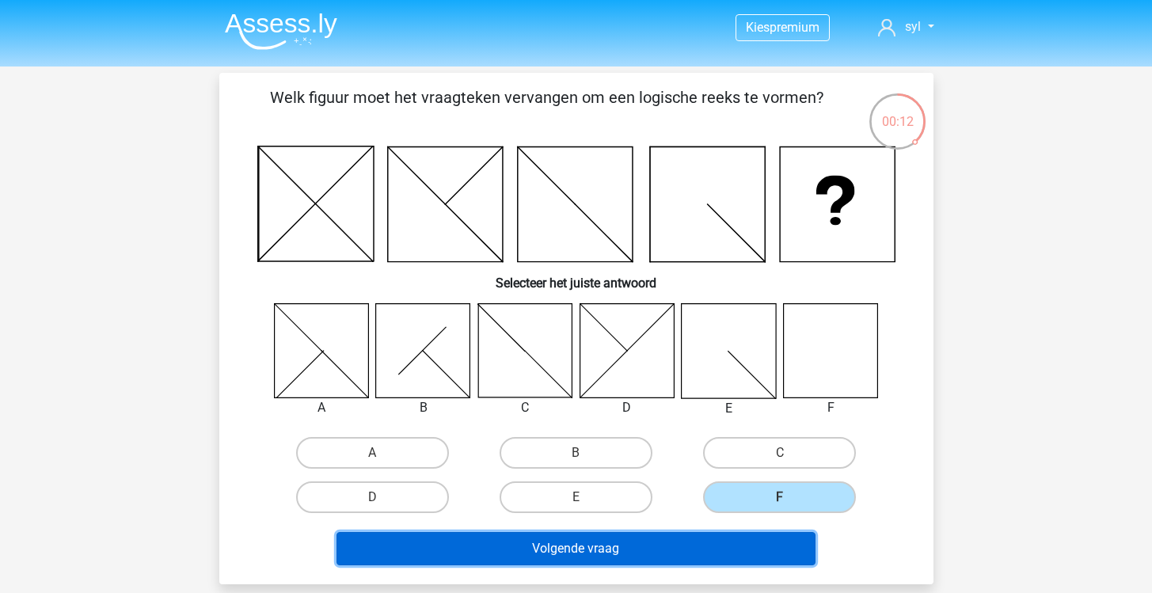
click at [680, 537] on button "Volgende vraag" at bounding box center [575, 548] width 479 height 33
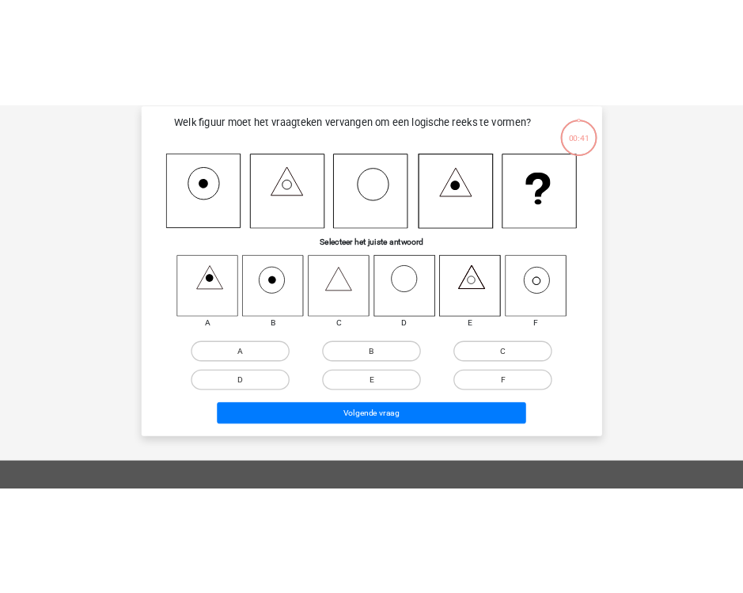
scroll to position [73, 0]
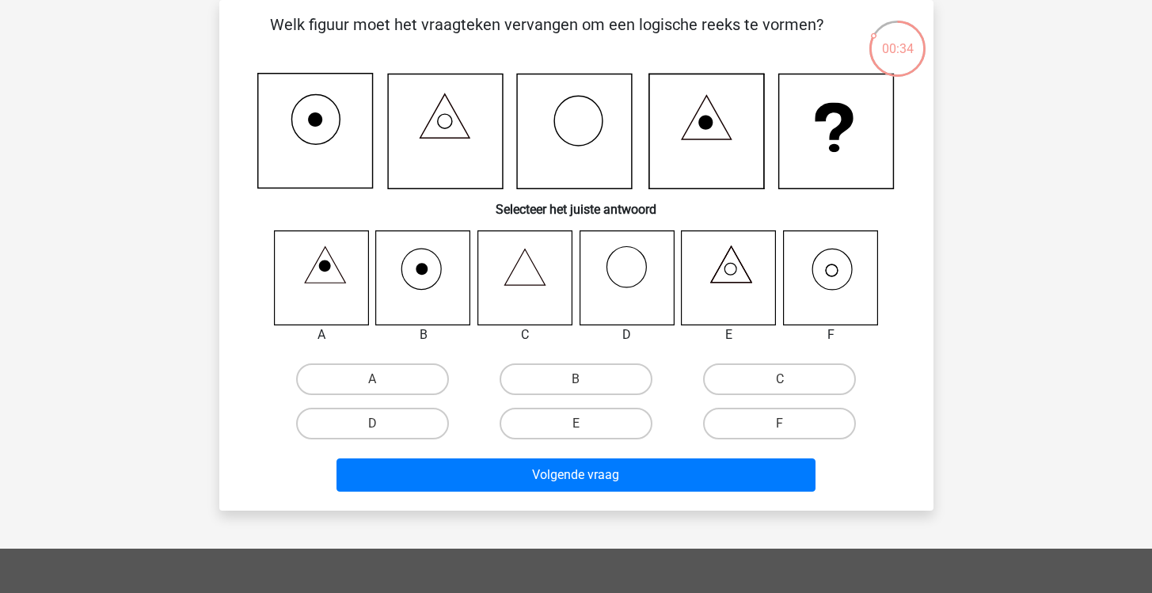
click at [789, 428] on input "F" at bounding box center [785, 429] width 10 height 10
radio input "true"
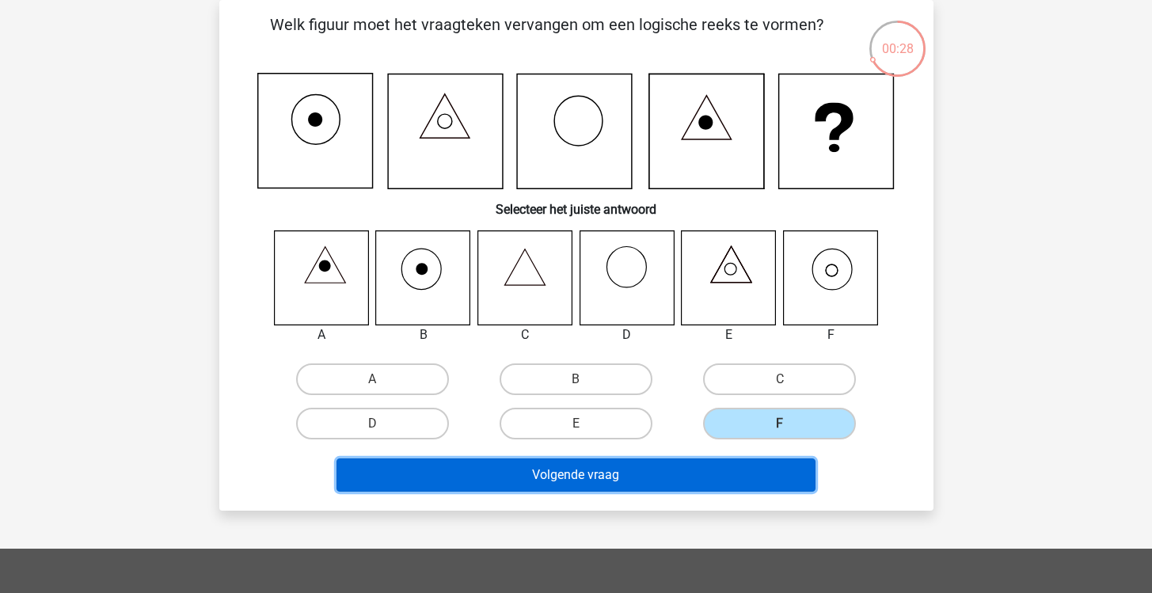
click at [712, 484] on button "Volgende vraag" at bounding box center [575, 474] width 479 height 33
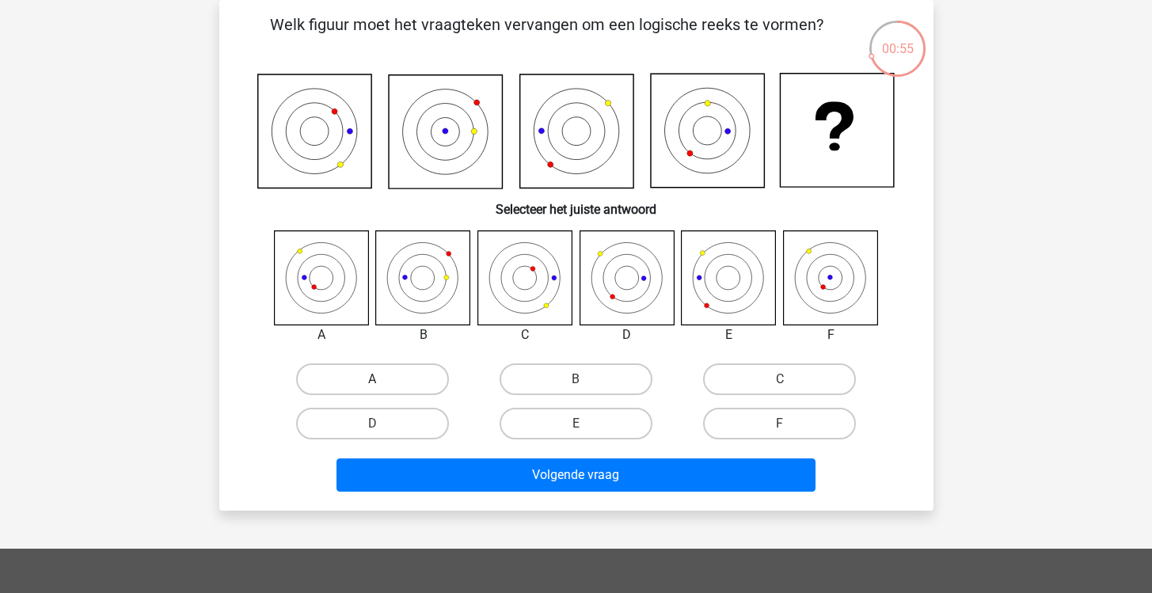
click at [348, 373] on label "A" at bounding box center [372, 379] width 153 height 32
click at [372, 379] on input "A" at bounding box center [377, 384] width 10 height 10
radio input "true"
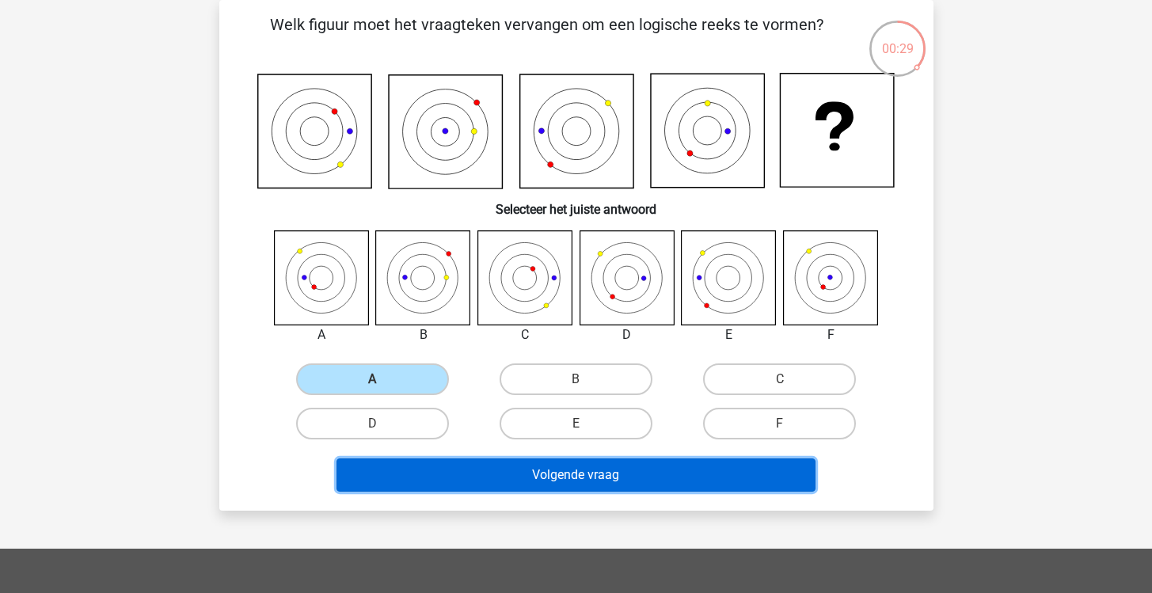
click at [715, 476] on button "Volgende vraag" at bounding box center [575, 474] width 479 height 33
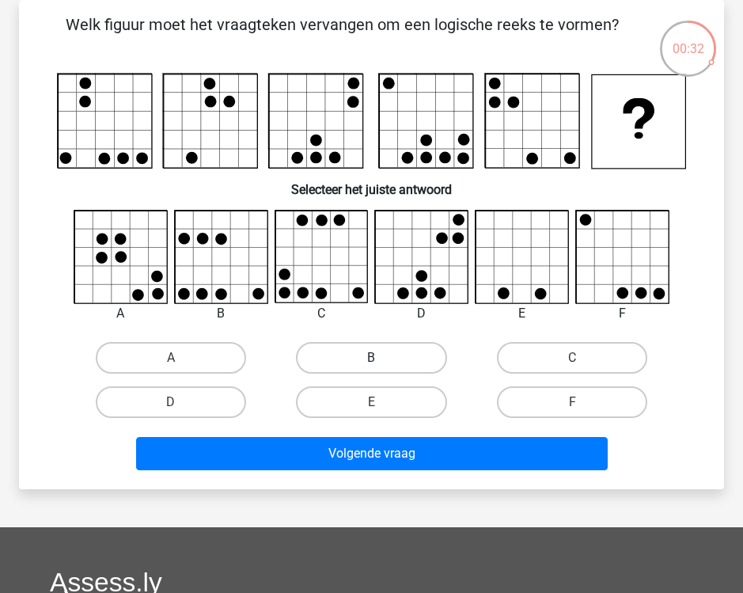
click at [383, 363] on label "B" at bounding box center [371, 358] width 150 height 32
click at [382, 363] on input "B" at bounding box center [376, 363] width 10 height 10
radio input "true"
click at [221, 399] on label "D" at bounding box center [171, 402] width 150 height 32
click at [181, 402] on input "D" at bounding box center [176, 407] width 10 height 10
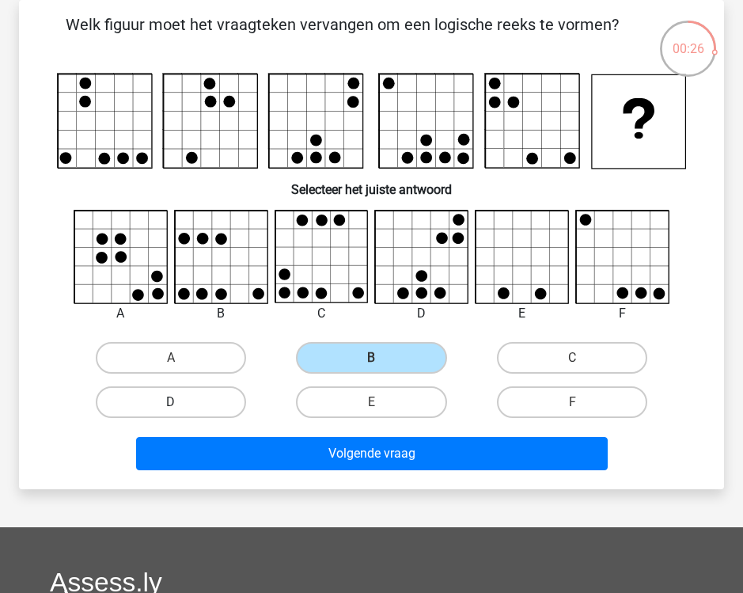
radio input "true"
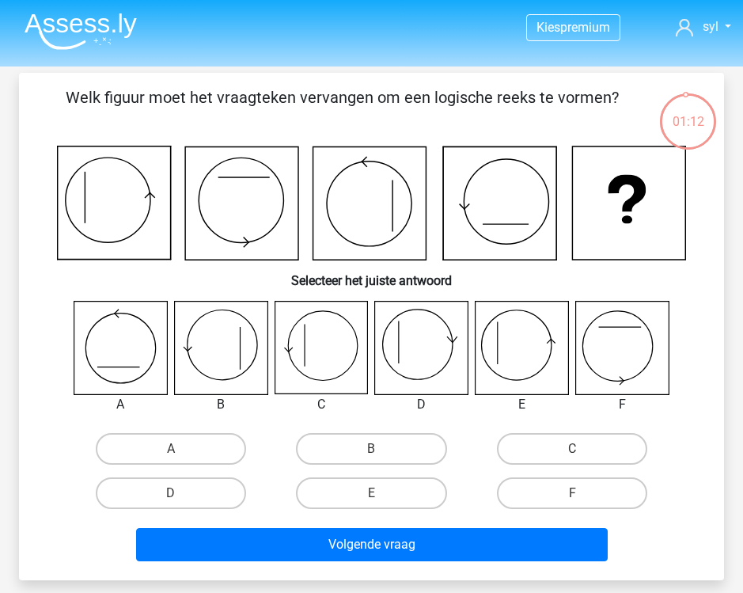
scroll to position [9, 0]
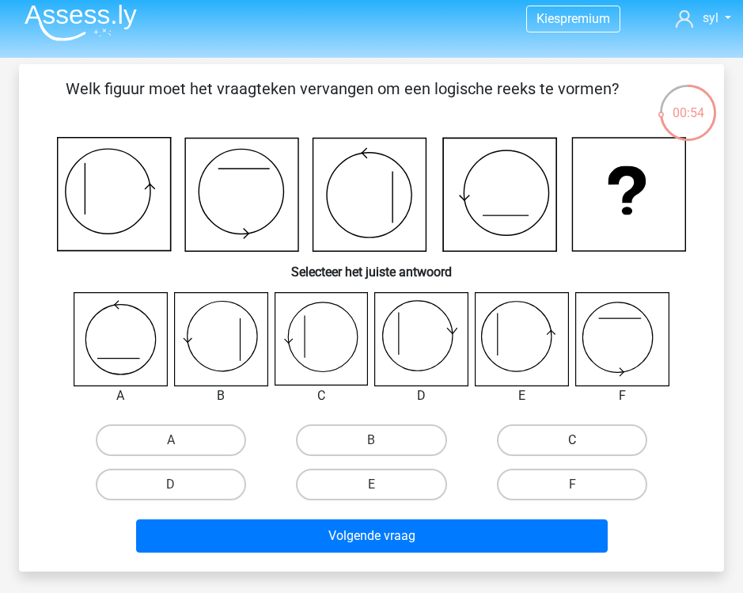
click at [602, 428] on label "C" at bounding box center [572, 440] width 150 height 32
click at [583, 440] on input "C" at bounding box center [577, 445] width 10 height 10
radio input "true"
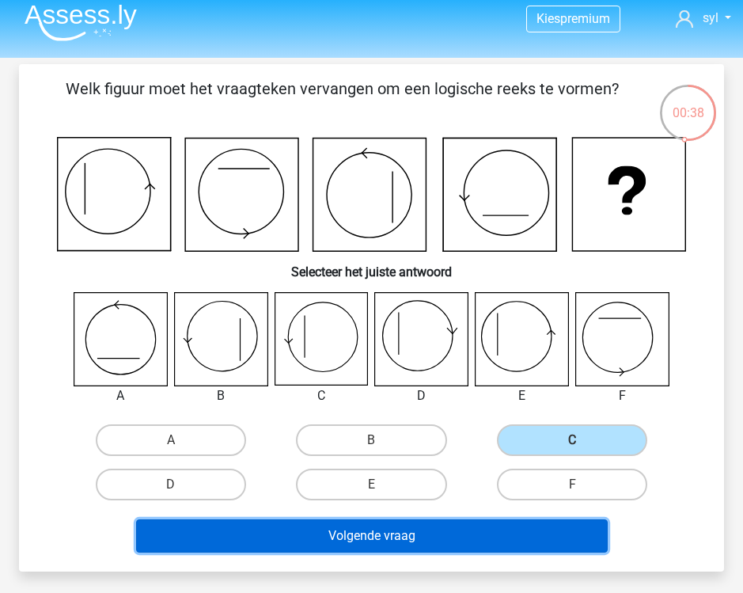
click at [414, 534] on button "Volgende vraag" at bounding box center [372, 535] width 472 height 33
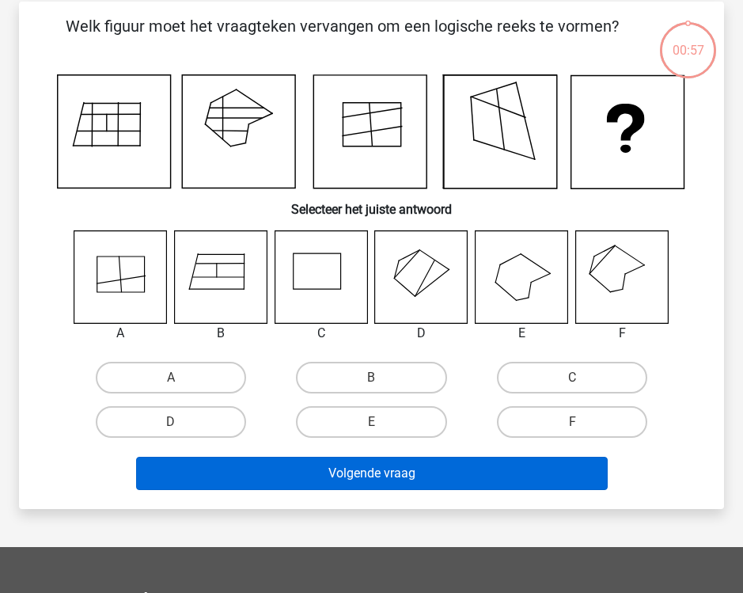
scroll to position [73, 0]
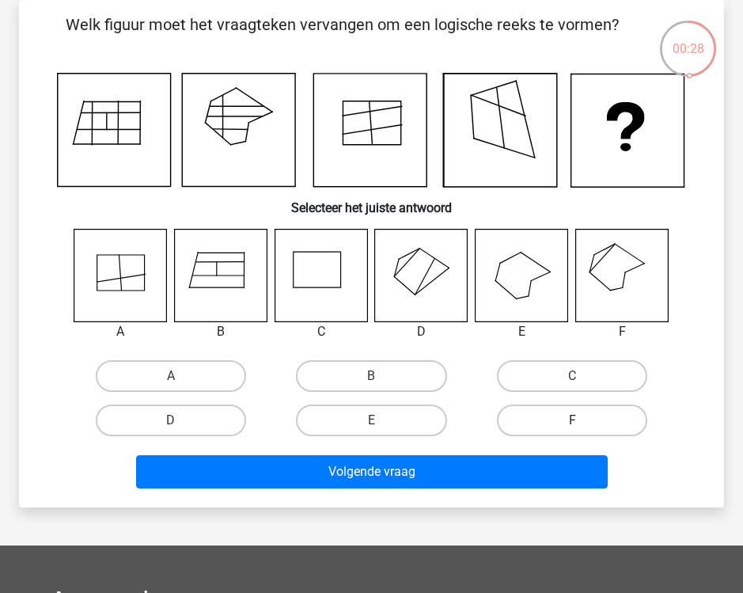
click at [580, 415] on label "F" at bounding box center [572, 421] width 150 height 32
click at [580, 420] on input "F" at bounding box center [577, 425] width 10 height 10
radio input "true"
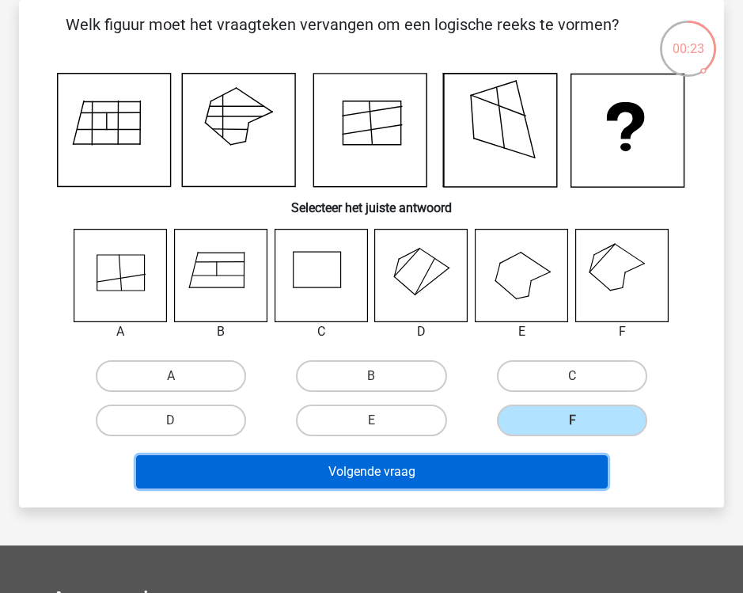
click at [427, 471] on button "Volgende vraag" at bounding box center [372, 471] width 472 height 33
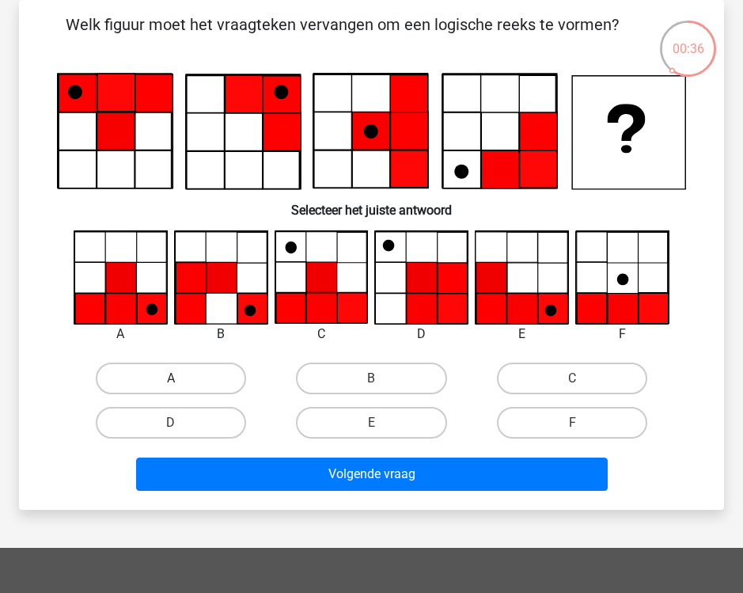
click at [187, 389] on label "A" at bounding box center [171, 379] width 150 height 32
click at [181, 389] on input "A" at bounding box center [176, 383] width 10 height 10
radio input "true"
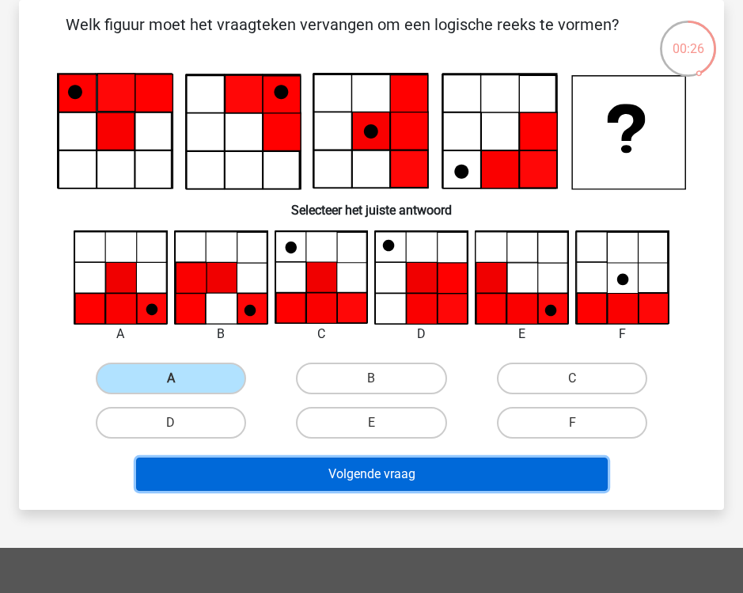
click at [458, 484] on button "Volgende vraag" at bounding box center [372, 474] width 472 height 33
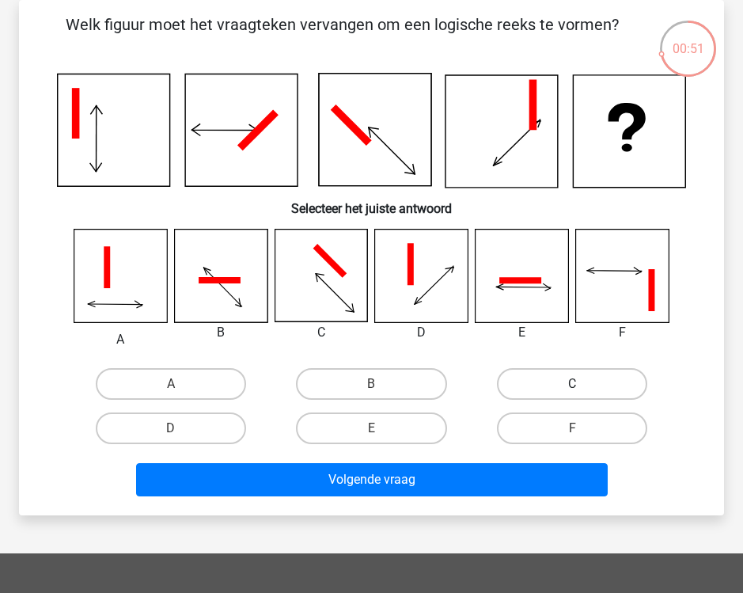
click at [550, 388] on label "C" at bounding box center [572, 384] width 150 height 32
click at [572, 388] on input "C" at bounding box center [577, 389] width 10 height 10
radio input "true"
click at [375, 417] on label "E" at bounding box center [371, 428] width 150 height 32
click at [375, 428] on input "E" at bounding box center [376, 433] width 10 height 10
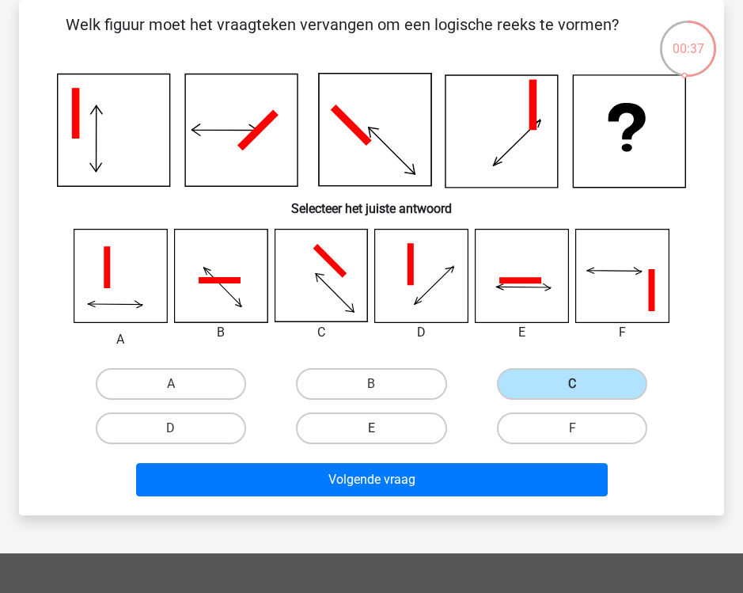
radio input "true"
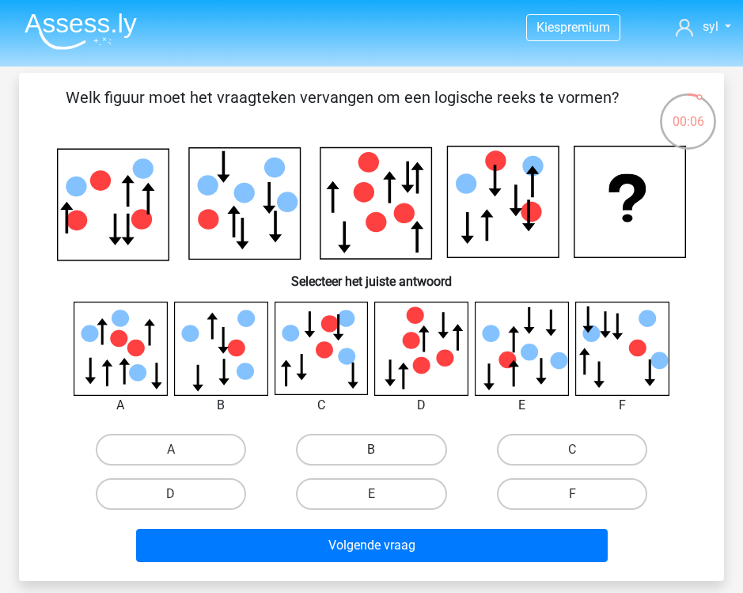
click at [401, 440] on label "B" at bounding box center [371, 450] width 150 height 32
click at [382, 450] on input "B" at bounding box center [376, 455] width 10 height 10
radio input "true"
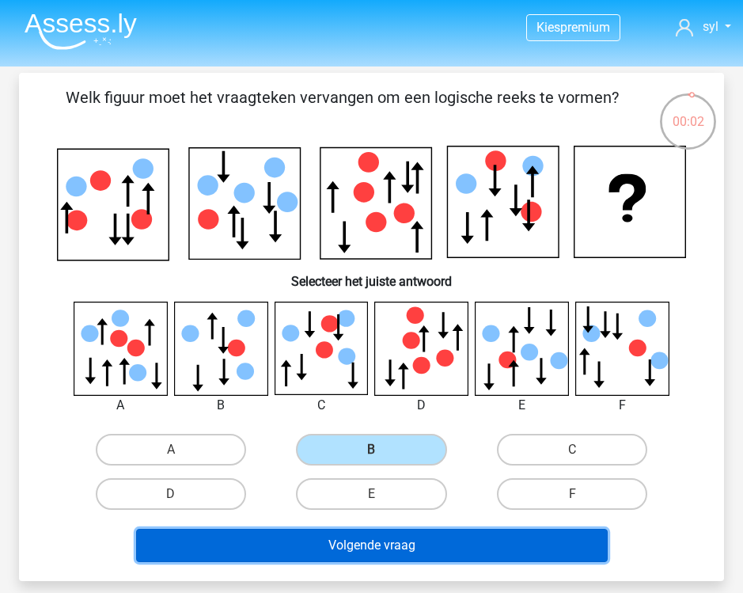
click at [386, 549] on button "Volgende vraag" at bounding box center [372, 545] width 472 height 33
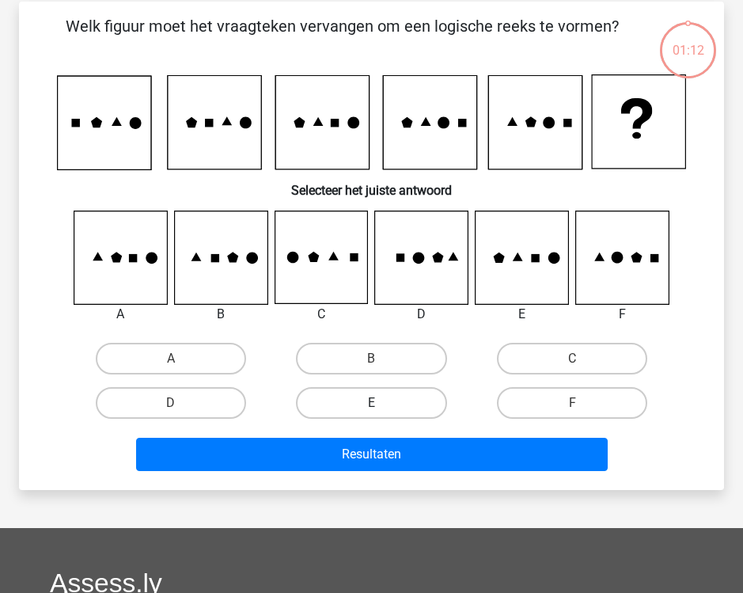
scroll to position [73, 0]
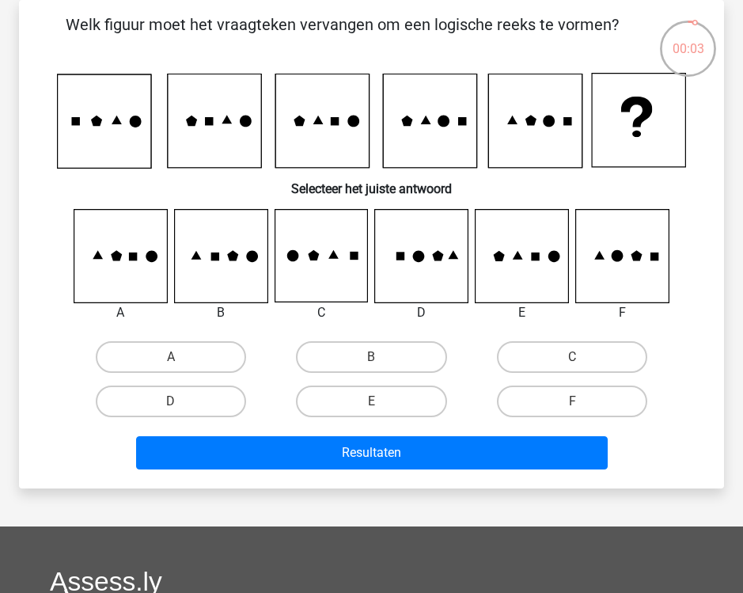
click at [372, 362] on input "B" at bounding box center [376, 362] width 10 height 10
radio input "true"
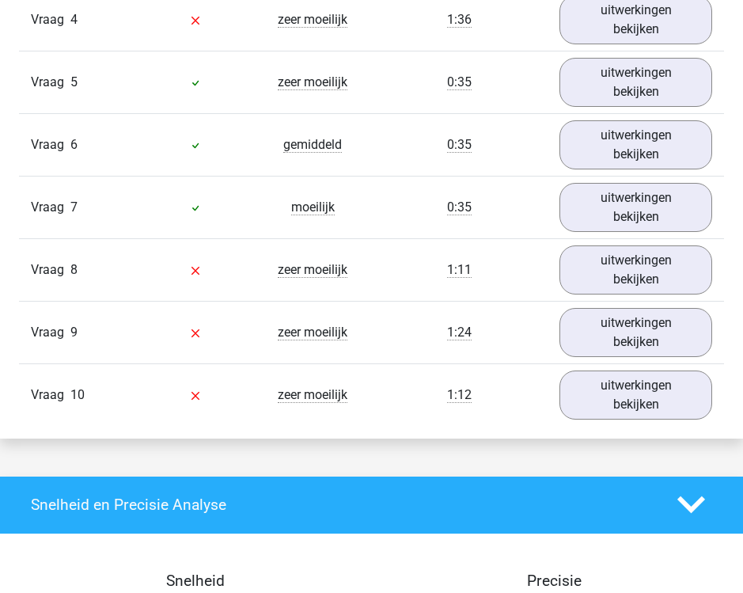
scroll to position [1560, 0]
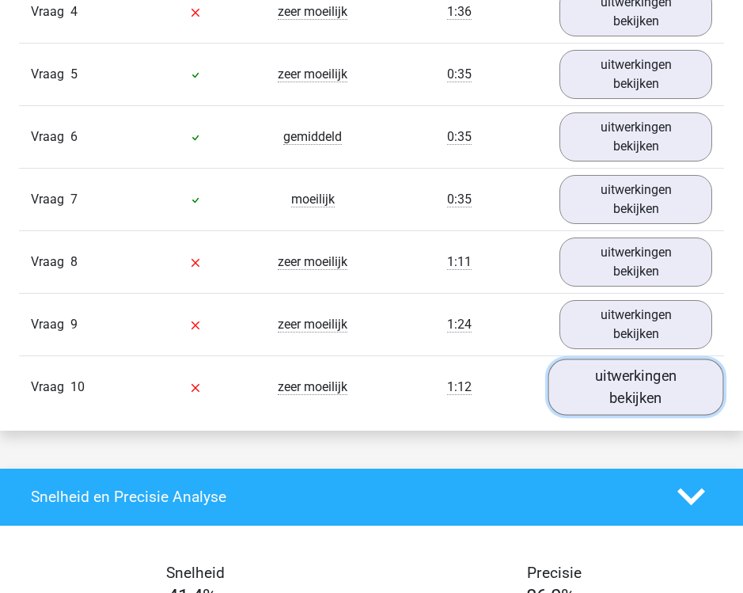
click at [621, 390] on link "uitwerkingen bekijken" at bounding box center [637, 387] width 176 height 56
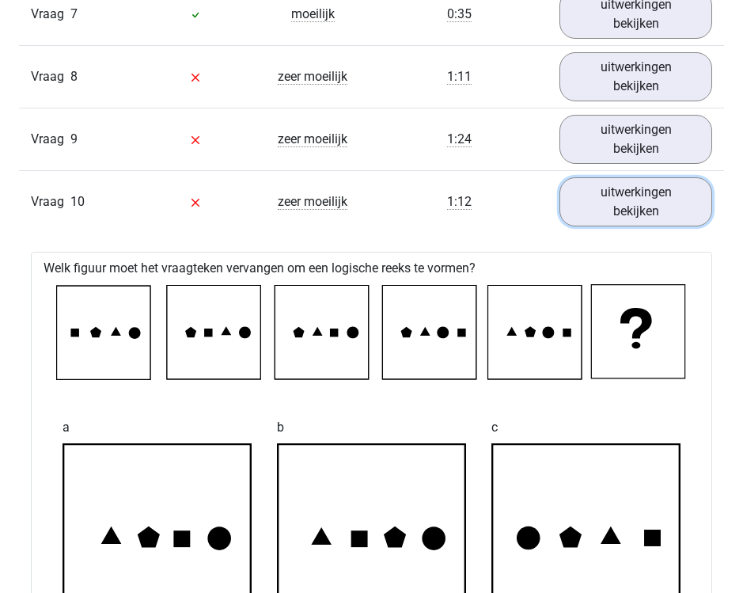
scroll to position [1742, 0]
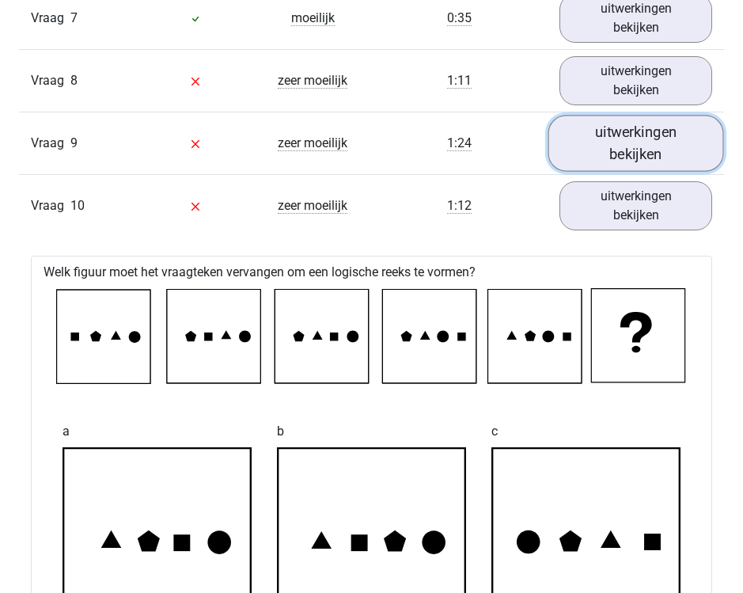
click at [637, 134] on link "uitwerkingen bekijken" at bounding box center [637, 143] width 176 height 56
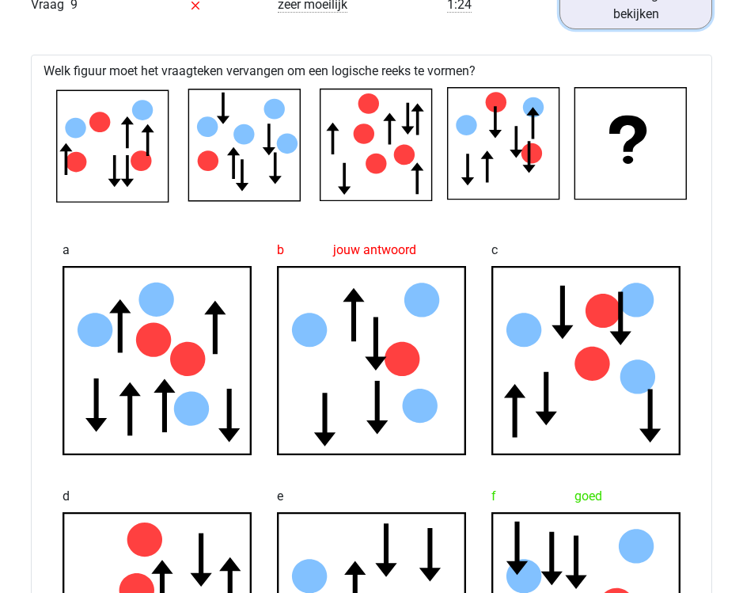
scroll to position [1881, 0]
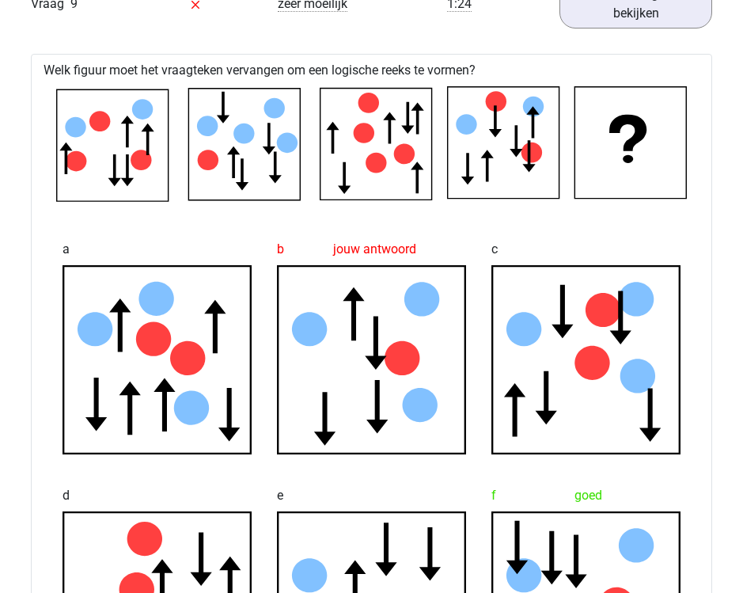
click at [412, 126] on icon at bounding box center [407, 118] width 13 height 32
click at [341, 192] on icon at bounding box center [377, 144] width 112 height 112
click at [123, 174] on icon at bounding box center [113, 145] width 112 height 112
click at [278, 170] on icon at bounding box center [244, 145] width 112 height 112
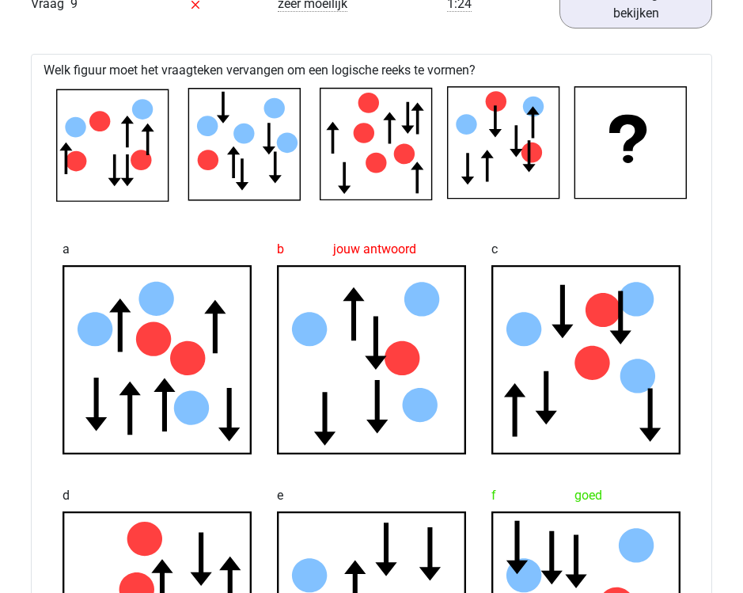
click at [393, 158] on icon at bounding box center [377, 144] width 112 height 112
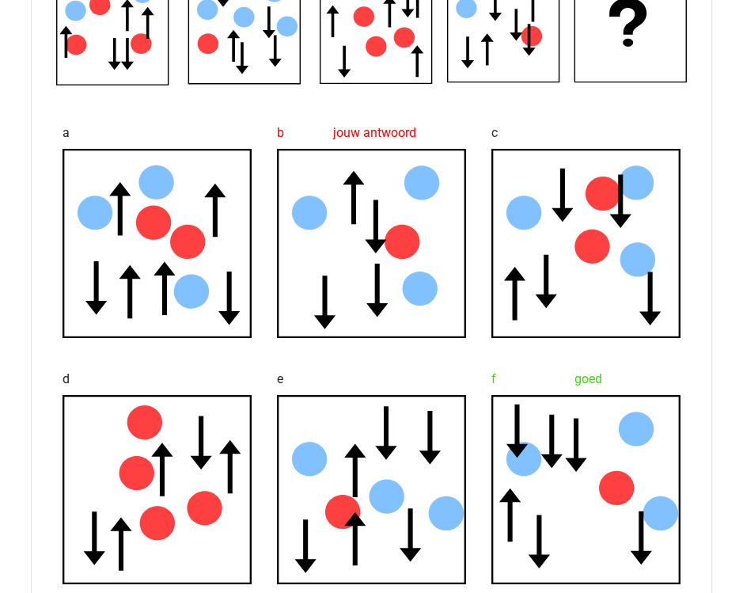
scroll to position [2012, 0]
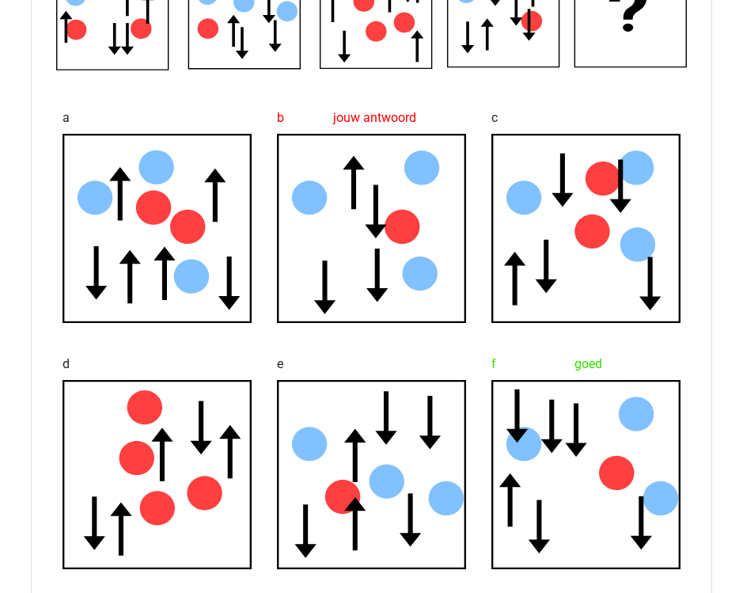
click at [617, 463] on icon at bounding box center [616, 472] width 35 height 34
click at [504, 486] on icon at bounding box center [510, 499] width 21 height 53
click at [599, 268] on icon at bounding box center [586, 229] width 188 height 188
click at [219, 519] on icon at bounding box center [157, 475] width 188 height 188
click at [203, 177] on icon at bounding box center [157, 229] width 188 height 188
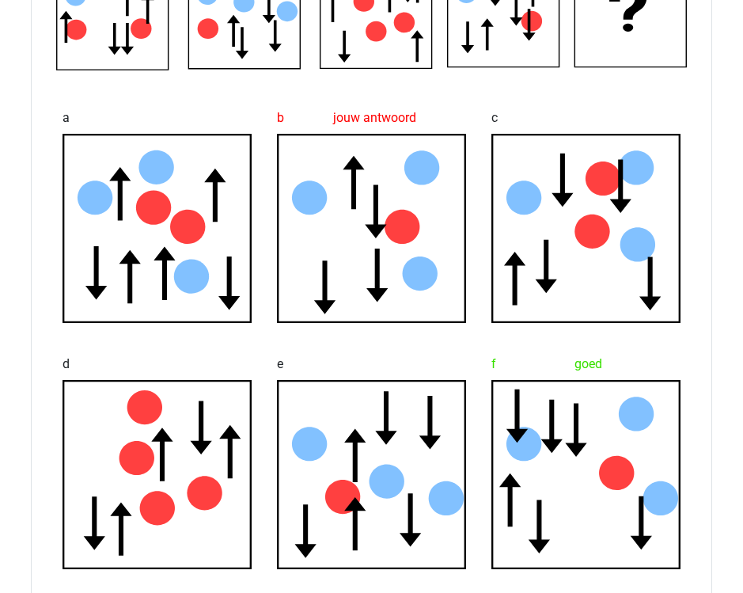
click at [374, 468] on icon at bounding box center [372, 475] width 188 height 188
click at [374, 255] on icon at bounding box center [372, 229] width 188 height 188
click at [596, 478] on icon at bounding box center [586, 475] width 188 height 188
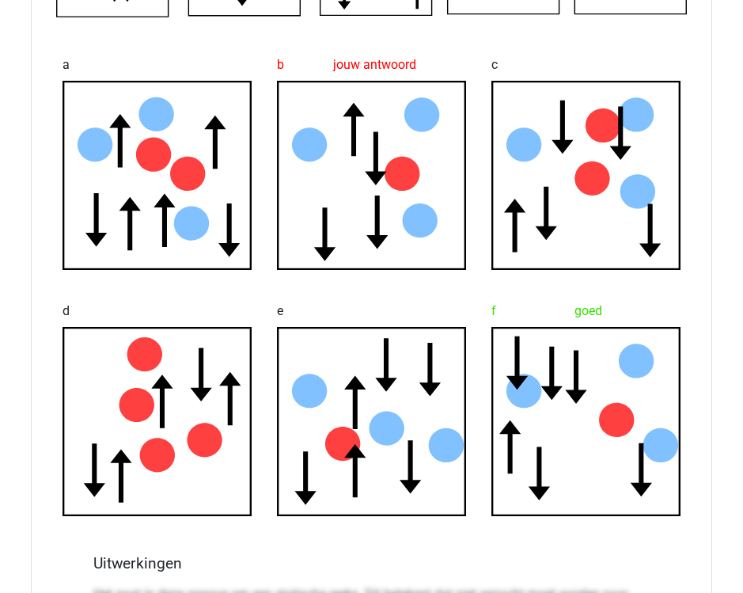
scroll to position [2072, 0]
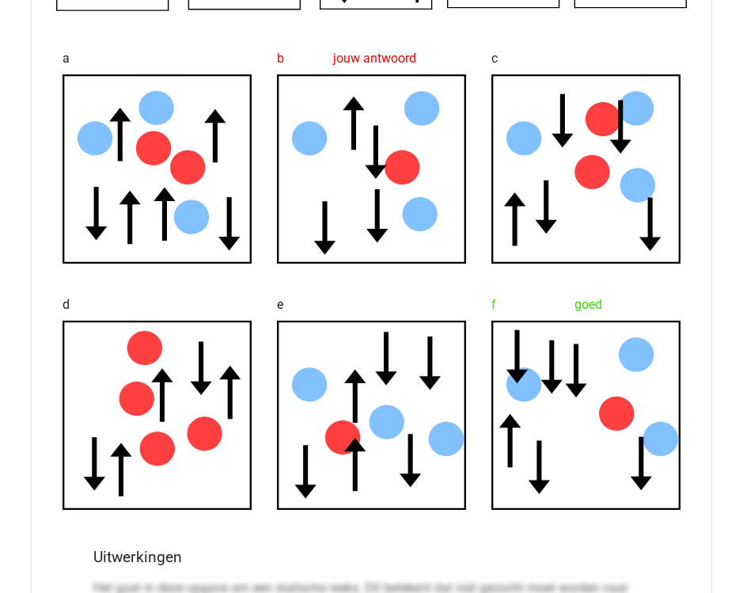
click at [314, 135] on icon at bounding box center [309, 138] width 35 height 34
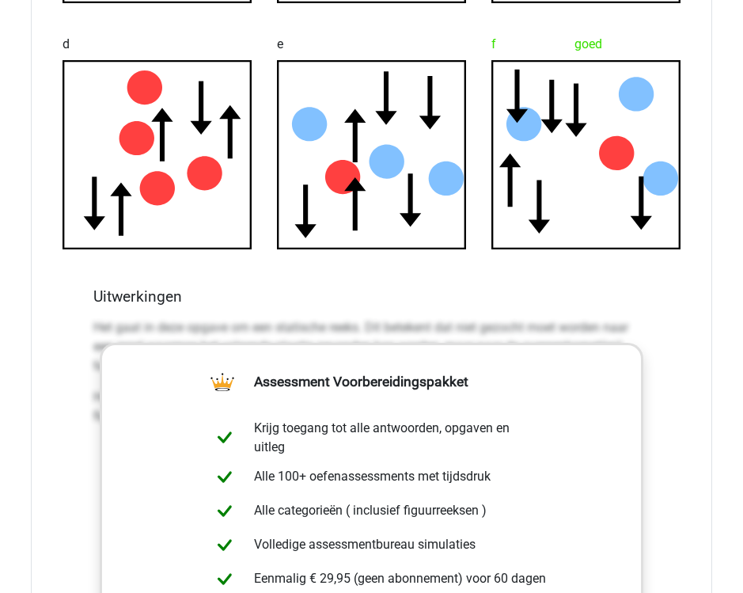
scroll to position [2377, 0]
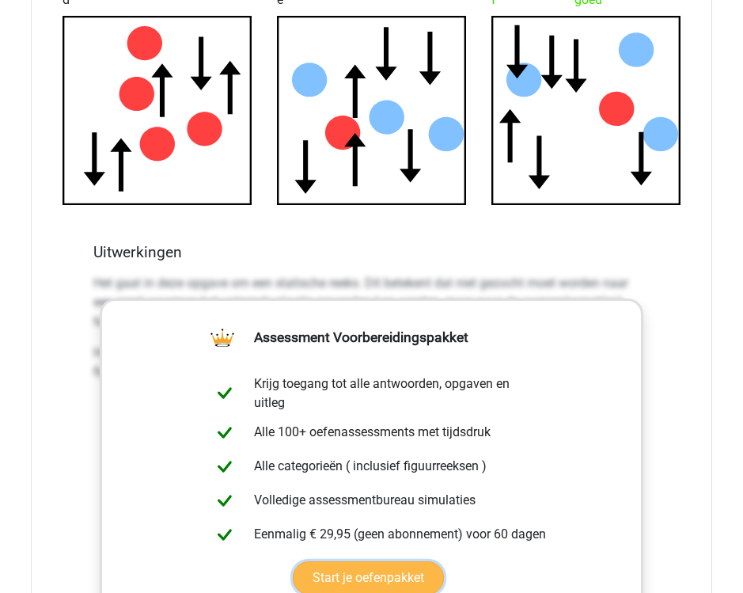
click at [427, 561] on link "Start je oefenpakket" at bounding box center [368, 577] width 151 height 33
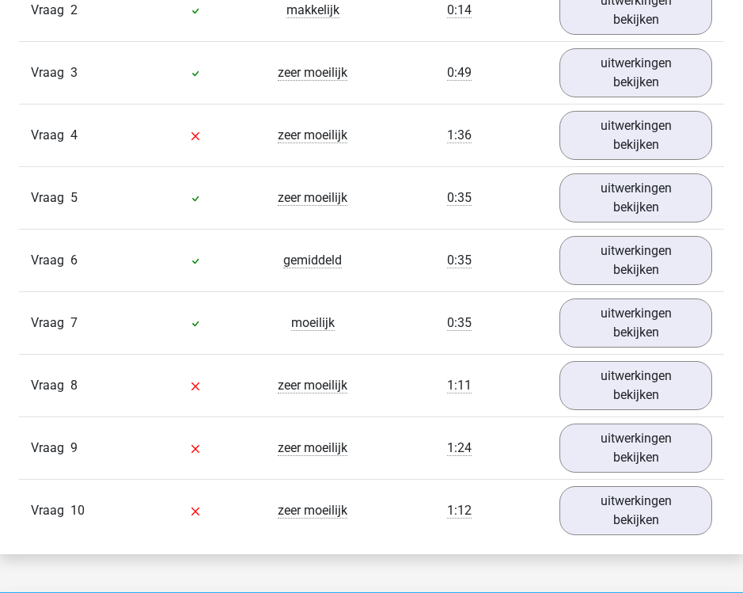
scroll to position [1454, 0]
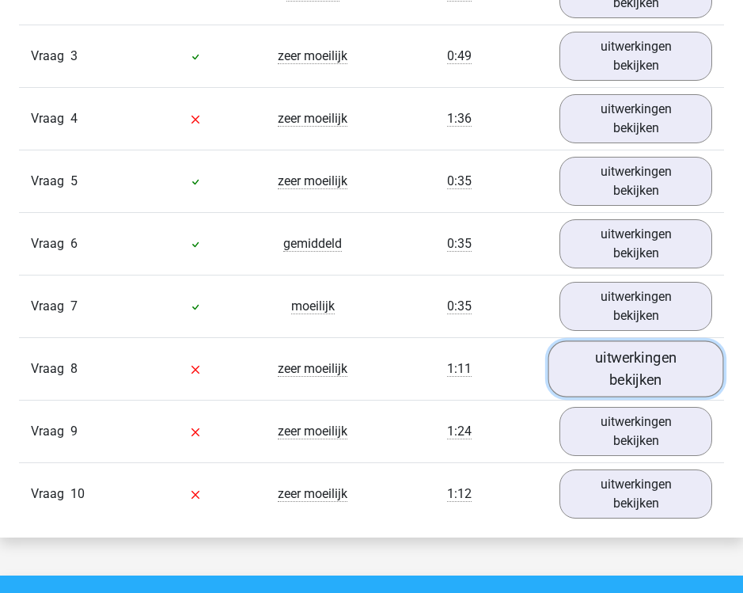
click at [620, 386] on link "uitwerkingen bekijken" at bounding box center [637, 368] width 176 height 56
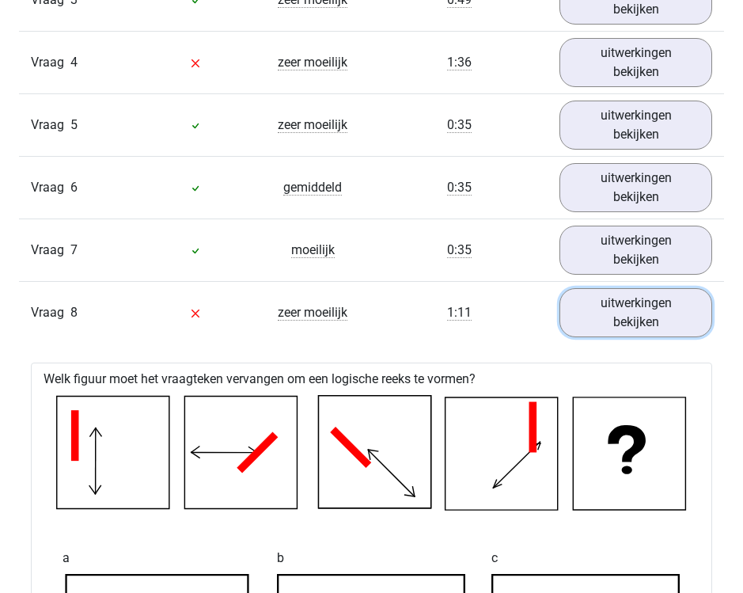
scroll to position [1464, 0]
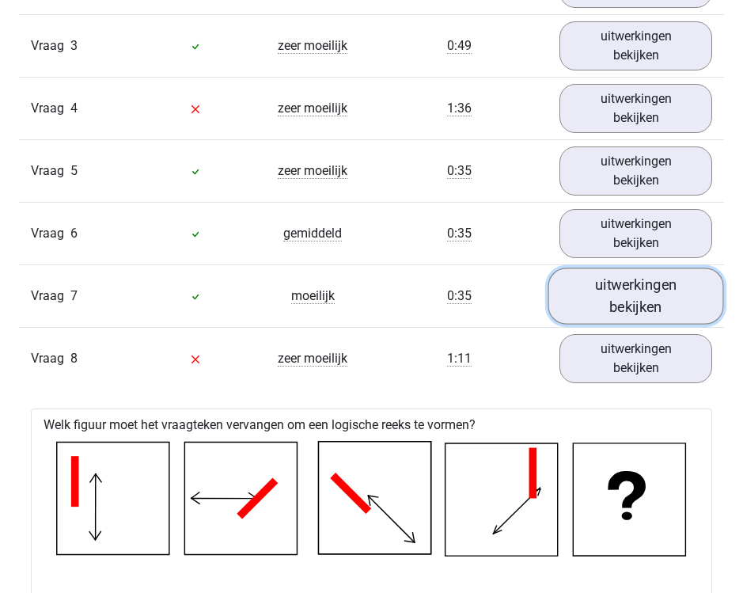
click at [647, 273] on link "uitwerkingen bekijken" at bounding box center [637, 296] width 176 height 56
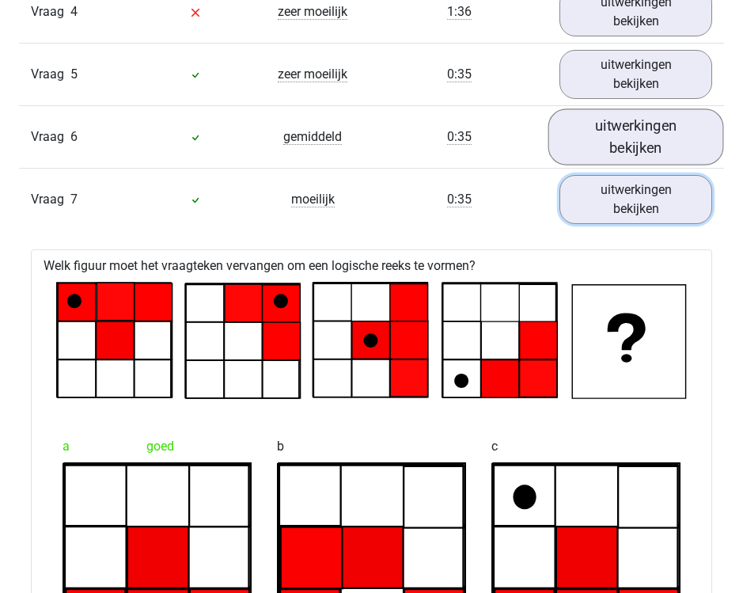
scroll to position [1379, 0]
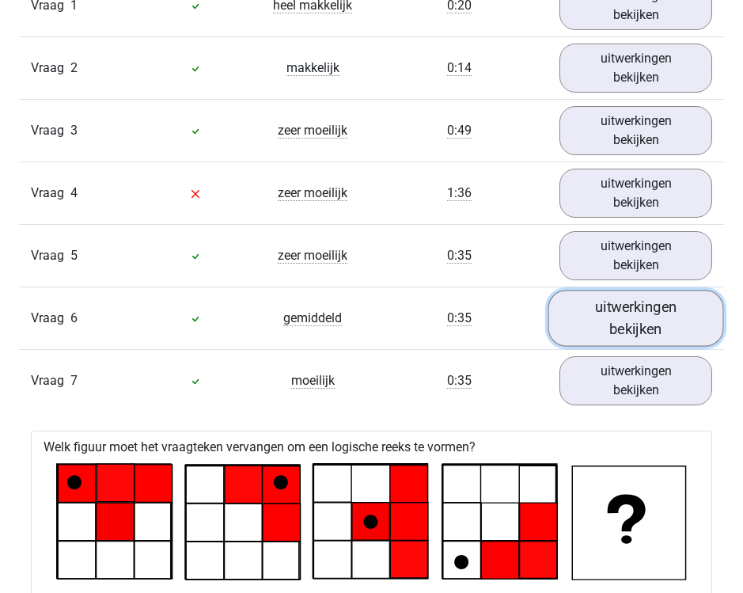
click at [654, 308] on link "uitwerkingen bekijken" at bounding box center [637, 318] width 176 height 56
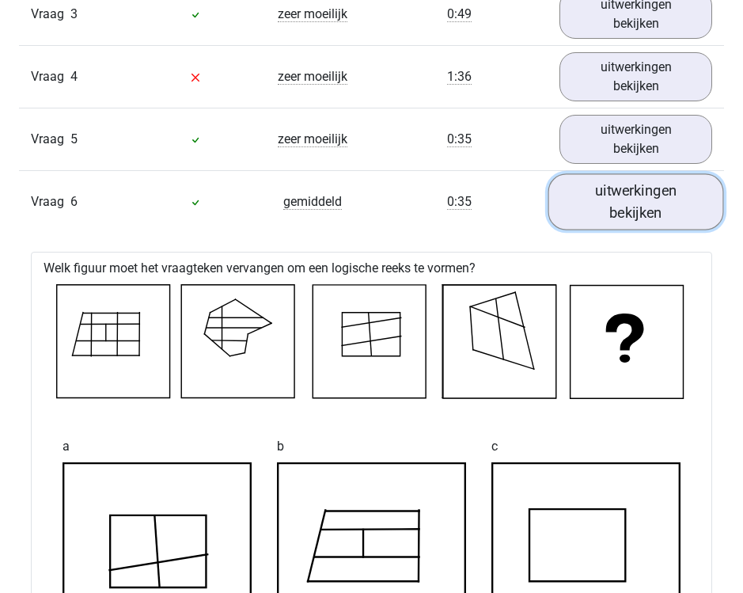
scroll to position [1484, 0]
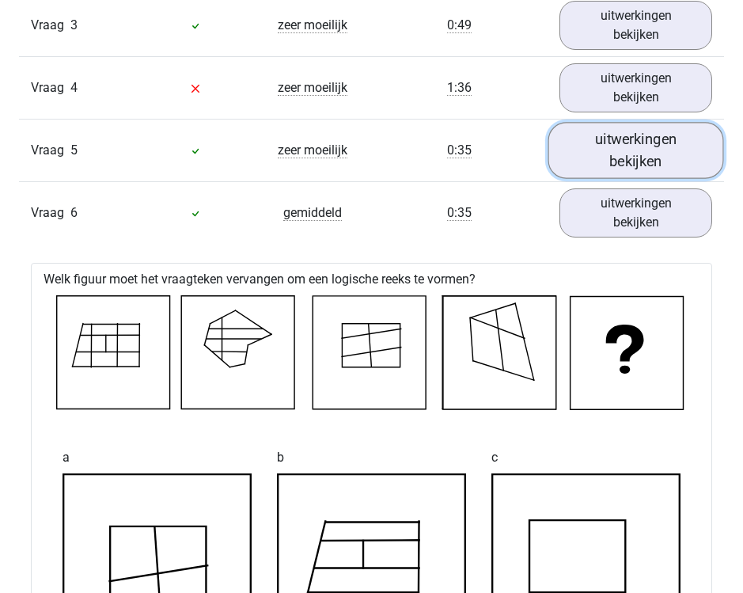
click at [644, 140] on link "uitwerkingen bekijken" at bounding box center [637, 150] width 176 height 56
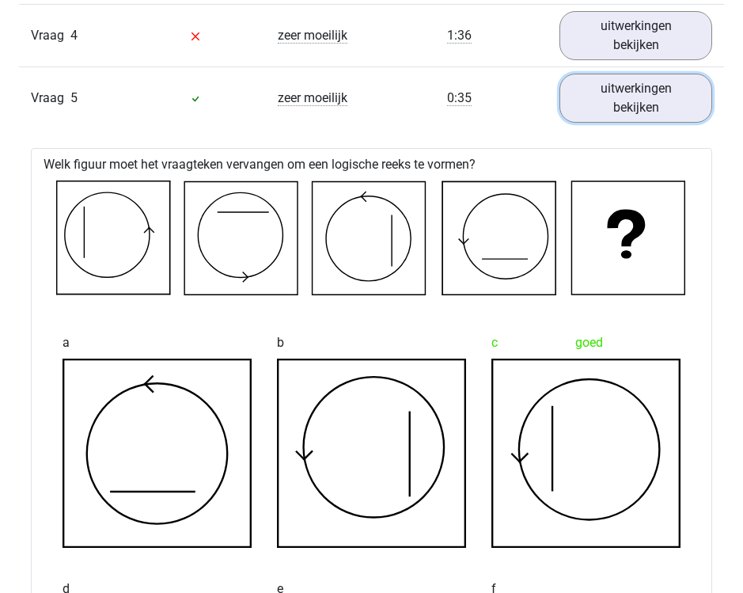
scroll to position [1386, 0]
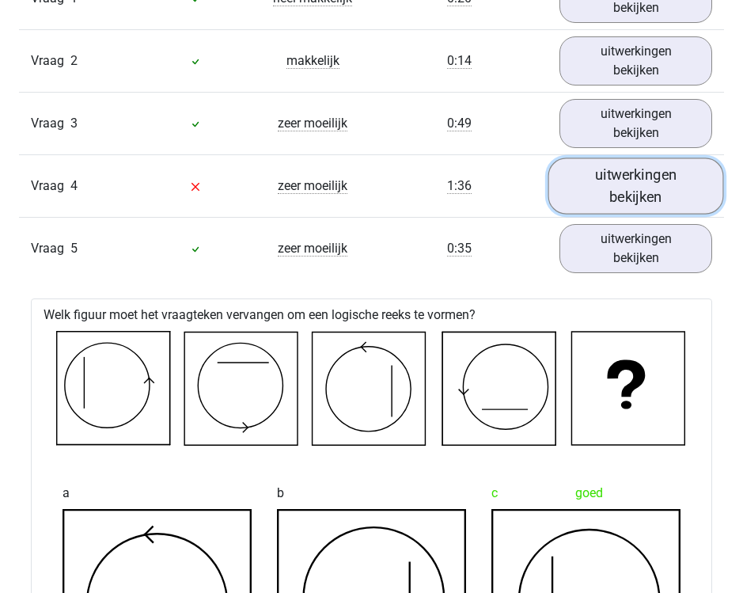
click at [624, 165] on link "uitwerkingen bekijken" at bounding box center [637, 186] width 176 height 56
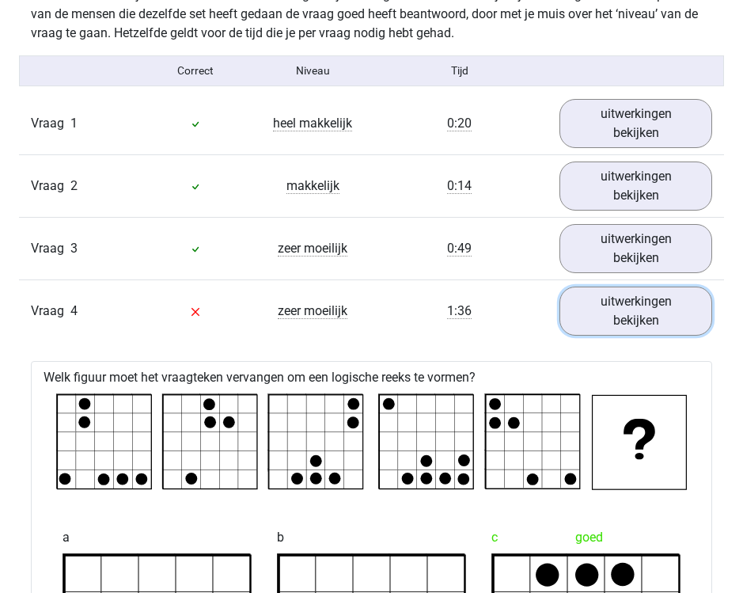
scroll to position [1252, 0]
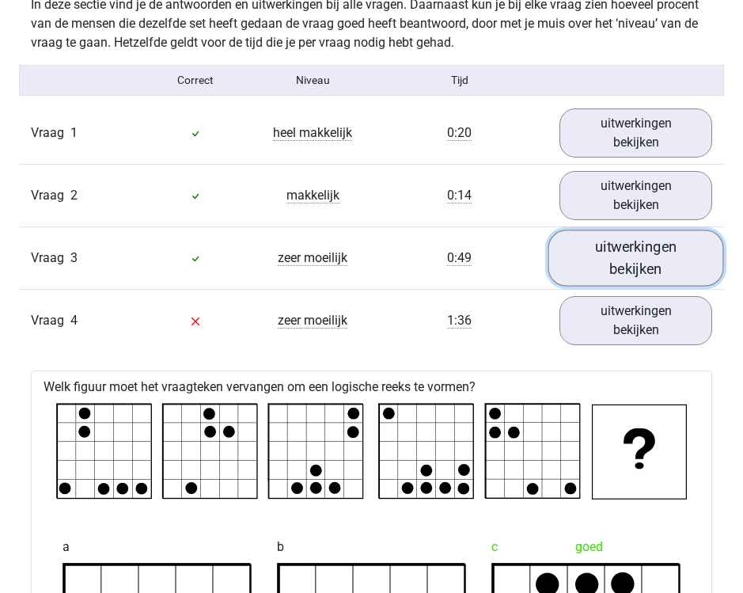
click at [650, 265] on link "uitwerkingen bekijken" at bounding box center [637, 258] width 176 height 56
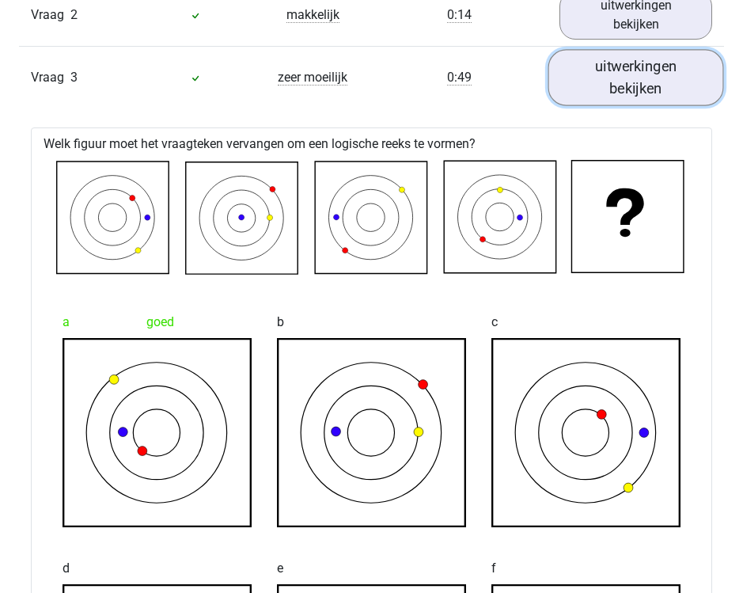
scroll to position [1454, 0]
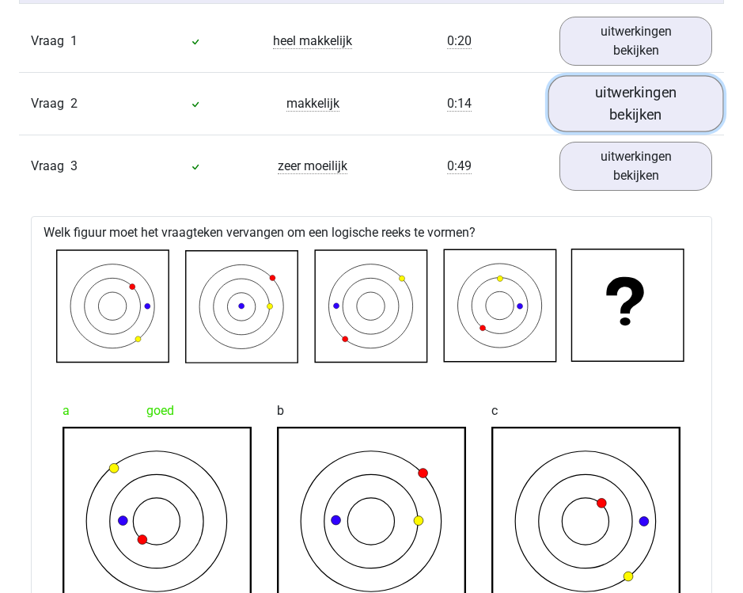
click at [684, 85] on link "uitwerkingen bekijken" at bounding box center [637, 103] width 176 height 56
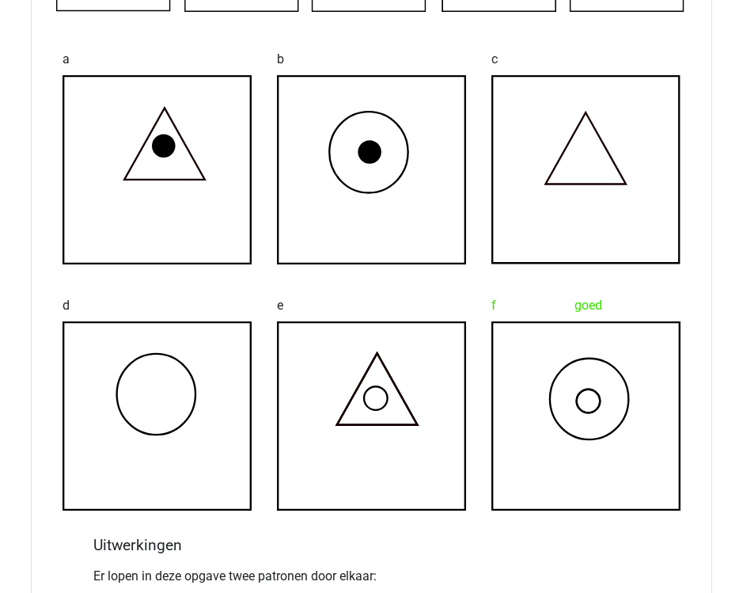
scroll to position [1126, 0]
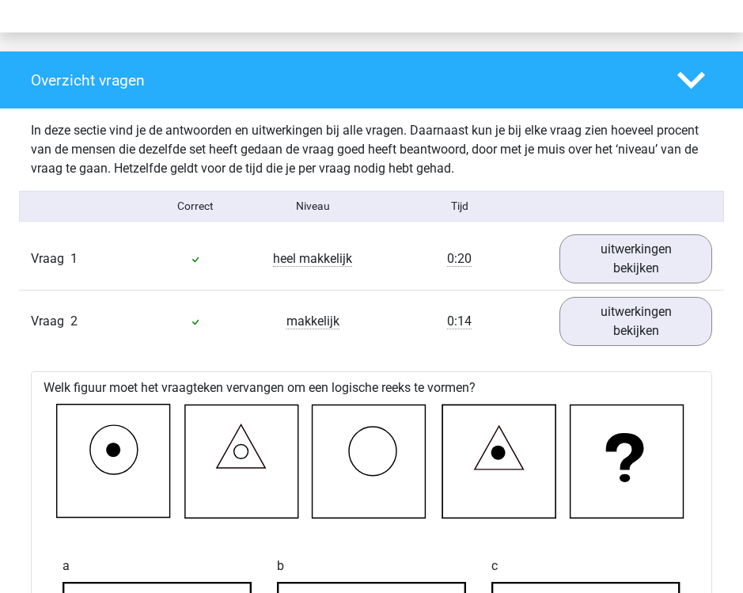
click at [642, 291] on div "Vraag 2 makkelijk 0:14 uitwerkingen bekijken" at bounding box center [371, 321] width 705 height 63
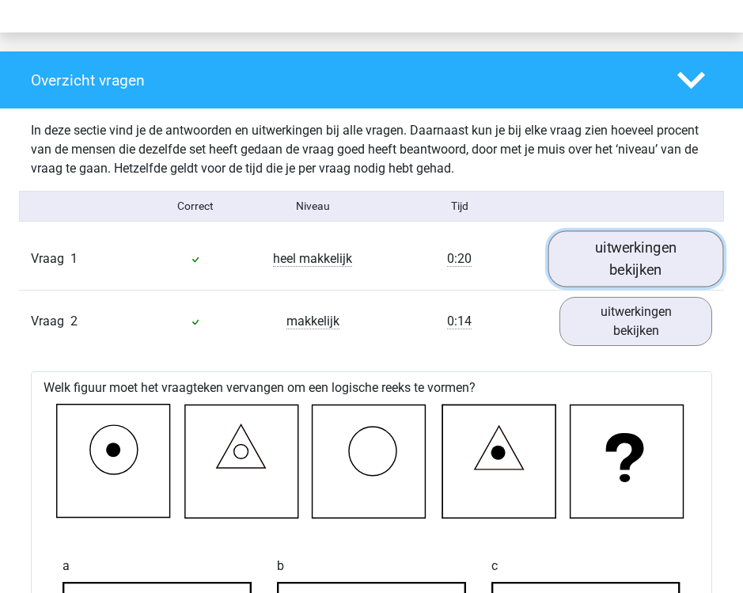
click at [646, 271] on link "uitwerkingen bekijken" at bounding box center [637, 258] width 176 height 56
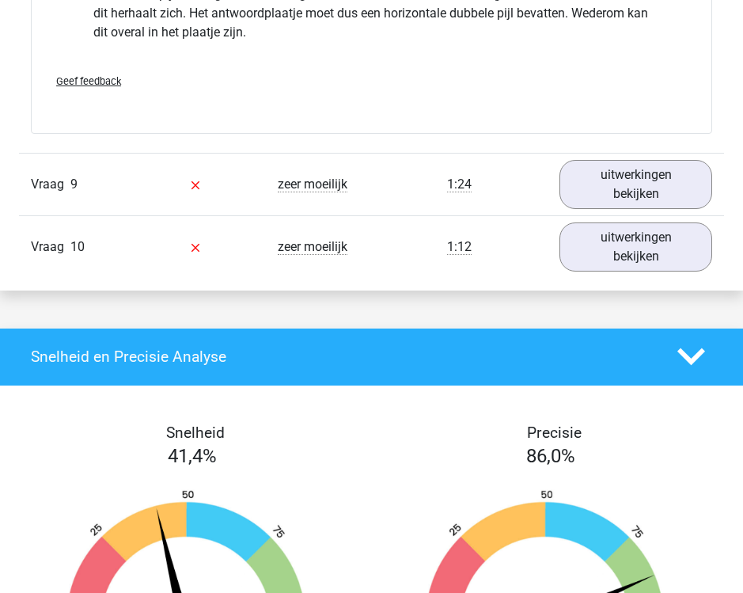
scroll to position [10297, 0]
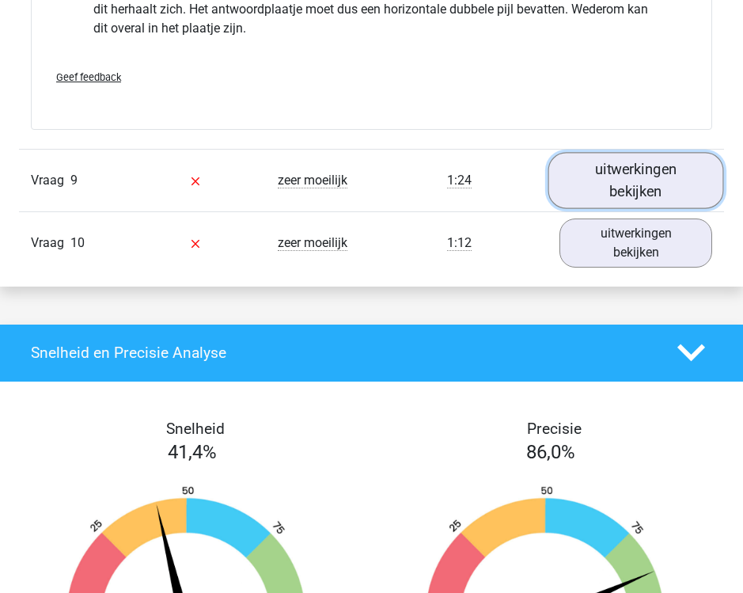
click at [652, 179] on link "uitwerkingen bekijken" at bounding box center [637, 180] width 176 height 56
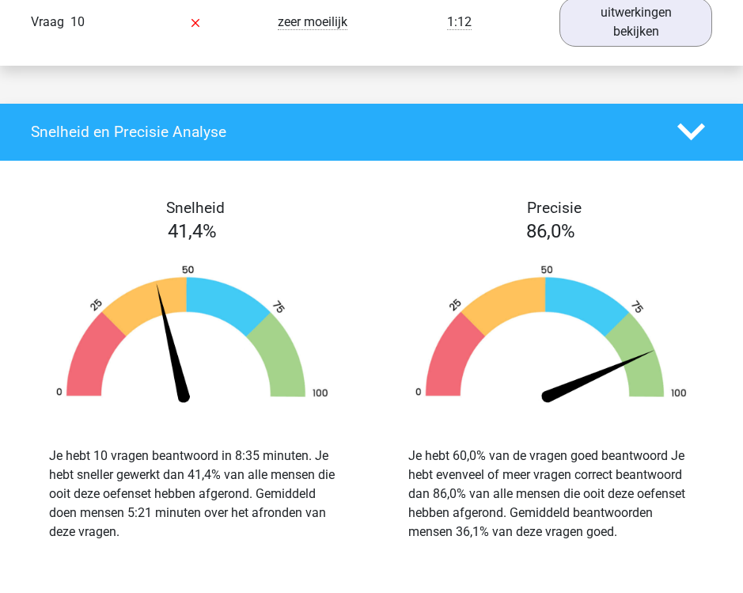
scroll to position [11821, 0]
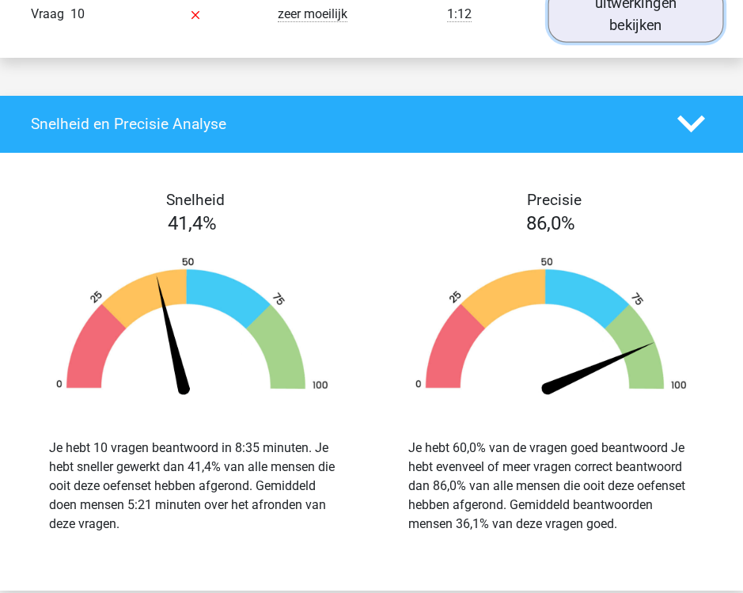
click at [629, 21] on link "uitwerkingen bekijken" at bounding box center [637, 14] width 176 height 56
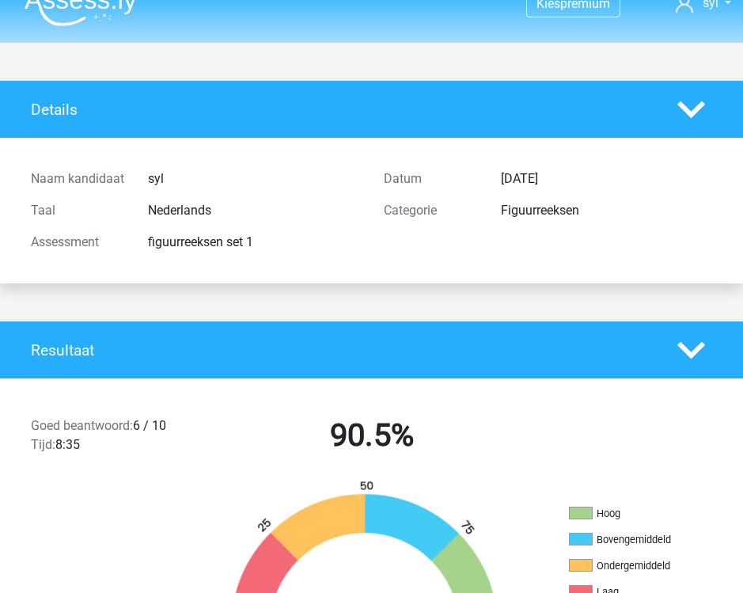
scroll to position [22, 0]
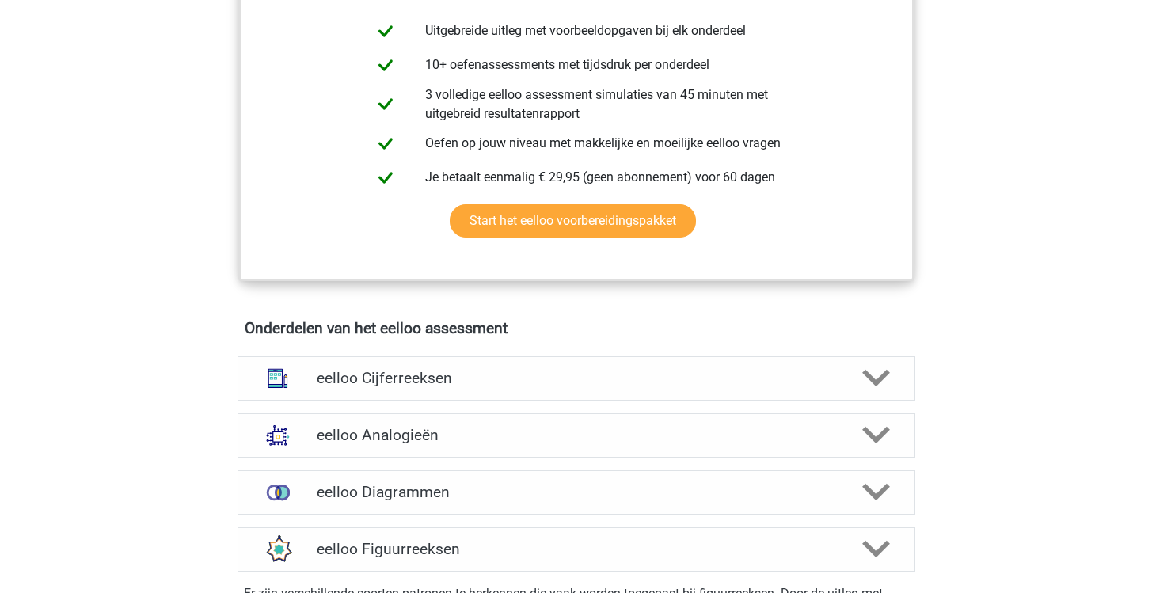
scroll to position [697, 0]
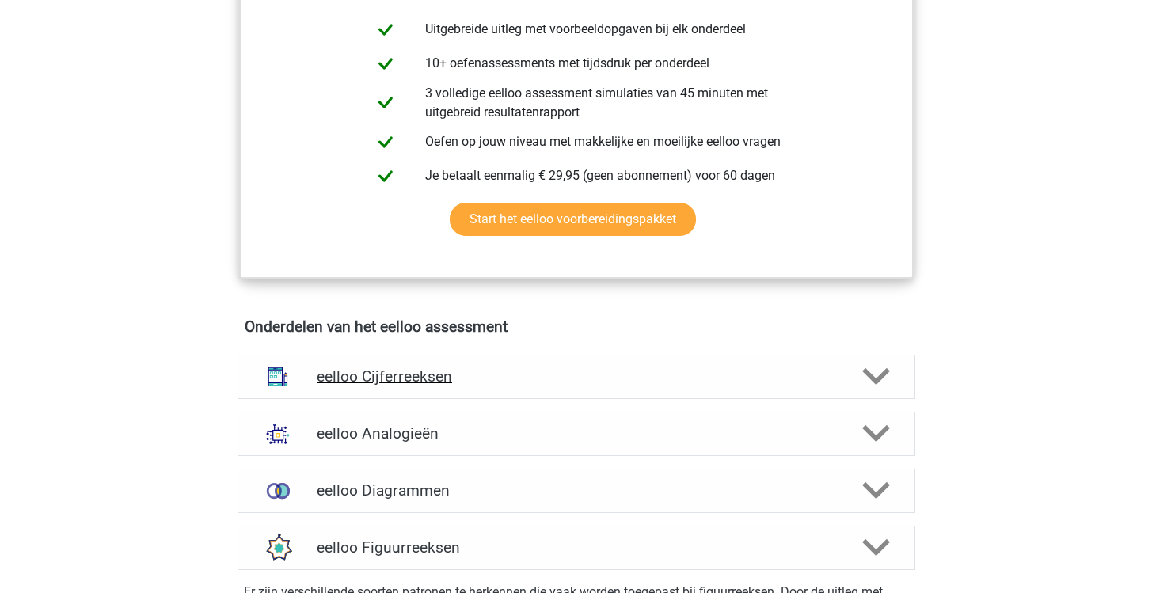
click at [584, 378] on h4 "eelloo Cijferreeksen" at bounding box center [576, 376] width 519 height 18
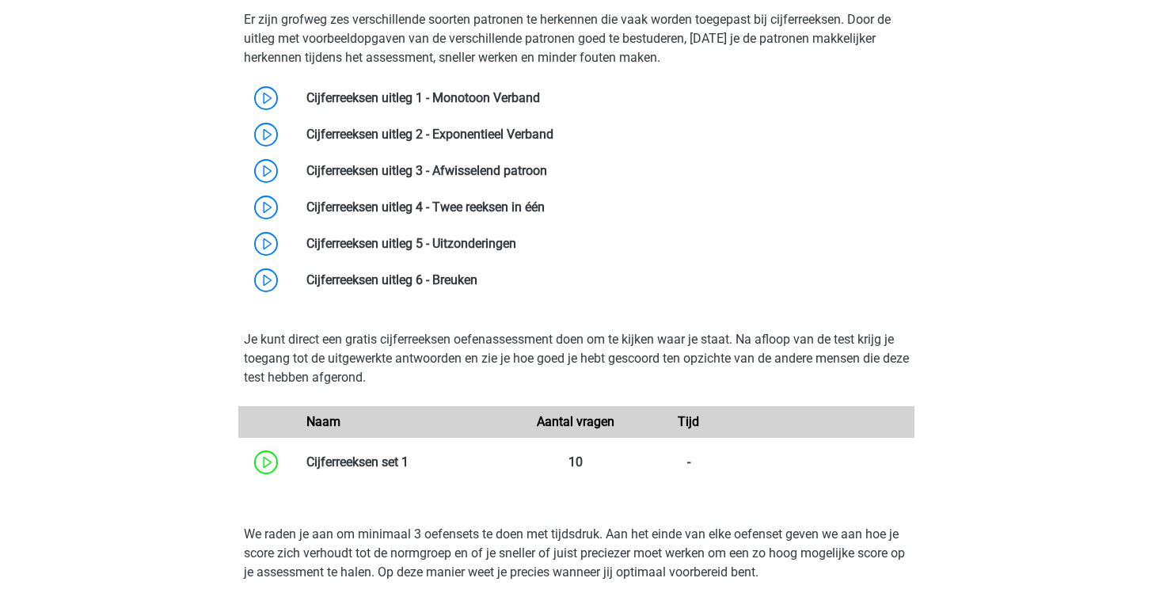
scroll to position [1106, 0]
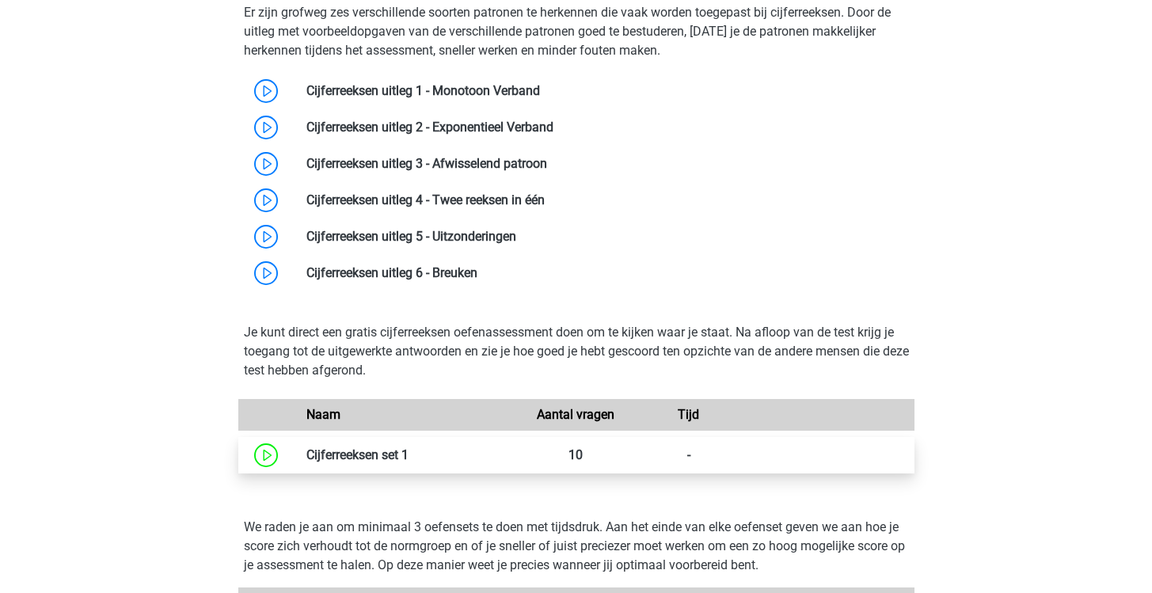
click at [409, 462] on link at bounding box center [409, 454] width 0 height 15
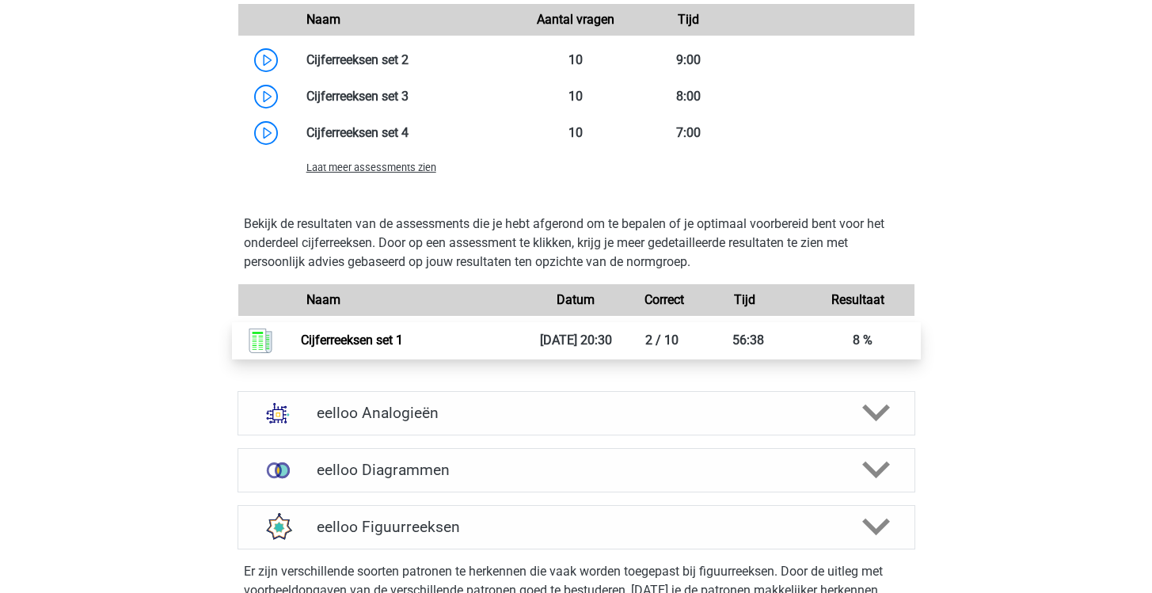
scroll to position [1693, 0]
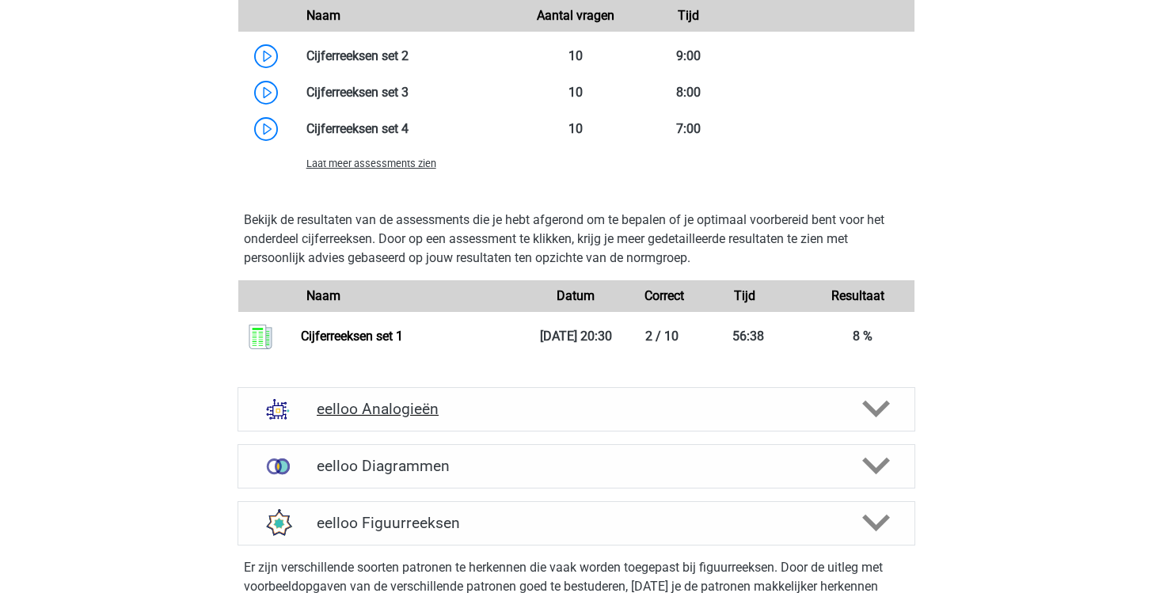
click at [743, 418] on polygon at bounding box center [876, 409] width 28 height 17
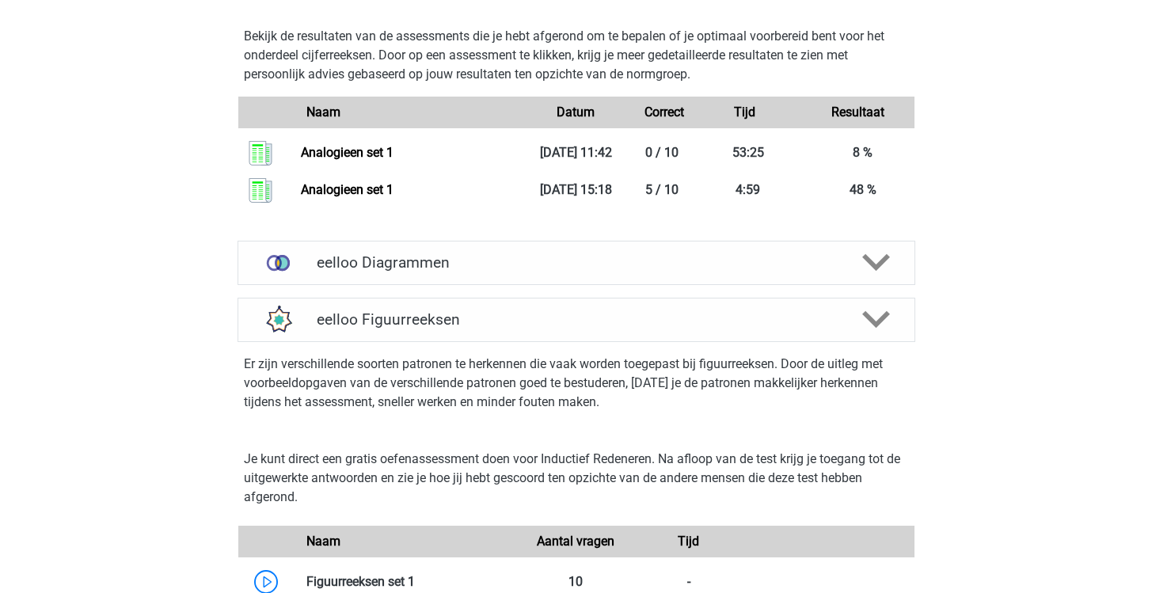
scroll to position [3071, 0]
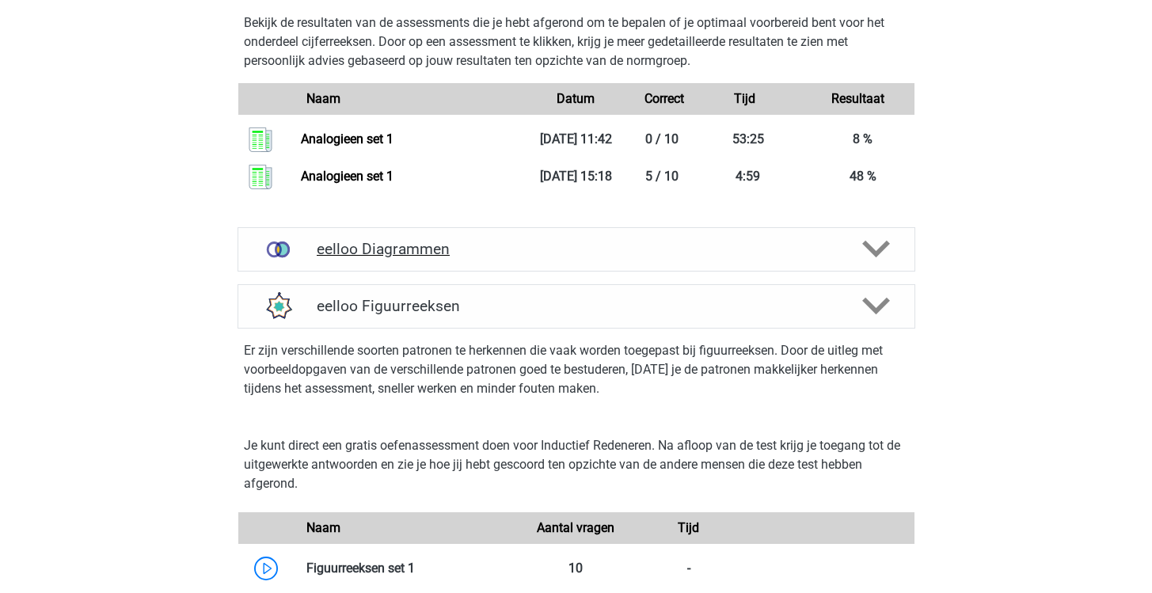
click at [743, 258] on polygon at bounding box center [876, 249] width 28 height 17
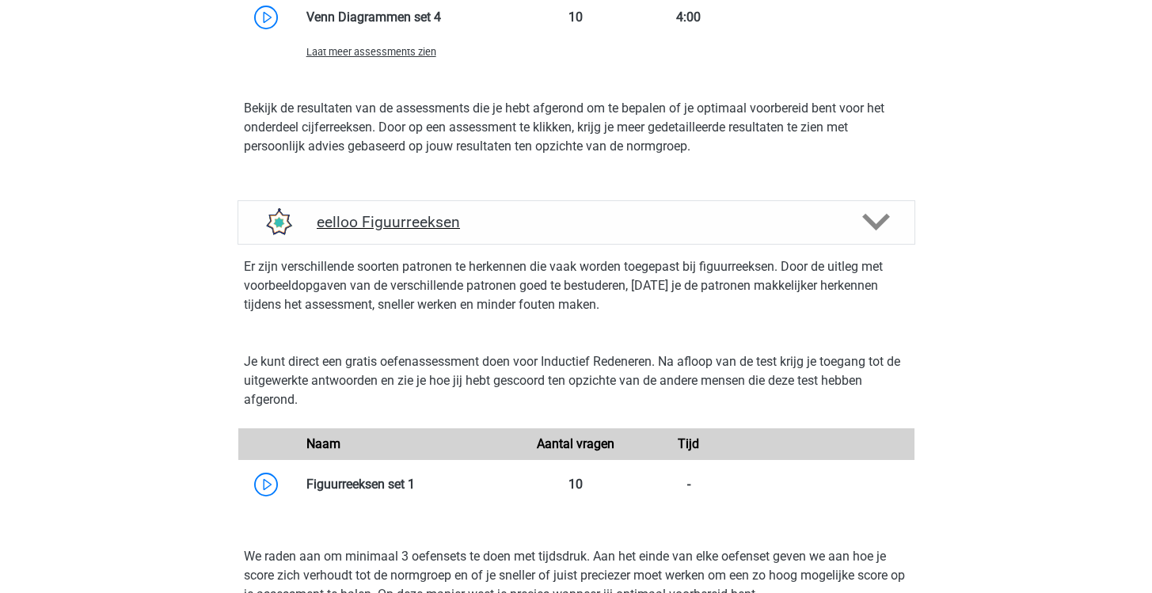
scroll to position [3883, 0]
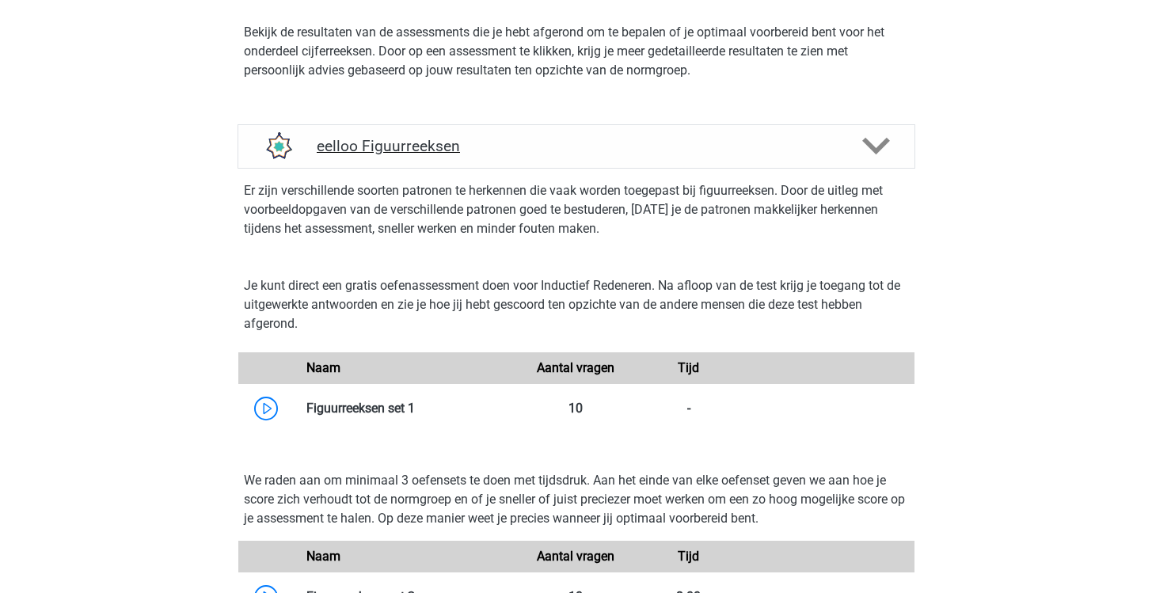
click at [743, 160] on icon at bounding box center [876, 146] width 28 height 28
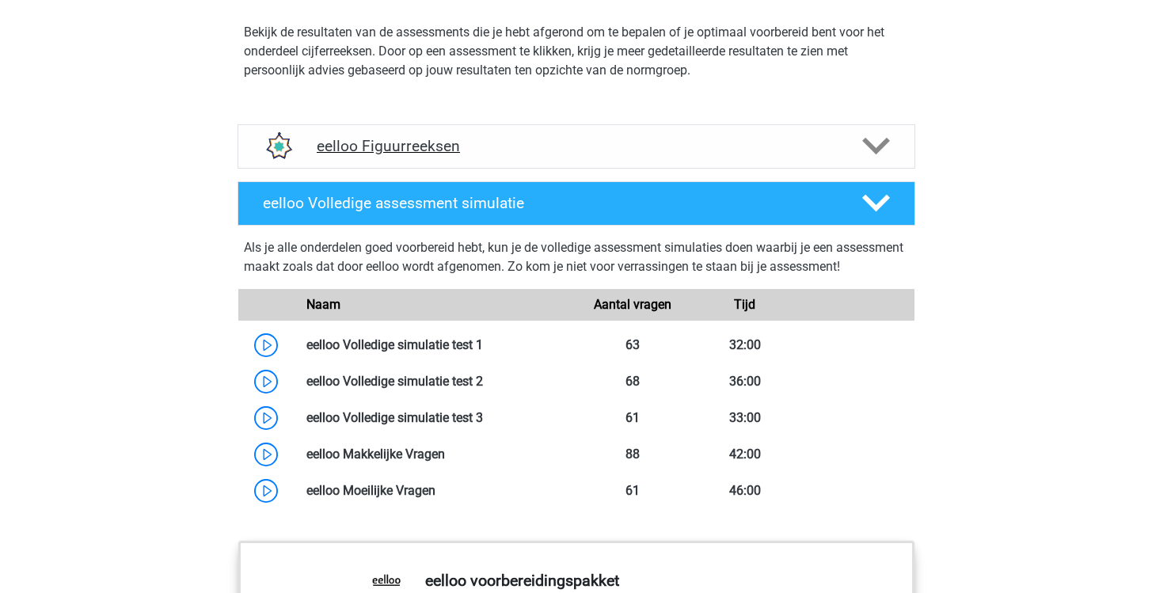
click at [743, 160] on icon at bounding box center [876, 146] width 28 height 28
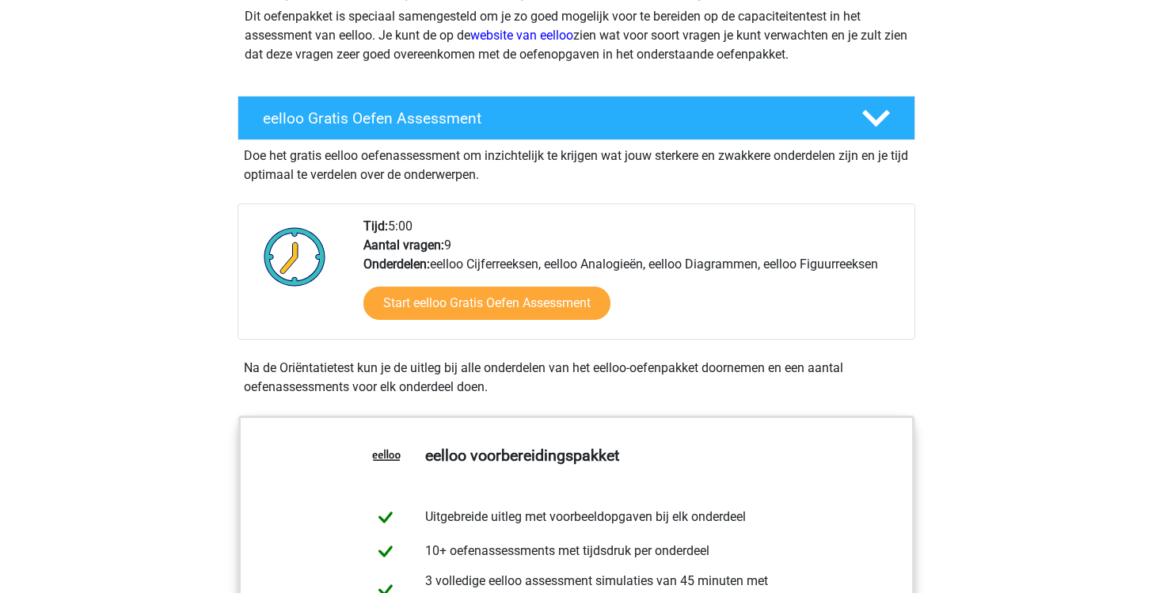
scroll to position [187, 0]
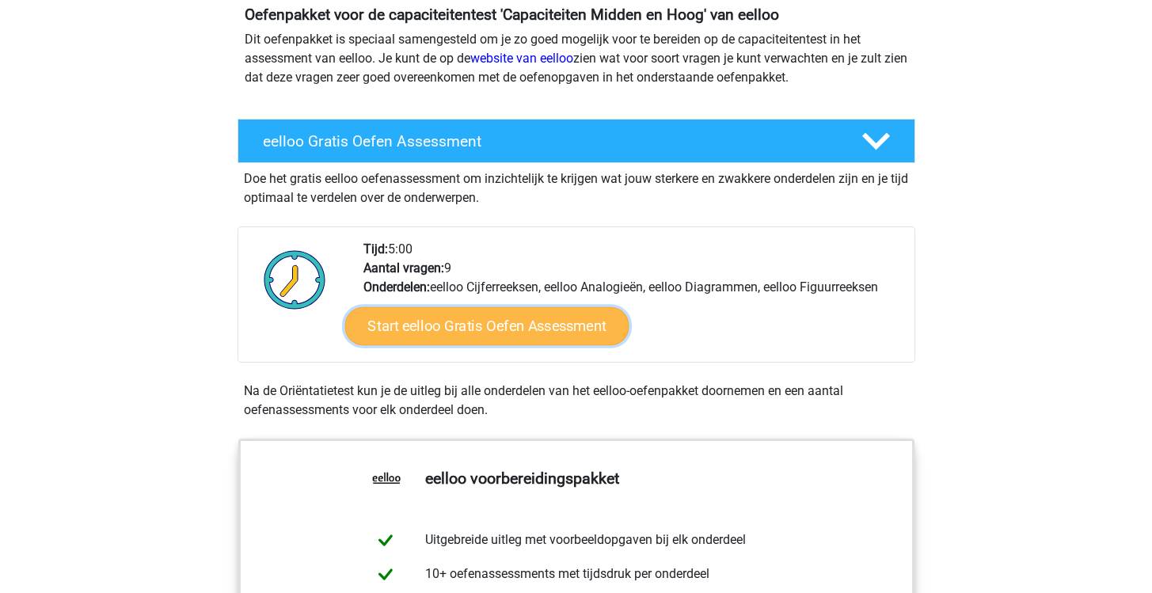
click at [512, 319] on link "Start eelloo Gratis Oefen Assessment" at bounding box center [486, 326] width 284 height 38
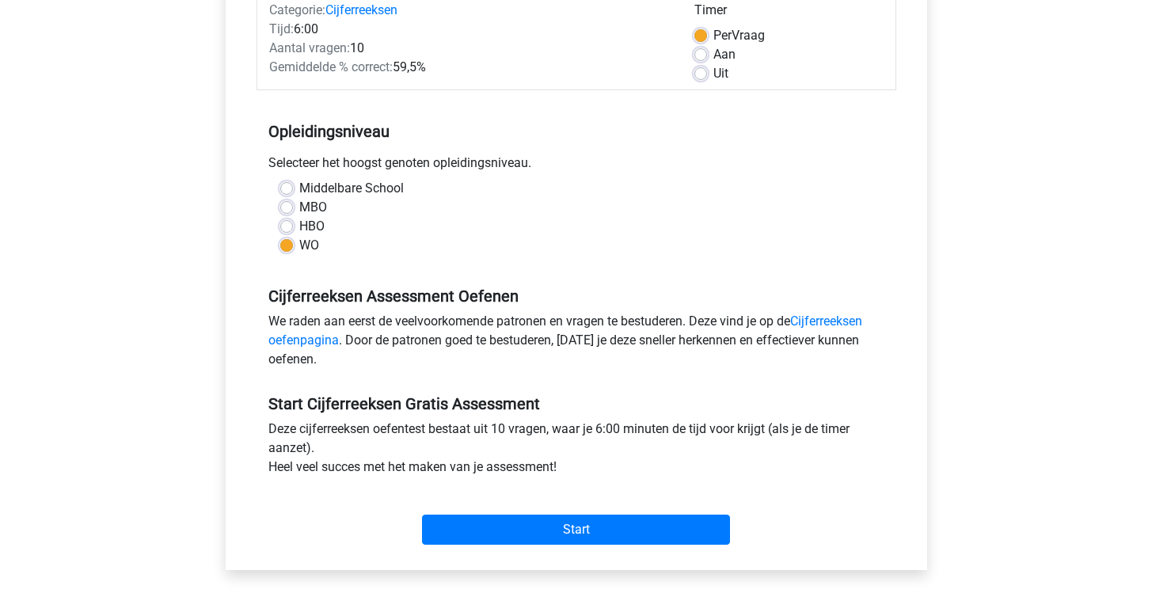
scroll to position [231, 0]
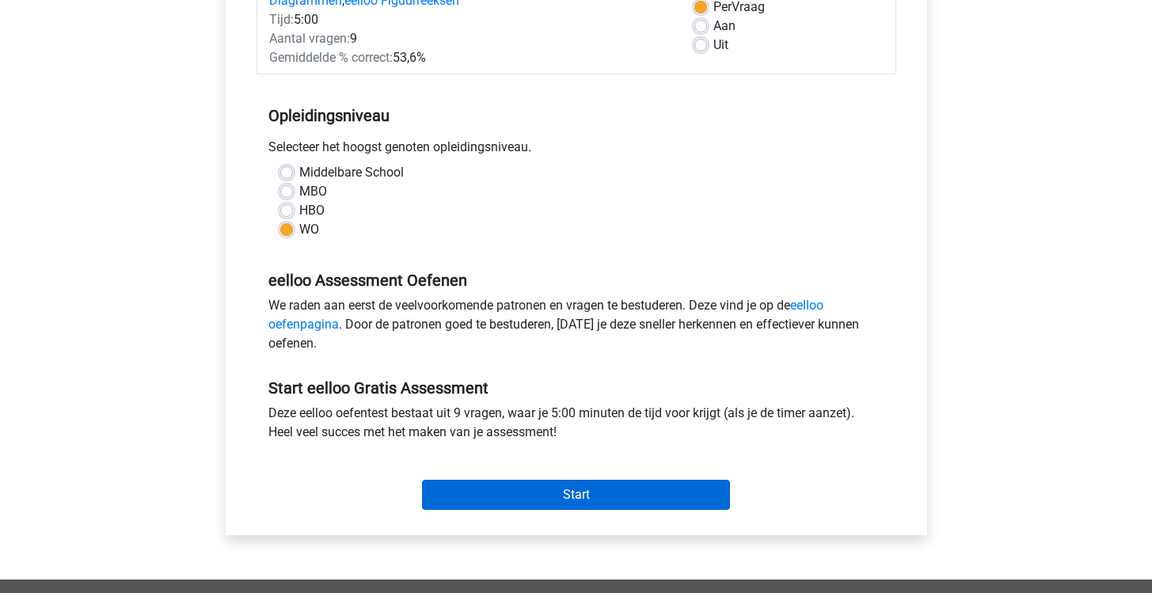
scroll to position [248, 0]
click at [583, 504] on input "Start" at bounding box center [576, 494] width 308 height 30
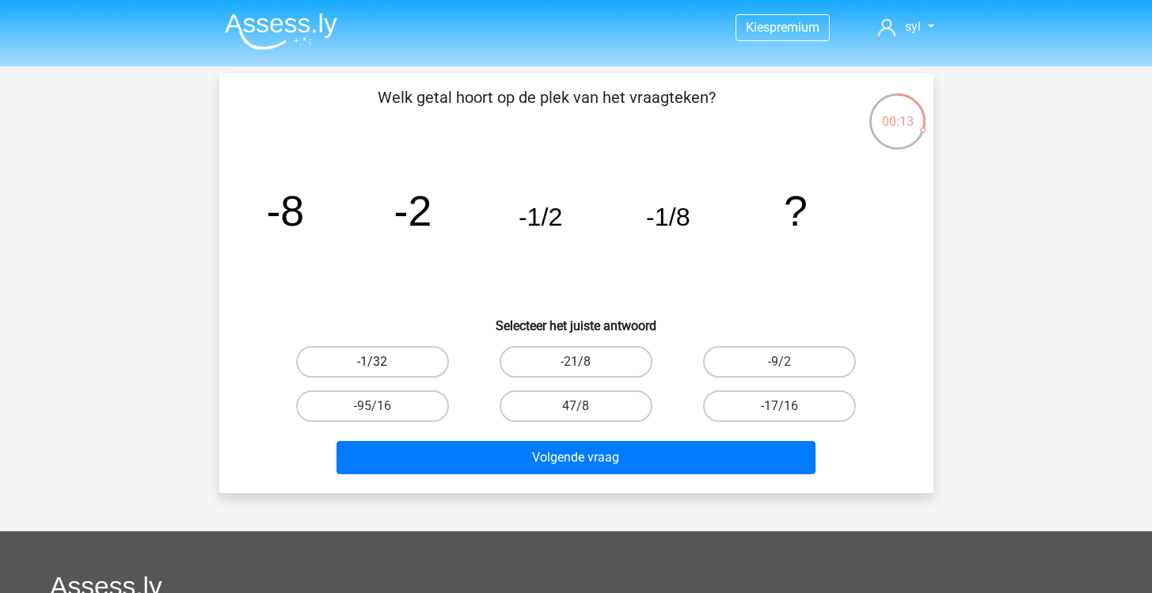
click at [420, 365] on label "-1/32" at bounding box center [372, 362] width 153 height 32
click at [382, 365] on input "-1/32" at bounding box center [377, 367] width 10 height 10
radio input "true"
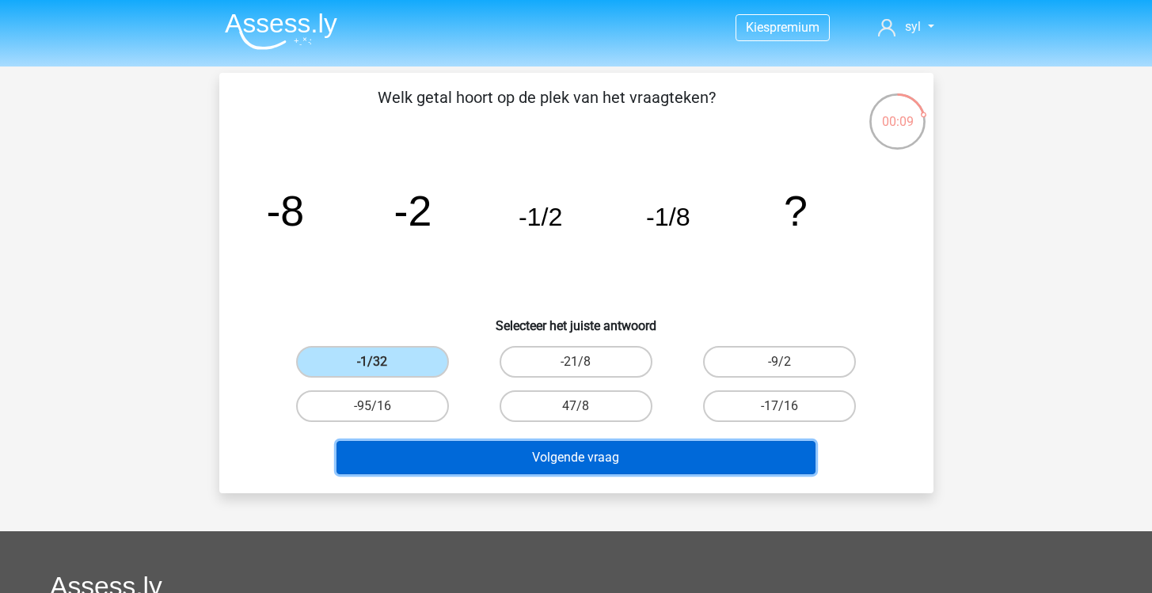
click at [485, 457] on button "Volgende vraag" at bounding box center [575, 457] width 479 height 33
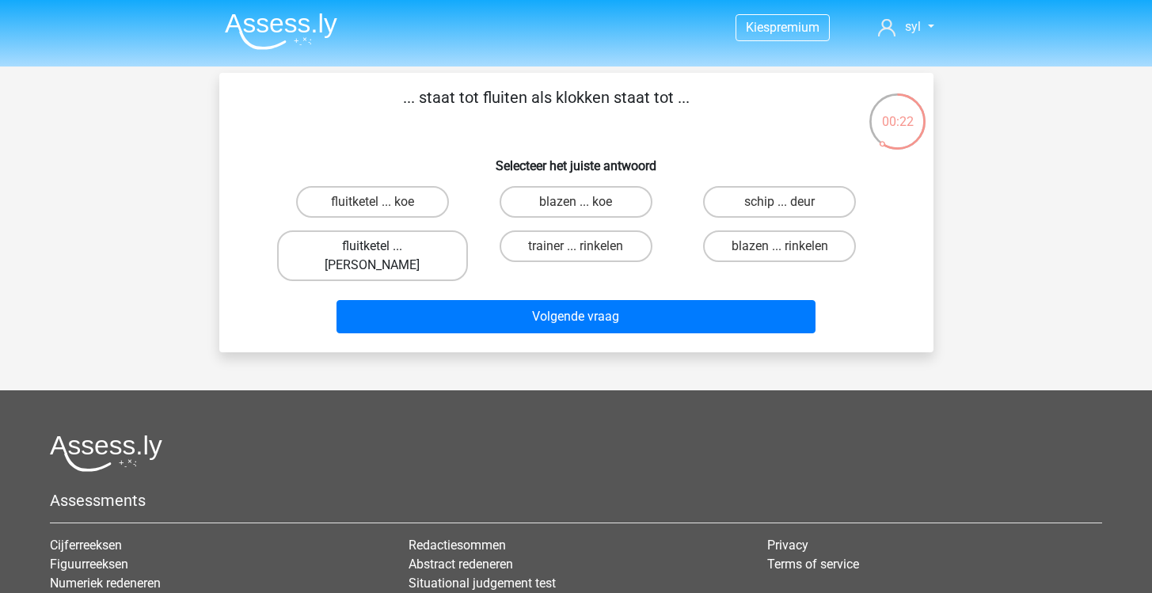
click at [367, 252] on label "fluitketel ... [PERSON_NAME]" at bounding box center [372, 255] width 191 height 51
click at [372, 252] on input "fluitketel ... [PERSON_NAME]" at bounding box center [377, 251] width 10 height 10
radio input "true"
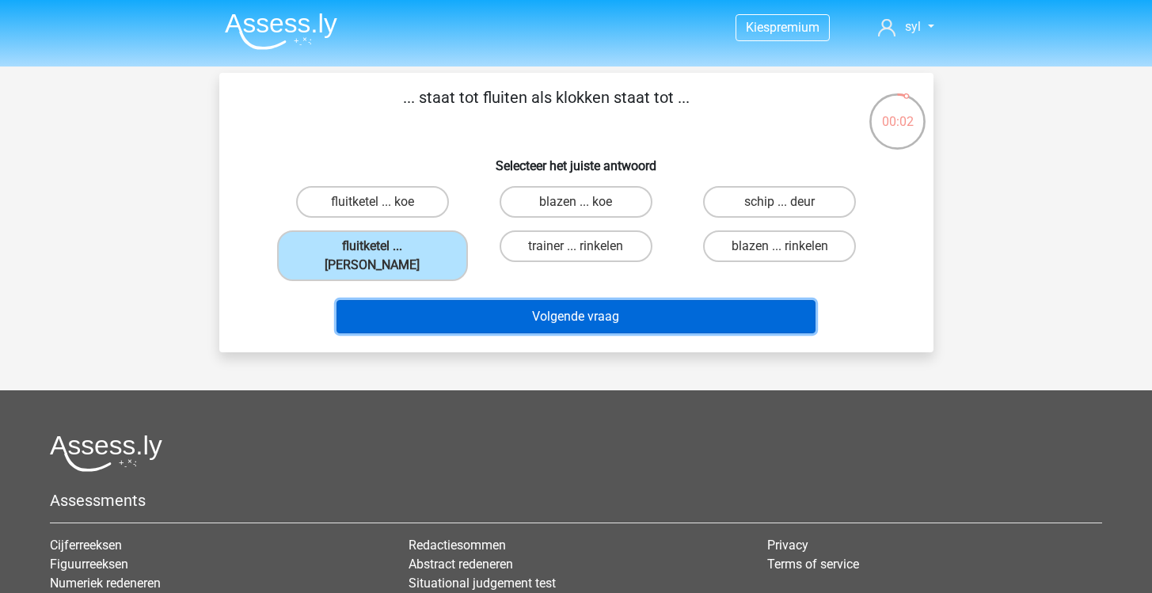
click at [621, 301] on button "Volgende vraag" at bounding box center [575, 316] width 479 height 33
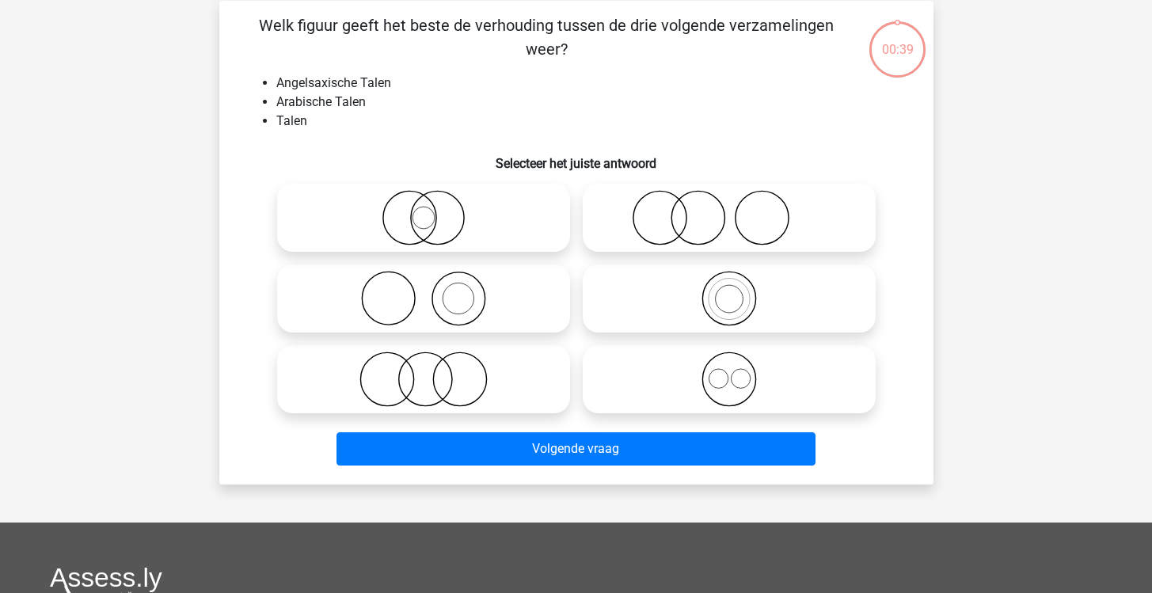
scroll to position [73, 0]
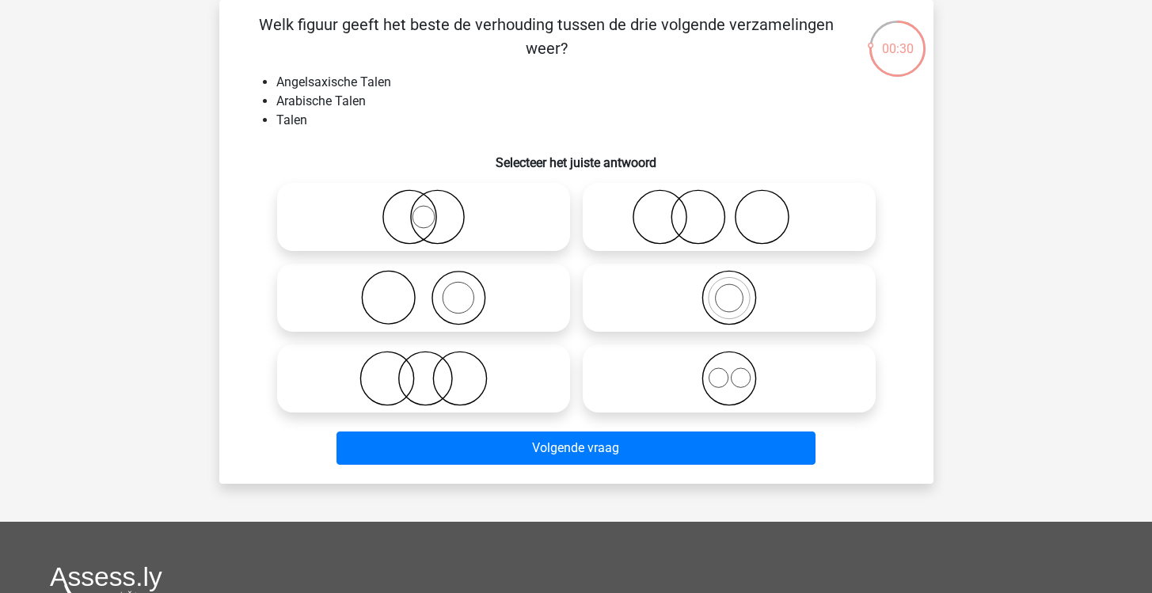
click at [292, 81] on li "Angelsaxische Talen" at bounding box center [592, 82] width 632 height 19
copy li "Angelsaxische"
click at [703, 382] on icon at bounding box center [729, 378] width 280 height 55
click at [729, 371] on input "radio" at bounding box center [734, 365] width 10 height 10
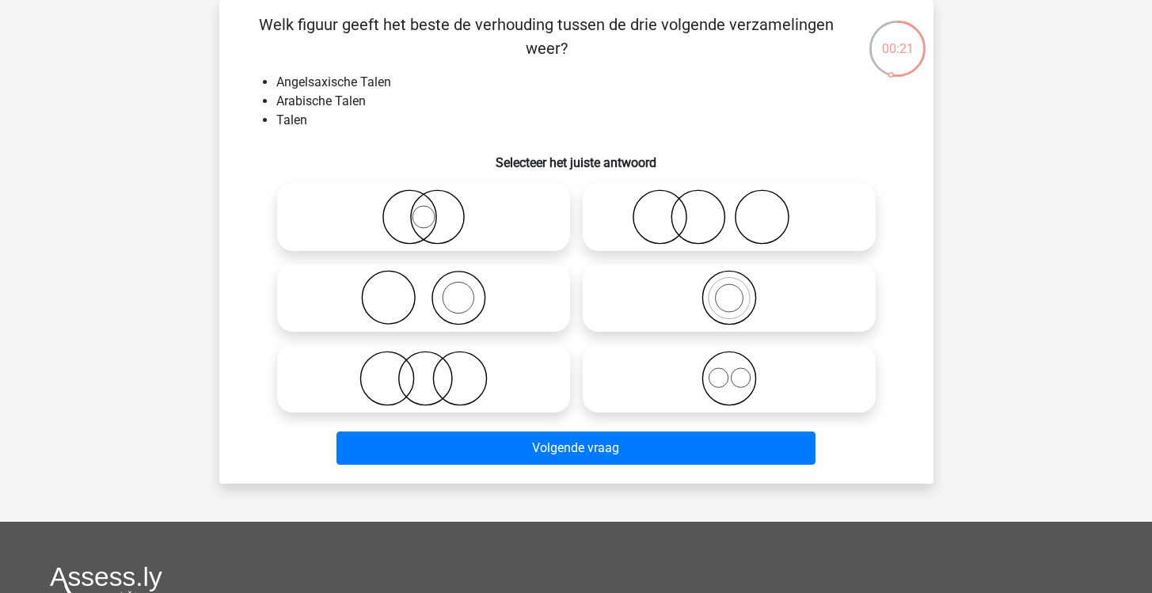
radio input "true"
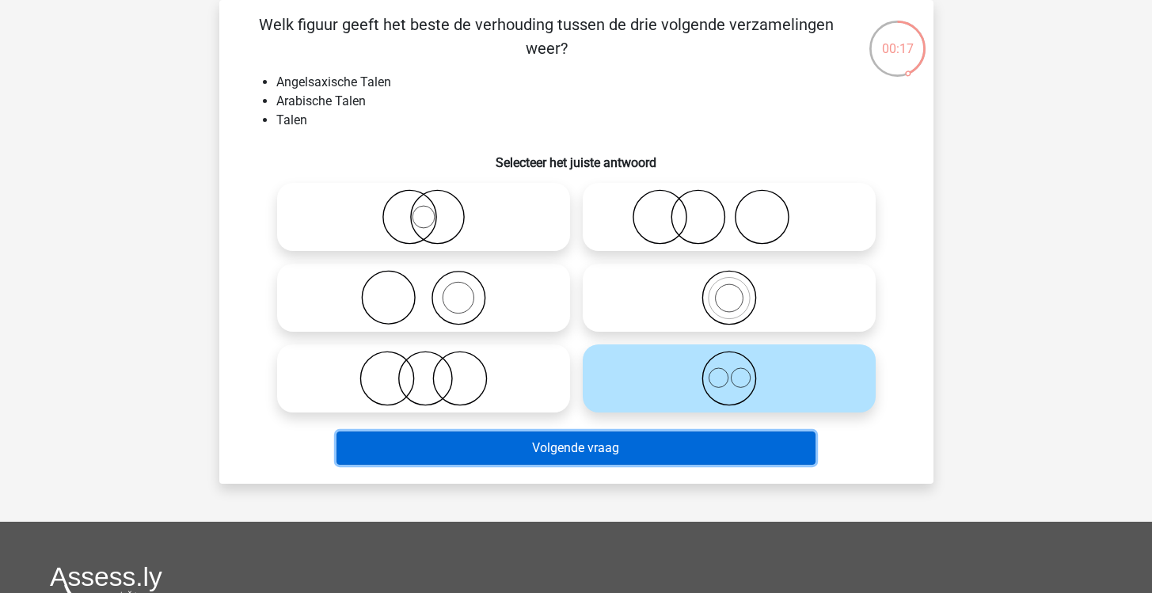
click at [592, 447] on button "Volgende vraag" at bounding box center [575, 447] width 479 height 33
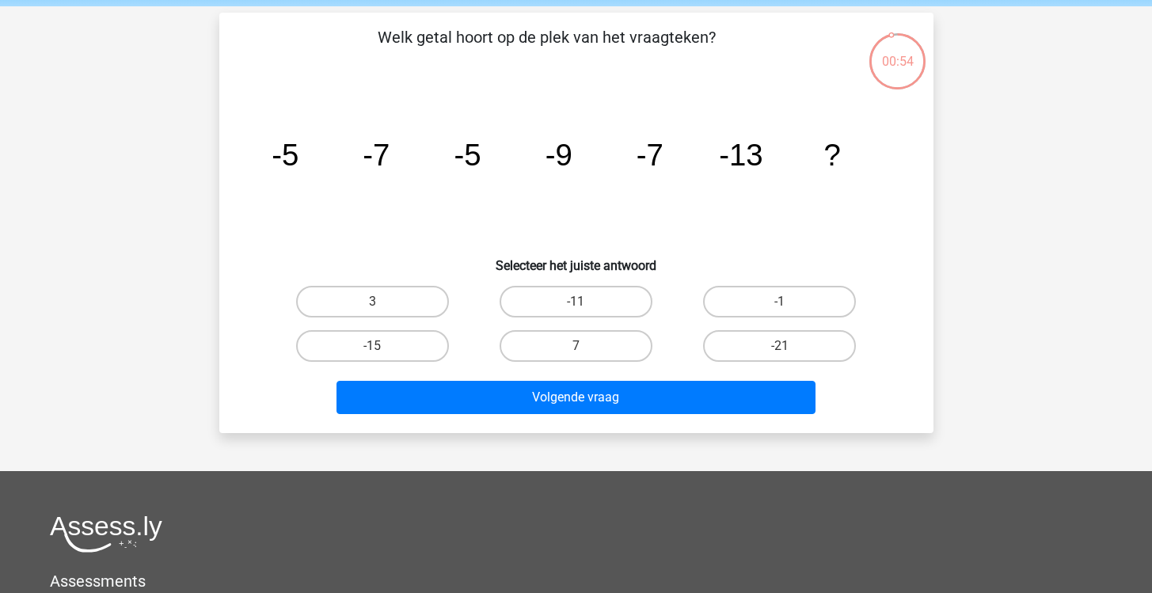
scroll to position [56, 0]
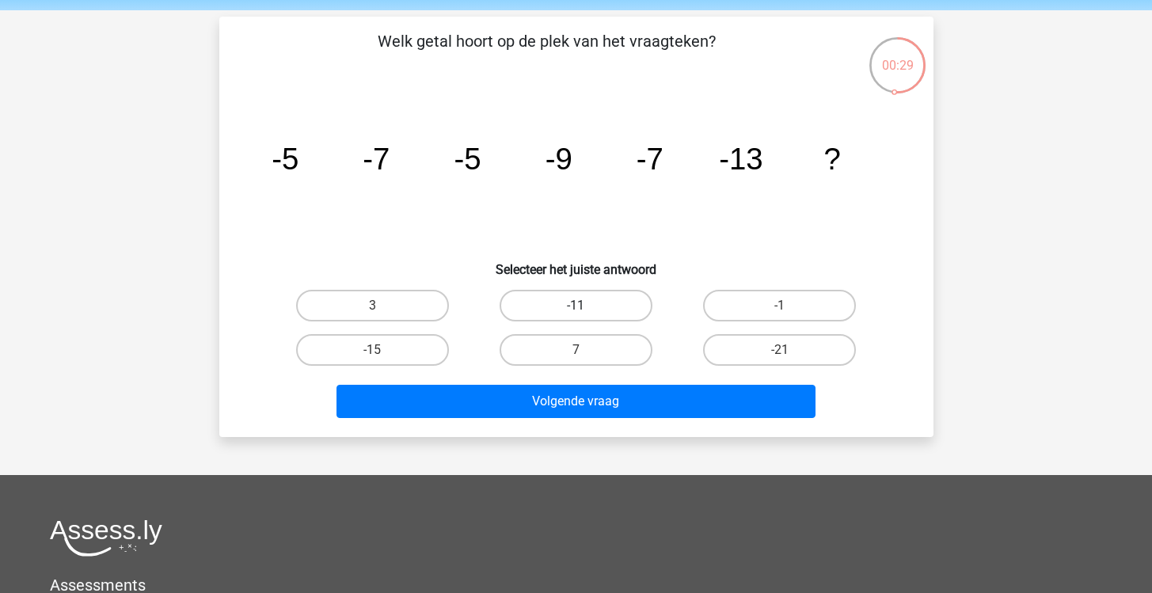
click at [589, 302] on label "-11" at bounding box center [576, 306] width 153 height 32
click at [586, 306] on input "-11" at bounding box center [581, 311] width 10 height 10
radio input "true"
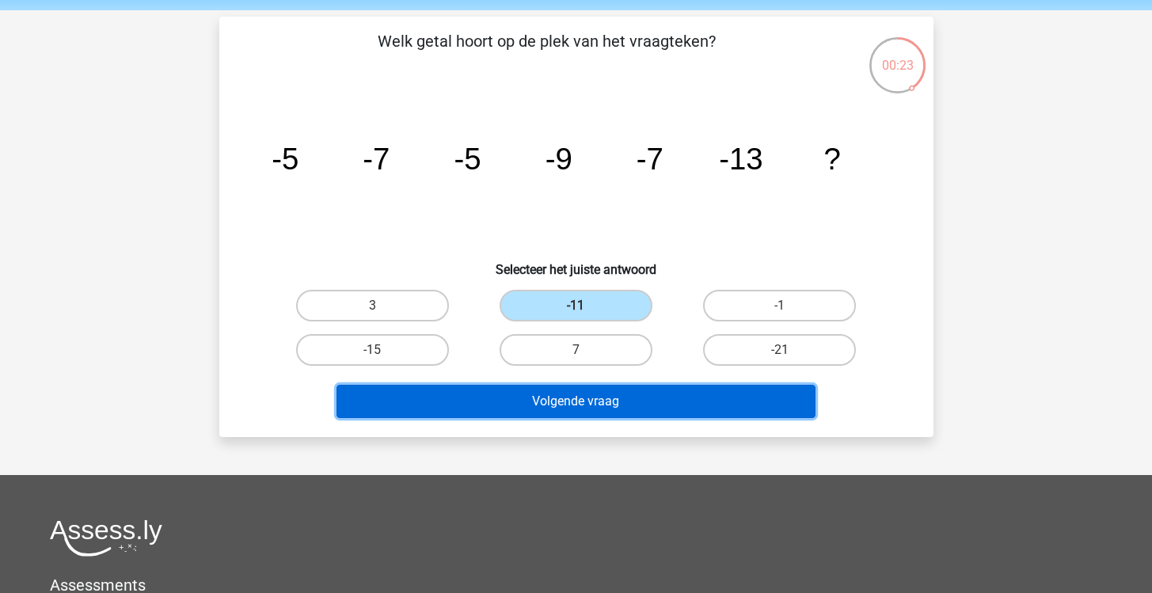
click at [643, 407] on button "Volgende vraag" at bounding box center [575, 401] width 479 height 33
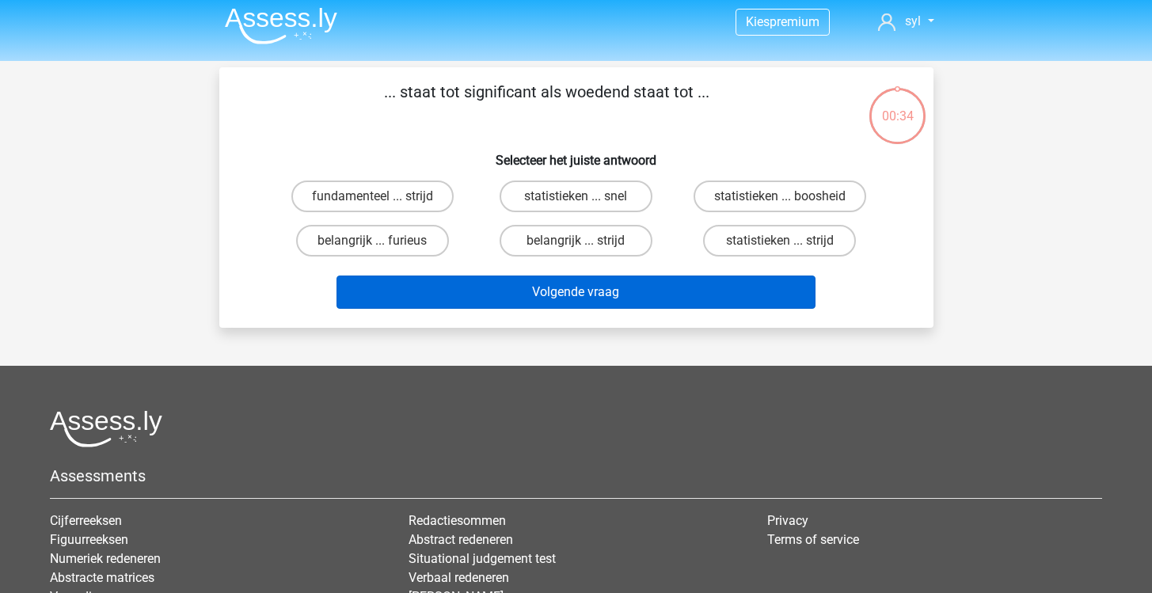
scroll to position [0, 0]
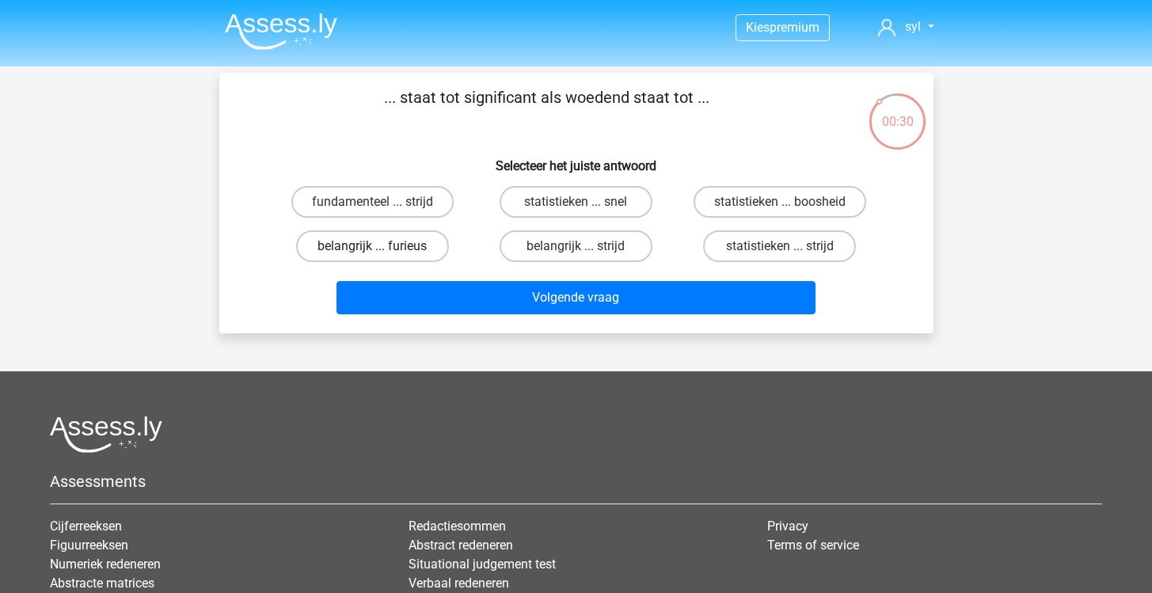
click at [405, 245] on label "belangrijk ... furieus" at bounding box center [372, 246] width 153 height 32
click at [382, 246] on input "belangrijk ... furieus" at bounding box center [377, 251] width 10 height 10
radio input "true"
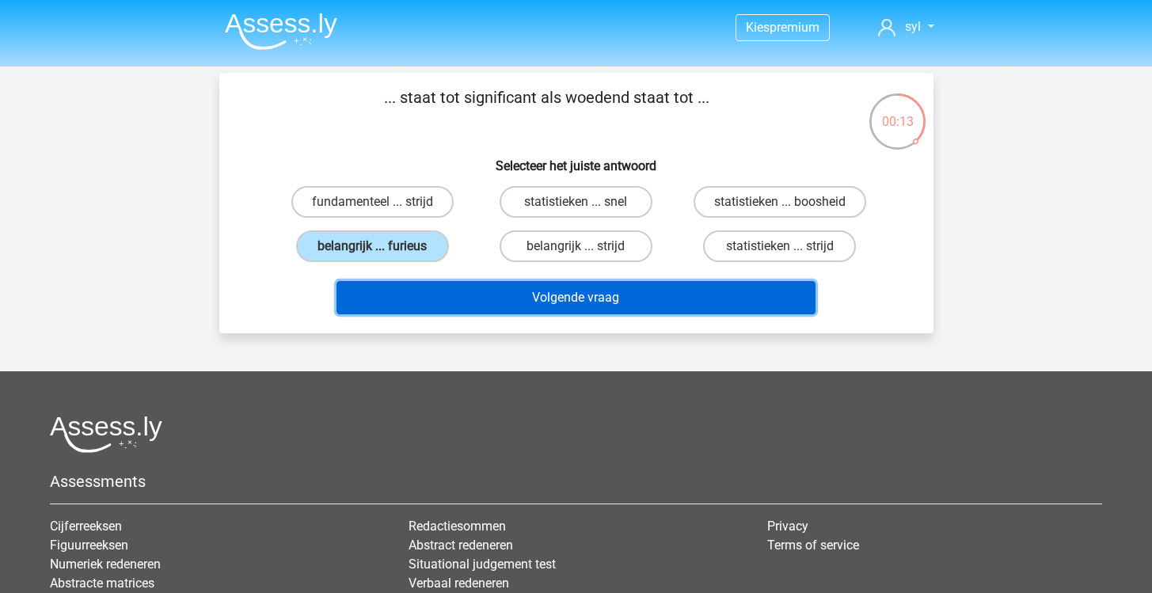
click at [723, 298] on button "Volgende vraag" at bounding box center [575, 297] width 479 height 33
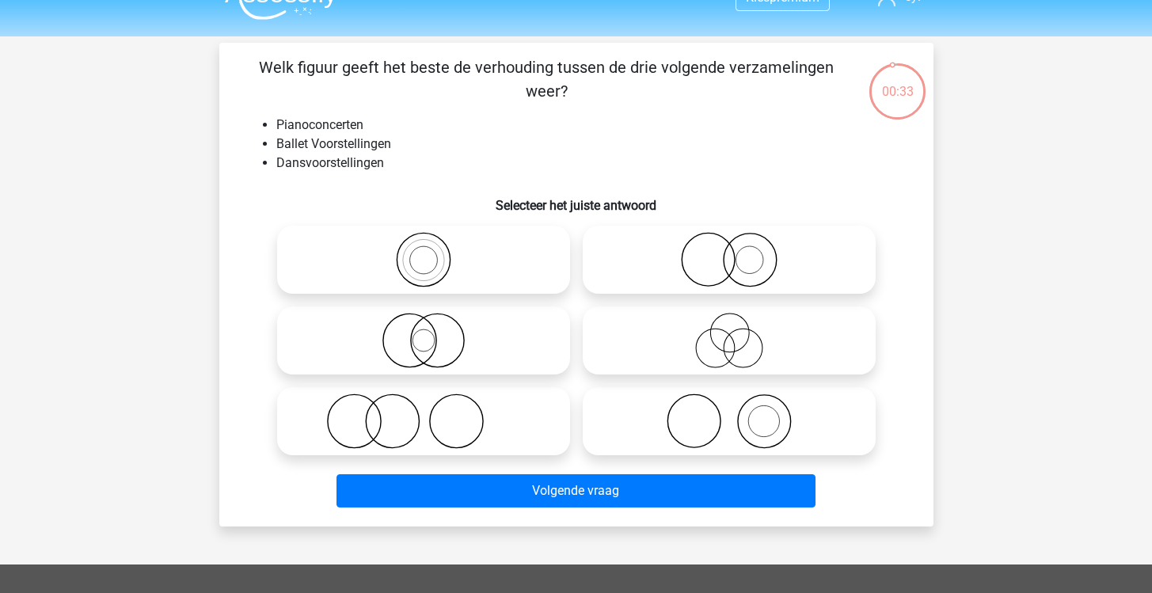
scroll to position [28, 0]
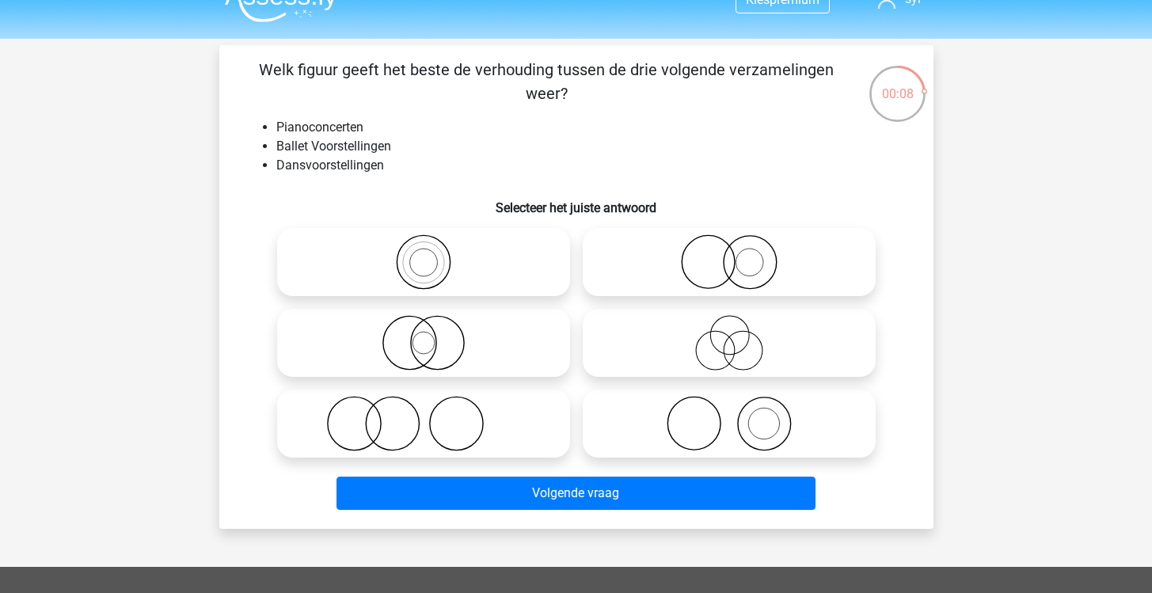
click at [765, 423] on icon at bounding box center [729, 423] width 280 height 55
click at [739, 416] on input "radio" at bounding box center [734, 410] width 10 height 10
radio input "true"
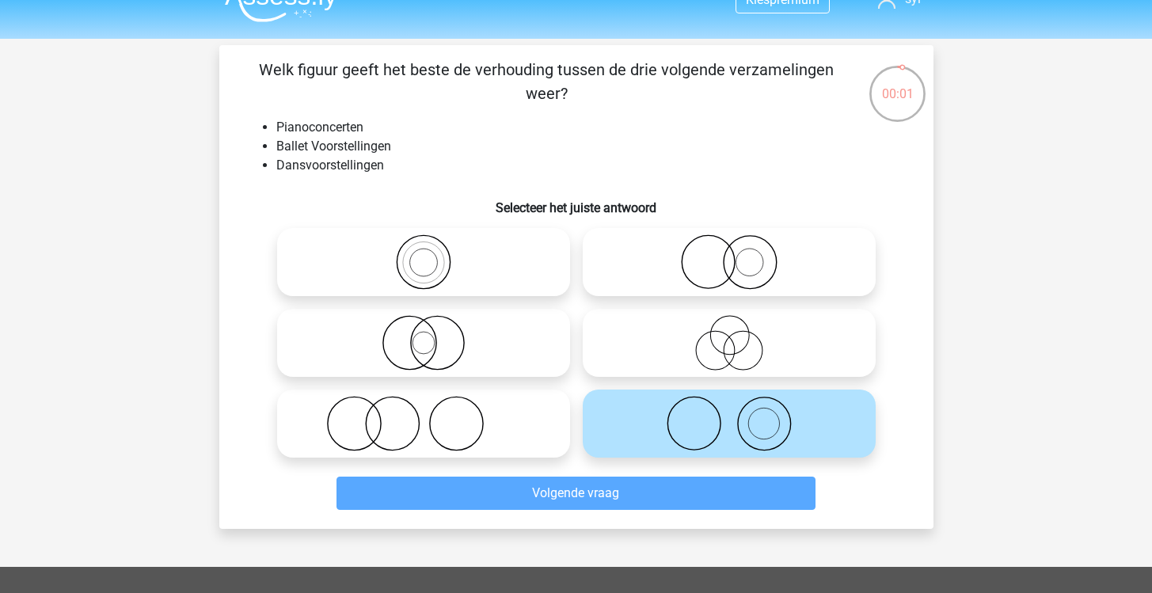
click at [488, 439] on icon at bounding box center [423, 423] width 280 height 55
click at [434, 416] on input "radio" at bounding box center [429, 410] width 10 height 10
radio input "true"
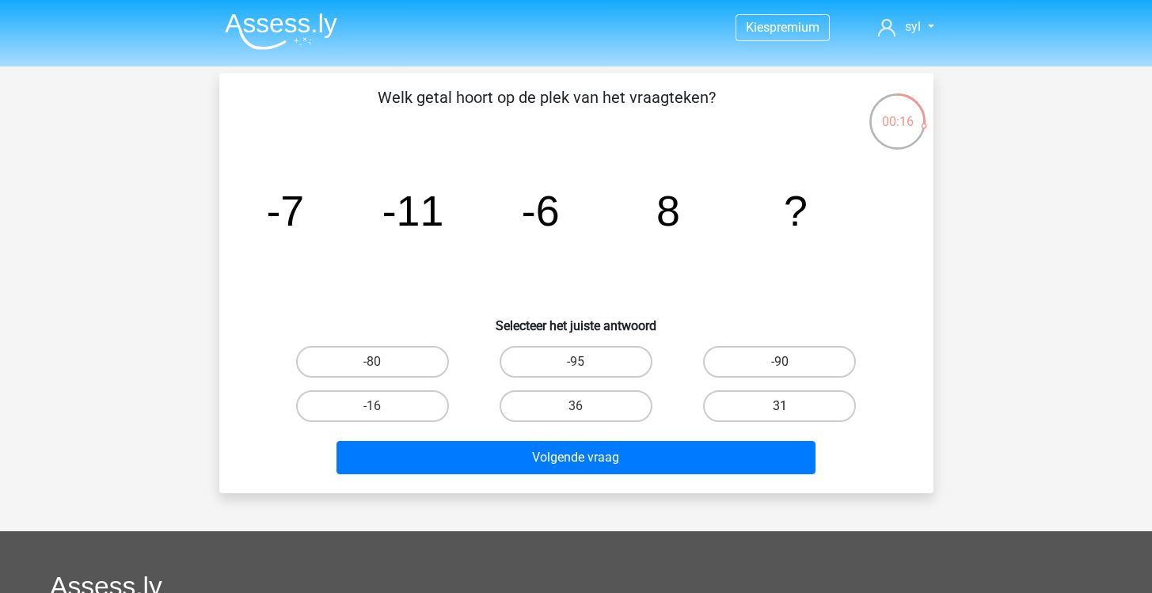
click at [804, 413] on label "31" at bounding box center [779, 406] width 153 height 32
click at [790, 413] on input "31" at bounding box center [785, 411] width 10 height 10
radio input "true"
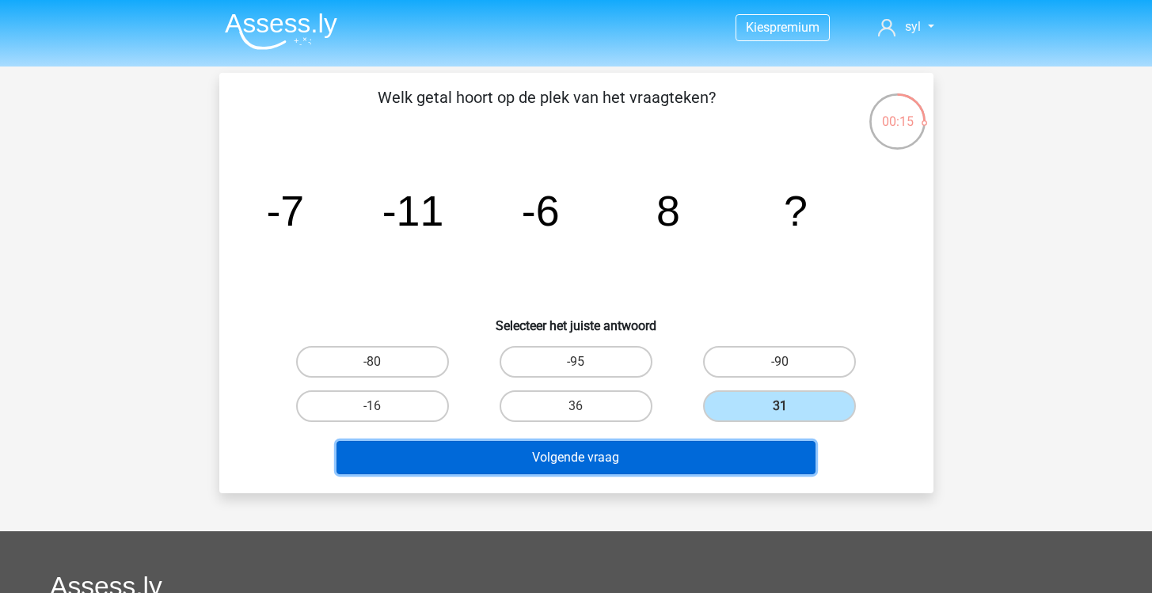
click at [701, 453] on button "Volgende vraag" at bounding box center [575, 457] width 479 height 33
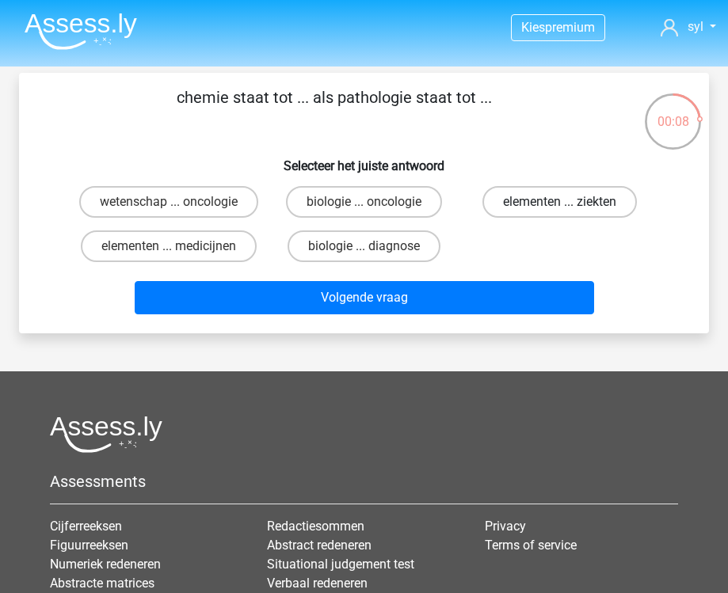
click at [523, 203] on label "elementen ... ziekten" at bounding box center [559, 202] width 154 height 32
click at [560, 203] on input "elementen ... ziekten" at bounding box center [565, 207] width 10 height 10
radio input "true"
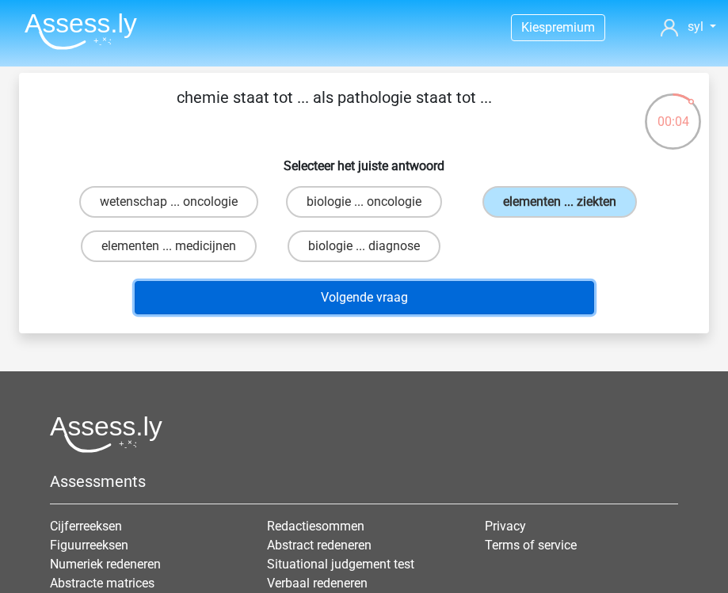
click at [401, 289] on button "Volgende vraag" at bounding box center [364, 297] width 459 height 33
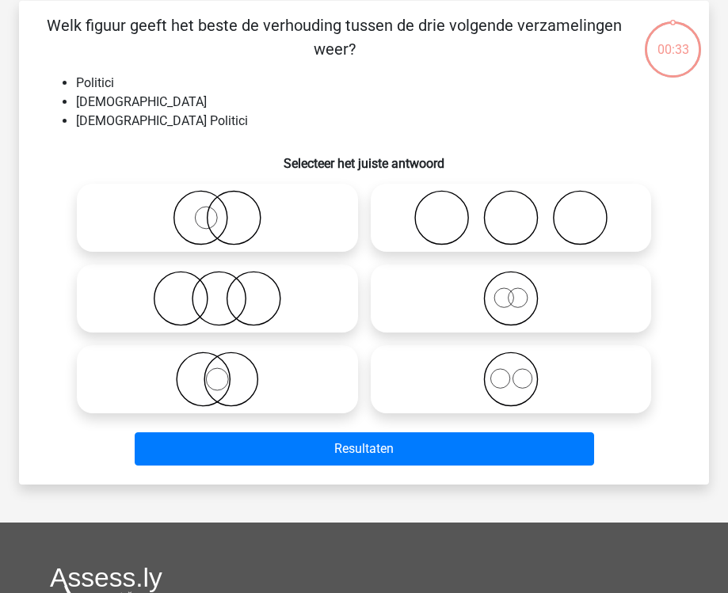
scroll to position [73, 0]
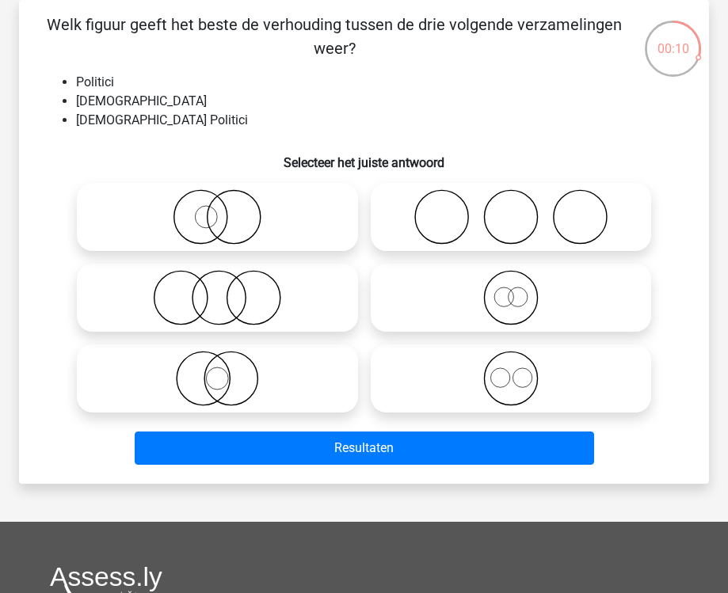
click at [256, 366] on icon at bounding box center [217, 378] width 268 height 55
click at [227, 366] on input "radio" at bounding box center [222, 365] width 10 height 10
radio input "true"
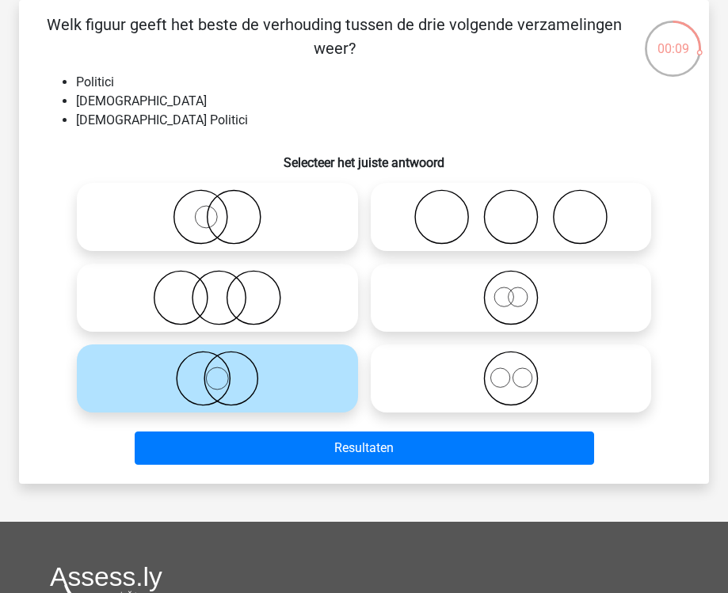
click at [259, 192] on icon at bounding box center [217, 216] width 268 height 55
click at [227, 199] on input "radio" at bounding box center [222, 204] width 10 height 10
radio input "true"
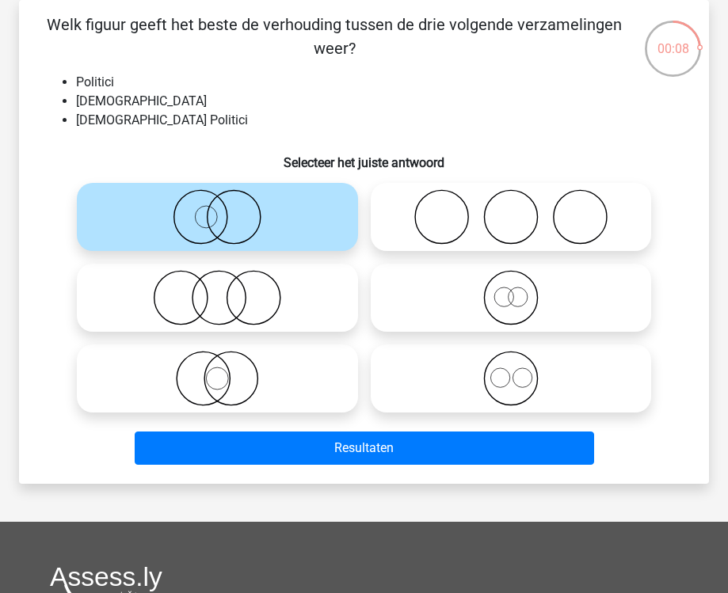
click at [264, 382] on icon at bounding box center [217, 378] width 268 height 55
click at [227, 371] on input "radio" at bounding box center [222, 365] width 10 height 10
radio input "true"
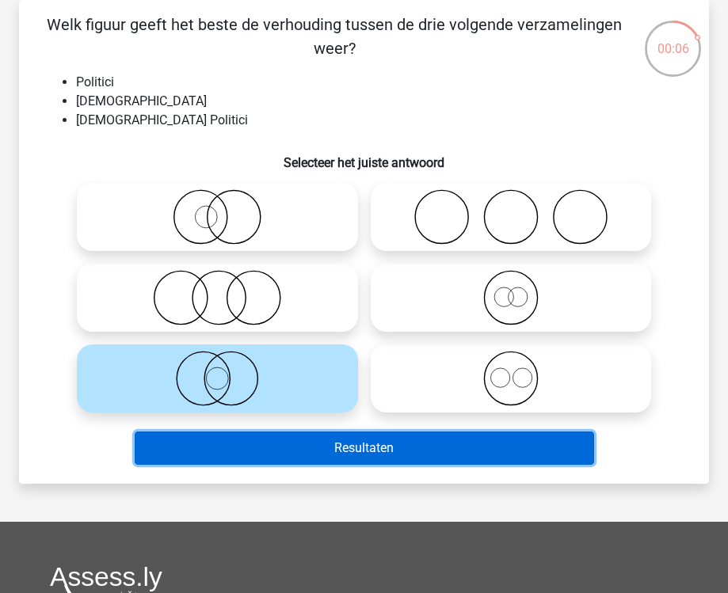
click at [308, 456] on button "Resultaten" at bounding box center [364, 447] width 459 height 33
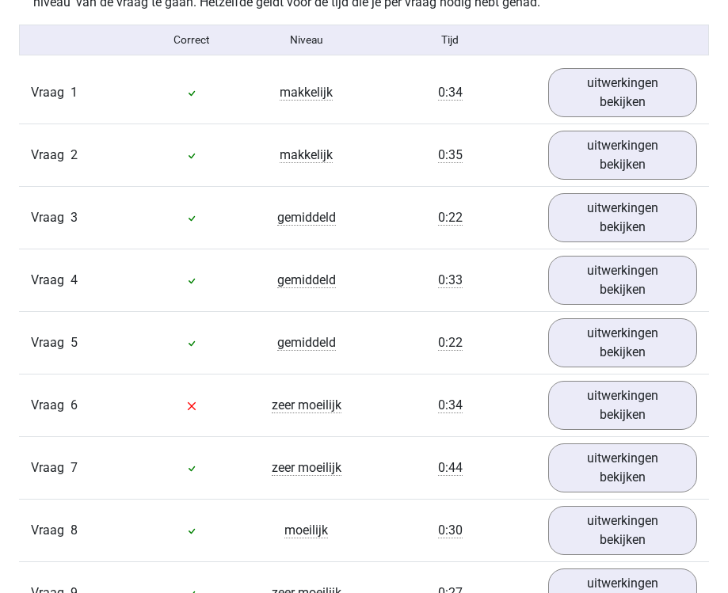
scroll to position [1807, 0]
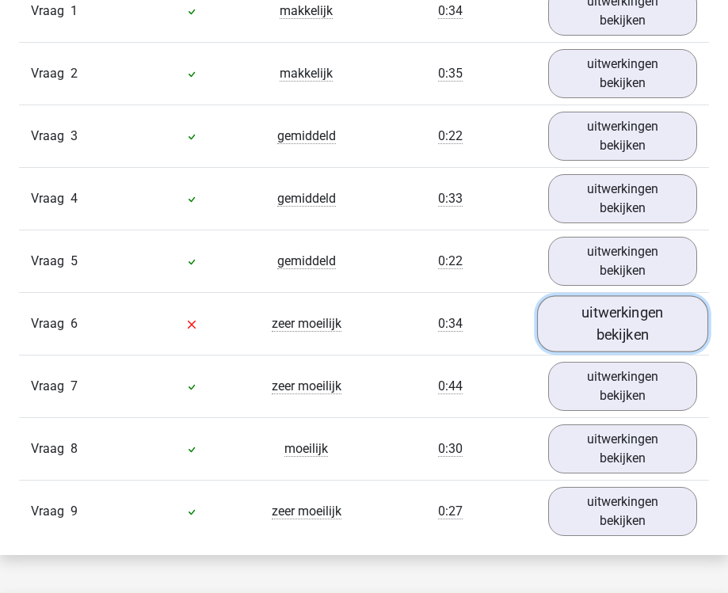
click at [667, 338] on link "uitwerkingen bekijken" at bounding box center [622, 323] width 171 height 56
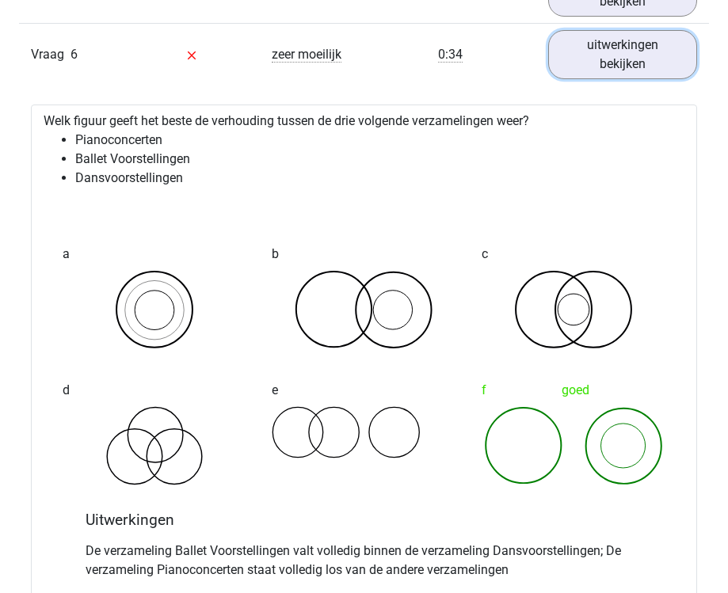
scroll to position [2054, 0]
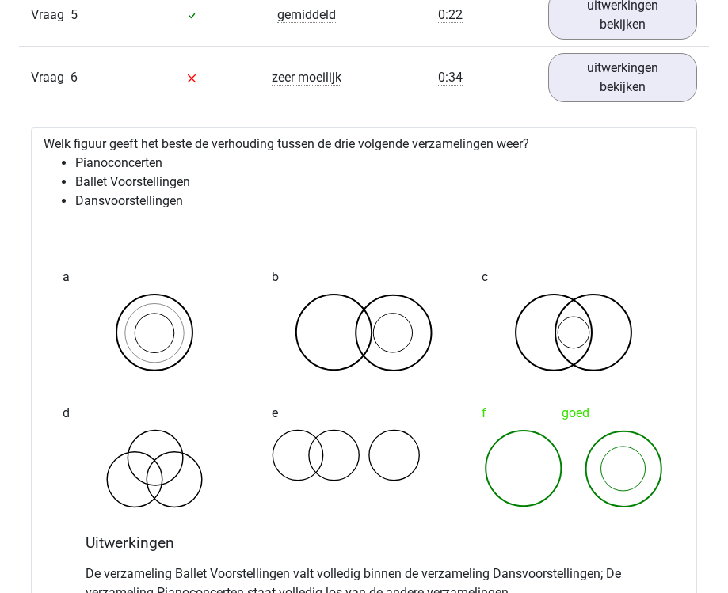
click at [93, 182] on li "Ballet Voorstellingen" at bounding box center [379, 182] width 609 height 19
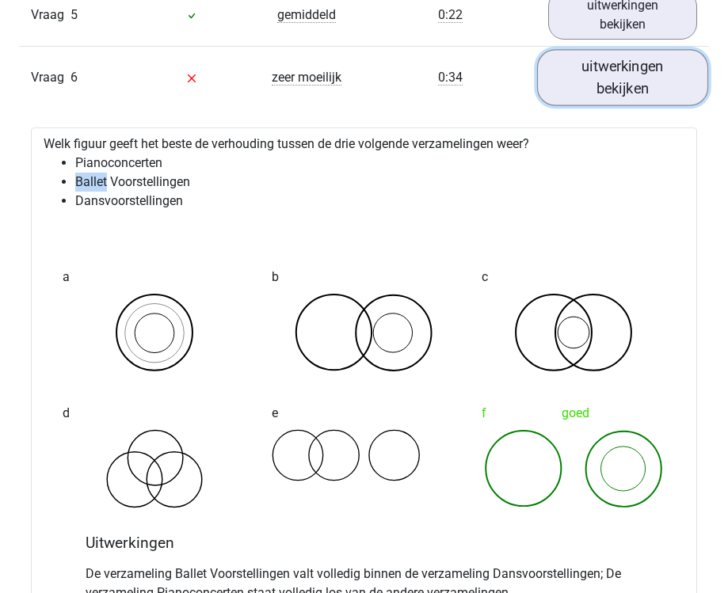
click at [623, 57] on link "uitwerkingen bekijken" at bounding box center [622, 77] width 171 height 56
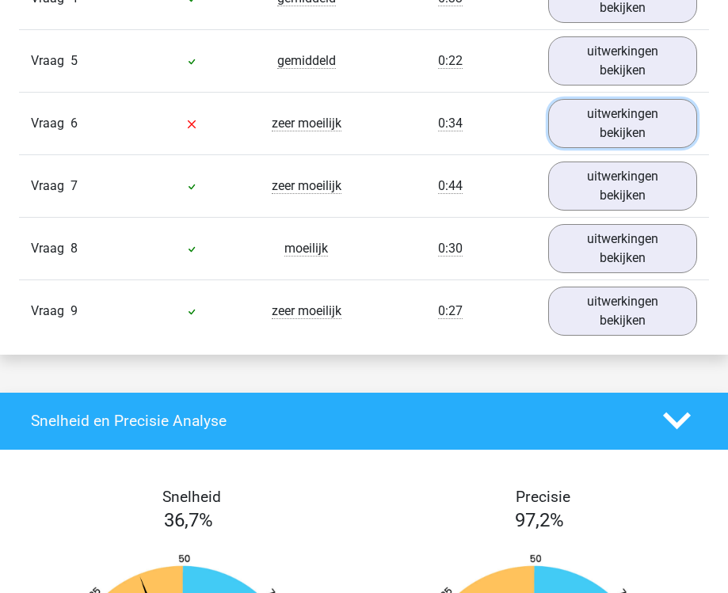
scroll to position [1885, 0]
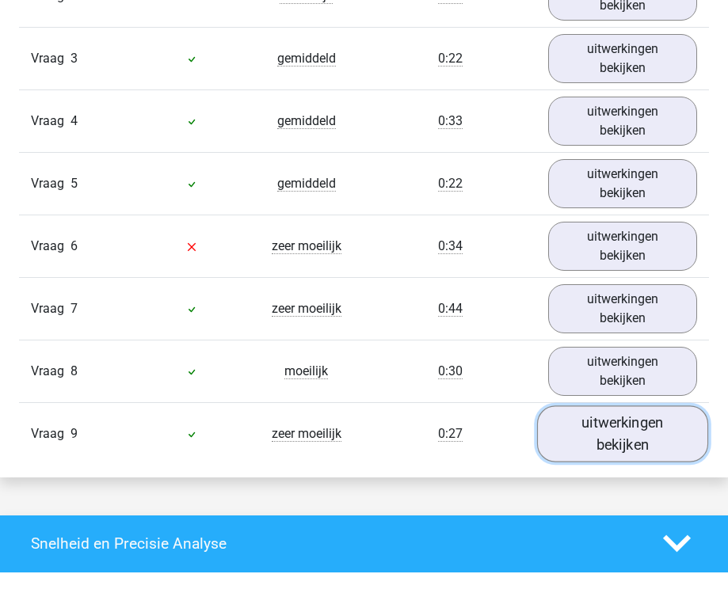
click at [628, 444] on link "uitwerkingen bekijken" at bounding box center [622, 433] width 171 height 56
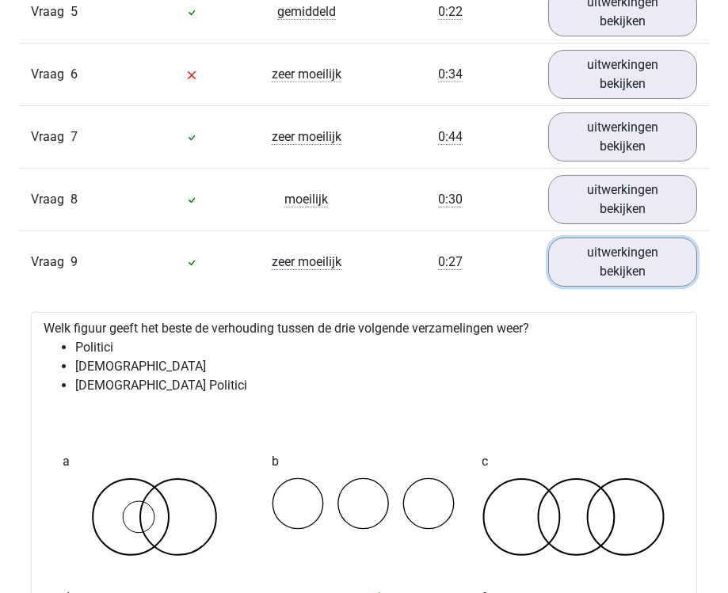
scroll to position [2056, 0]
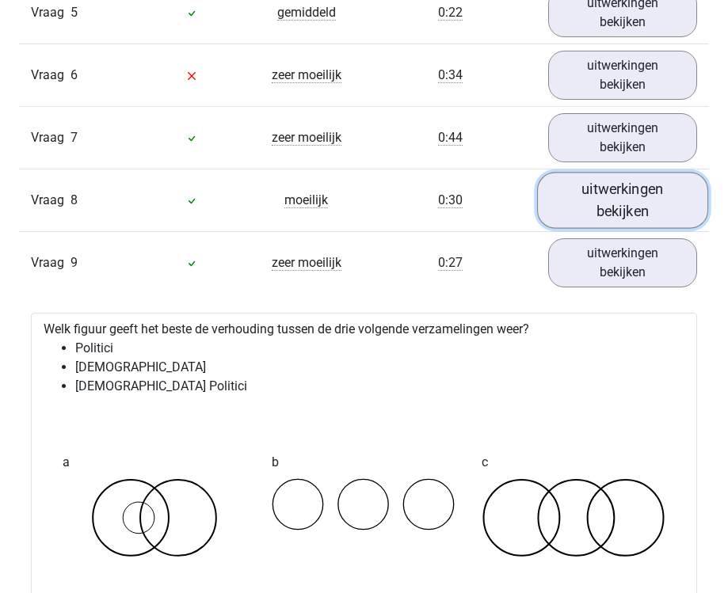
click at [628, 186] on link "uitwerkingen bekijken" at bounding box center [622, 200] width 171 height 56
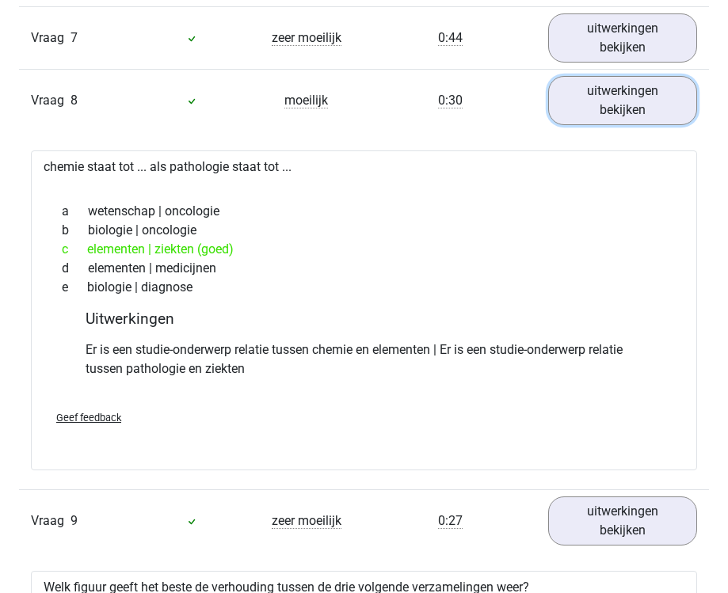
scroll to position [2162, 0]
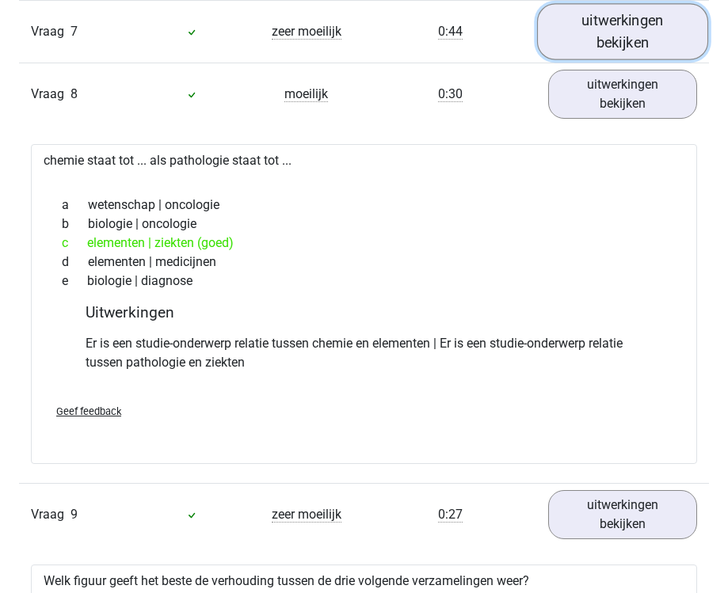
click at [586, 37] on link "uitwerkingen bekijken" at bounding box center [622, 31] width 171 height 56
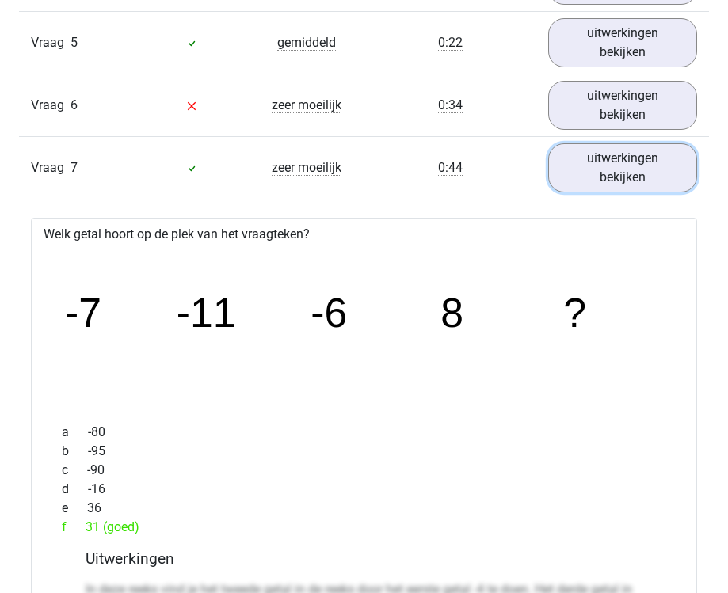
scroll to position [1965, 0]
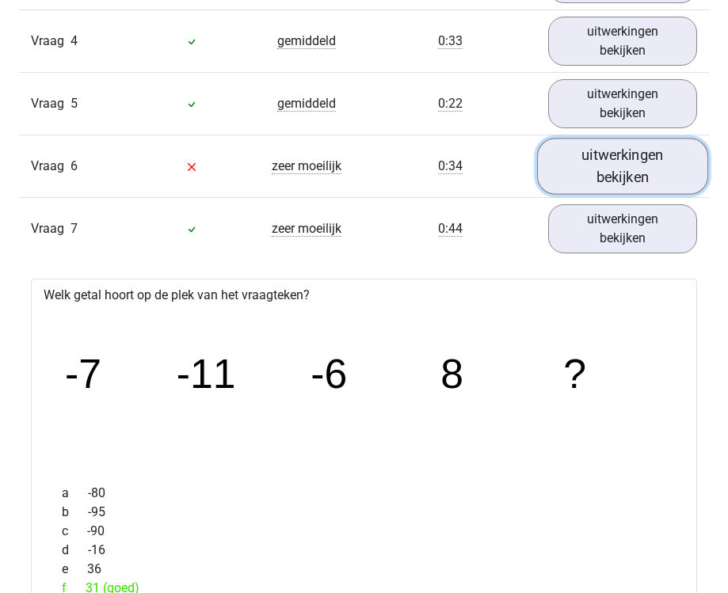
click at [599, 145] on link "uitwerkingen bekijken" at bounding box center [622, 166] width 171 height 56
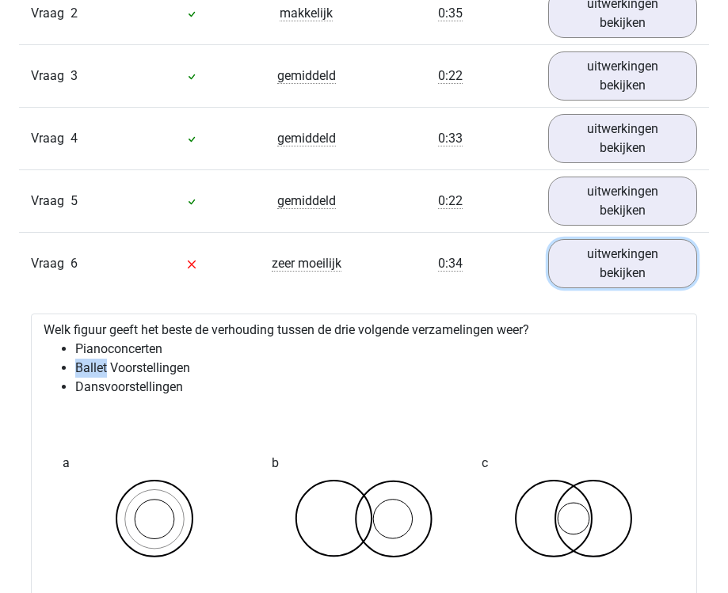
scroll to position [1840, 0]
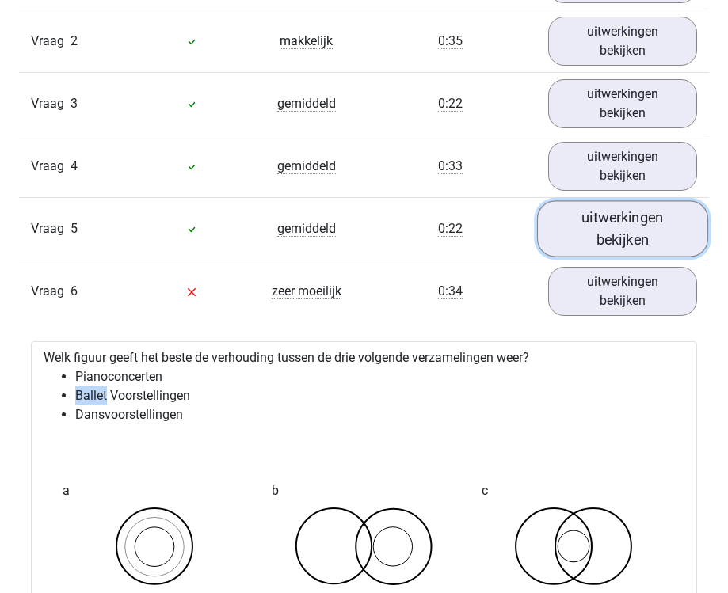
click at [651, 222] on link "uitwerkingen bekijken" at bounding box center [622, 228] width 171 height 56
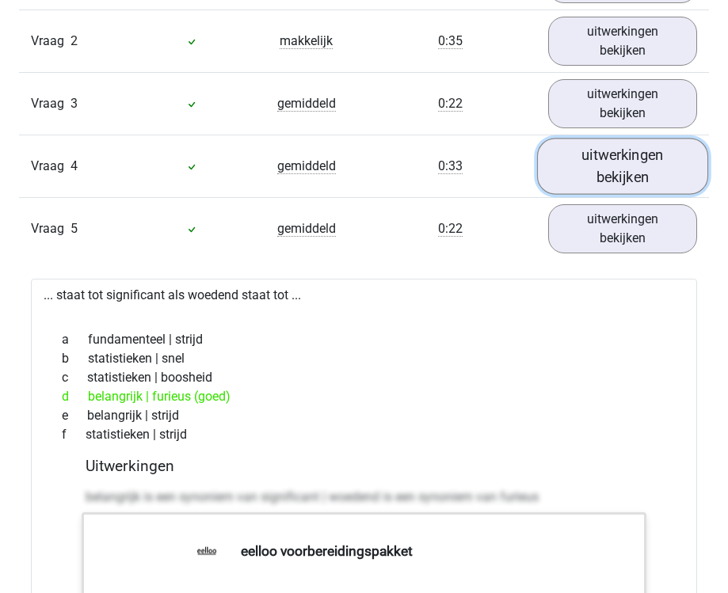
click at [650, 178] on link "uitwerkingen bekijken" at bounding box center [622, 166] width 171 height 56
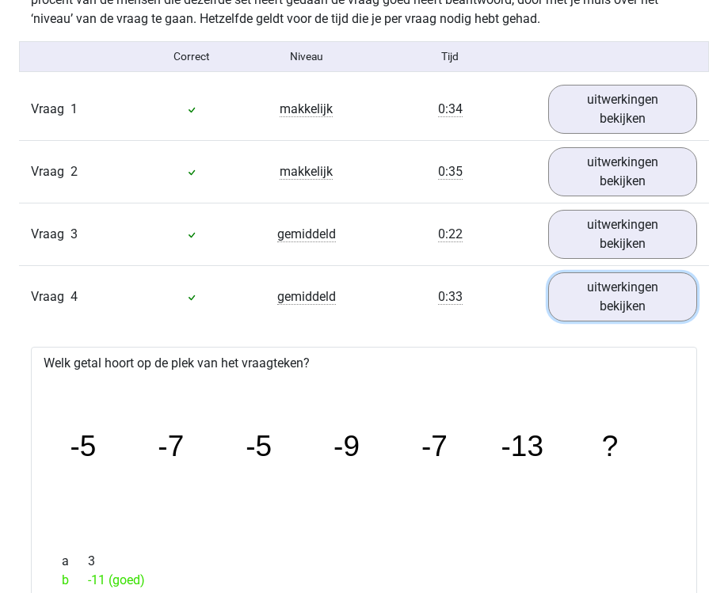
scroll to position [1710, 0]
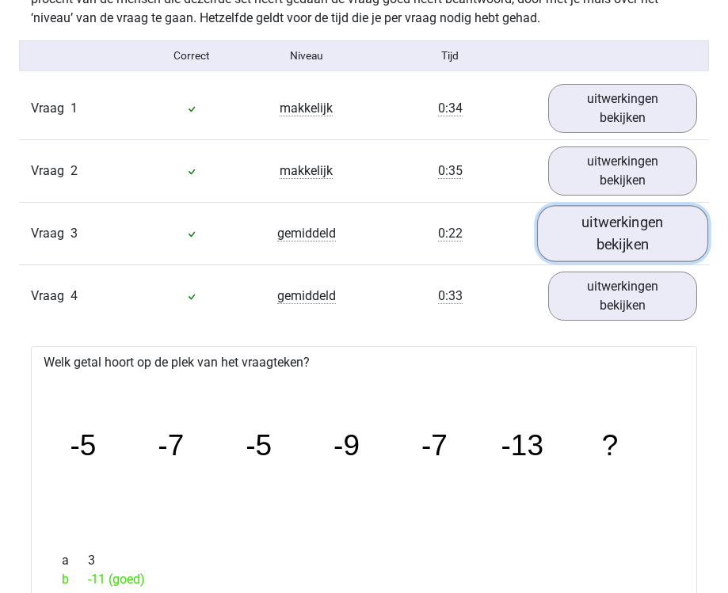
click at [602, 257] on link "uitwerkingen bekijken" at bounding box center [622, 233] width 171 height 56
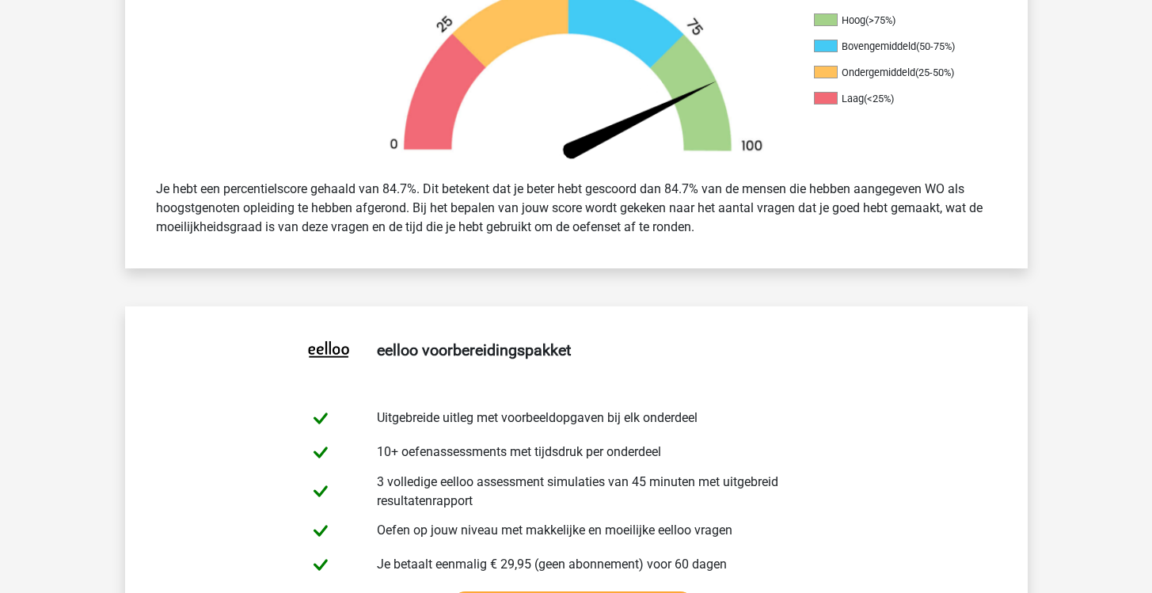
scroll to position [0, 0]
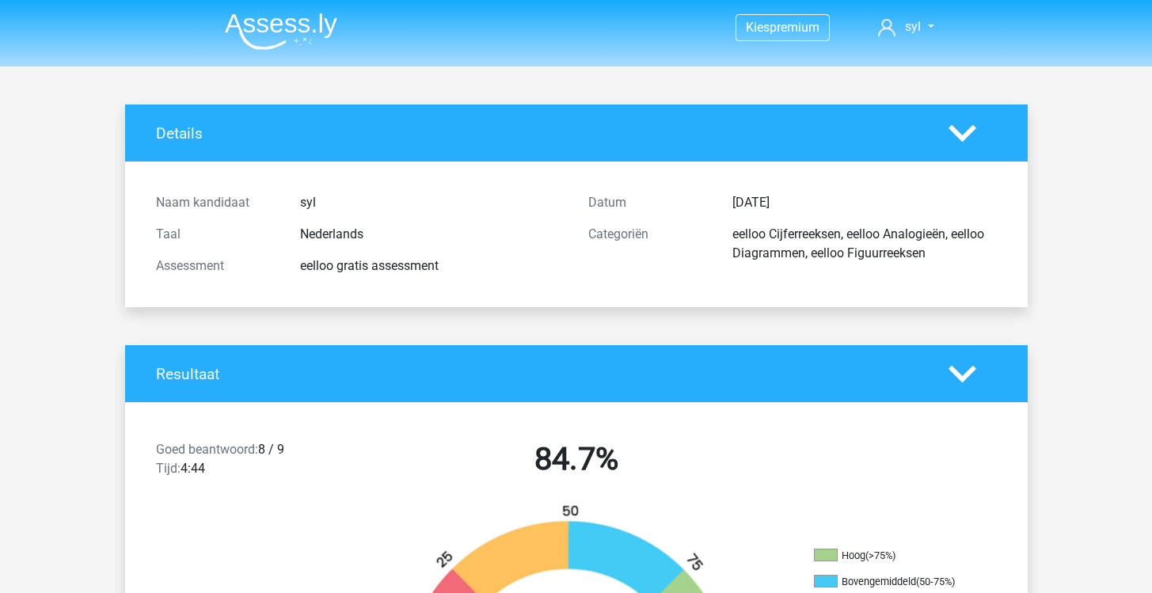
click at [328, 28] on img at bounding box center [281, 31] width 112 height 37
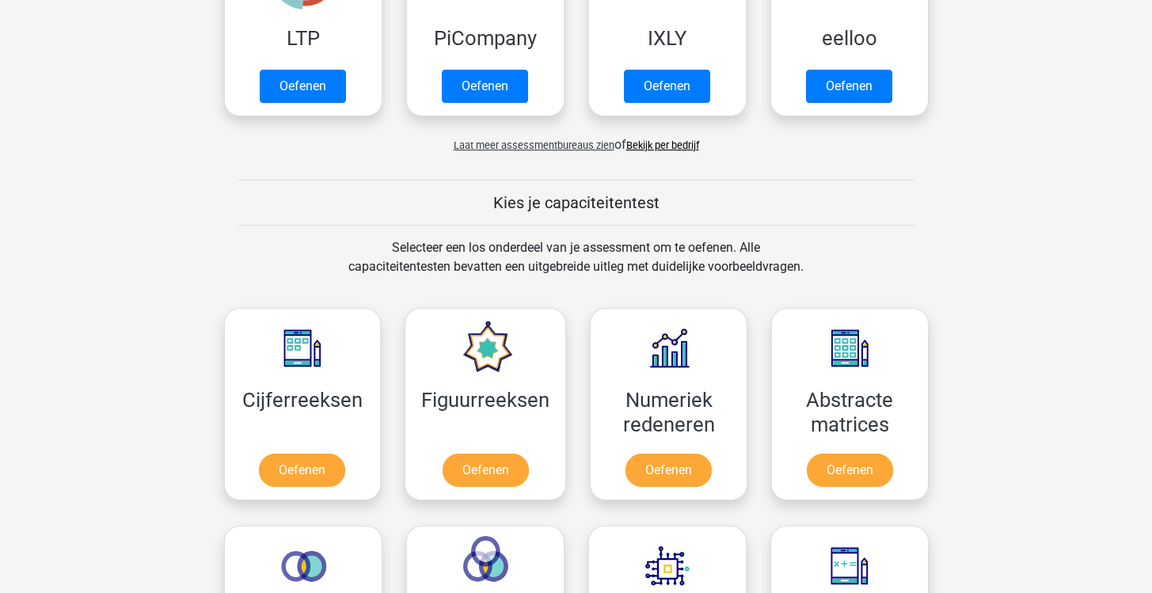
scroll to position [409, 0]
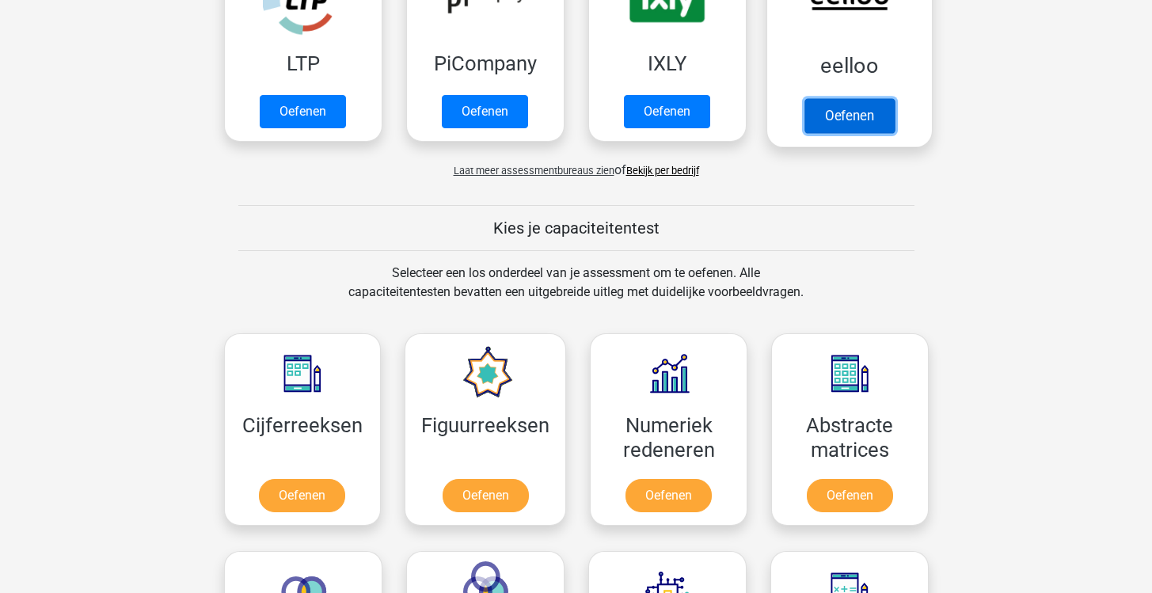
click at [840, 101] on link "Oefenen" at bounding box center [849, 115] width 90 height 35
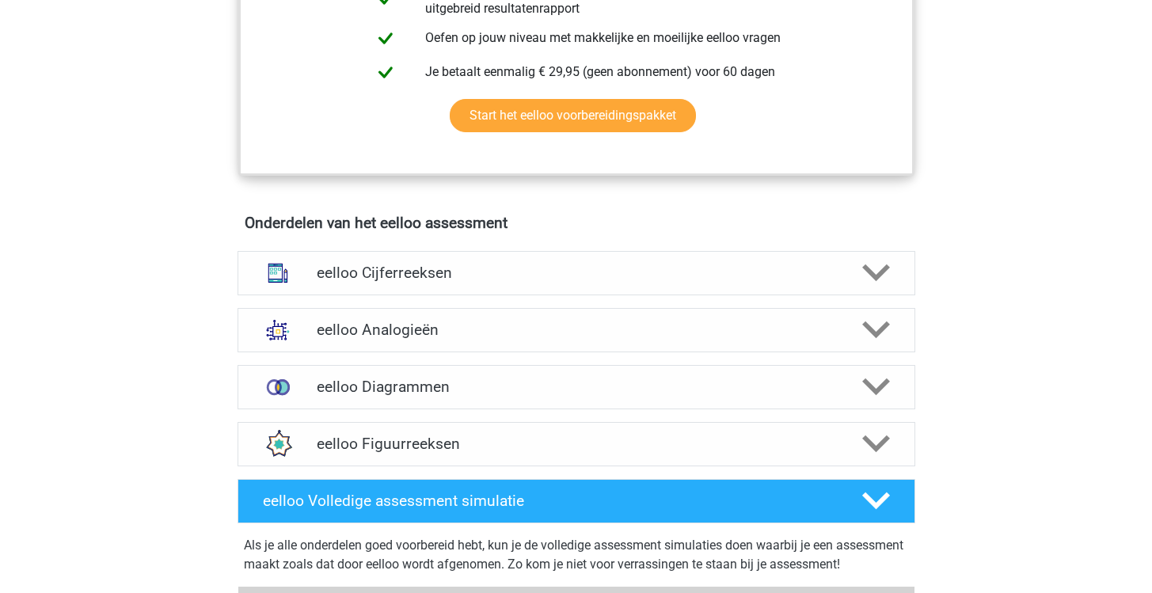
scroll to position [834, 0]
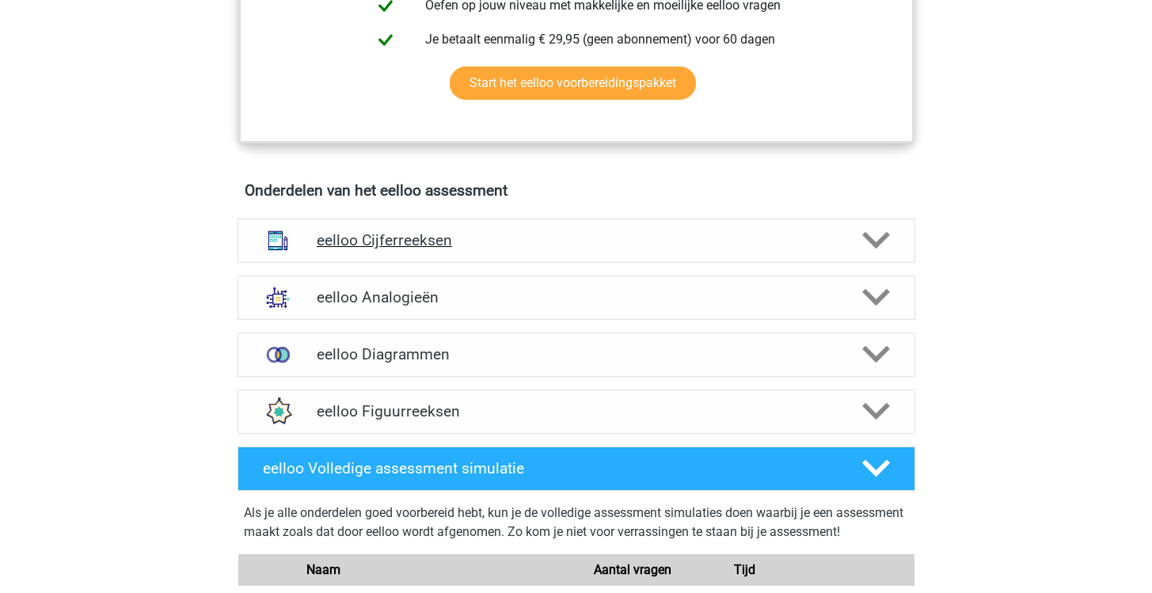
click at [851, 254] on div at bounding box center [874, 240] width 54 height 28
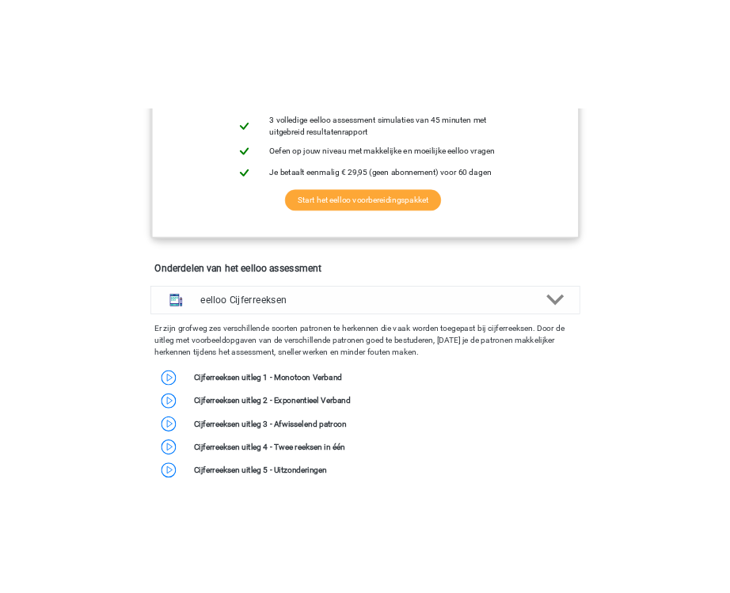
scroll to position [0, 0]
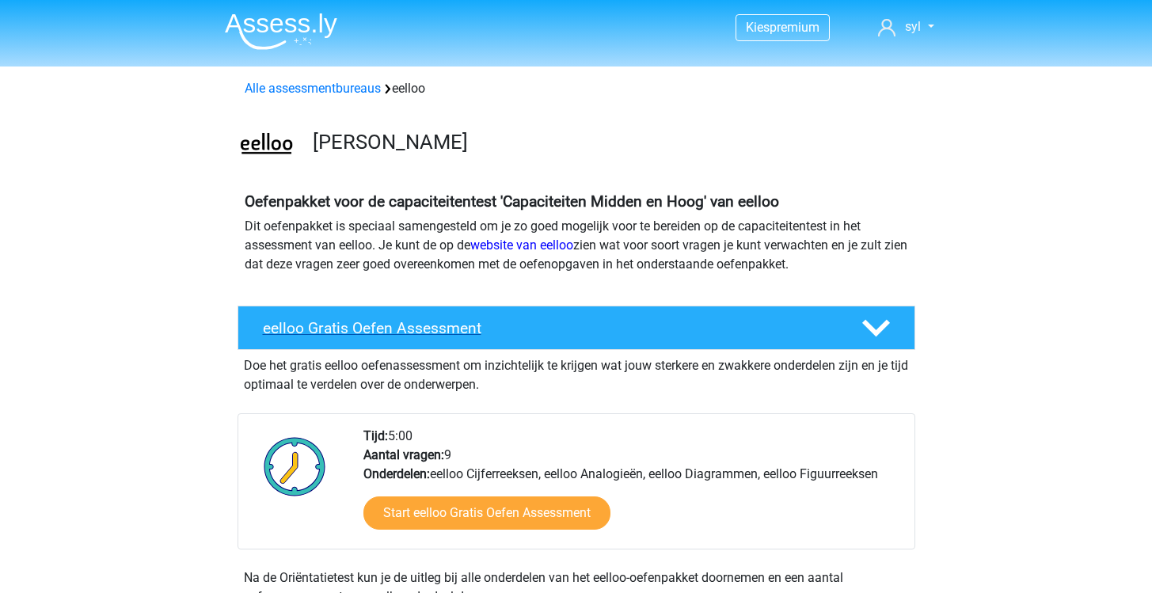
click at [876, 331] on polygon at bounding box center [876, 328] width 28 height 17
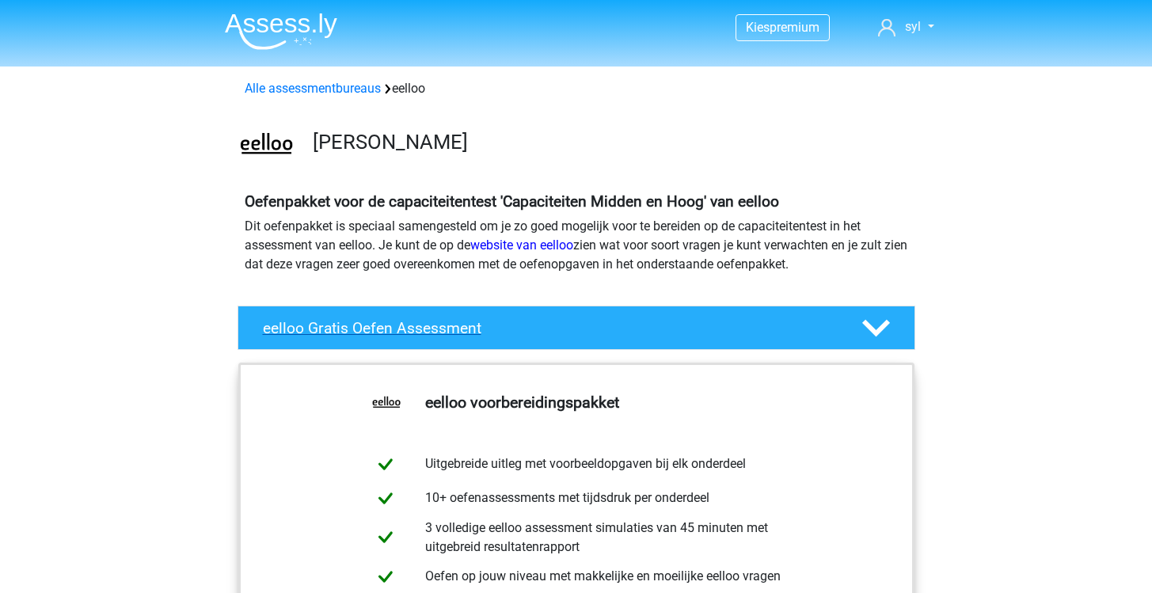
click at [884, 332] on icon at bounding box center [876, 328] width 28 height 28
